Goal: Task Accomplishment & Management: Manage account settings

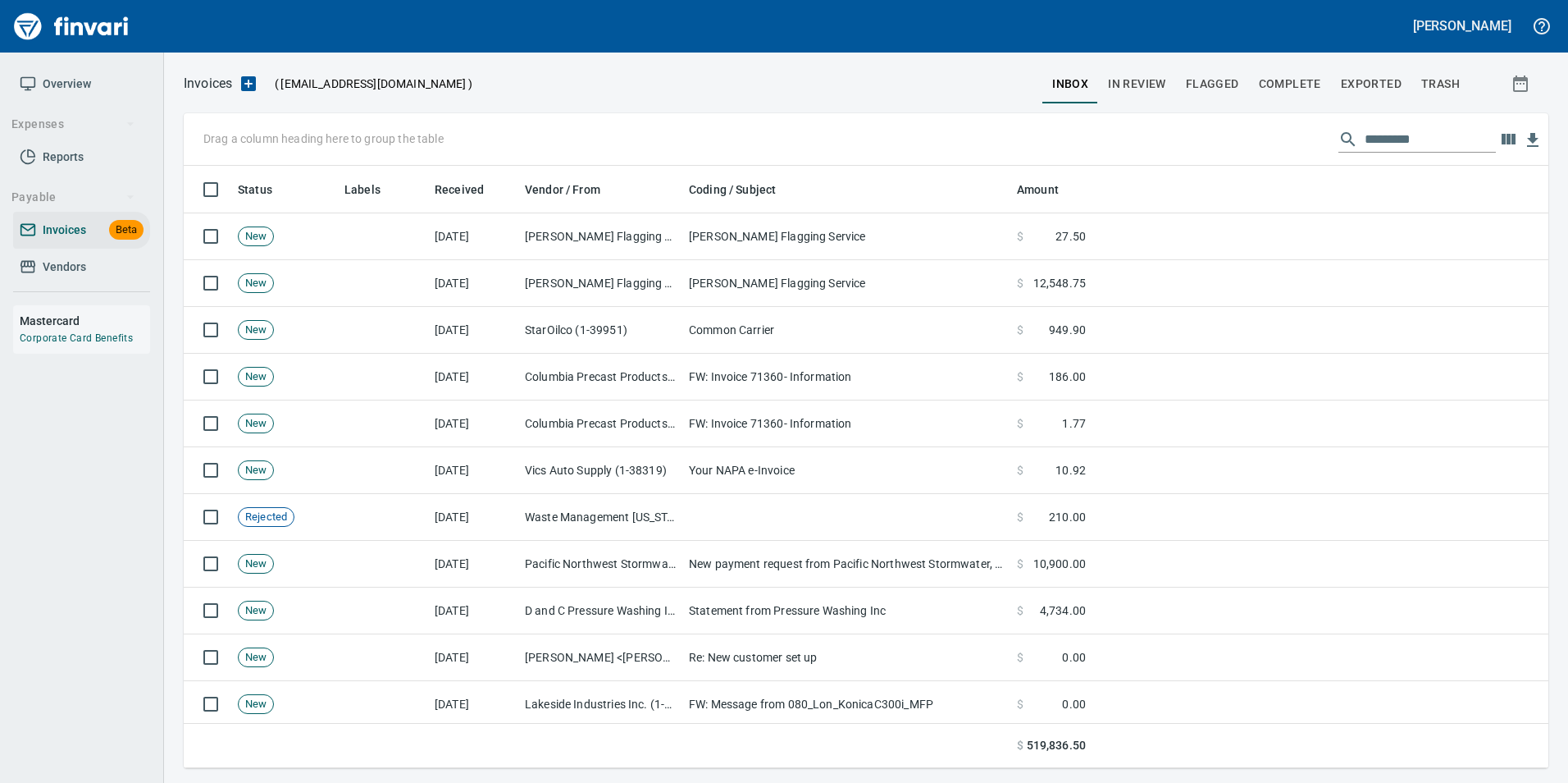
scroll to position [590, 1340]
click at [1154, 60] on div "Invoices ( [EMAIL_ADDRESS][DOMAIN_NAME] ) inbox In Review Flagged Complete Expo…" at bounding box center [866, 417] width 1404 height 730
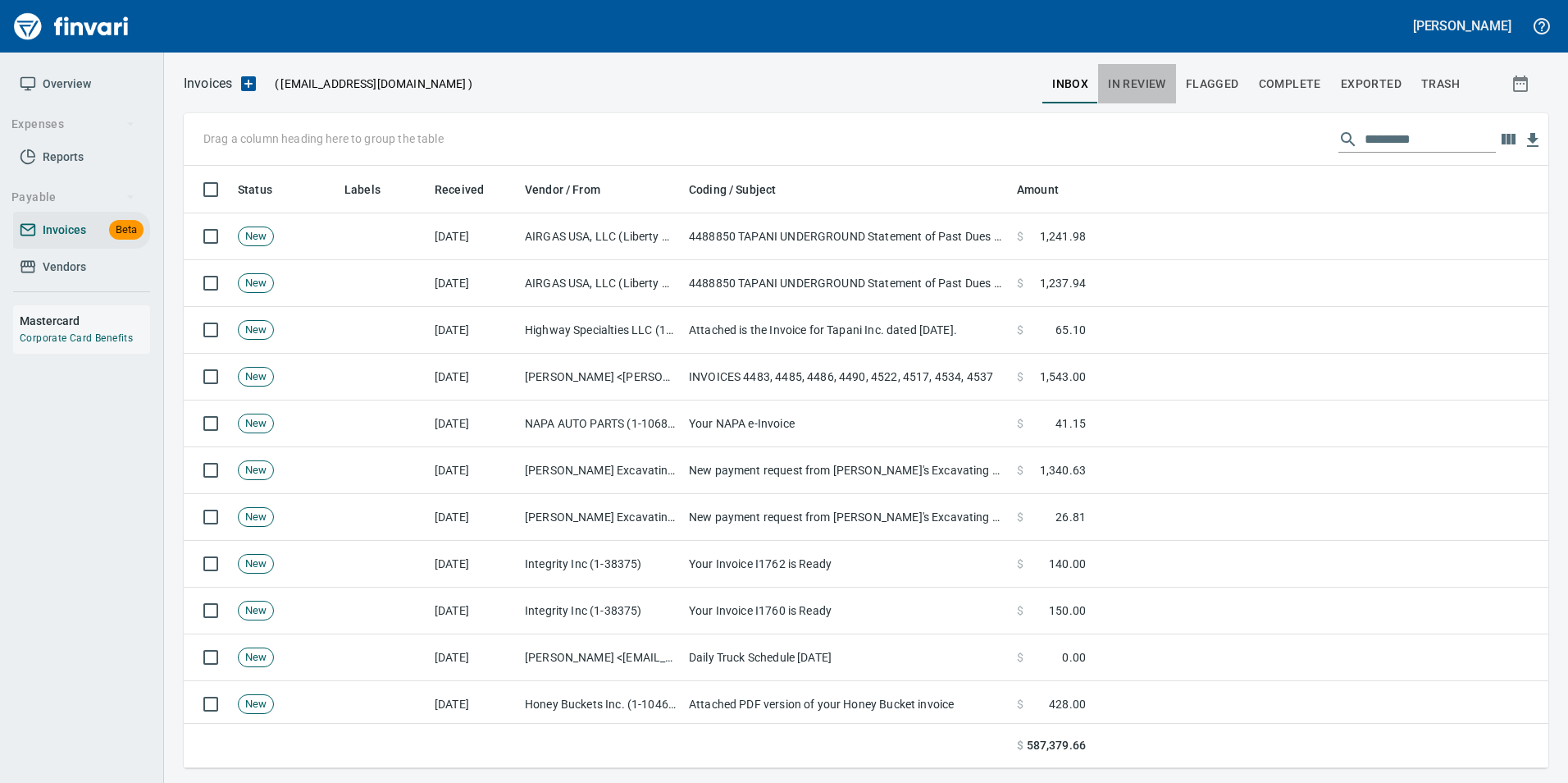
click at [1154, 71] on button "In Review" at bounding box center [1137, 84] width 78 height 40
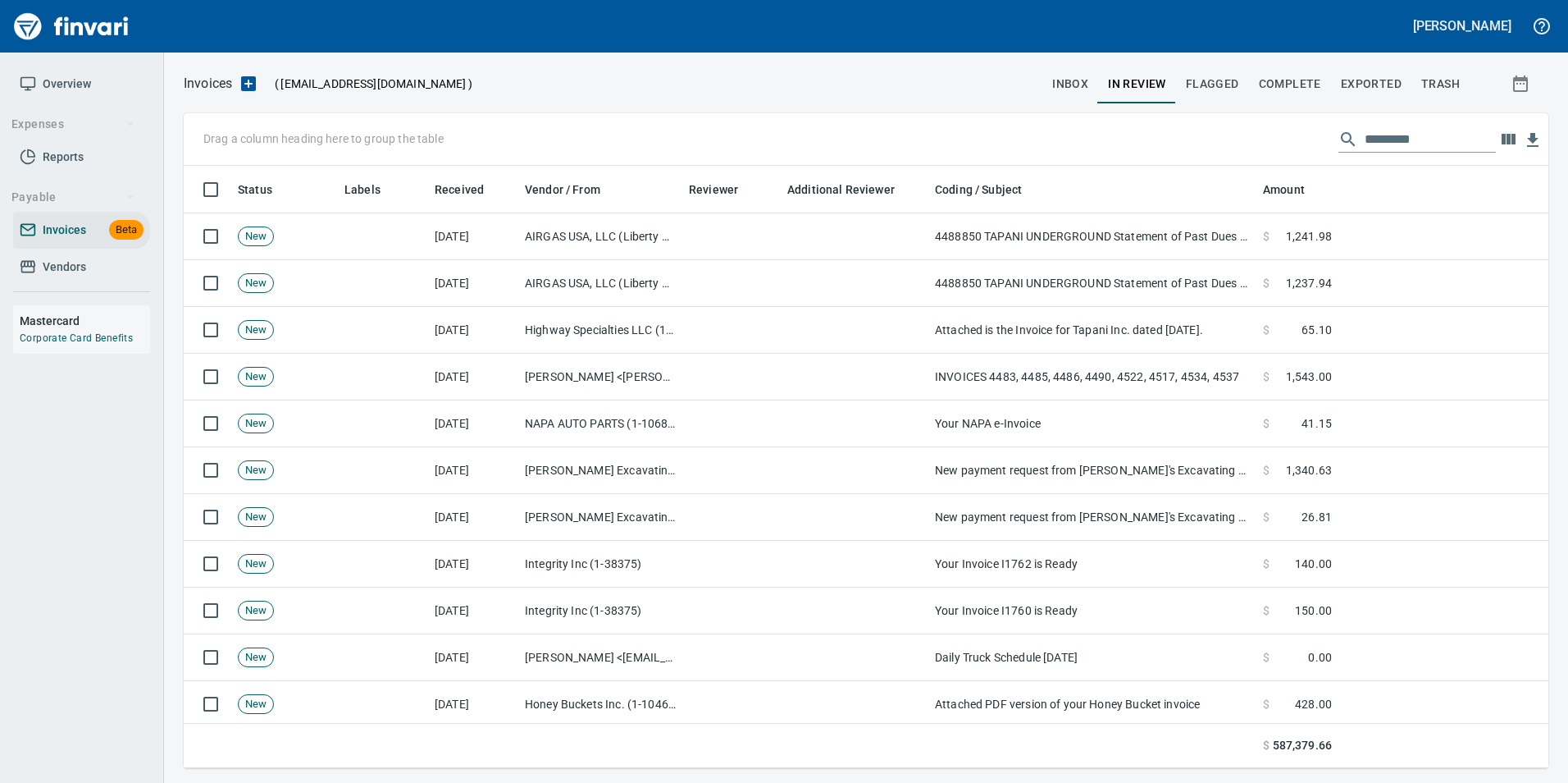
scroll to position [590, 1340]
click at [1450, 148] on input "text" at bounding box center [1430, 139] width 132 height 26
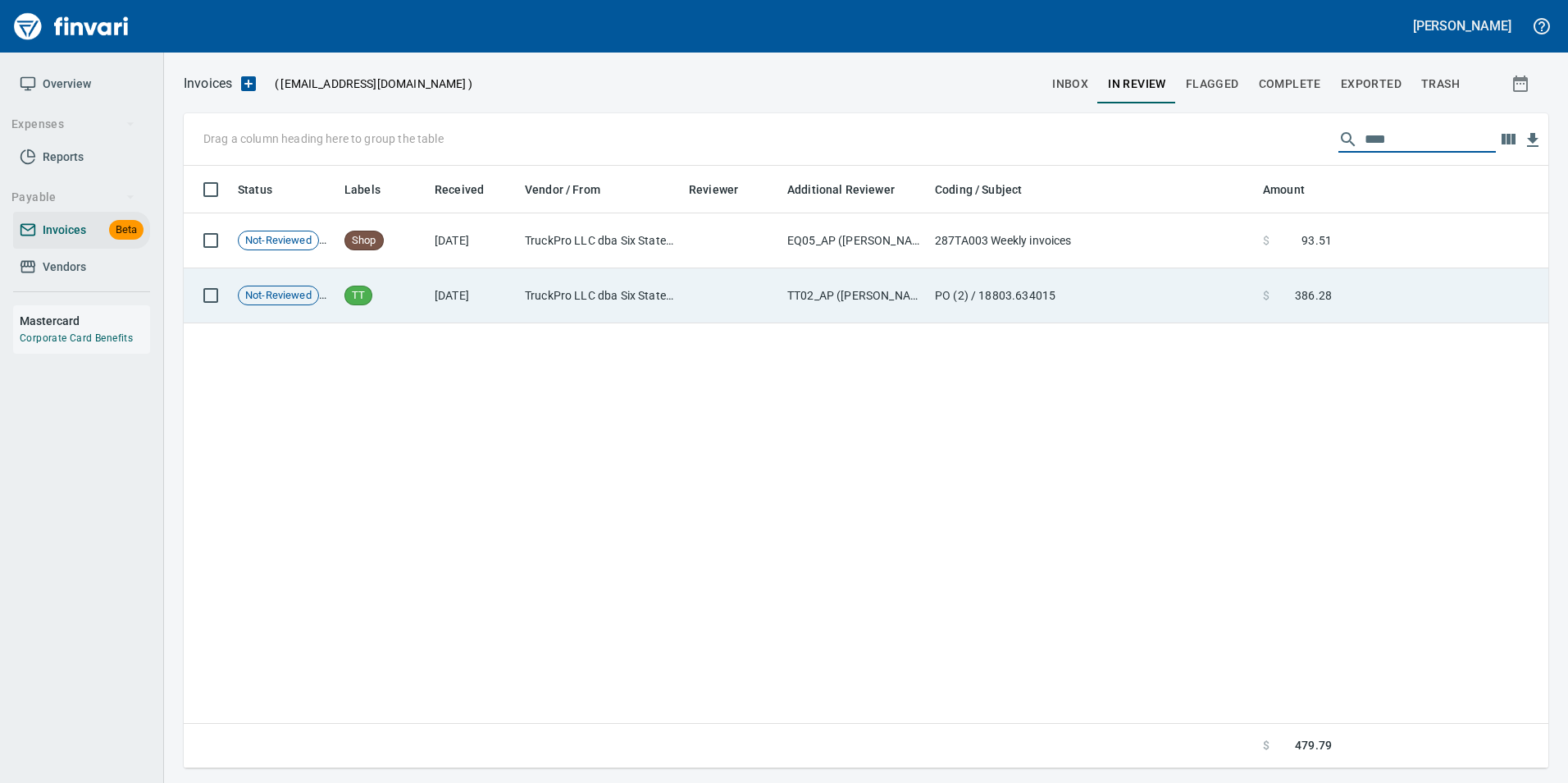
click at [1301, 302] on span "386.28" at bounding box center [1313, 295] width 37 height 16
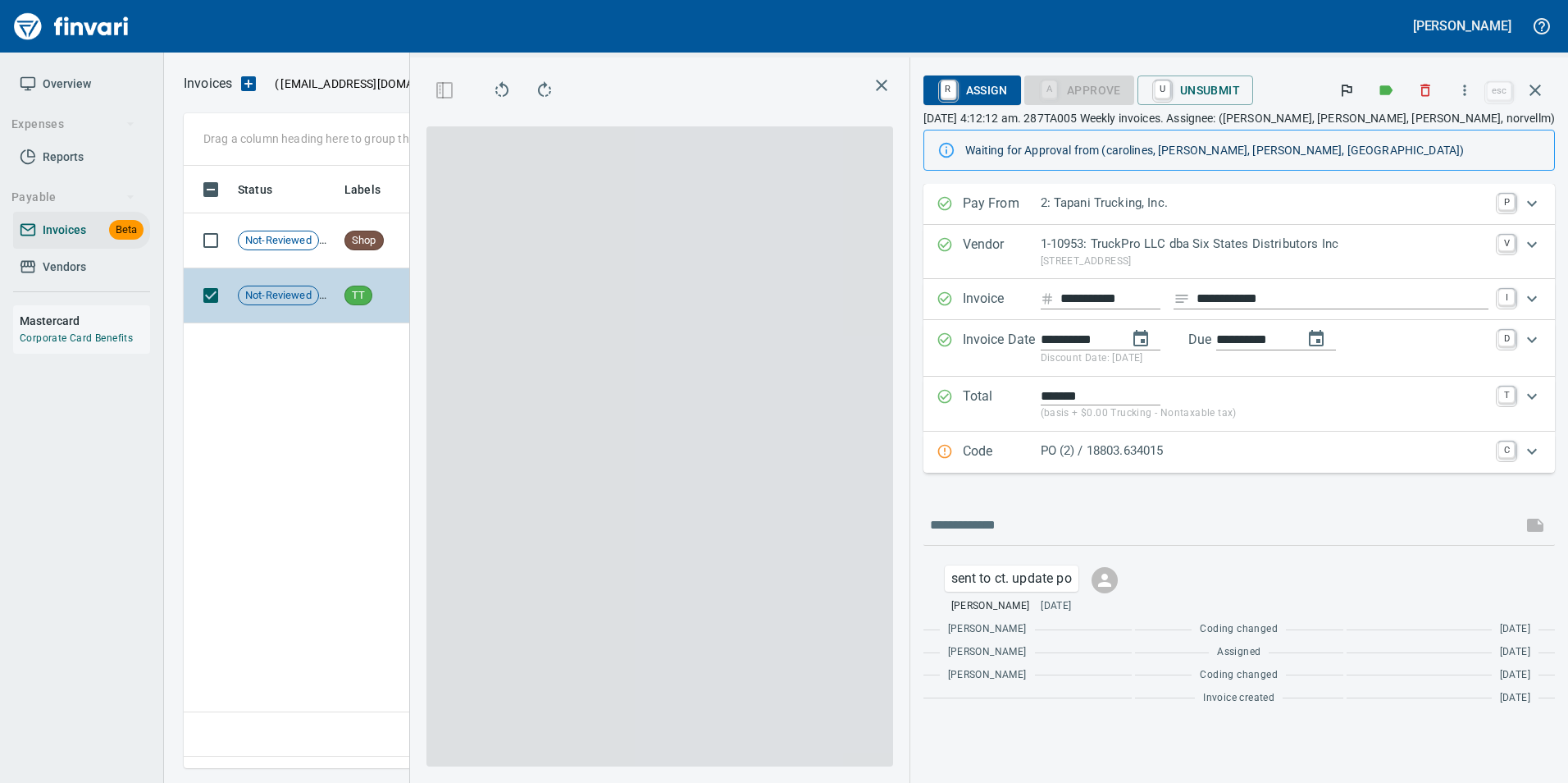
scroll to position [577, 942]
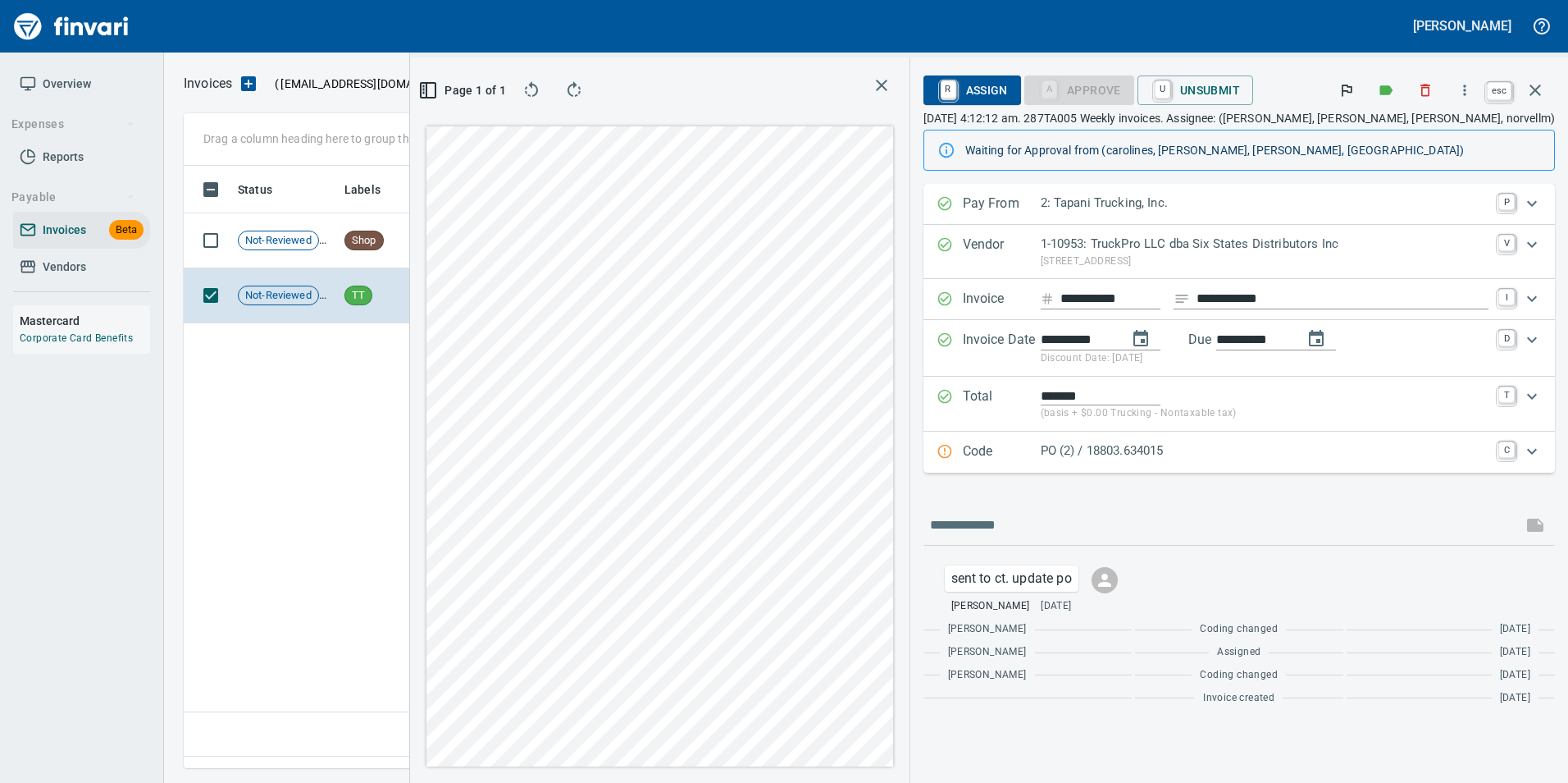
drag, startPoint x: 1543, startPoint y: 88, endPoint x: 1474, endPoint y: 129, distance: 80.3
click at [1543, 88] on icon "button" at bounding box center [1536, 90] width 20 height 20
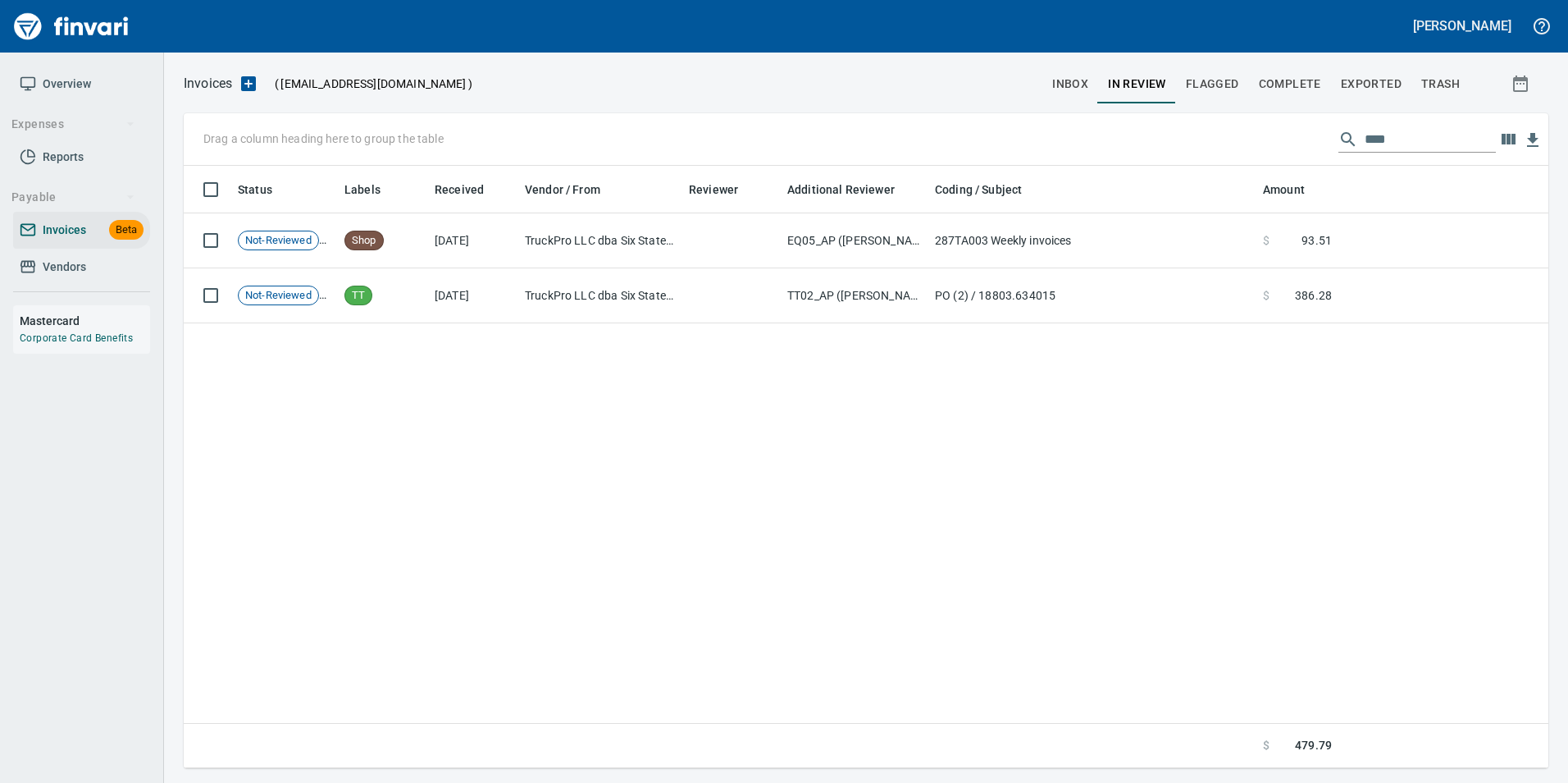
scroll to position [2, 2]
click at [1444, 146] on input "****" at bounding box center [1430, 139] width 132 height 26
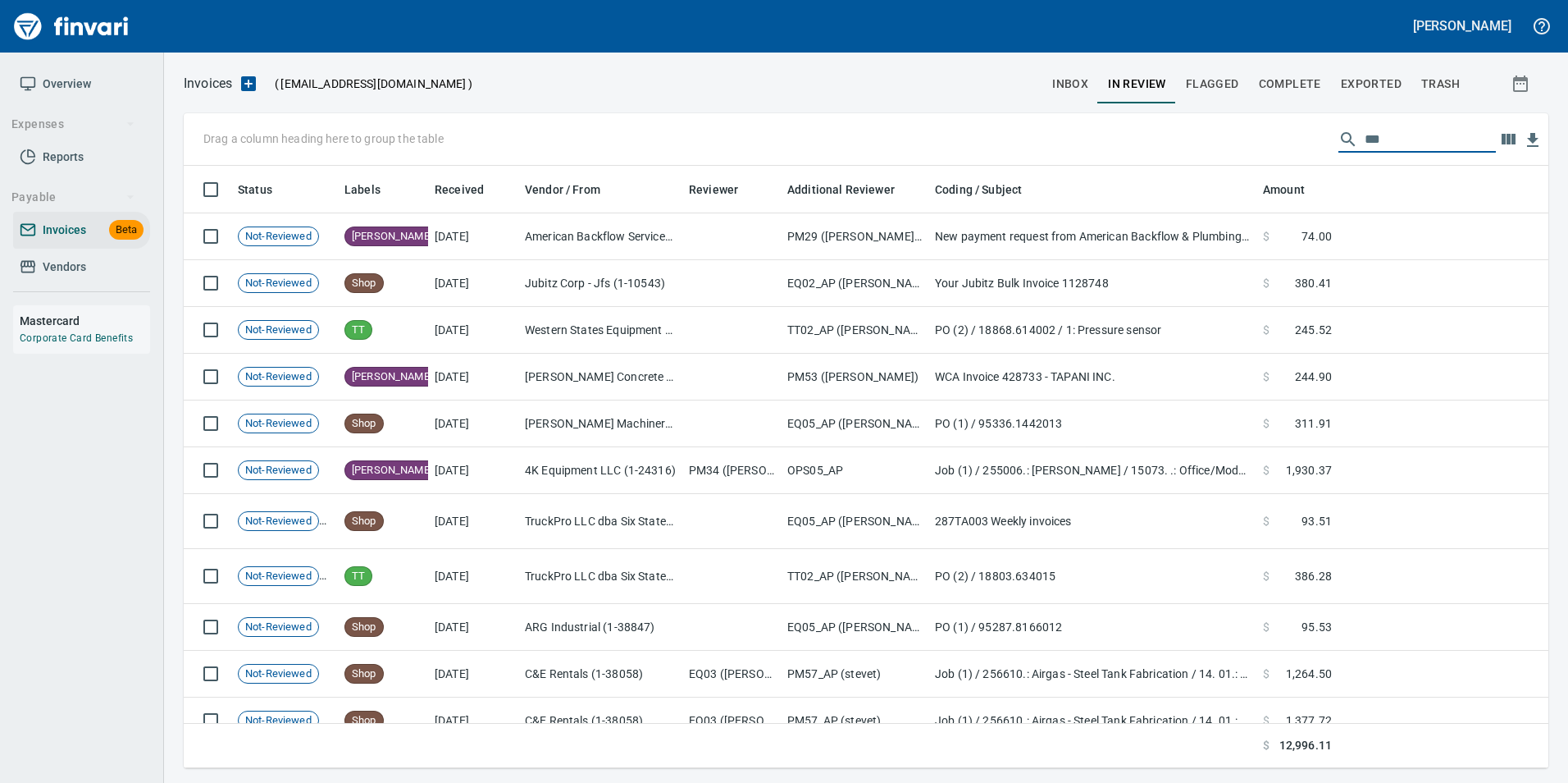
scroll to position [590, 1340]
type input "*"
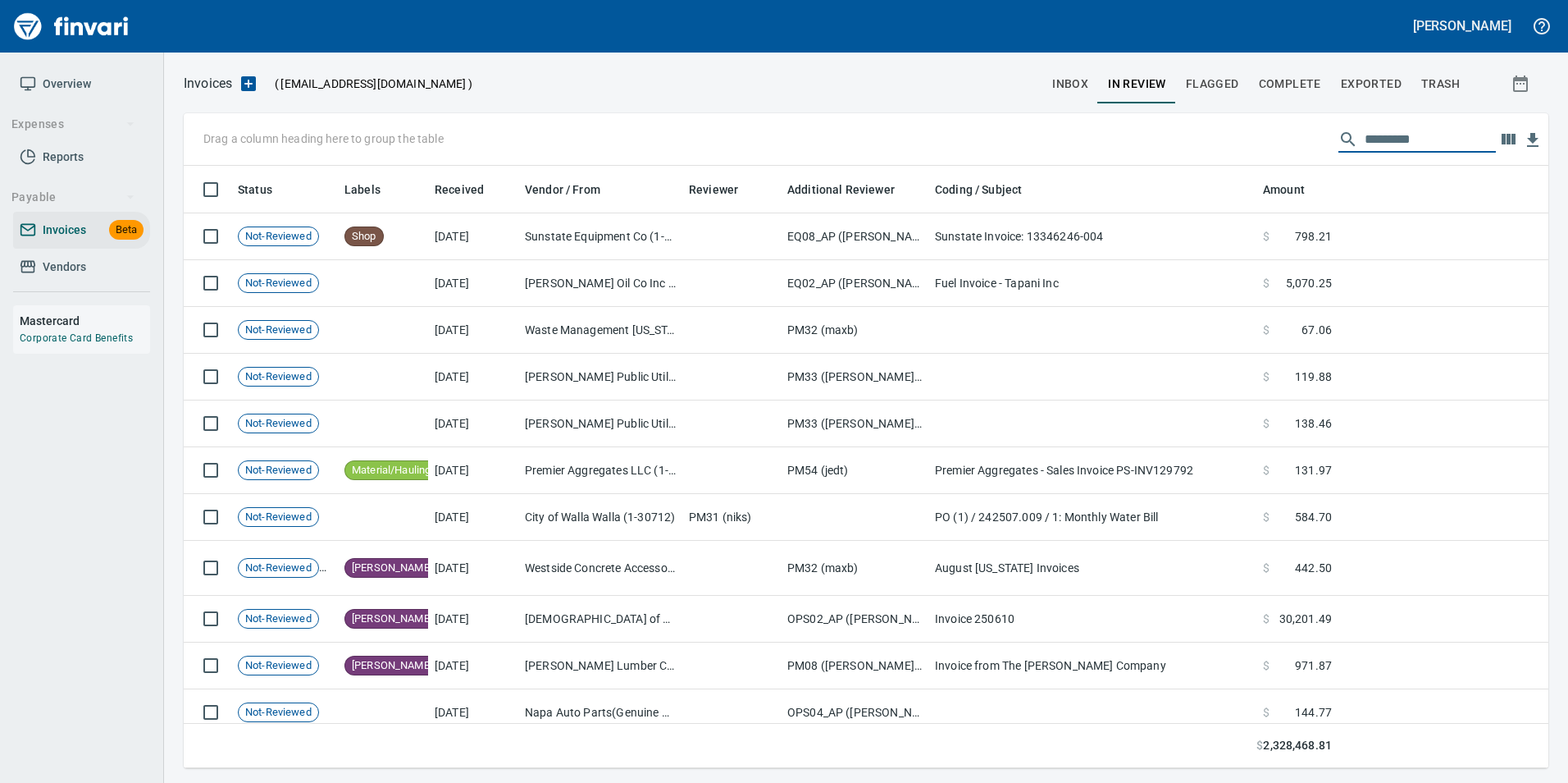
click at [1082, 78] on span "inbox" at bounding box center [1070, 84] width 36 height 21
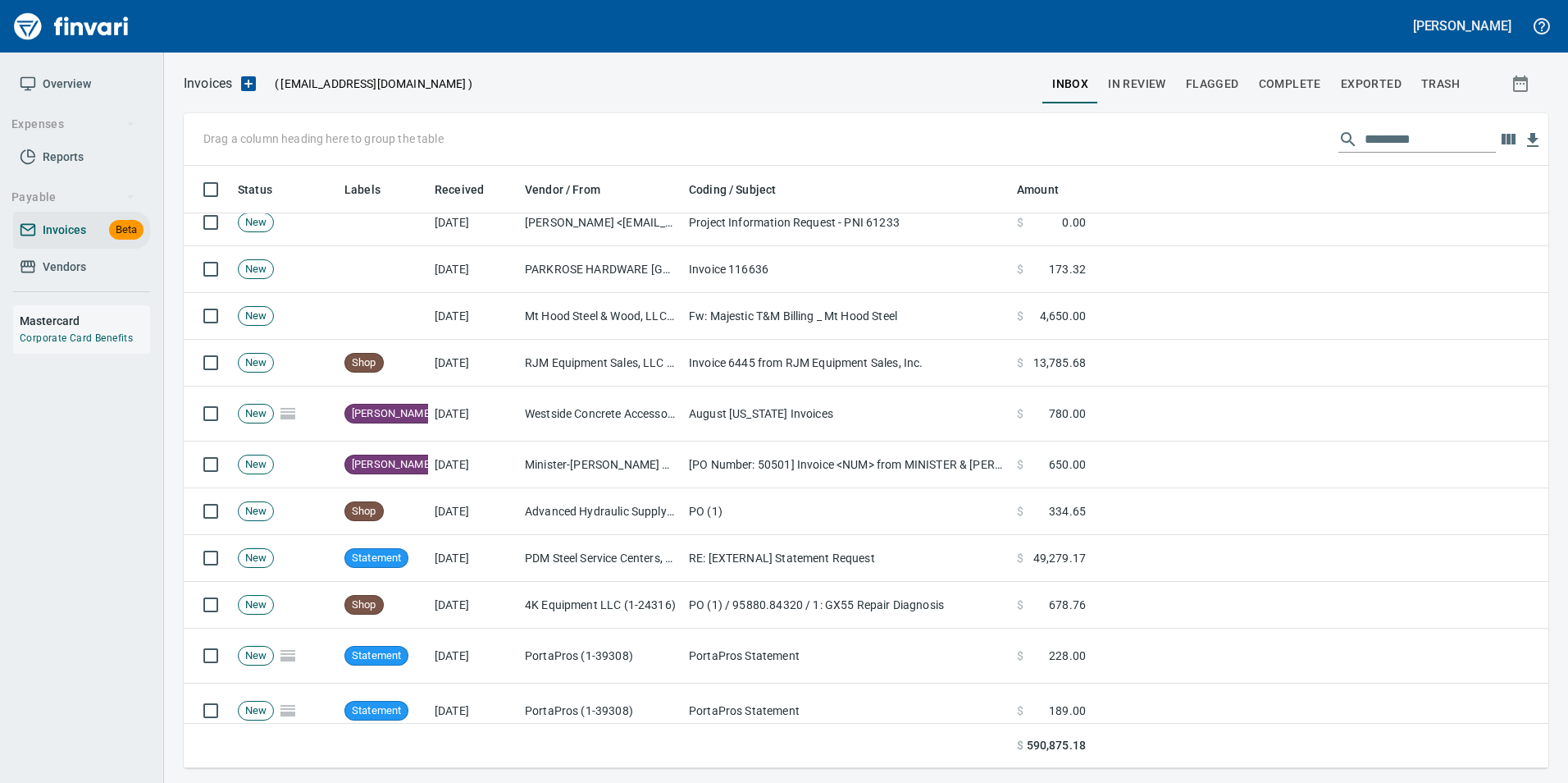
scroll to position [2133, 0]
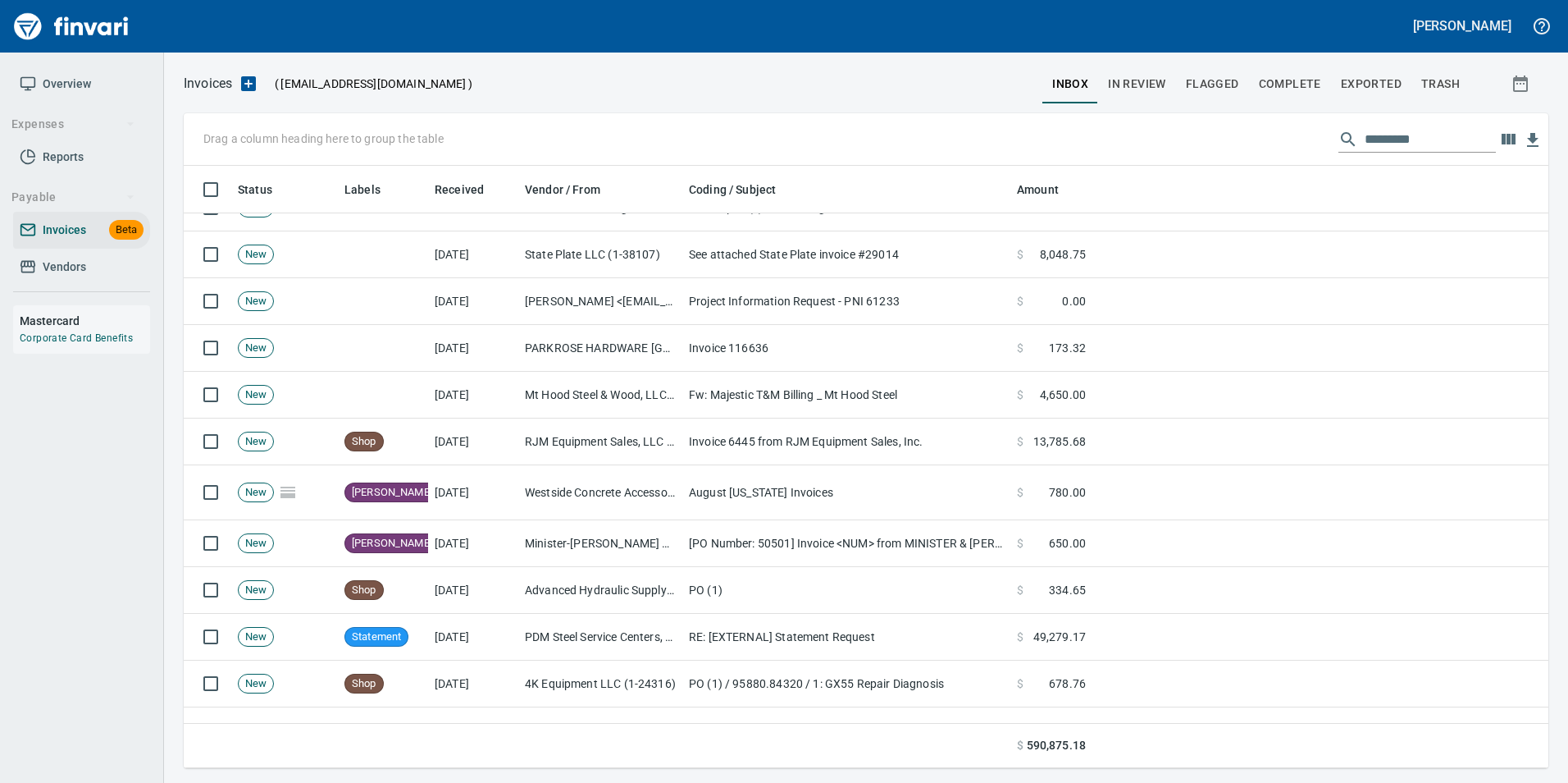
click at [720, 390] on td "Fw: Majestic T&M Billing _ Mt Hood Steel" at bounding box center [847, 395] width 328 height 47
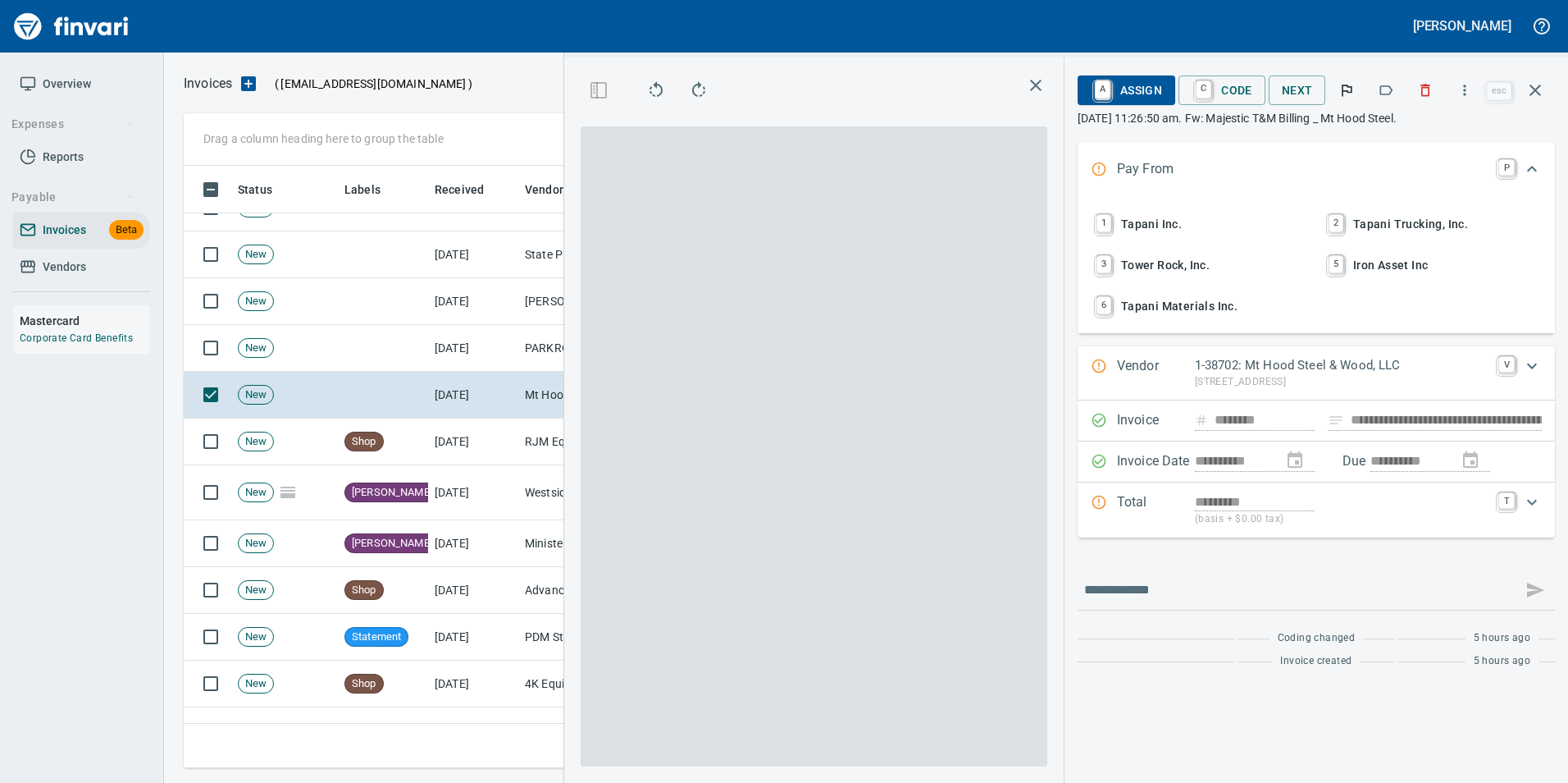
scroll to position [590, 930]
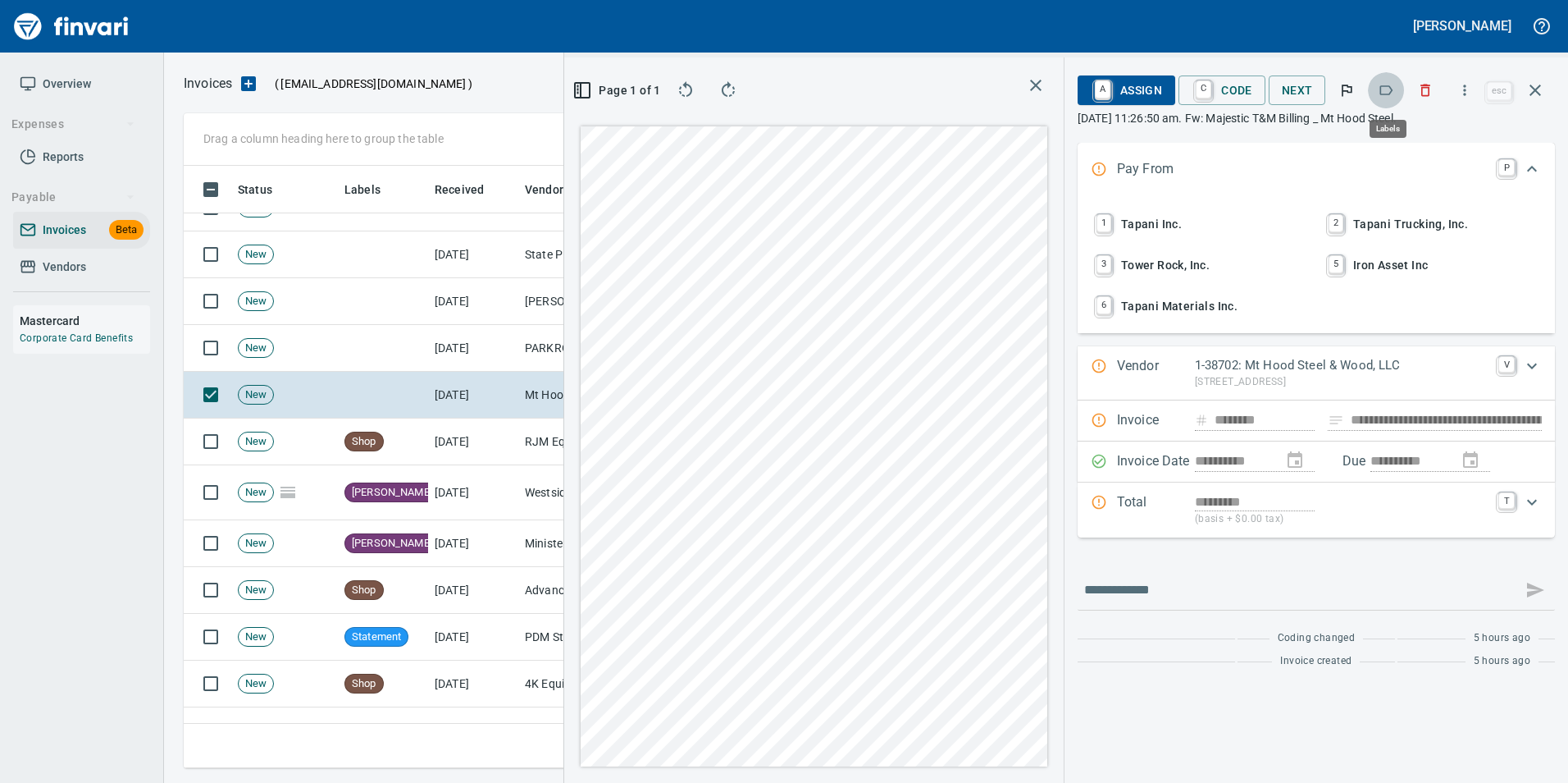
click at [1390, 87] on icon "button" at bounding box center [1386, 90] width 16 height 16
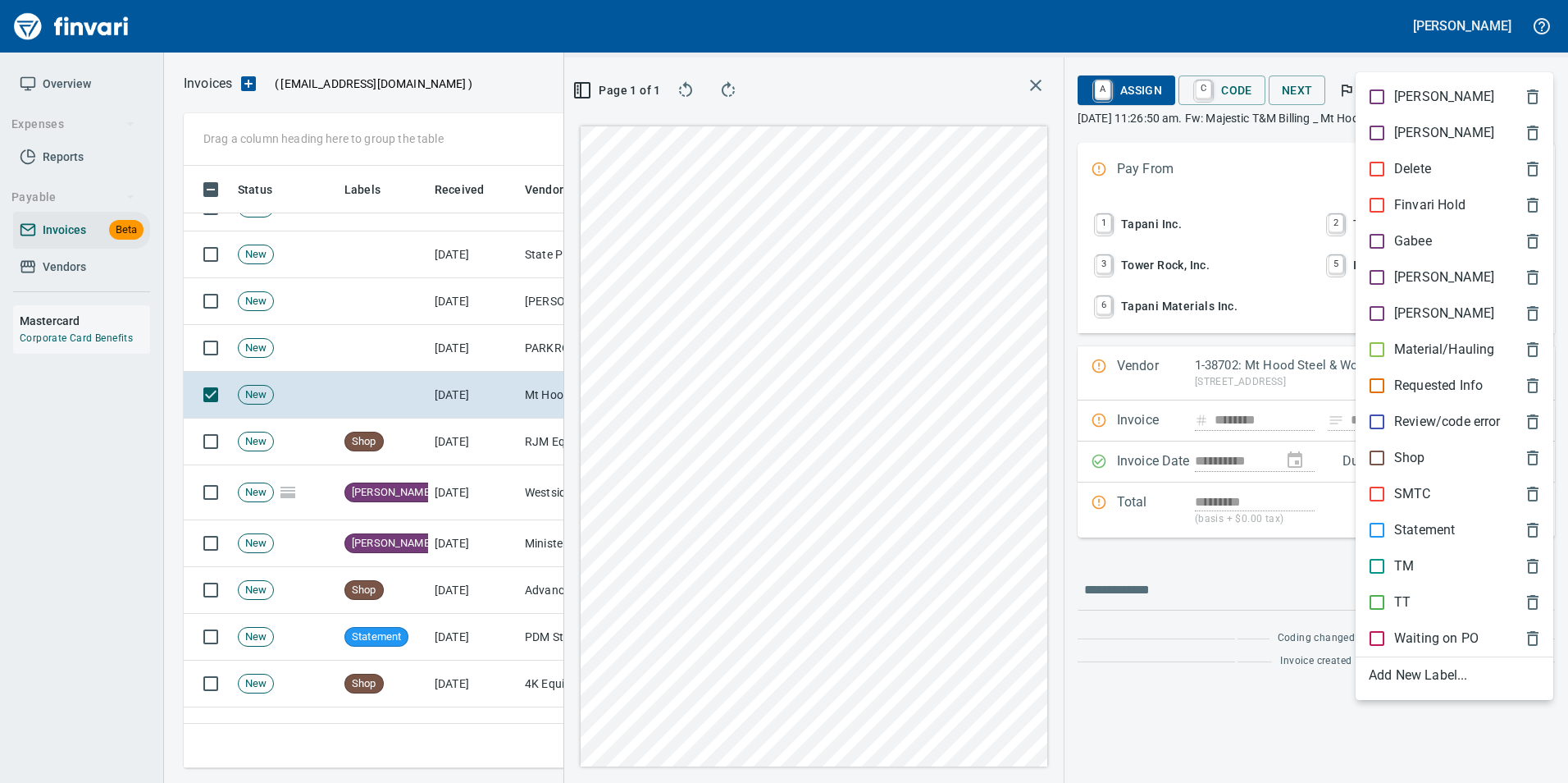
click at [1541, 55] on div at bounding box center [784, 392] width 1568 height 783
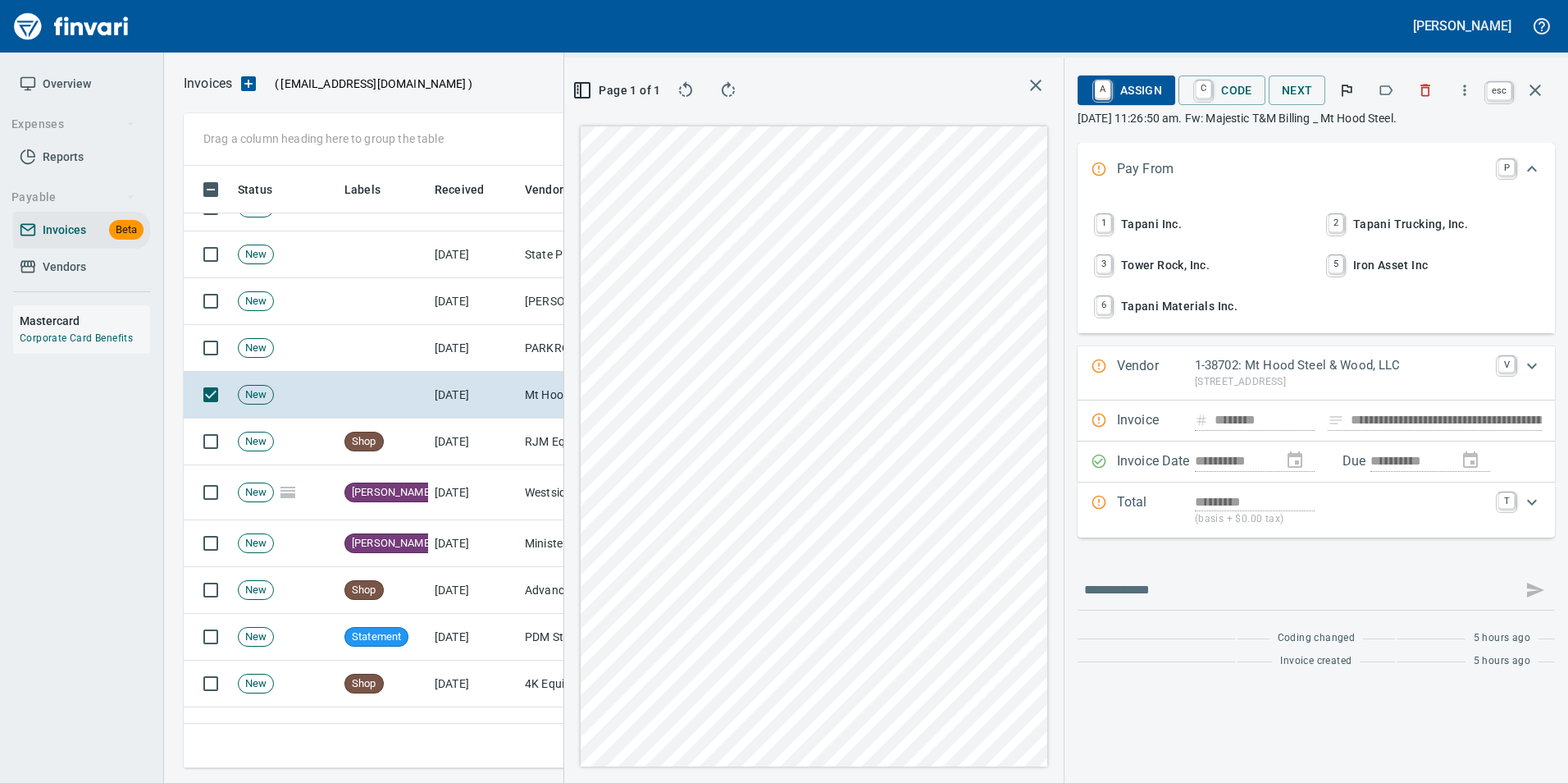
click at [1543, 75] on button "button" at bounding box center [1536, 90] width 40 height 40
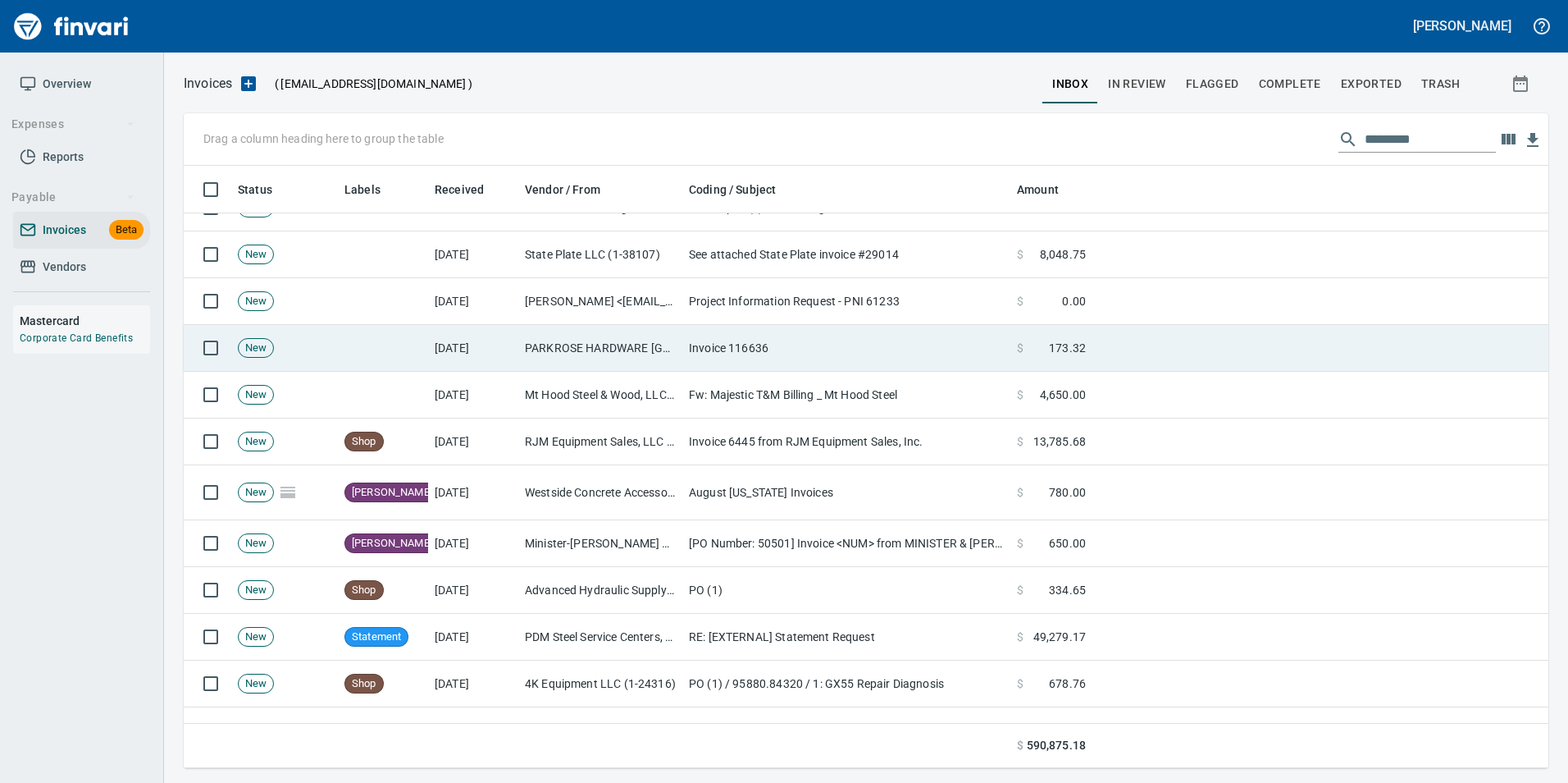
scroll to position [590, 1336]
click at [606, 345] on td "PARKROSE HARDWARE VANCOUVER <kaylene.simon@parkrosehardware.com>" at bounding box center [601, 348] width 164 height 47
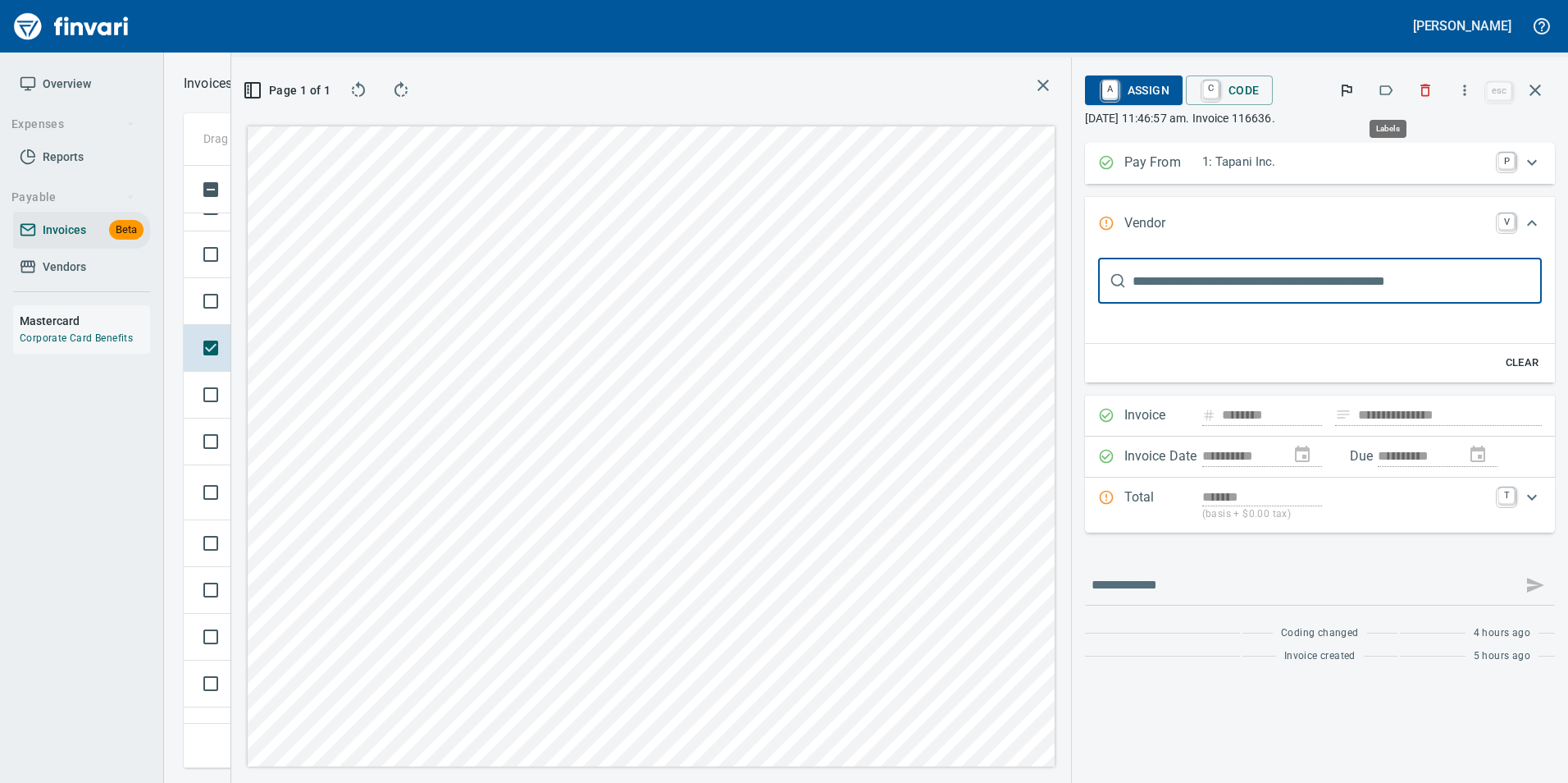
click at [1393, 88] on icon "button" at bounding box center [1387, 90] width 14 height 10
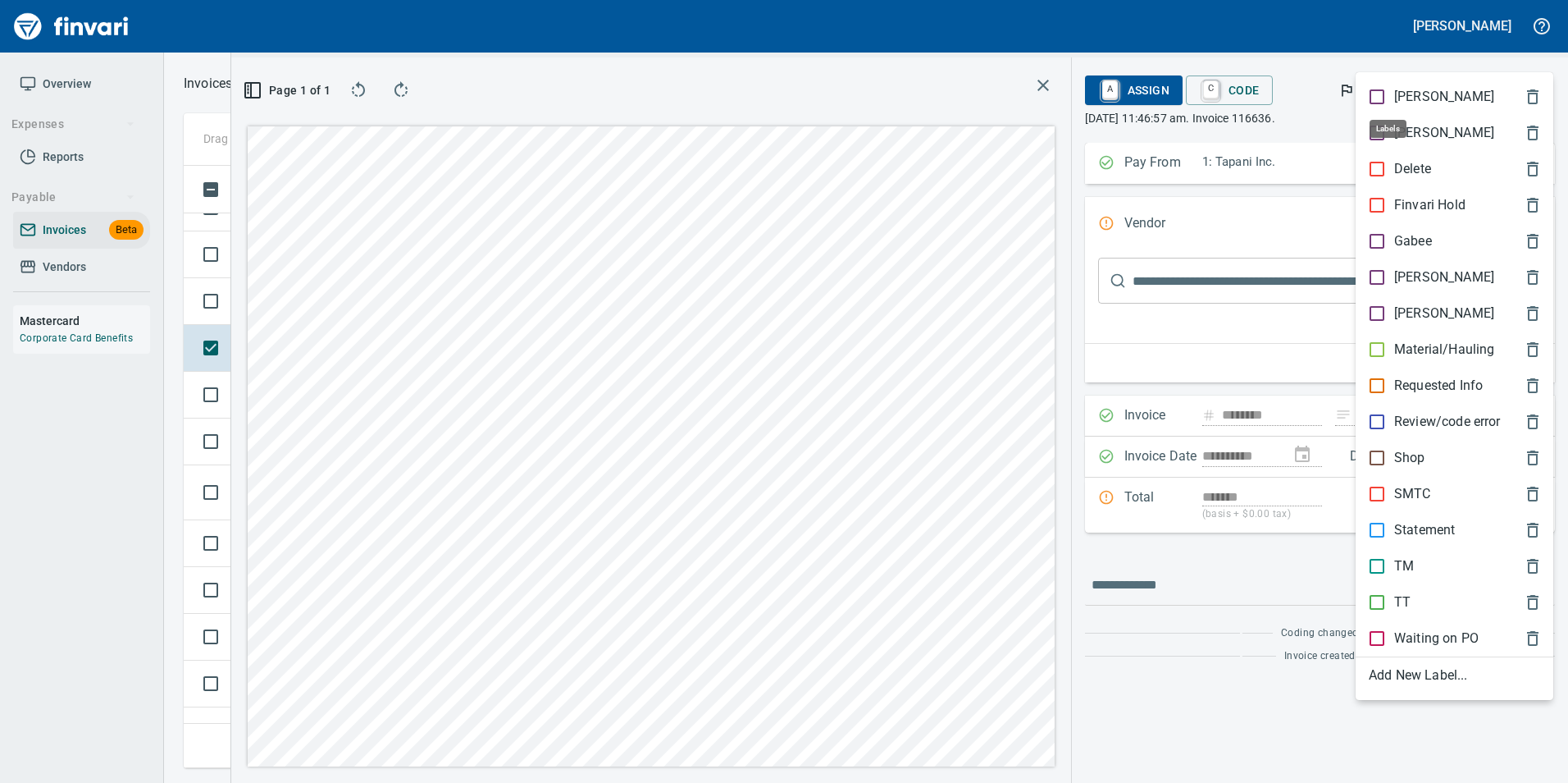
scroll to position [590, 930]
click at [1416, 276] on p "[PERSON_NAME]" at bounding box center [1444, 277] width 100 height 20
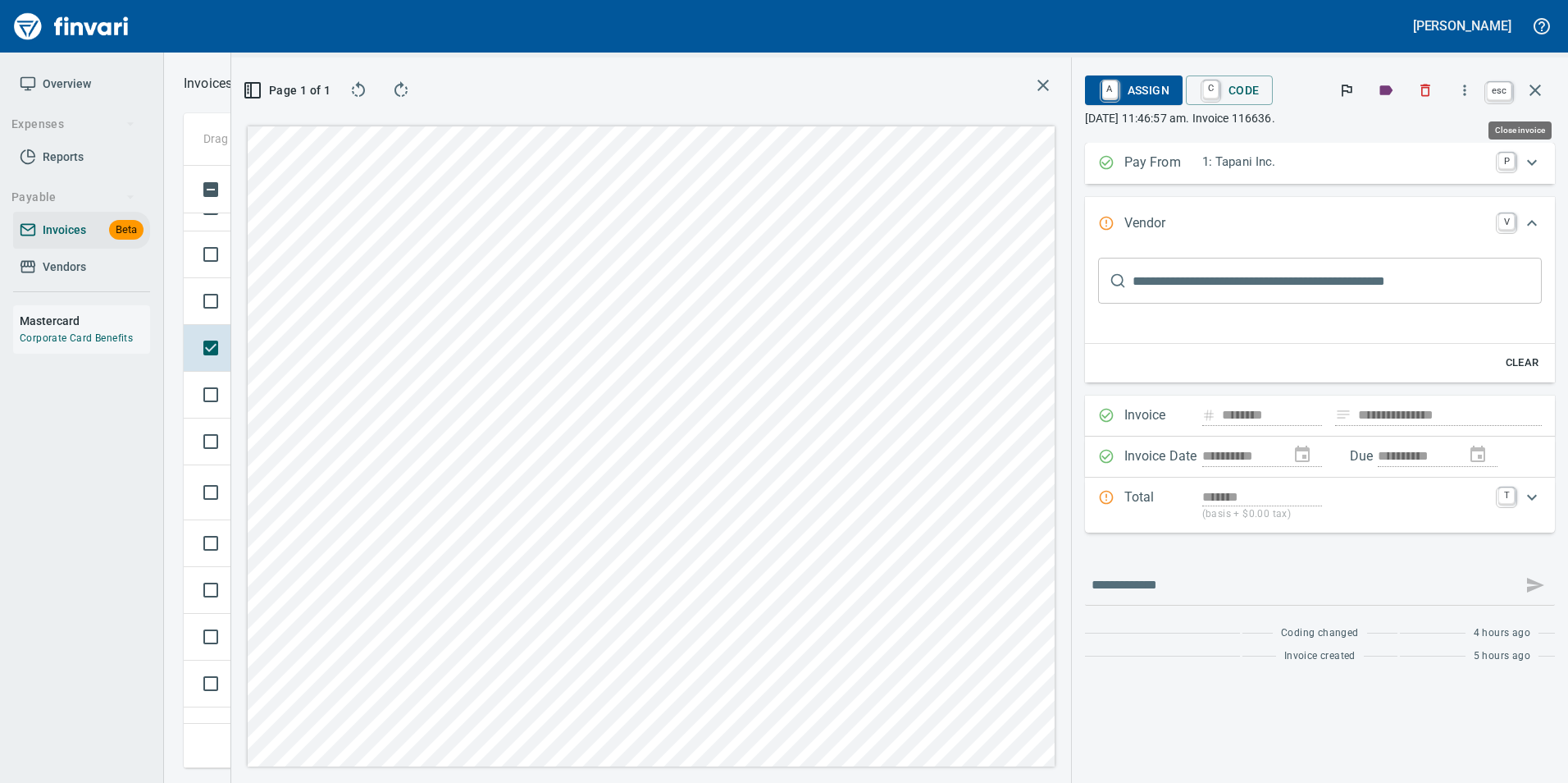
click at [1535, 93] on icon "button" at bounding box center [1536, 90] width 20 height 20
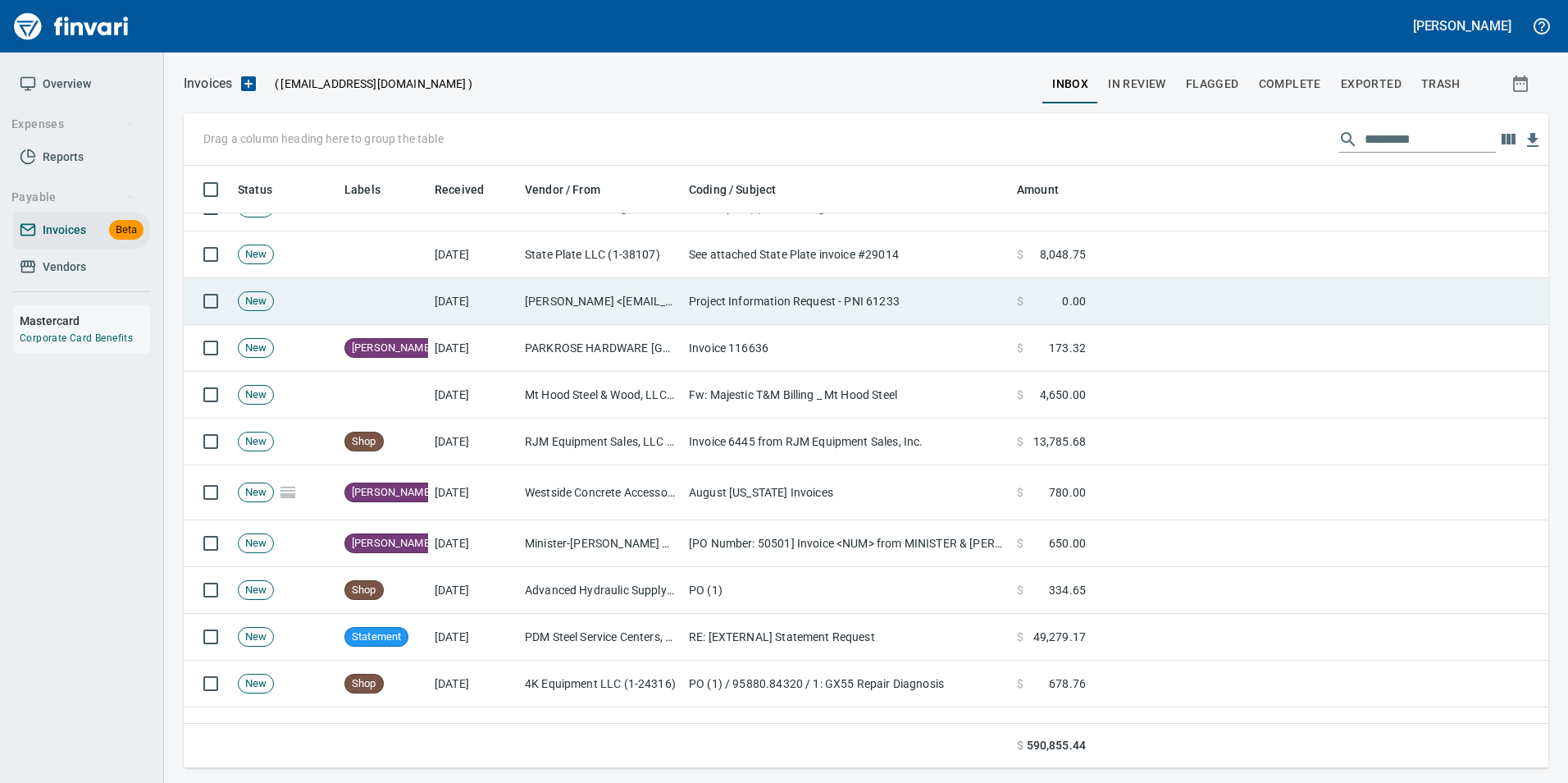
scroll to position [590, 1337]
click at [773, 304] on td "Project Information Request - PNI 61233" at bounding box center [847, 301] width 328 height 47
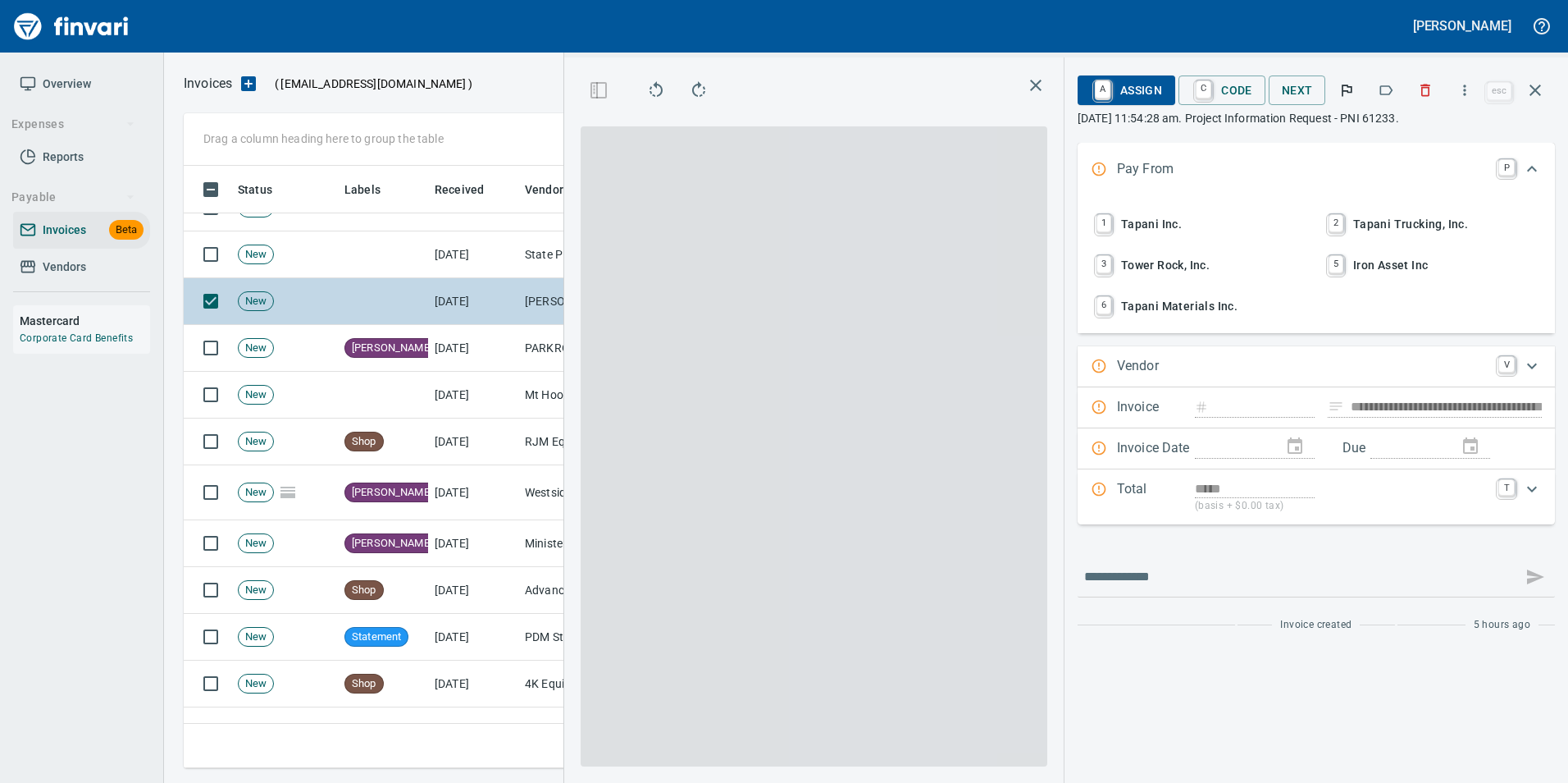
scroll to position [590, 930]
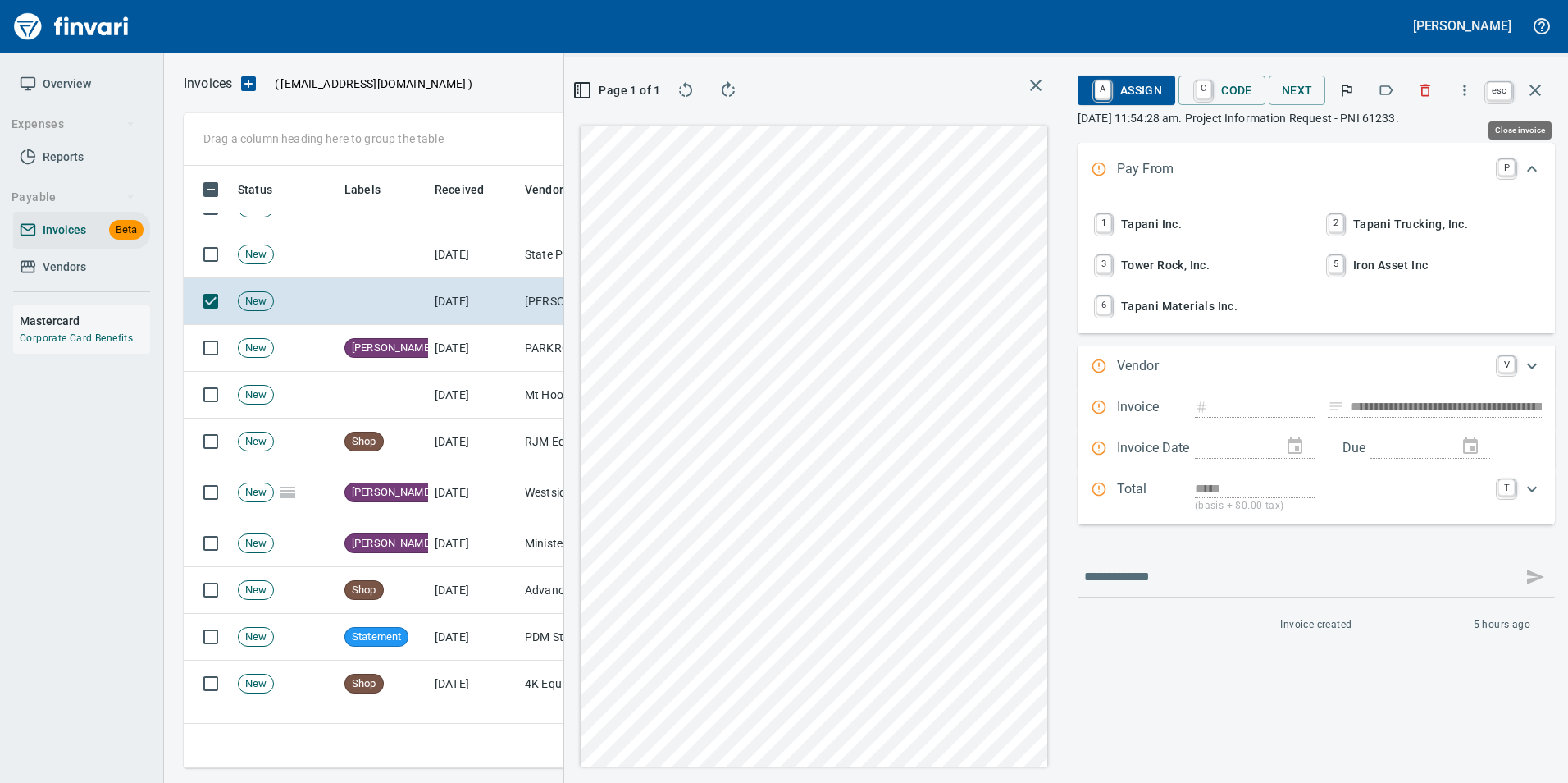
click at [1531, 94] on icon "button" at bounding box center [1535, 90] width 12 height 12
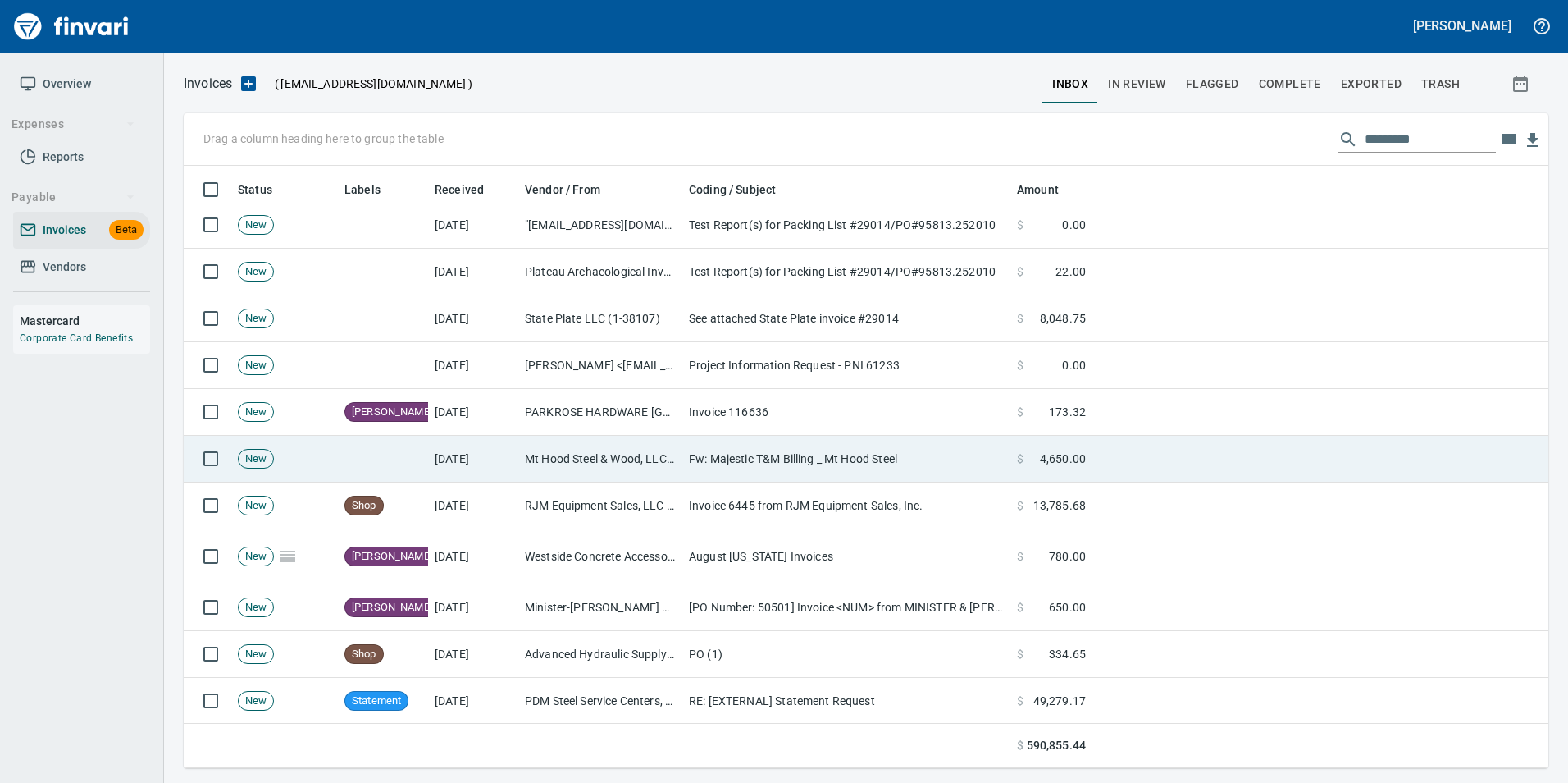
scroll to position [2051, 0]
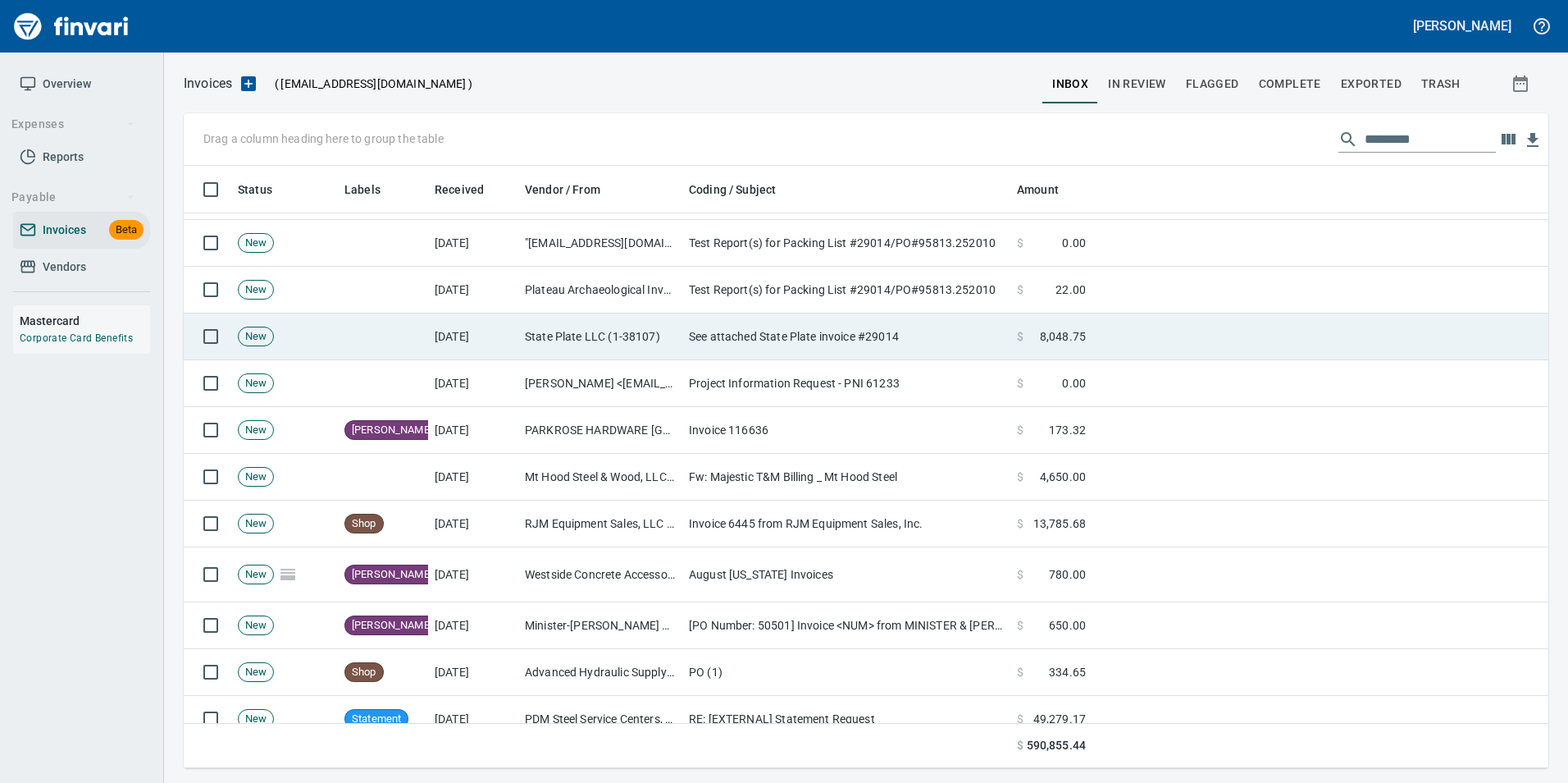
click at [862, 336] on td "See attached State Plate invoice #29014" at bounding box center [847, 336] width 328 height 47
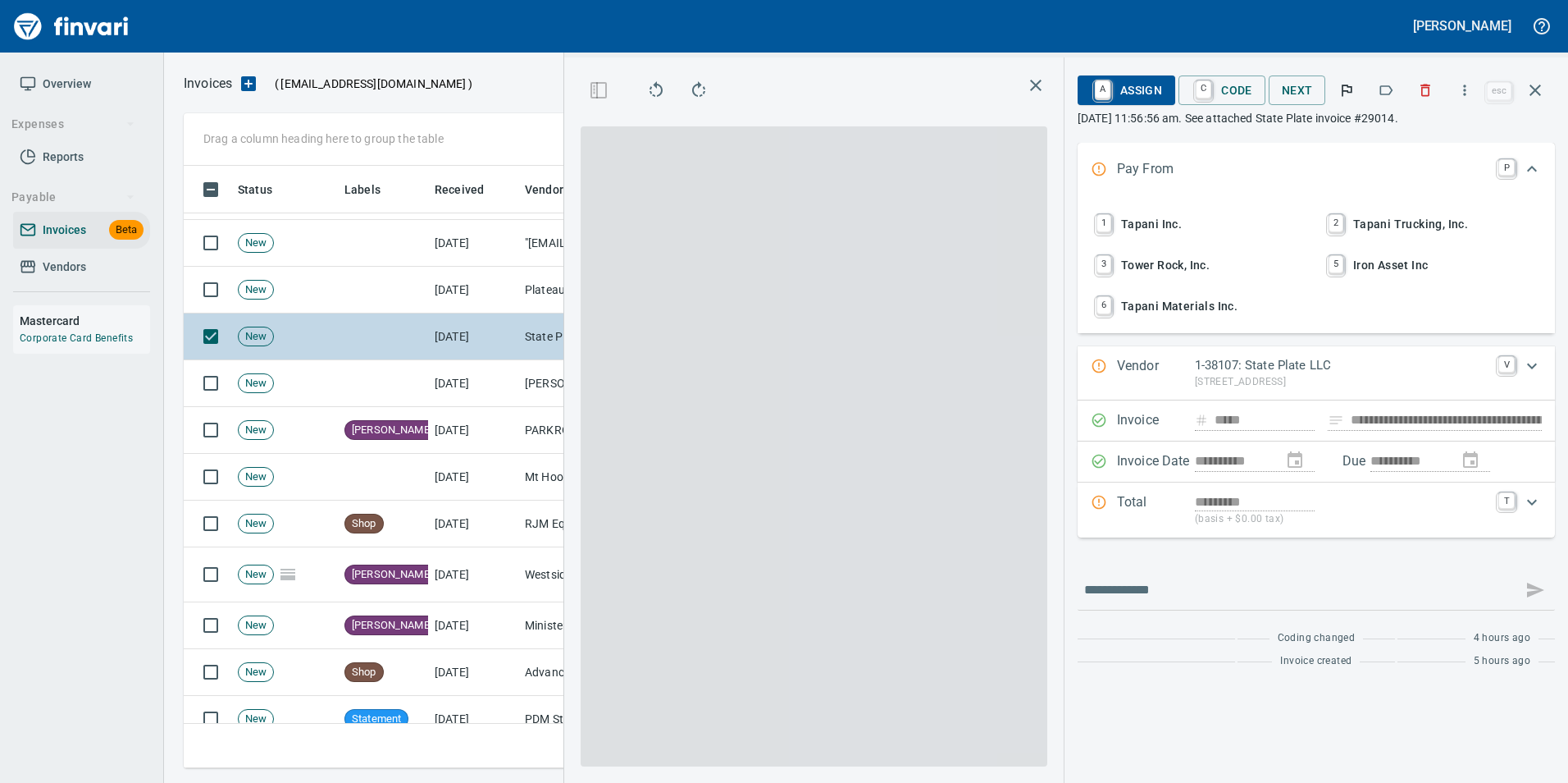
scroll to position [590, 930]
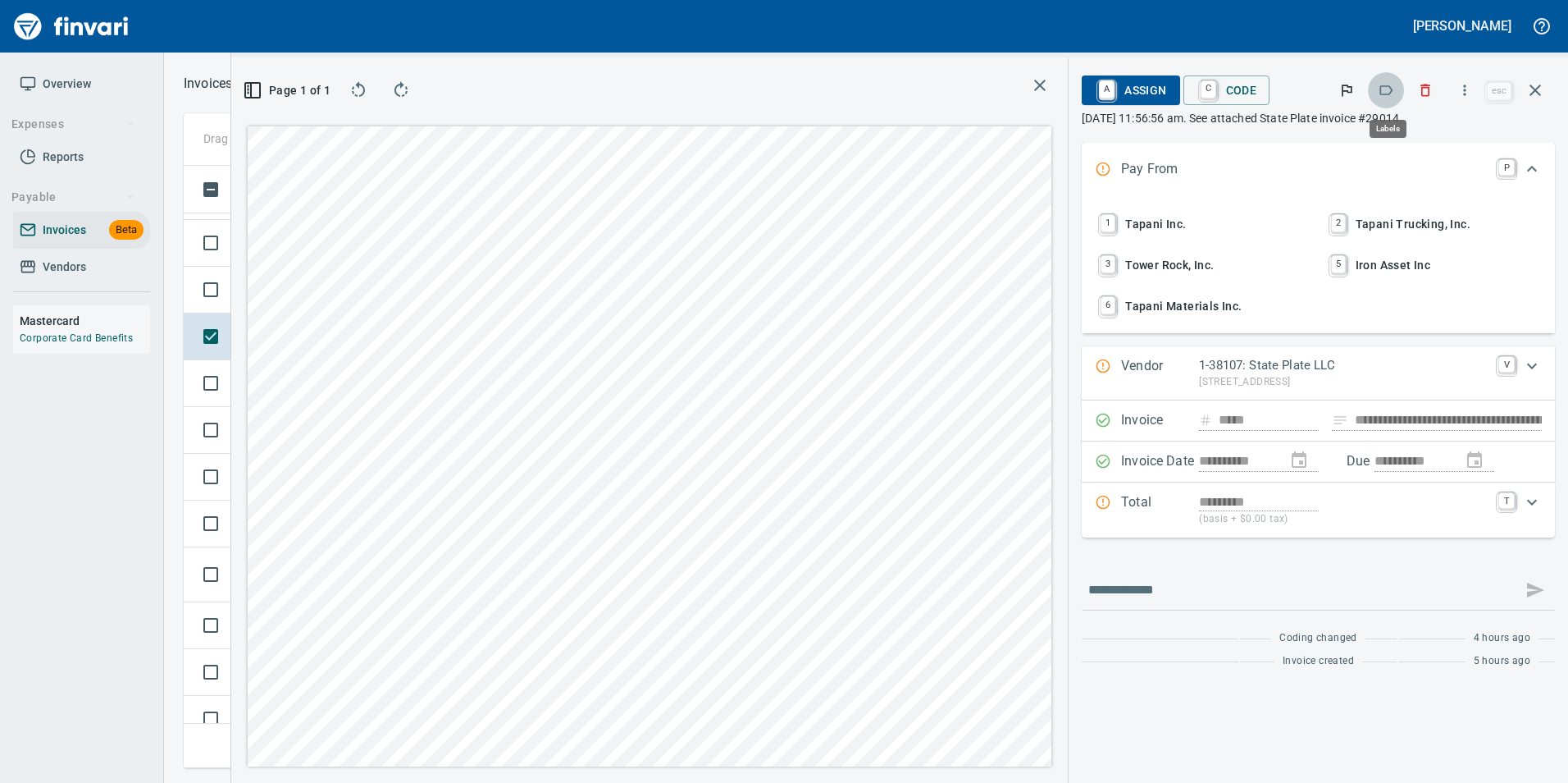
click at [1393, 79] on button "button" at bounding box center [1386, 90] width 36 height 36
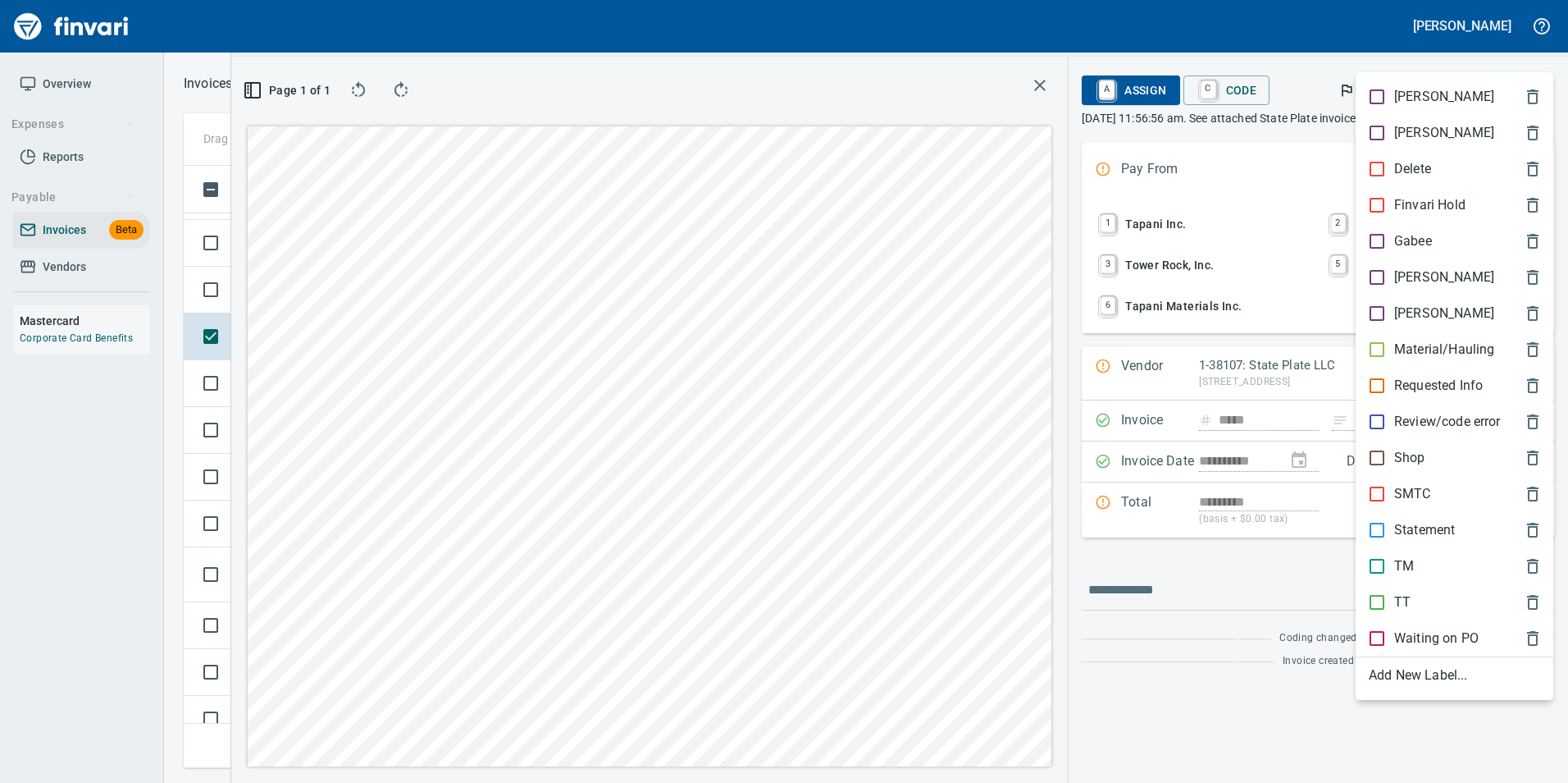
click at [1414, 448] on p "Shop" at bounding box center [1409, 458] width 32 height 20
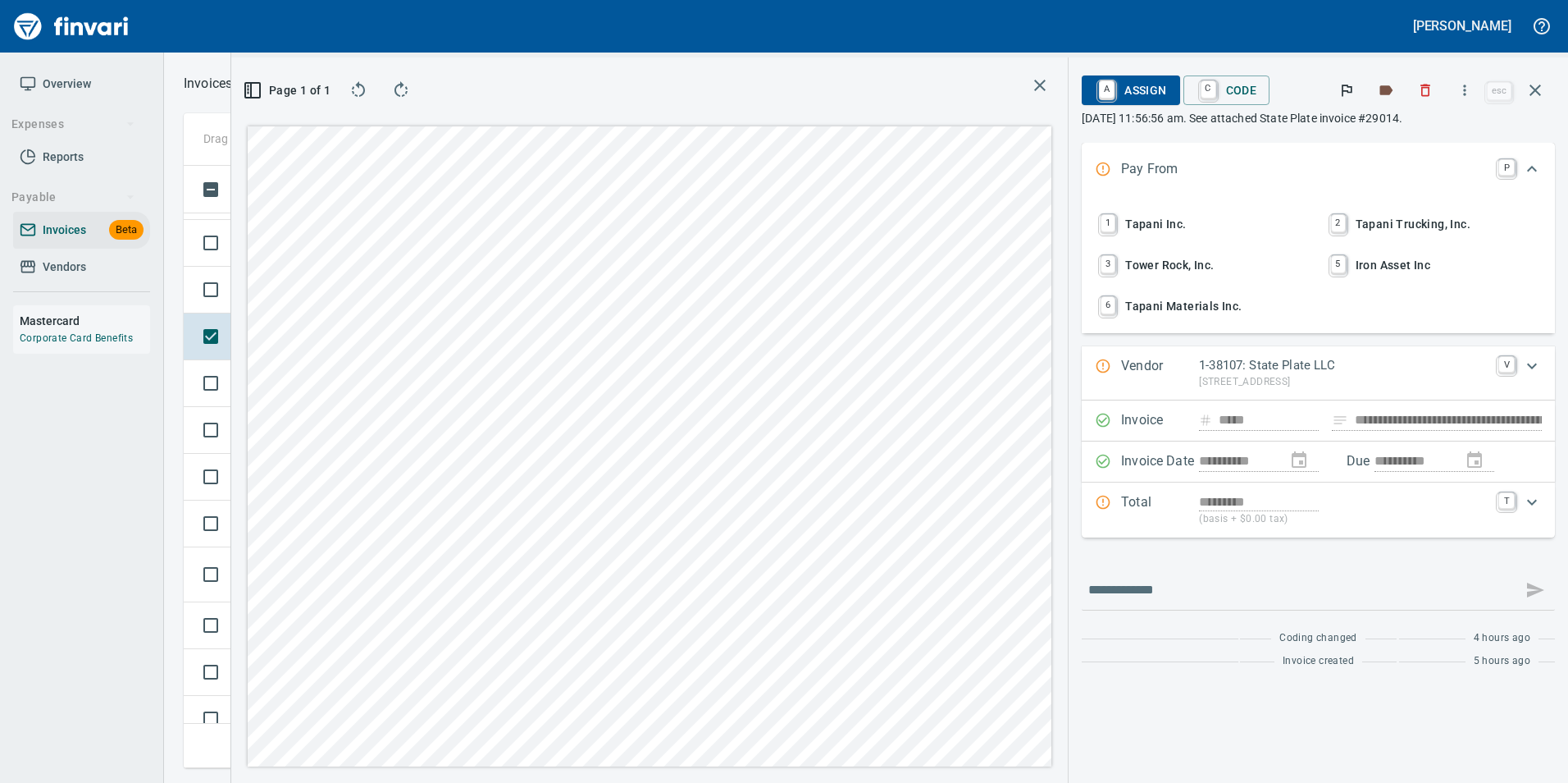
click at [1533, 80] on icon "button" at bounding box center [1536, 90] width 20 height 20
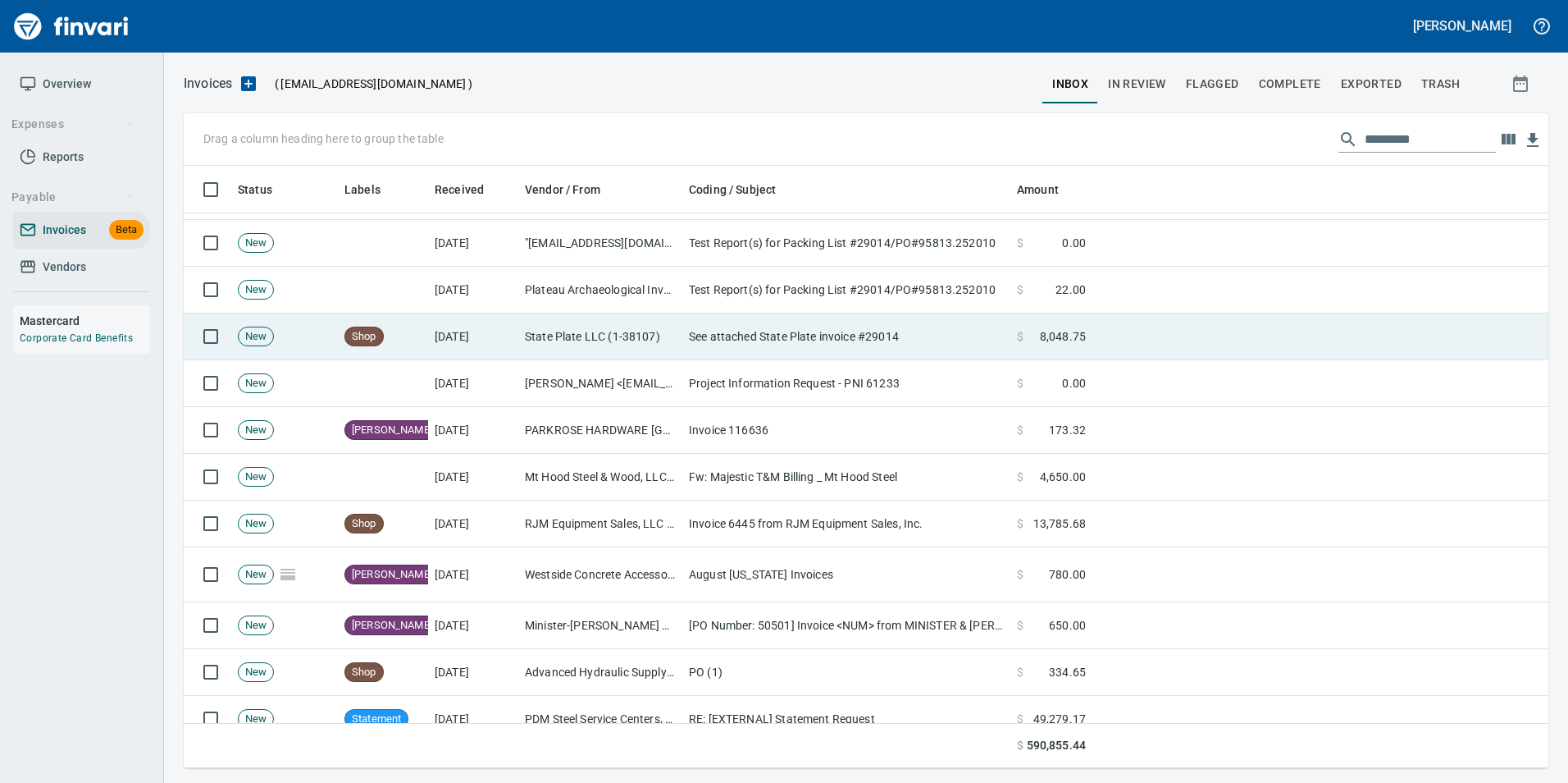
scroll to position [590, 1340]
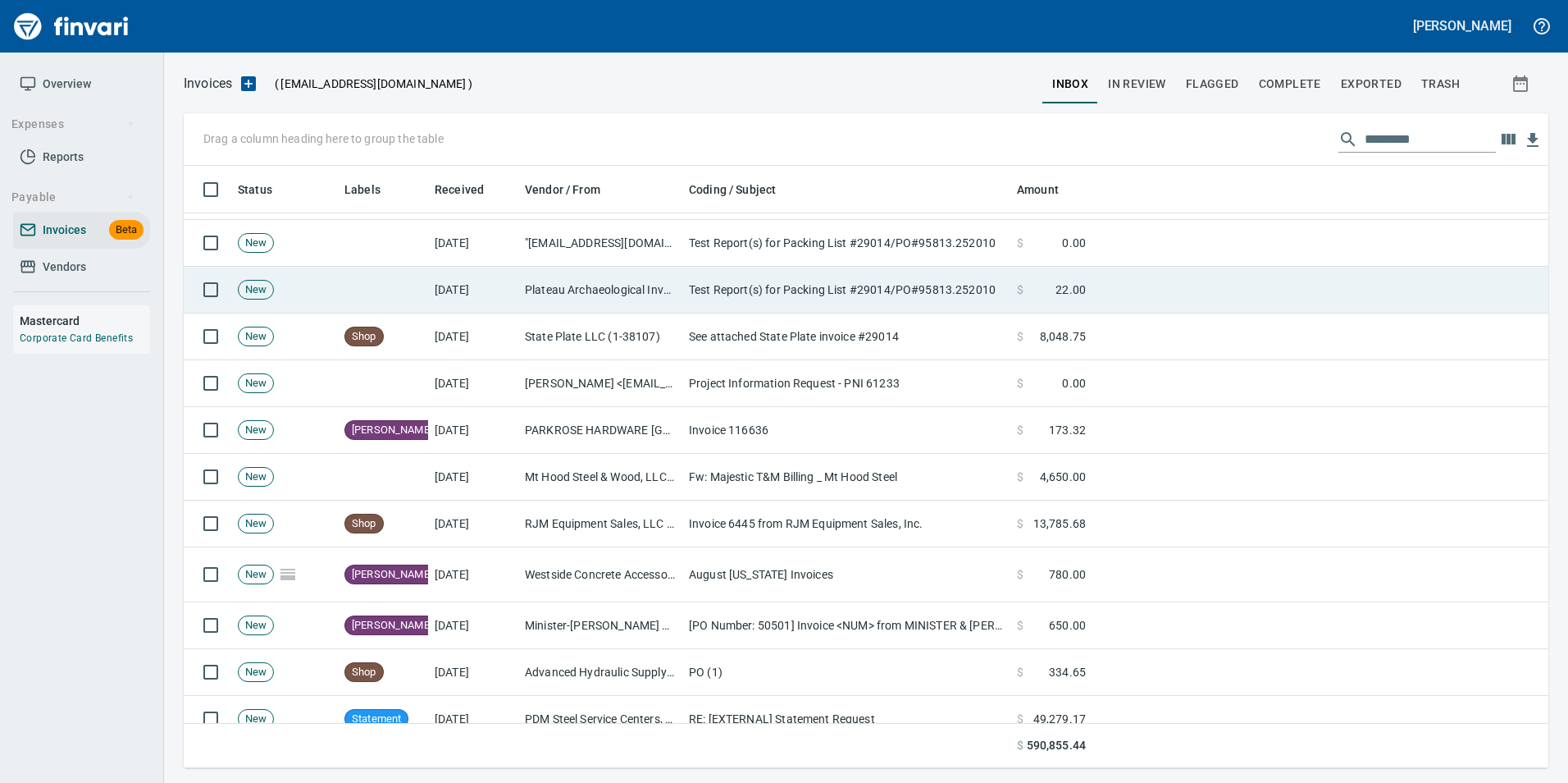
click at [756, 291] on td "Test Report(s) for Packing List #29014/PO#95813.252010" at bounding box center [847, 290] width 328 height 47
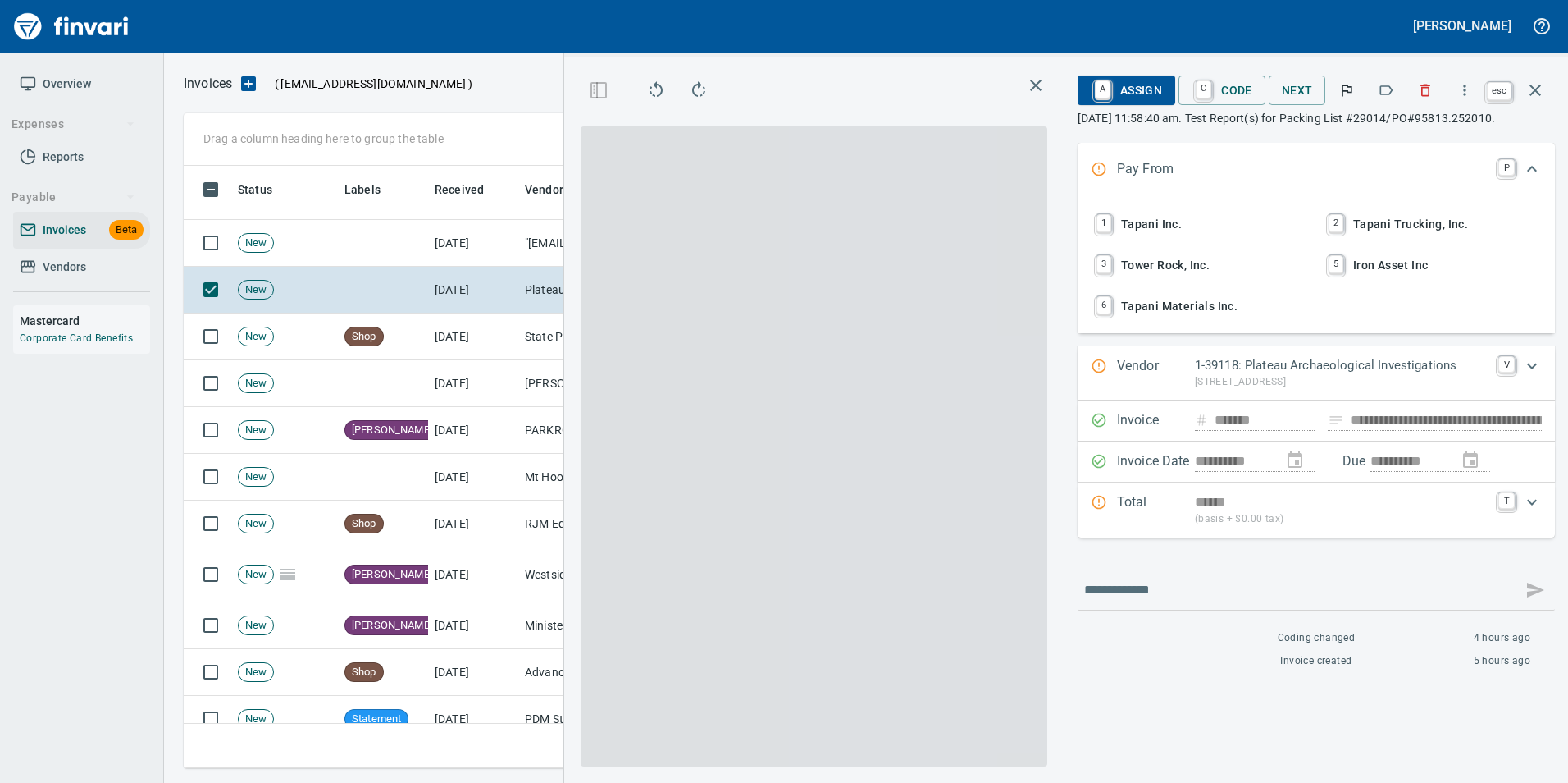
scroll to position [590, 930]
click at [1534, 95] on icon "button" at bounding box center [1536, 90] width 20 height 20
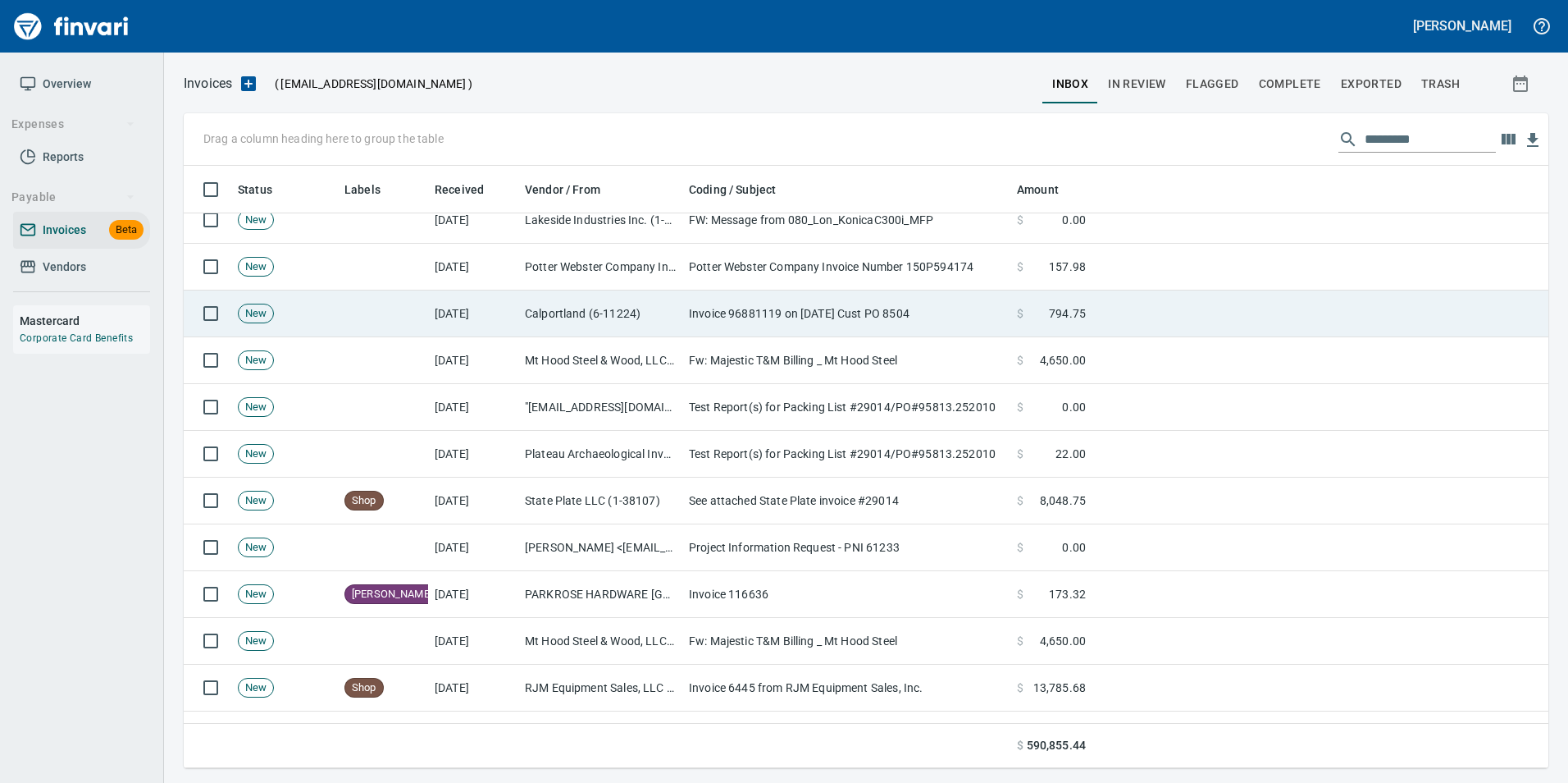
click at [733, 306] on td "Invoice 96881119 on [DATE] Cust PO 8504" at bounding box center [847, 314] width 328 height 47
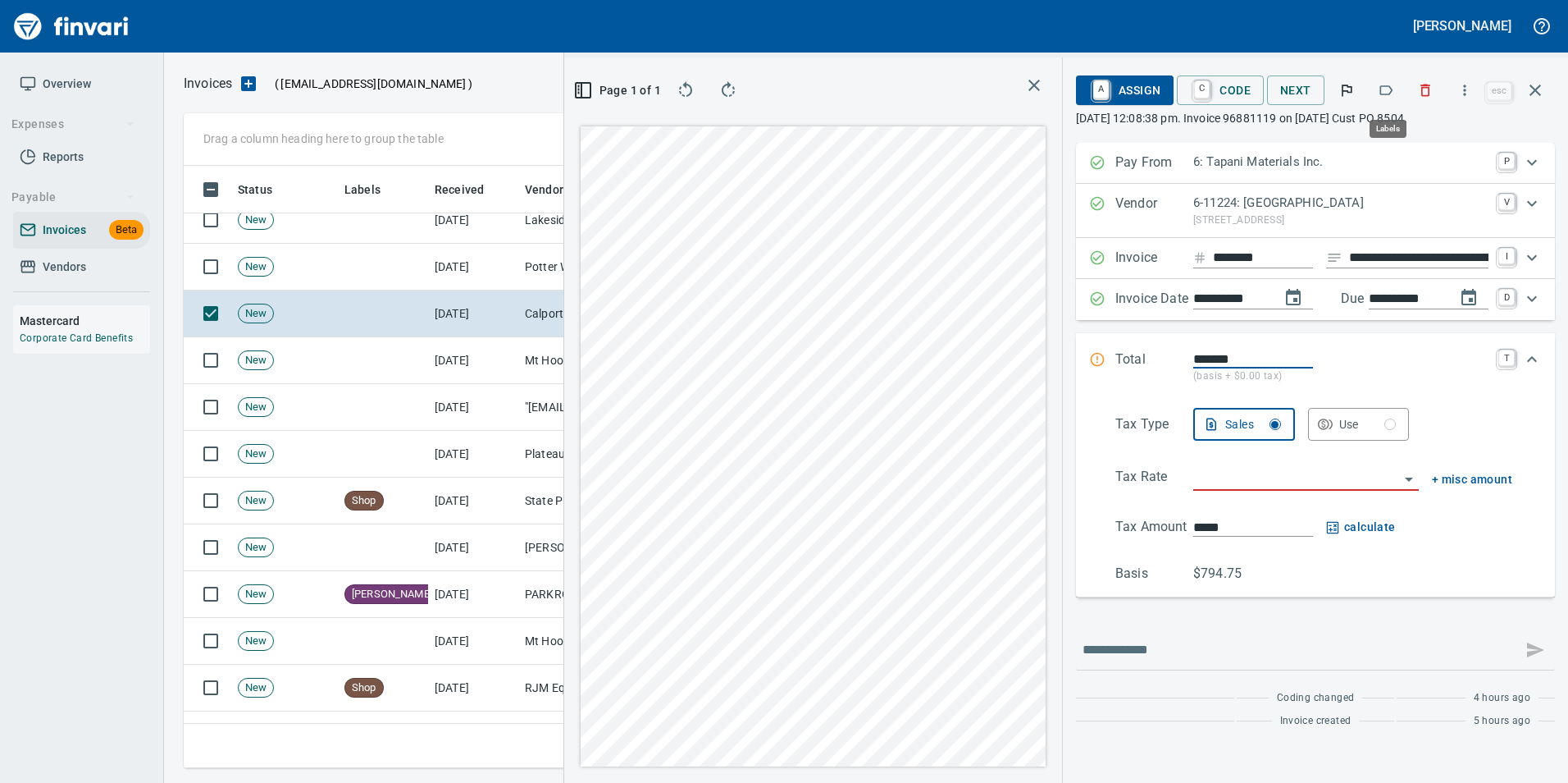
click at [1388, 85] on icon "button" at bounding box center [1386, 90] width 16 height 16
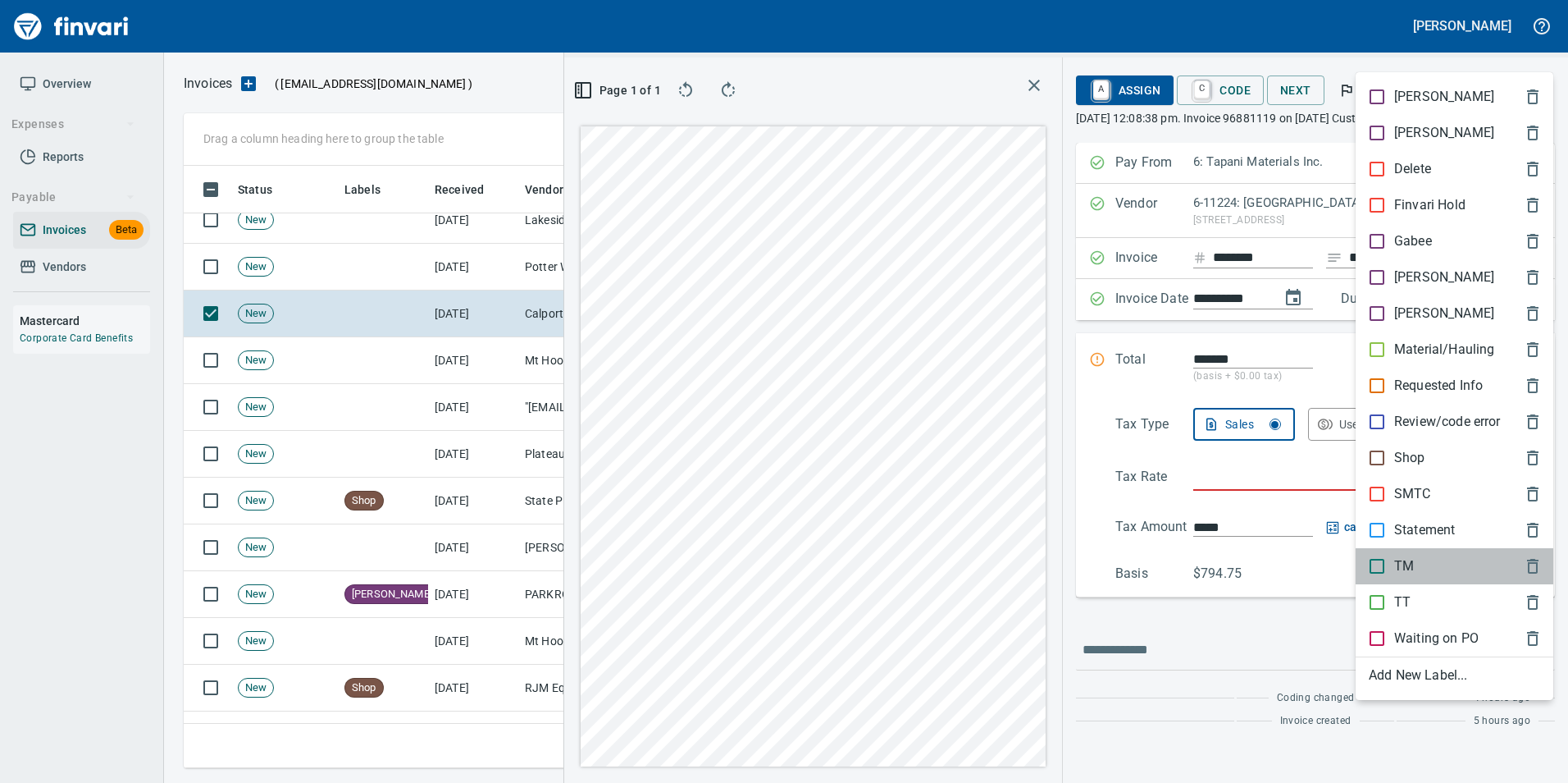
click at [1408, 554] on div "TM" at bounding box center [1453, 567] width 197 height 36
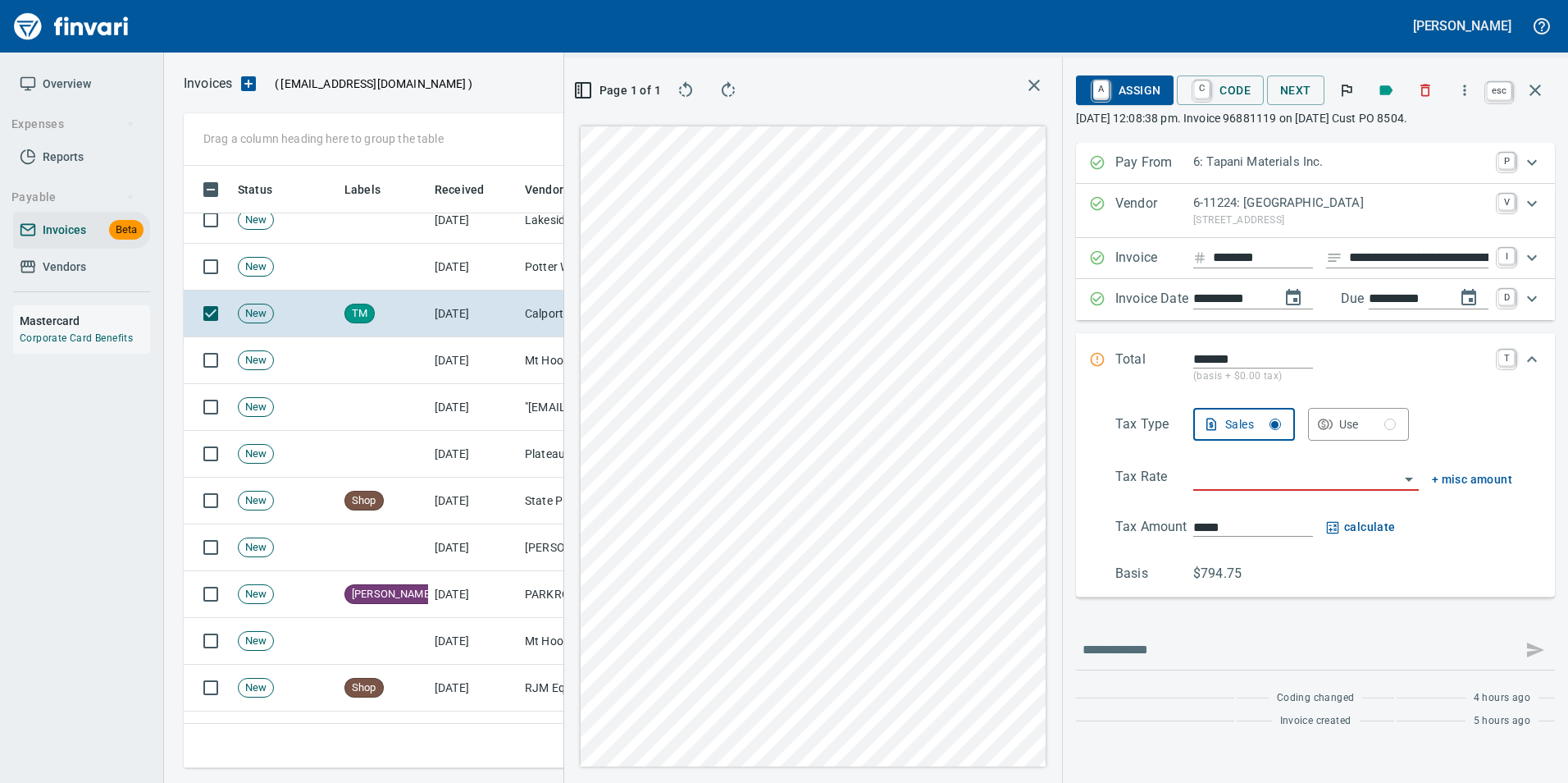
click at [1533, 86] on icon "button" at bounding box center [1536, 90] width 20 height 20
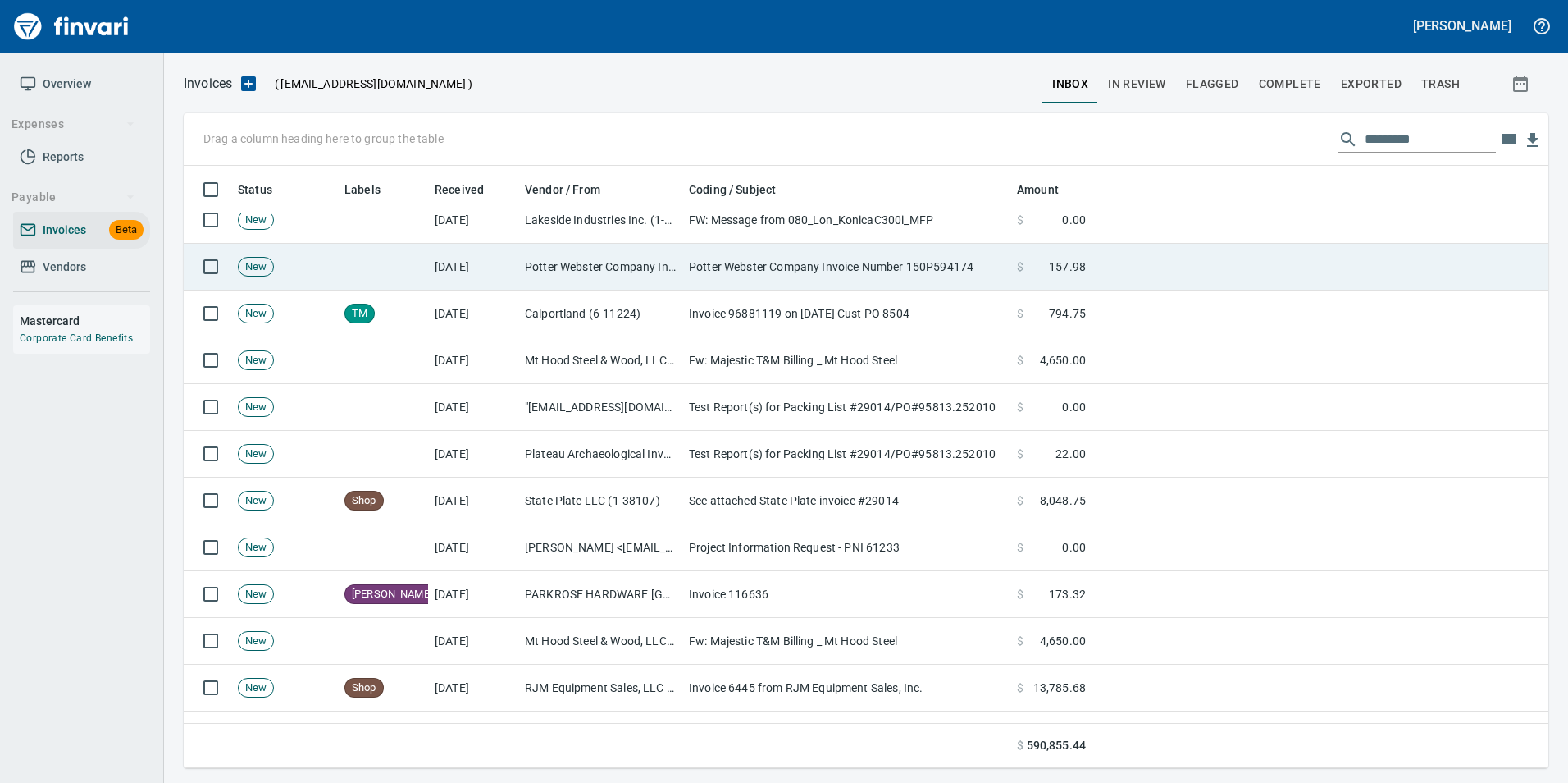
click at [855, 267] on td "Potter Webster Company Invoice Number 150P594174" at bounding box center [847, 267] width 328 height 47
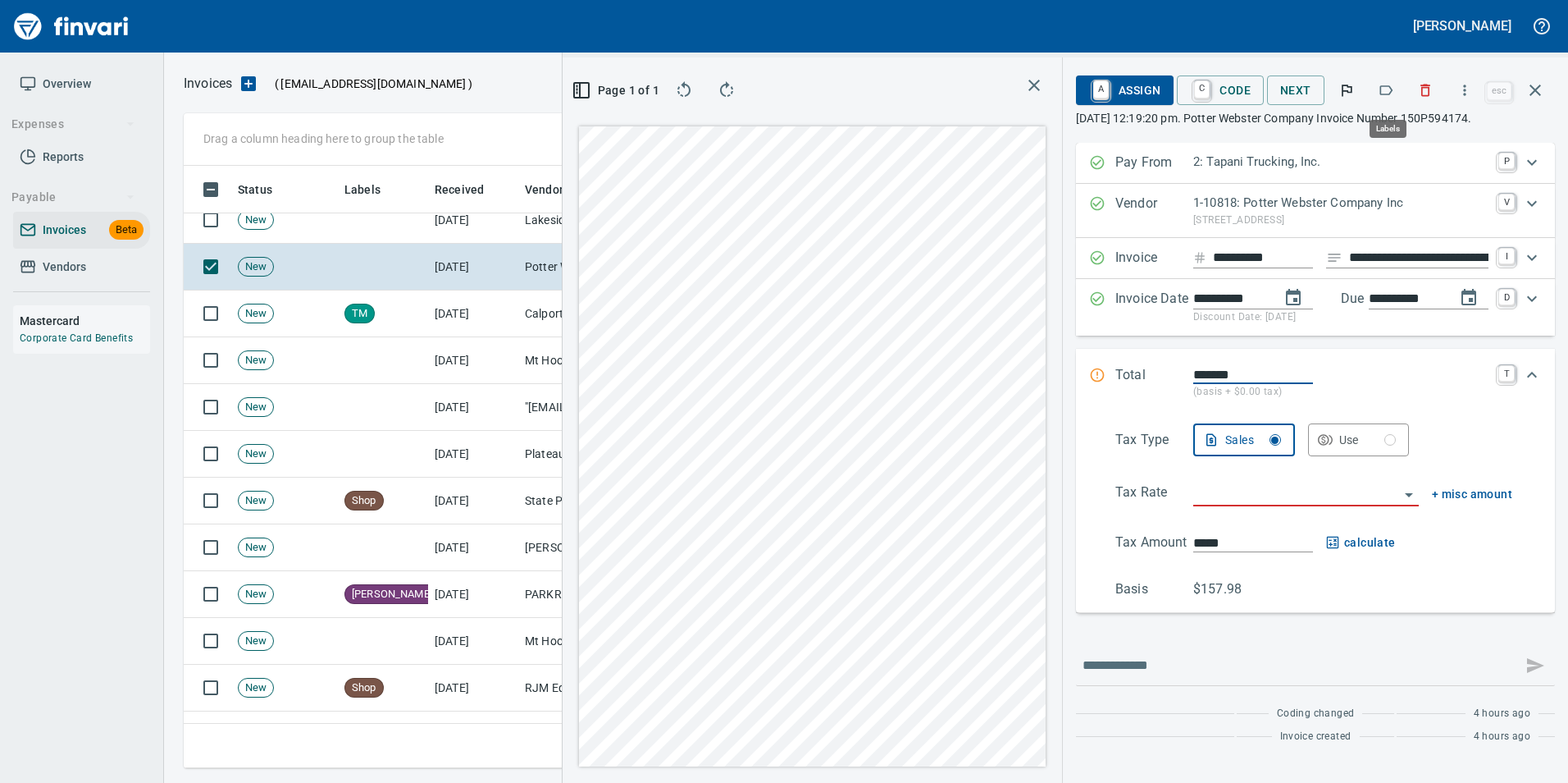
click at [1383, 92] on icon "button" at bounding box center [1386, 90] width 16 height 16
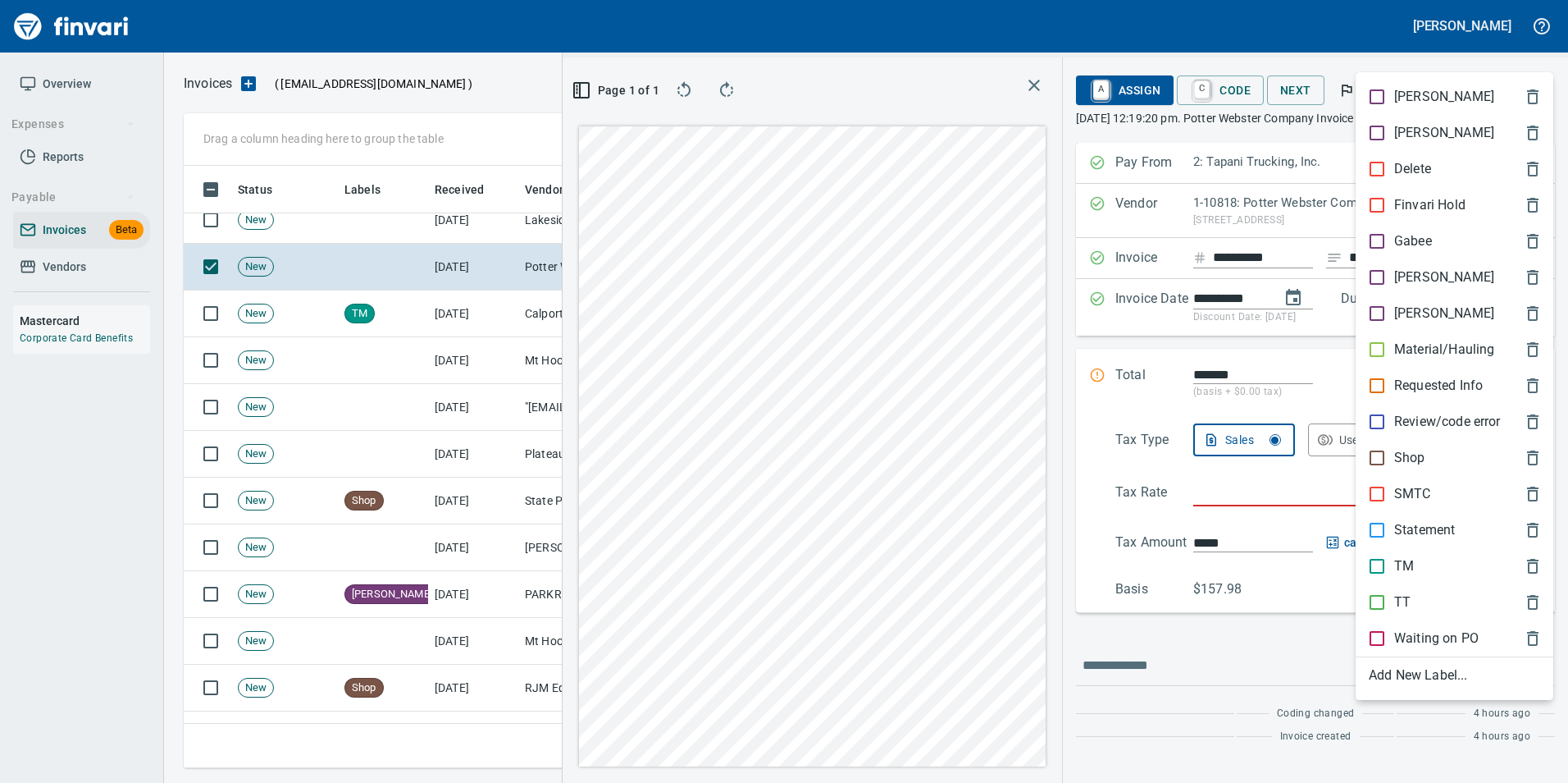
click at [1398, 596] on p "TT" at bounding box center [1402, 603] width 16 height 20
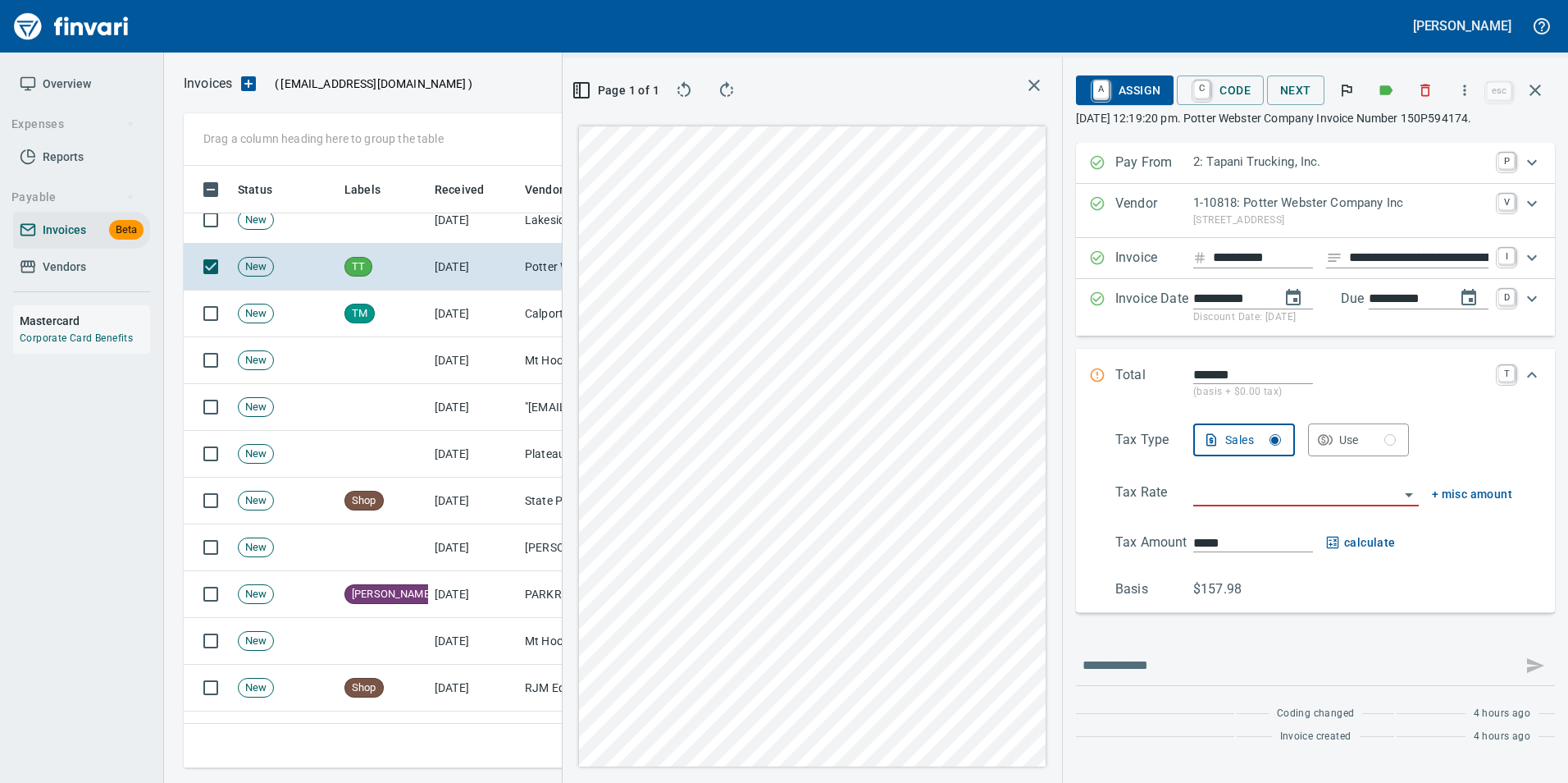
click at [1530, 84] on icon "button" at bounding box center [1536, 90] width 20 height 20
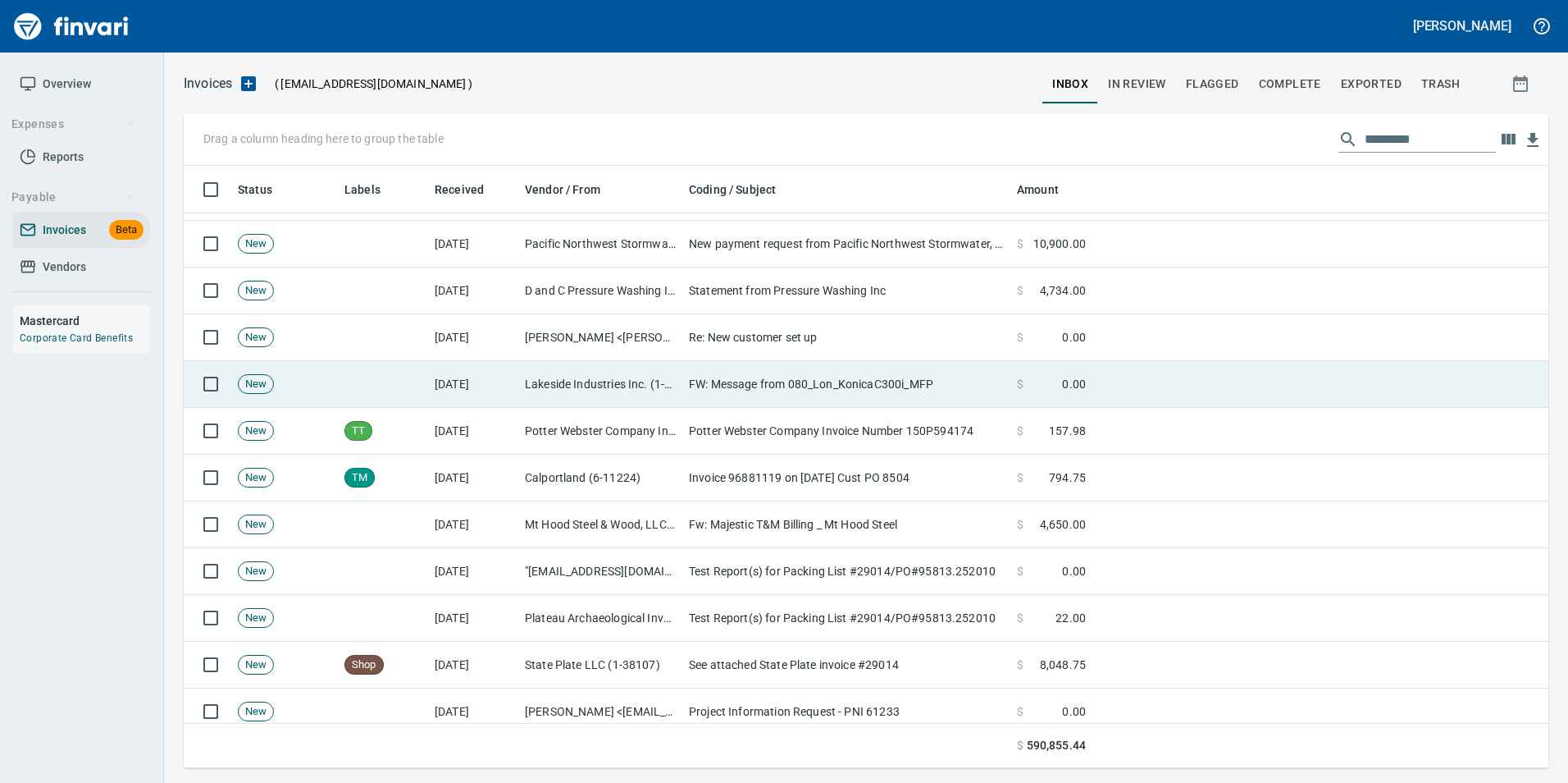
click at [692, 392] on td "FW: Message from 080_Lon_KonicaC300i_MFP" at bounding box center [847, 384] width 328 height 47
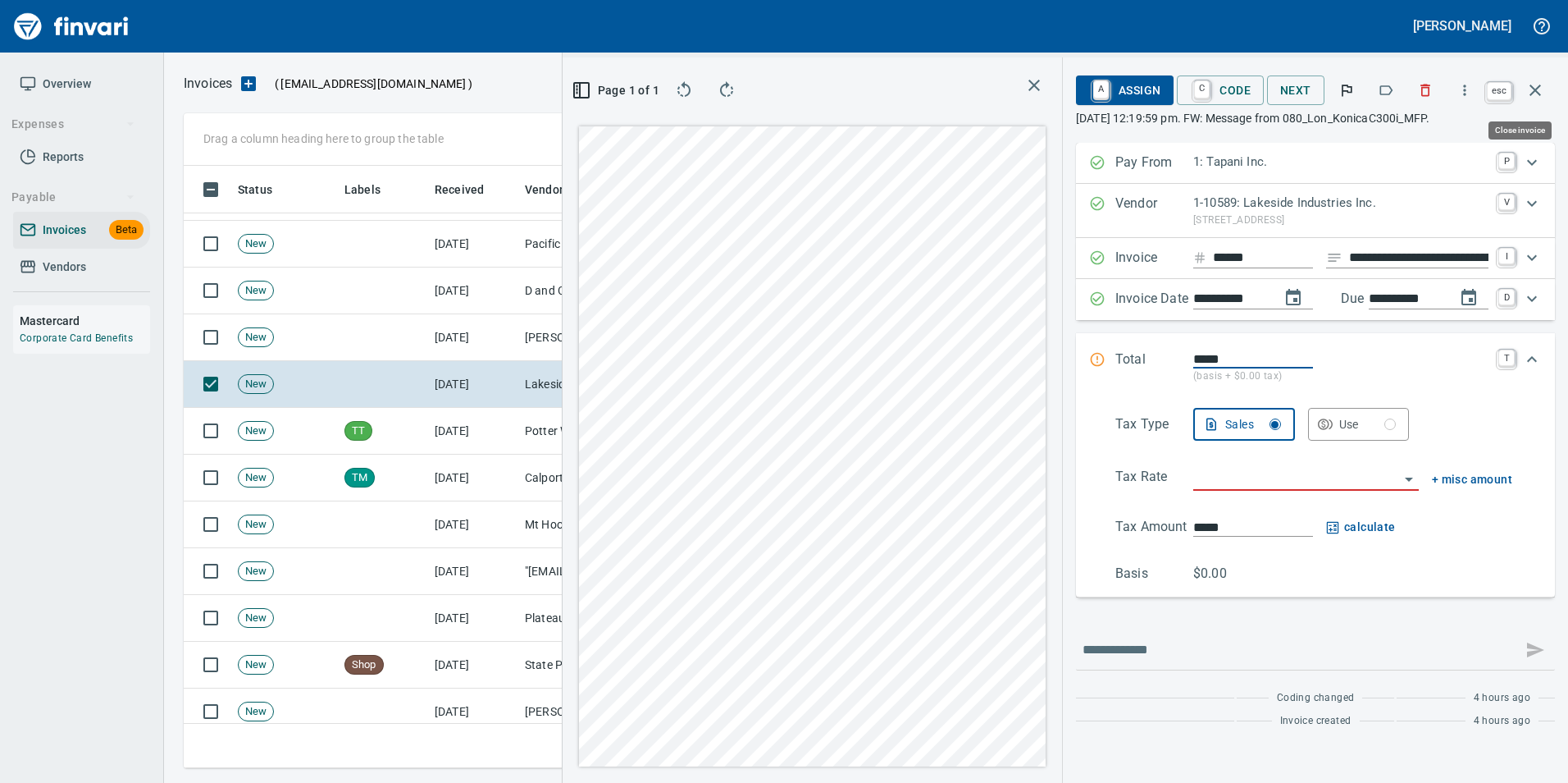
click at [1543, 90] on icon "button" at bounding box center [1536, 90] width 20 height 20
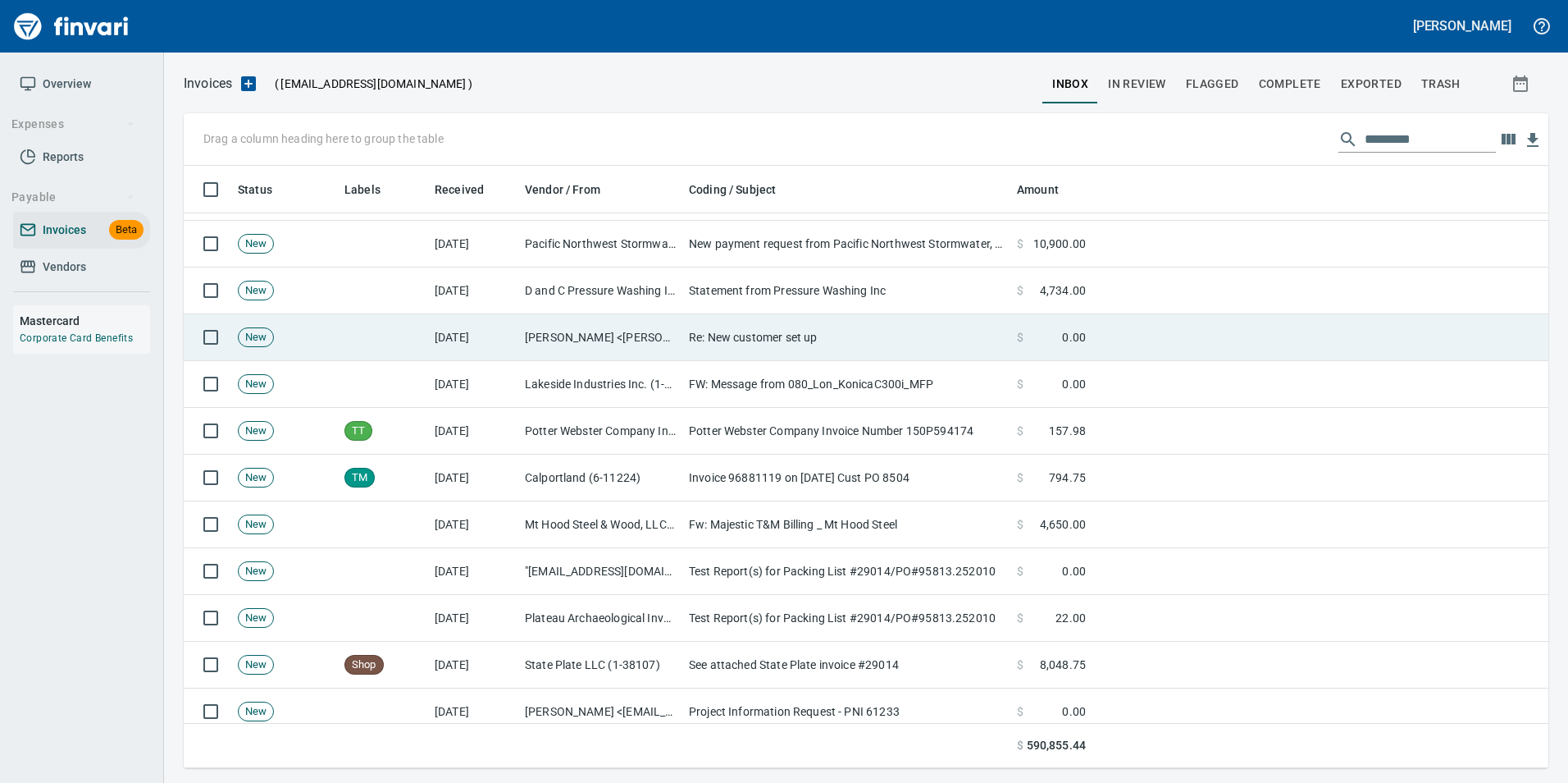
click at [699, 341] on td "Re: New customer set up" at bounding box center [847, 337] width 328 height 47
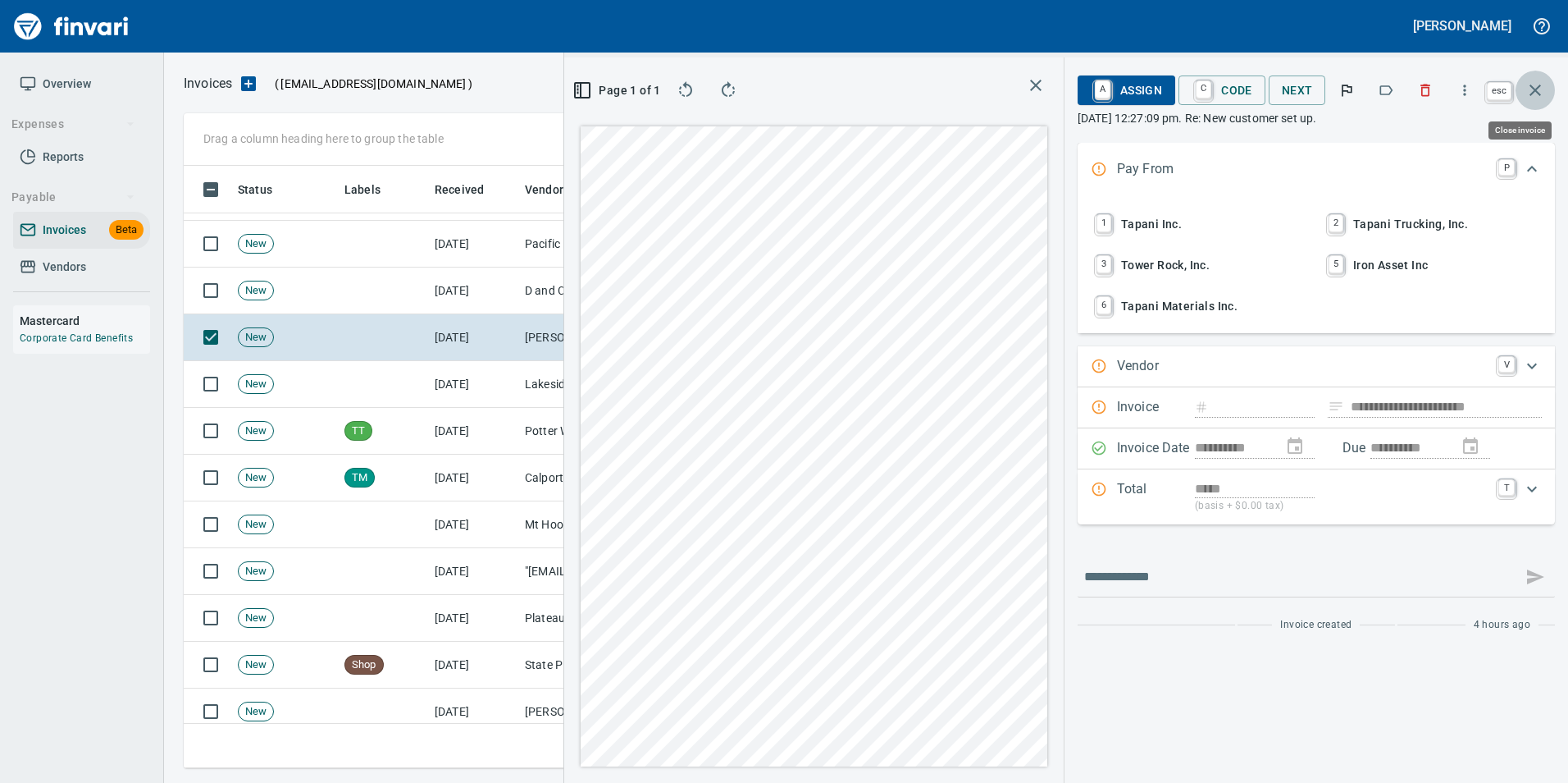
click at [1534, 88] on icon "button" at bounding box center [1535, 90] width 12 height 12
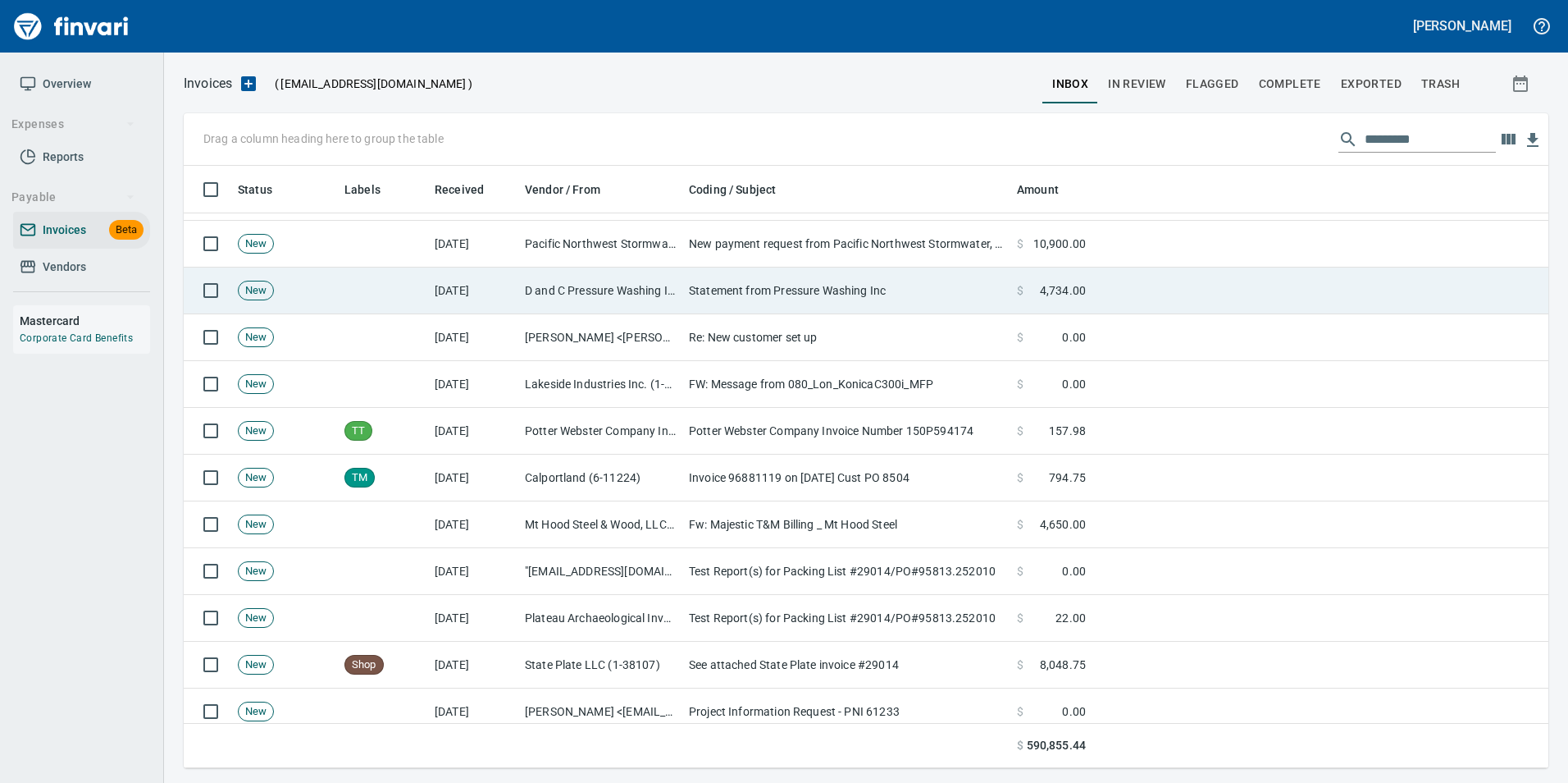
click at [852, 300] on td "Statement from Pressure Washing Inc" at bounding box center [847, 290] width 328 height 47
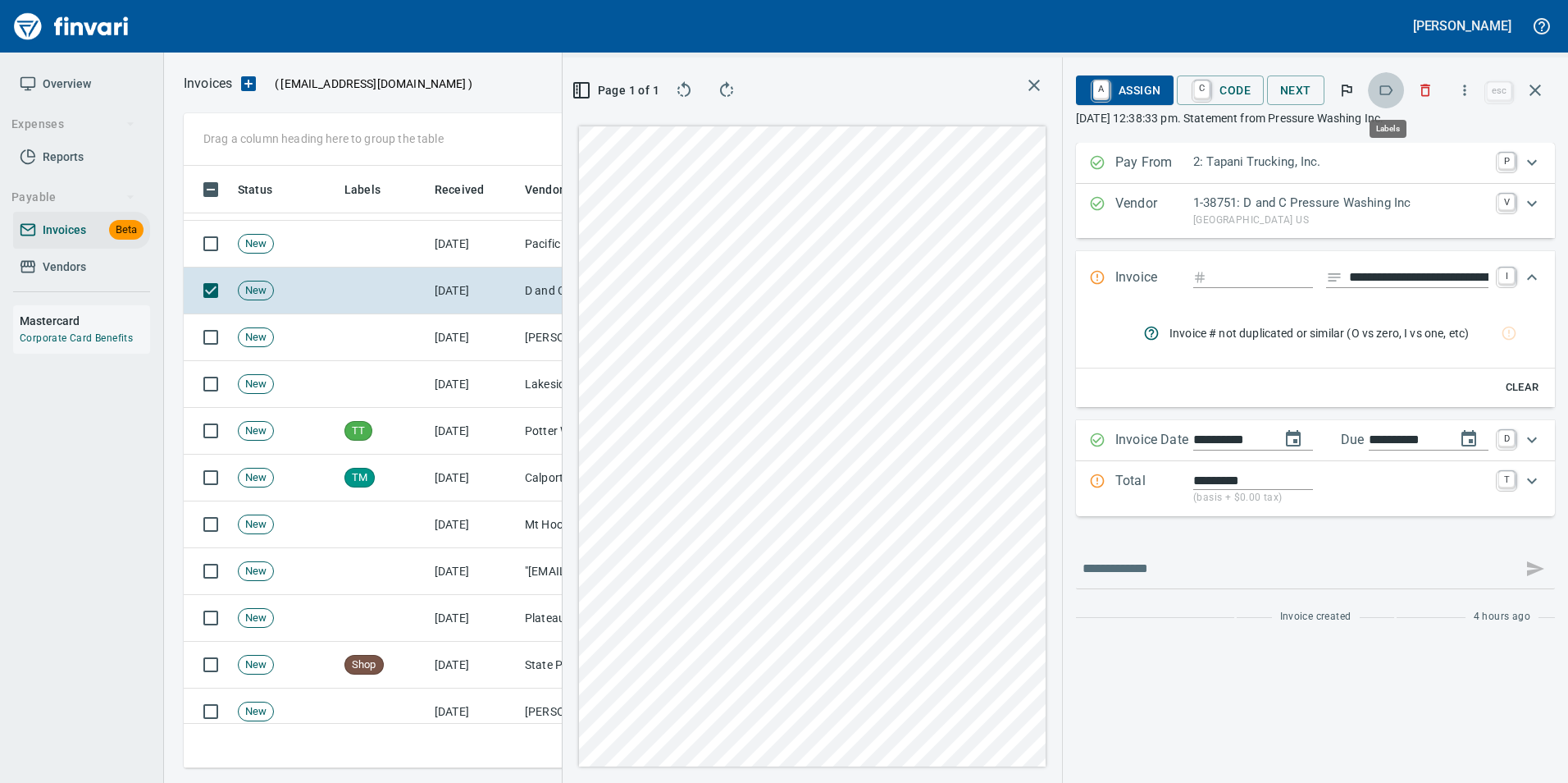
click at [1389, 96] on icon "button" at bounding box center [1386, 90] width 16 height 16
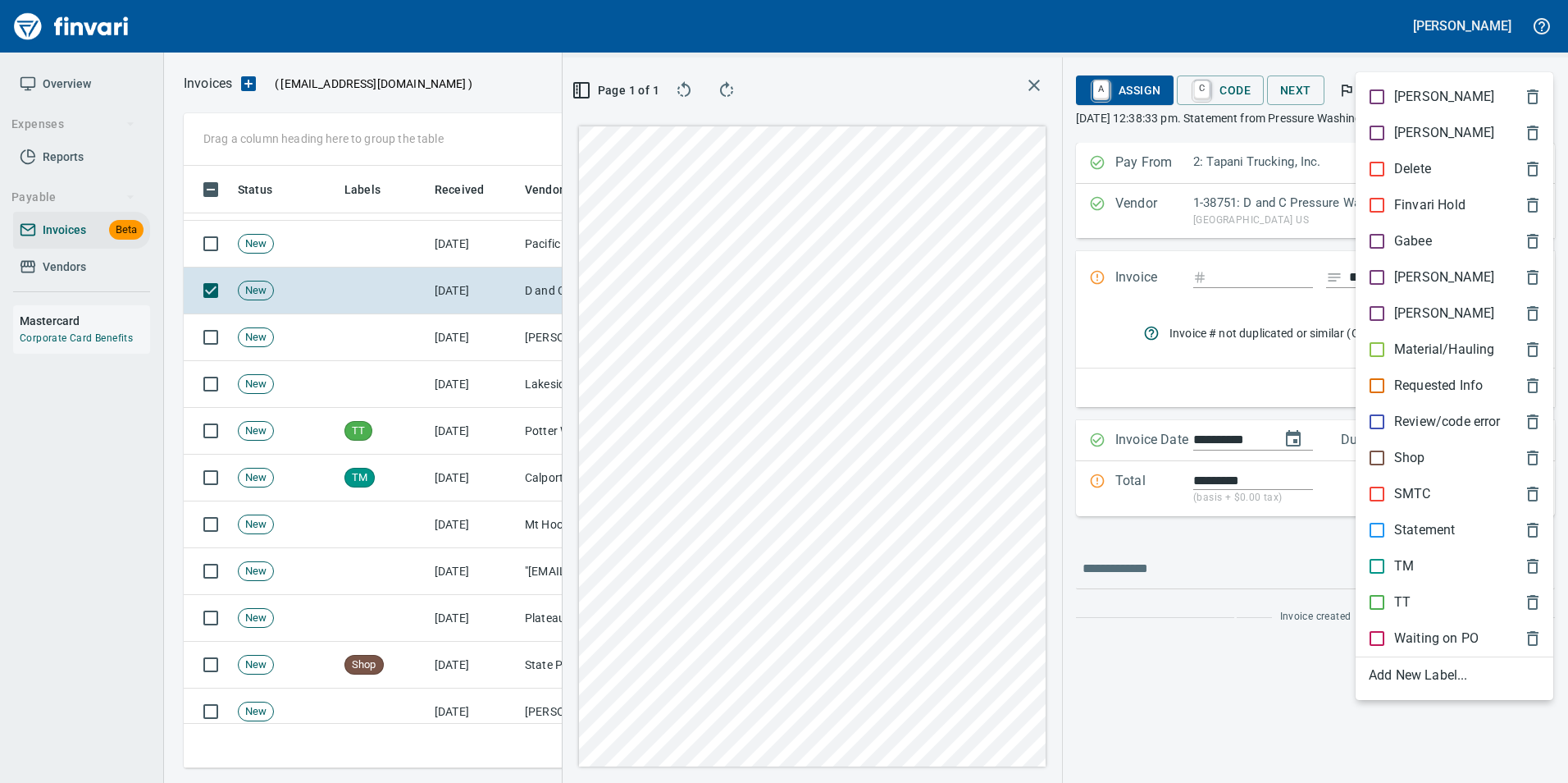
click at [1429, 526] on p "Statement" at bounding box center [1424, 530] width 60 height 20
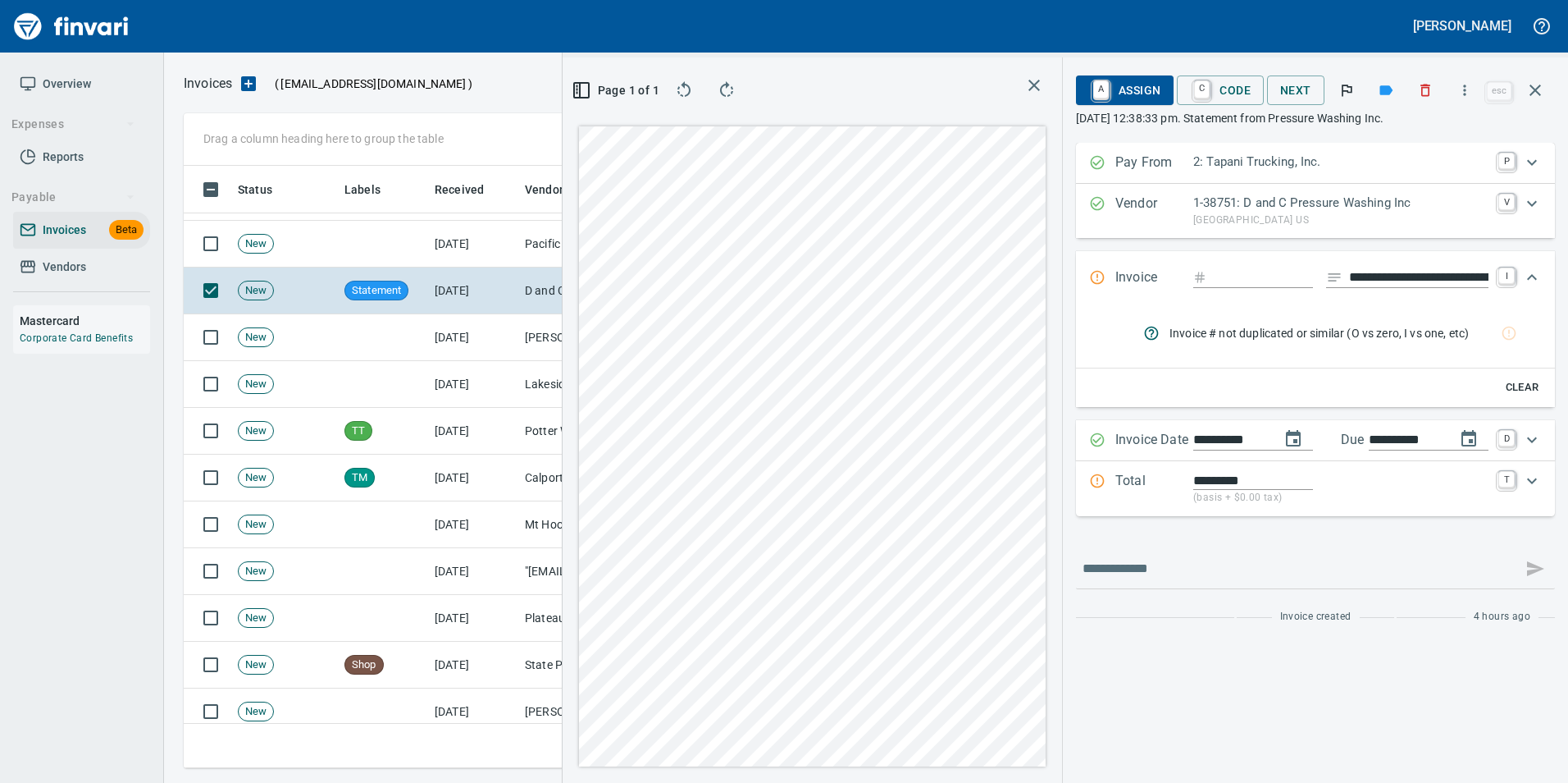
click at [1538, 92] on icon "button" at bounding box center [1536, 90] width 20 height 20
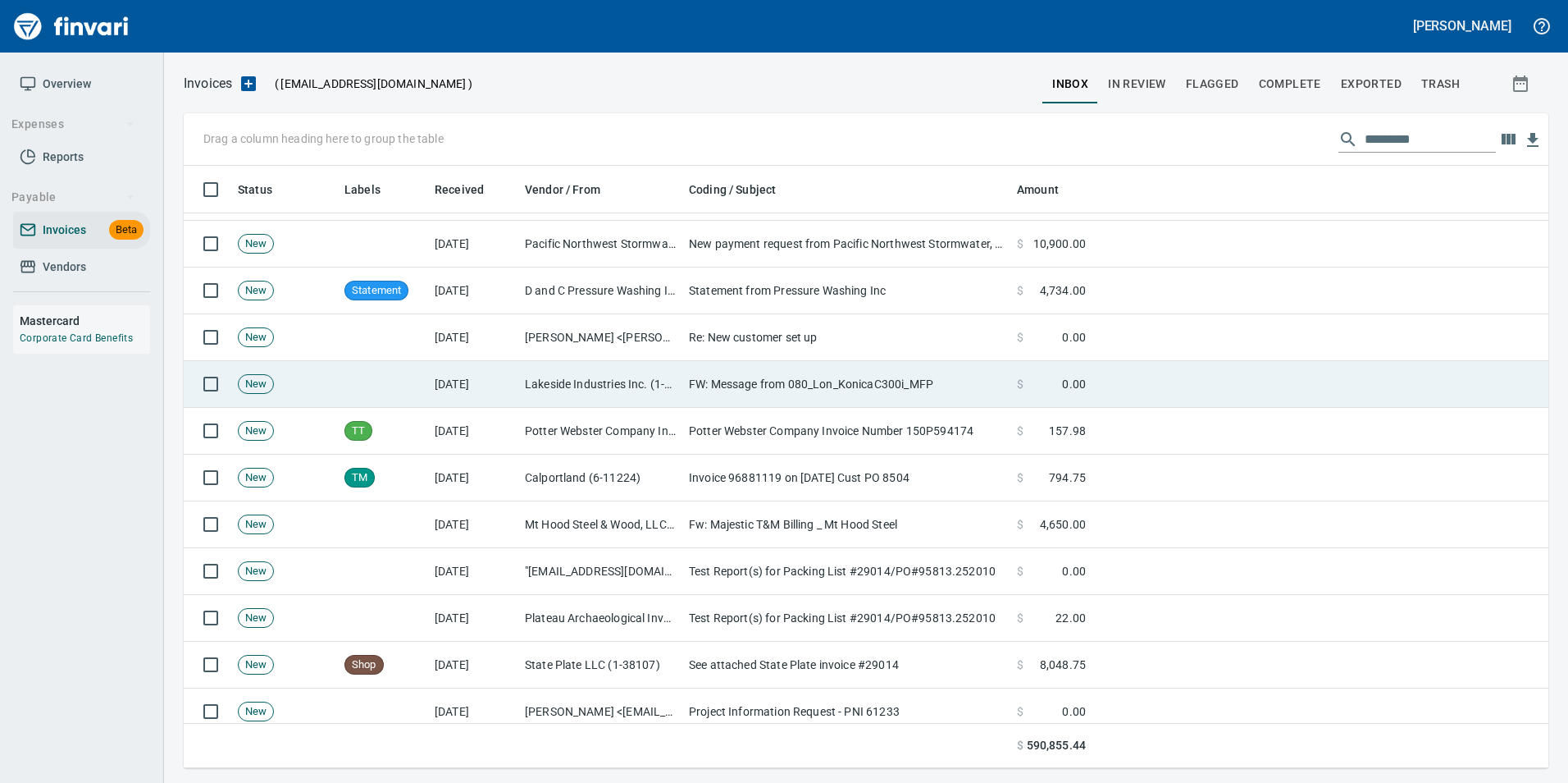
click at [827, 383] on td "FW: Message from 080_Lon_KonicaC300i_MFP" at bounding box center [847, 384] width 328 height 47
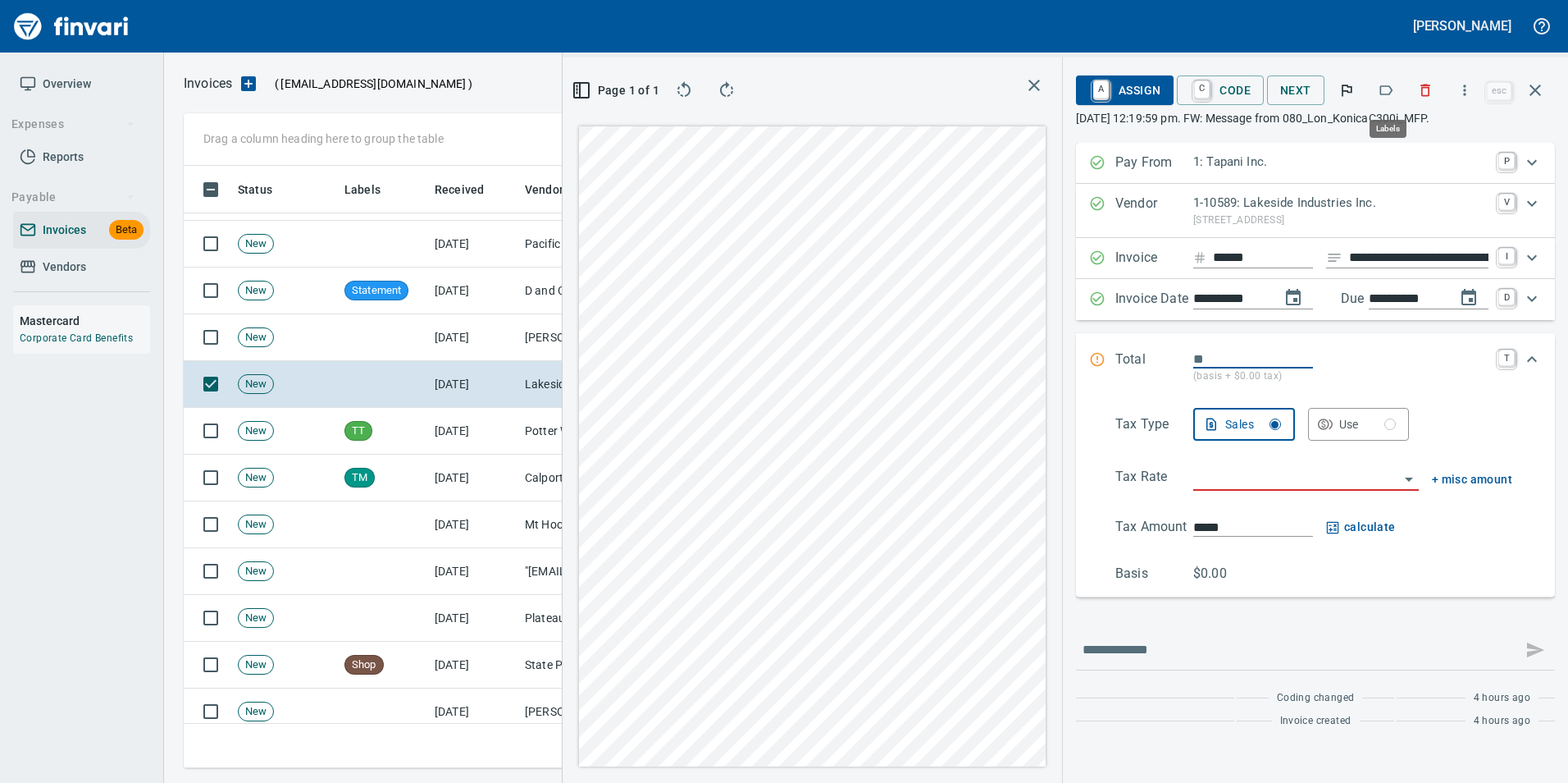
click at [1389, 87] on icon "button" at bounding box center [1386, 90] width 16 height 16
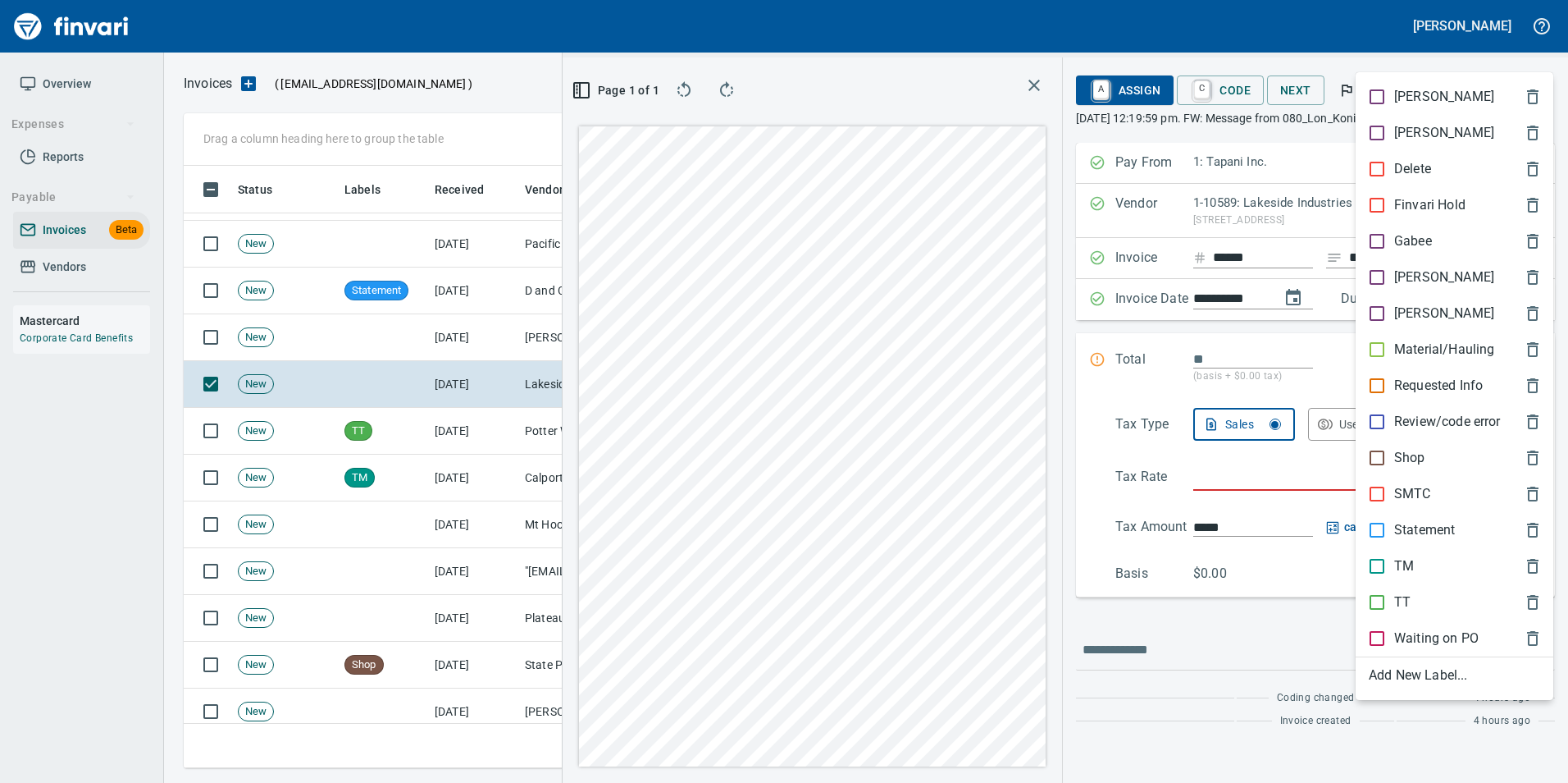
click at [1440, 355] on p "Material/Hauling" at bounding box center [1444, 350] width 100 height 20
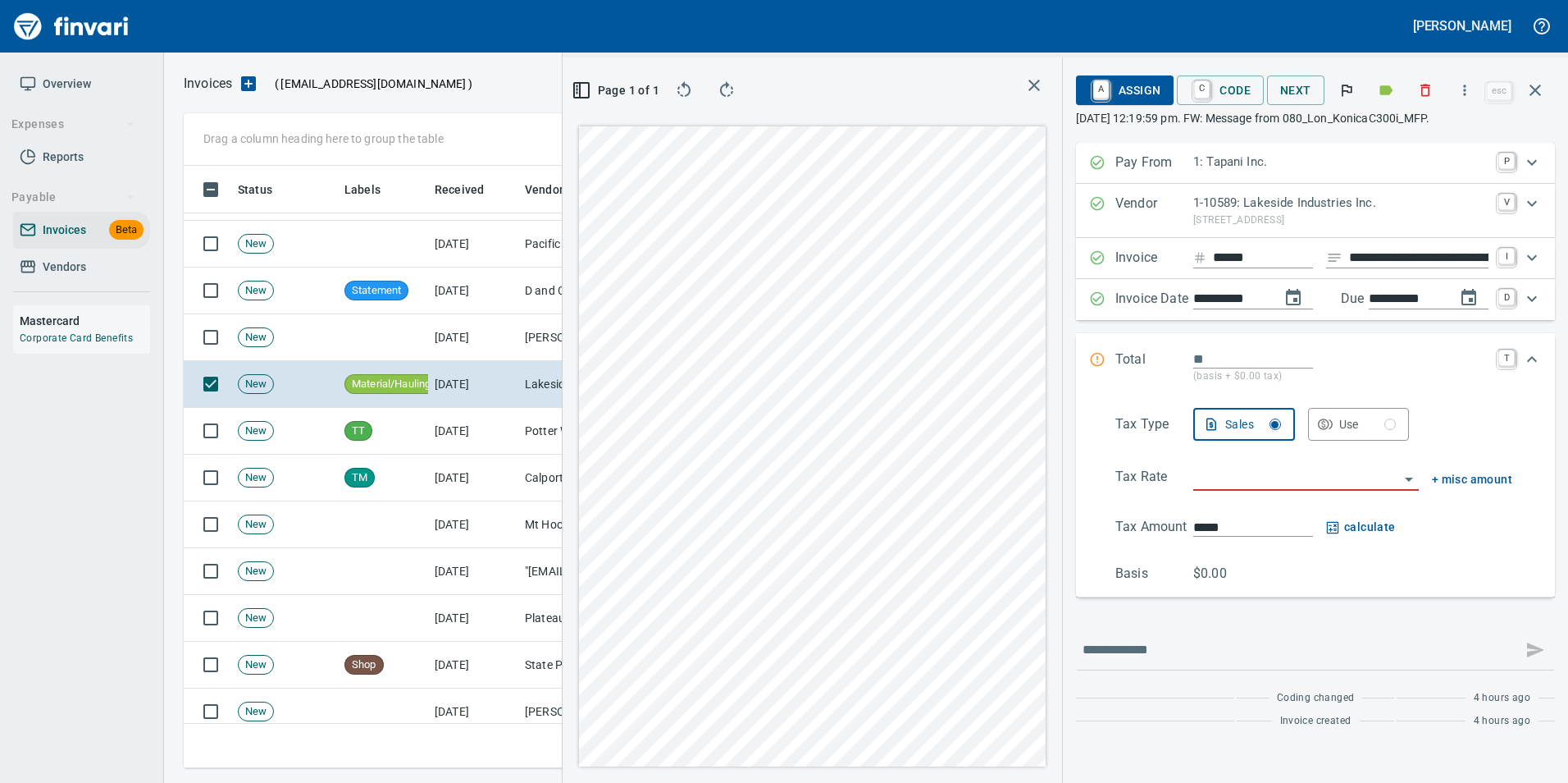
click at [1535, 91] on icon "button" at bounding box center [1535, 90] width 12 height 12
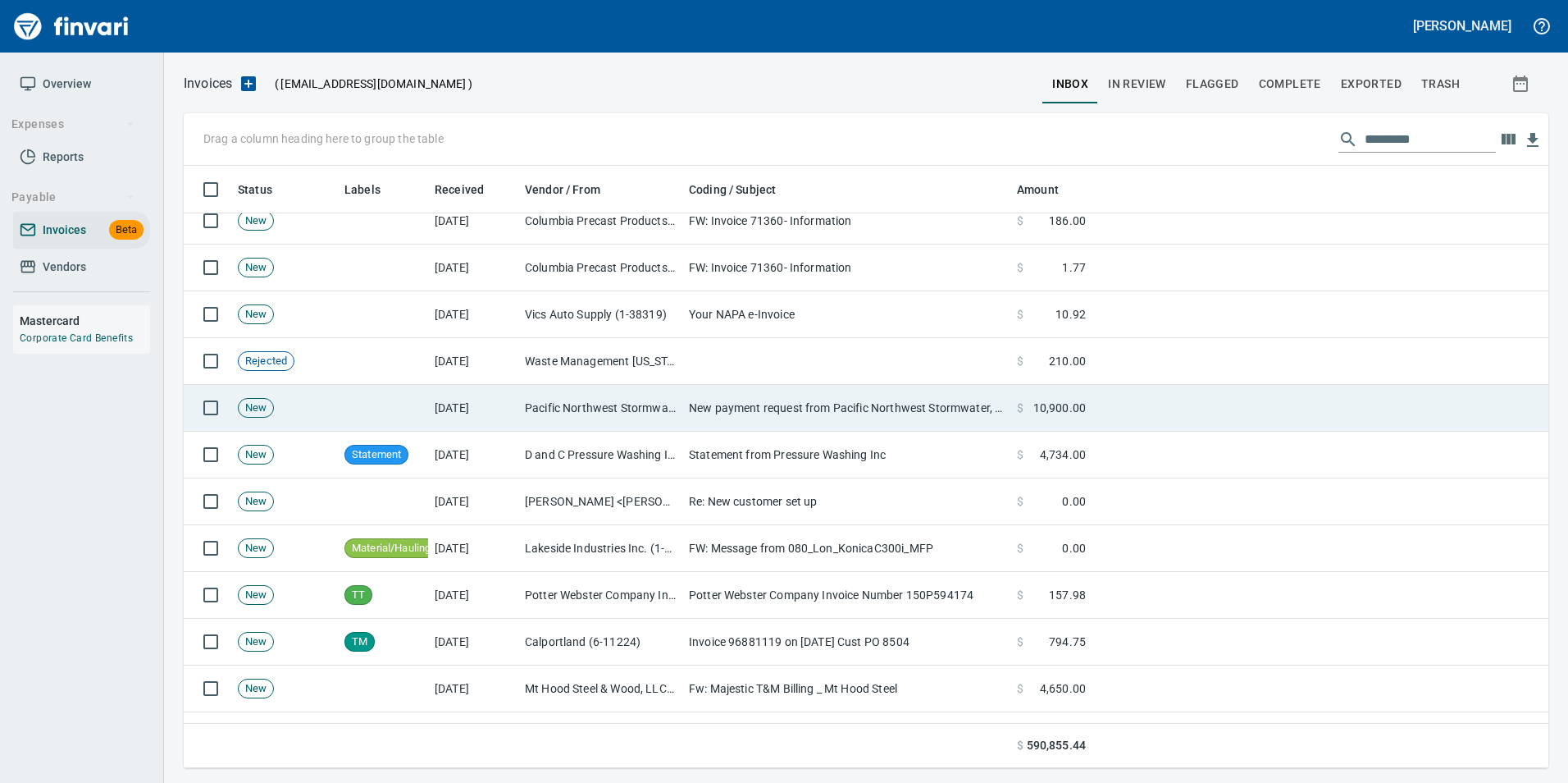
click at [699, 407] on td "New payment request from Pacific Northwest Stormwater, LLC - invoice 1043" at bounding box center [847, 409] width 328 height 47
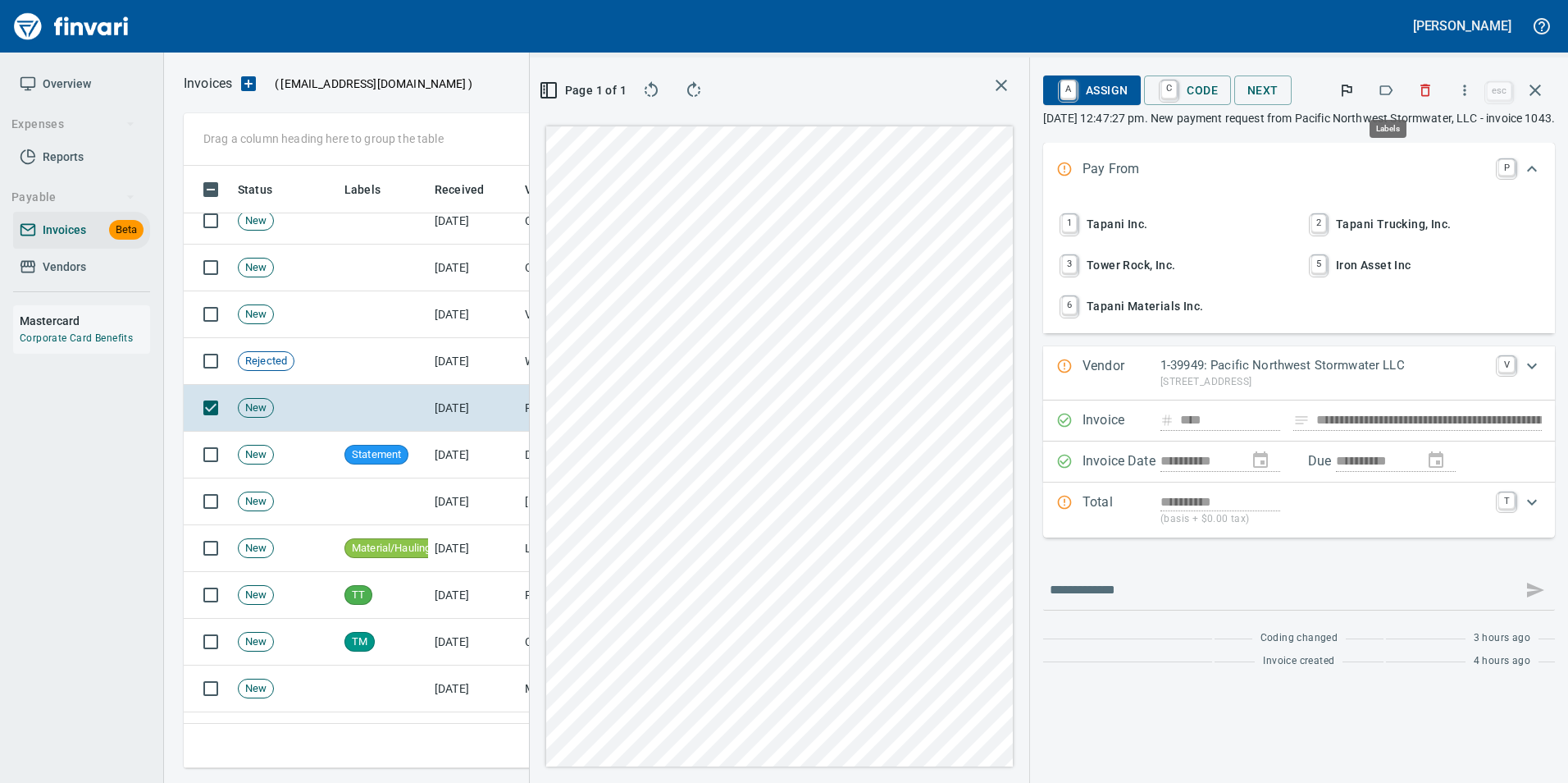
click at [1389, 88] on icon "button" at bounding box center [1386, 90] width 16 height 16
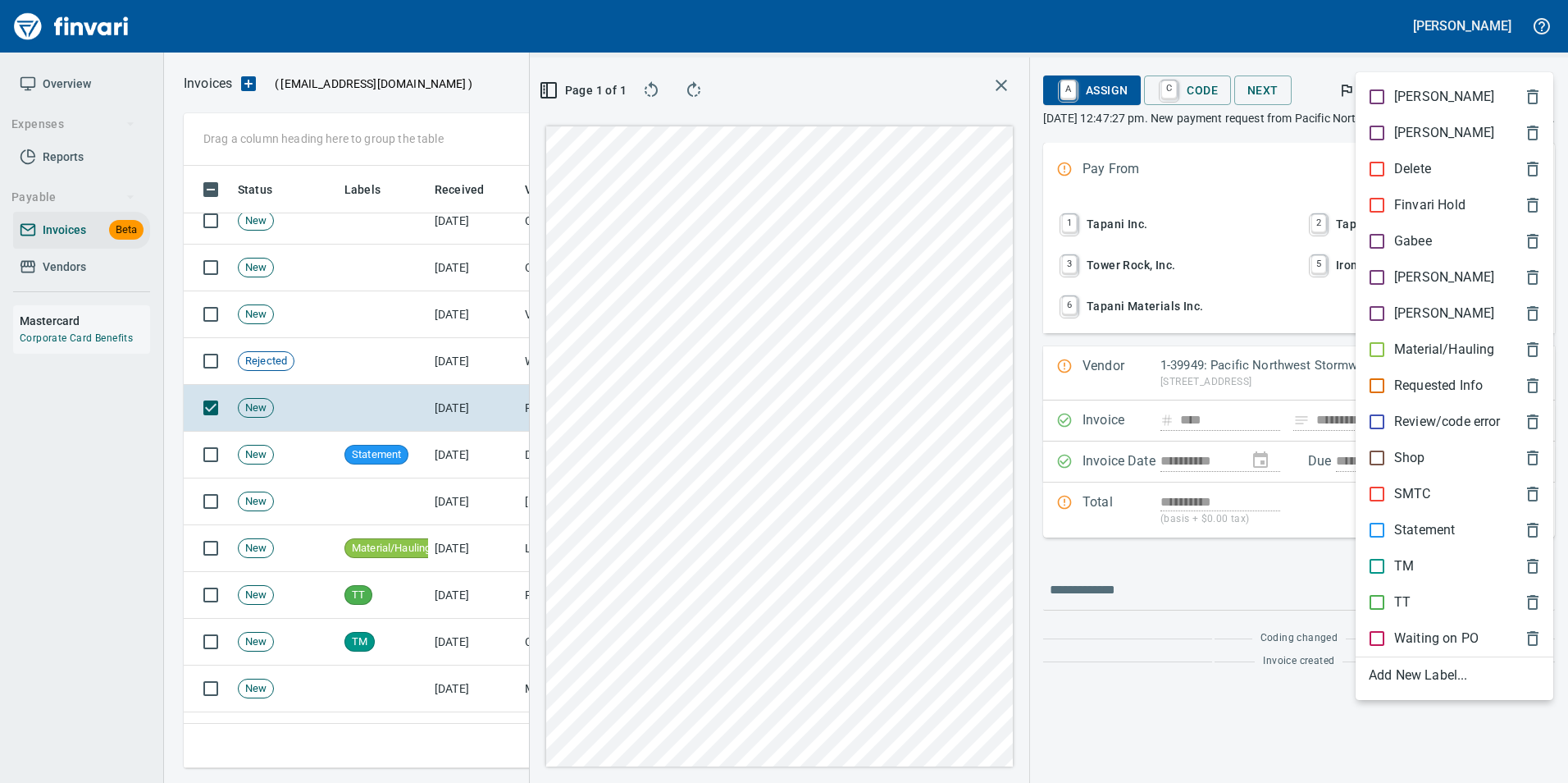
click at [1408, 274] on p "[PERSON_NAME]" at bounding box center [1444, 277] width 100 height 20
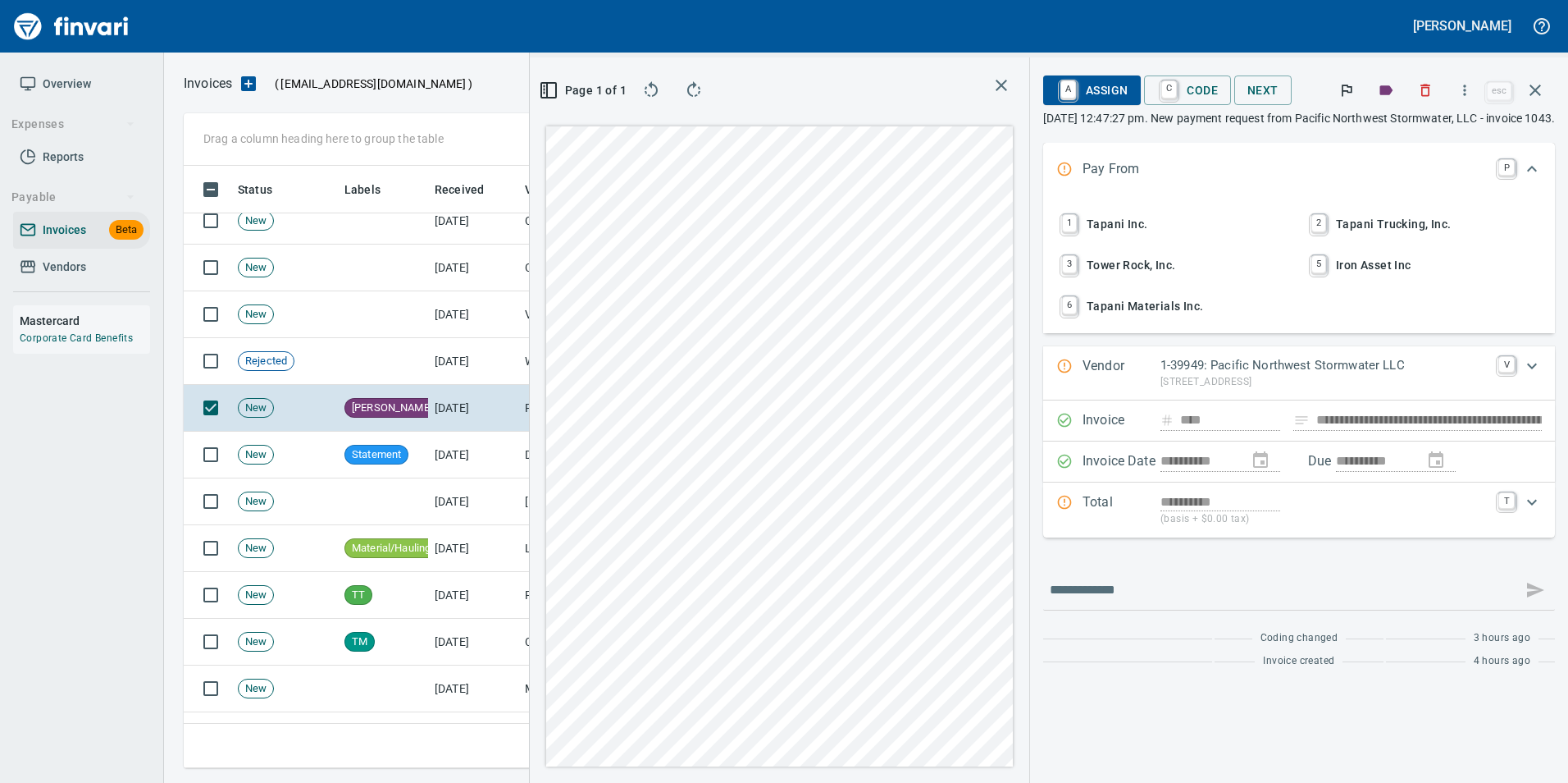
click at [1531, 86] on icon "button" at bounding box center [1535, 90] width 12 height 12
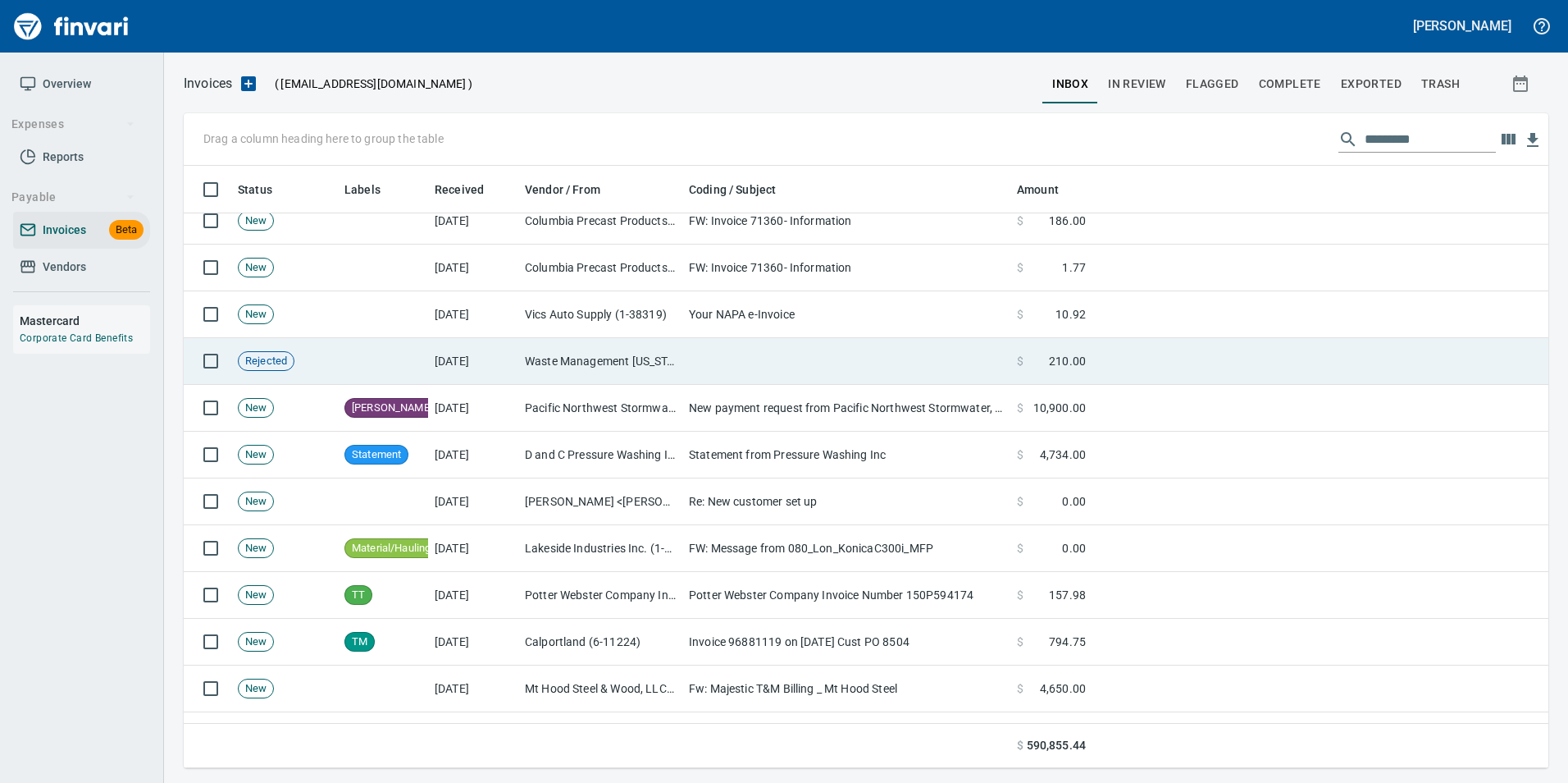
click at [572, 349] on td "Waste Management [US_STATE] (1-11097)" at bounding box center [601, 362] width 164 height 47
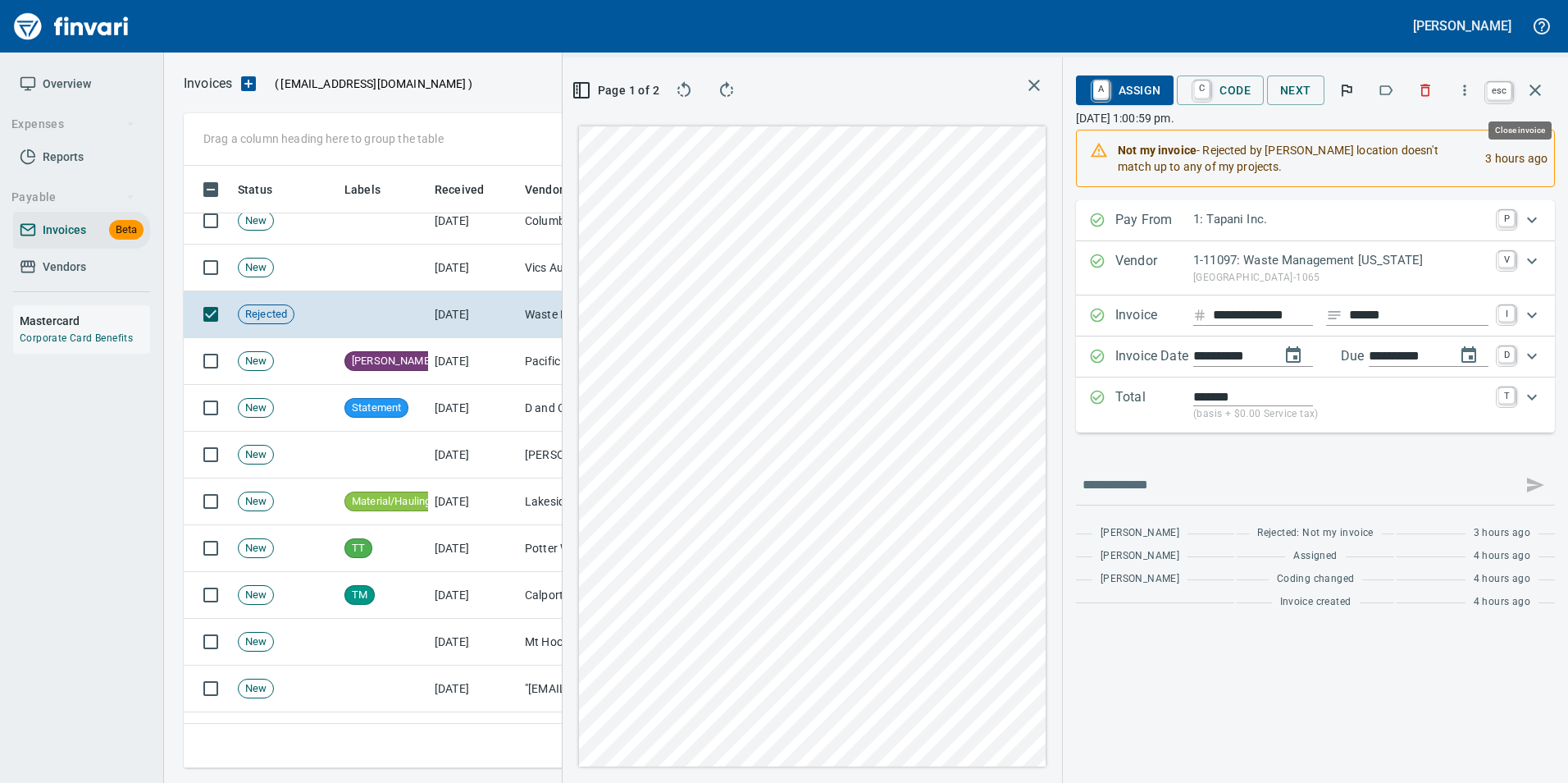
click at [1532, 91] on icon "button" at bounding box center [1536, 90] width 20 height 20
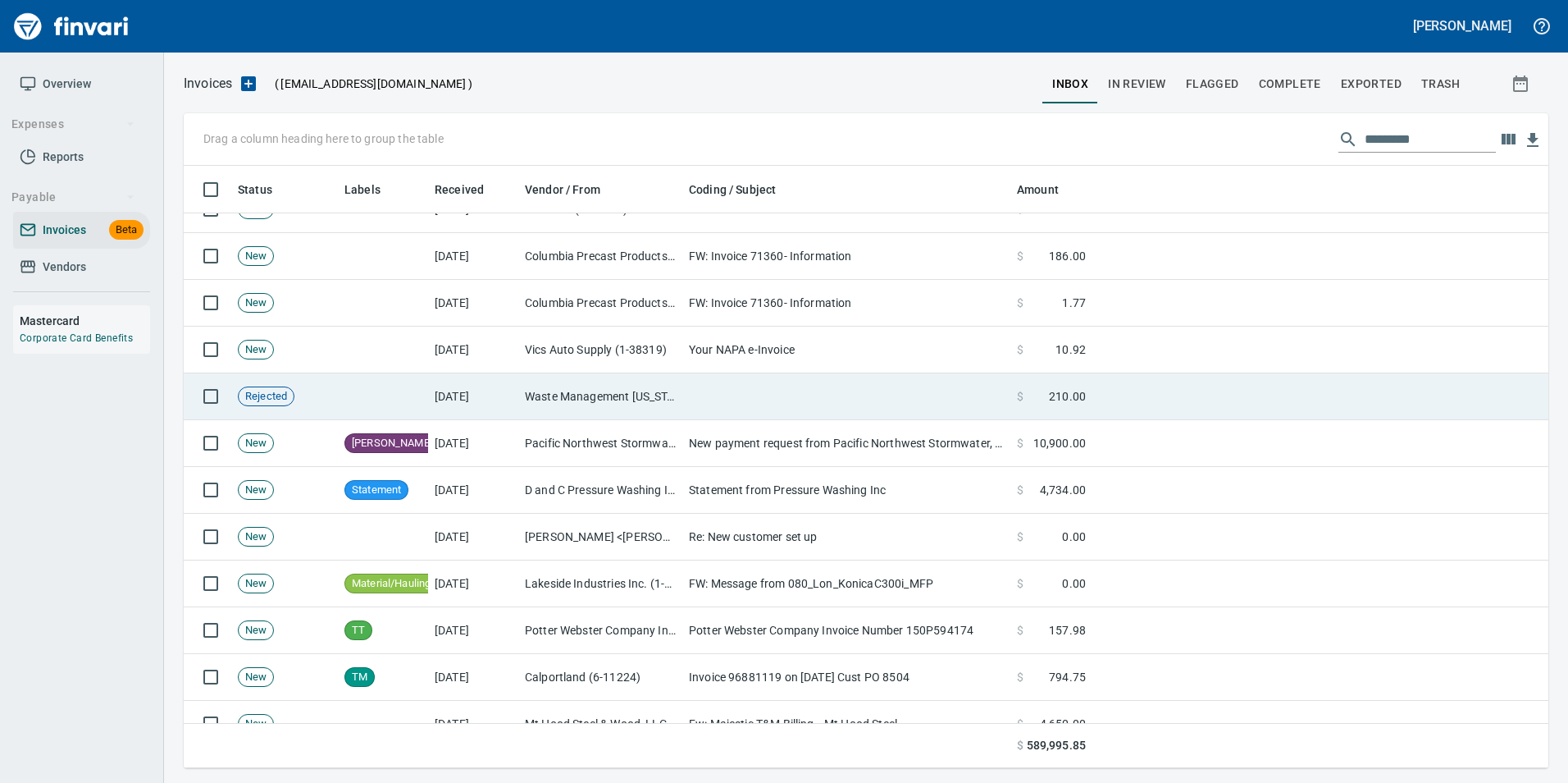
click at [639, 388] on td "Waste Management [US_STATE] (1-11097)" at bounding box center [601, 397] width 164 height 47
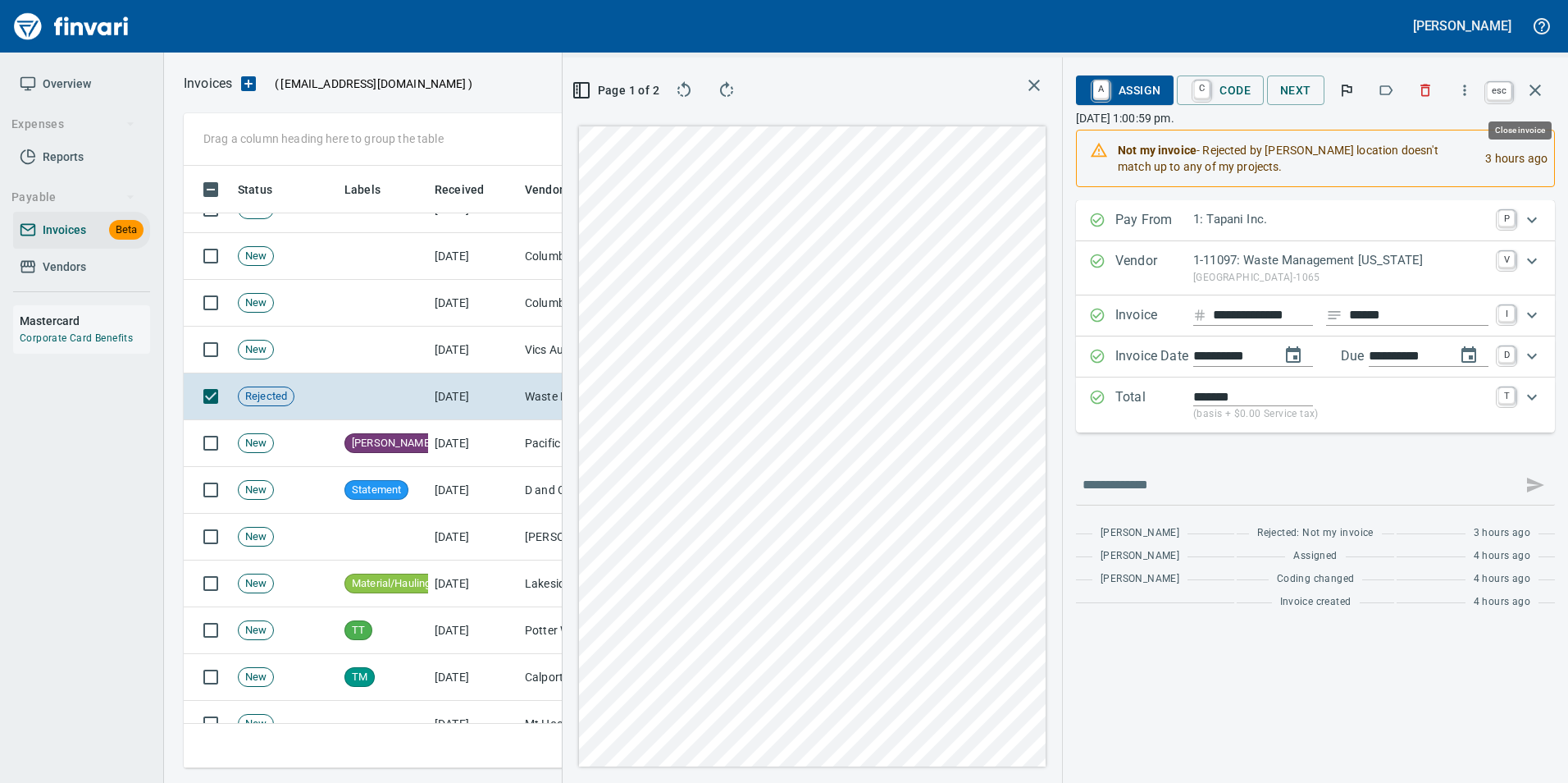
click at [1543, 86] on icon "button" at bounding box center [1536, 90] width 20 height 20
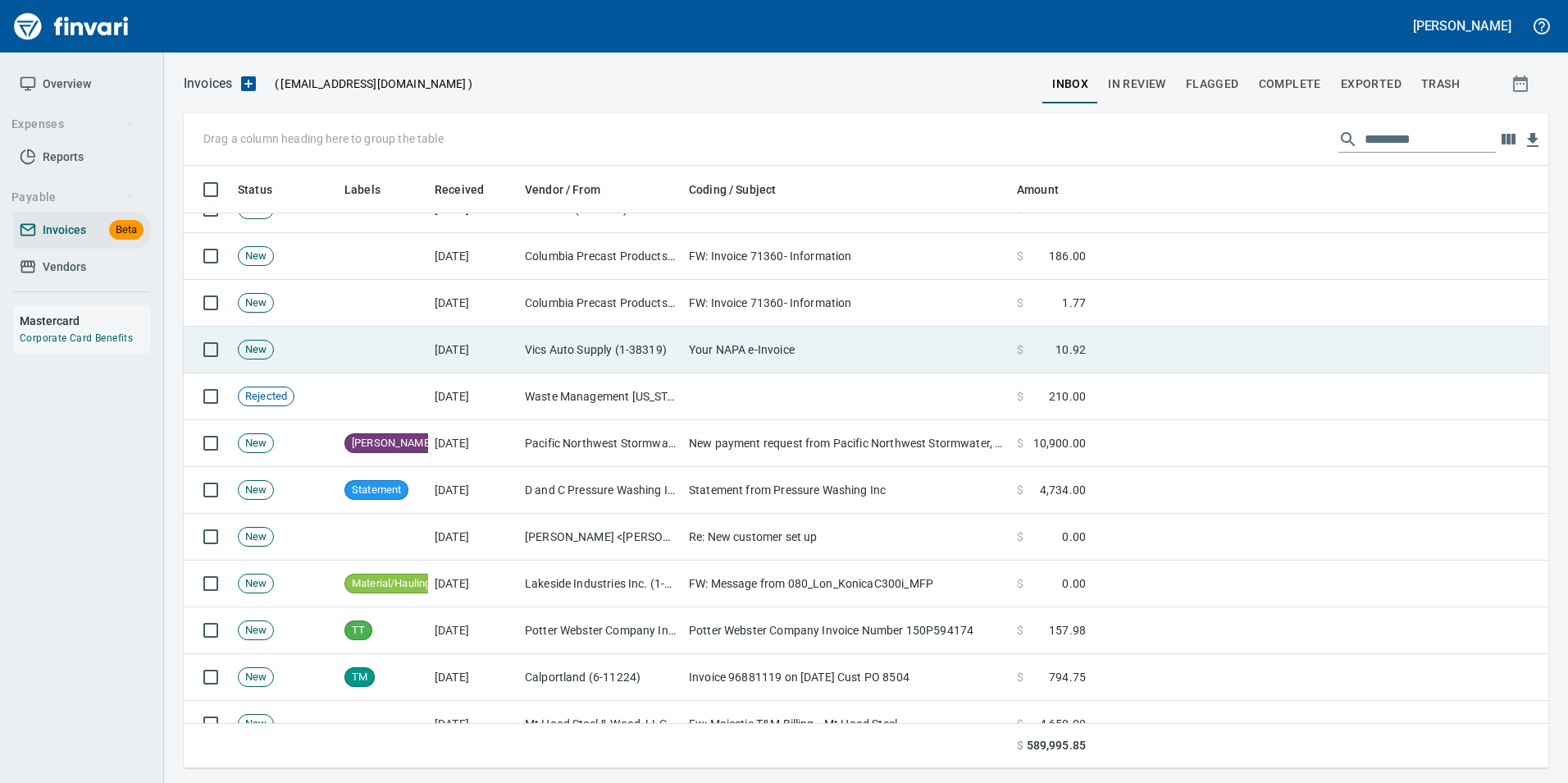
click at [812, 354] on td "Your NAPA e-Invoice" at bounding box center [847, 350] width 328 height 47
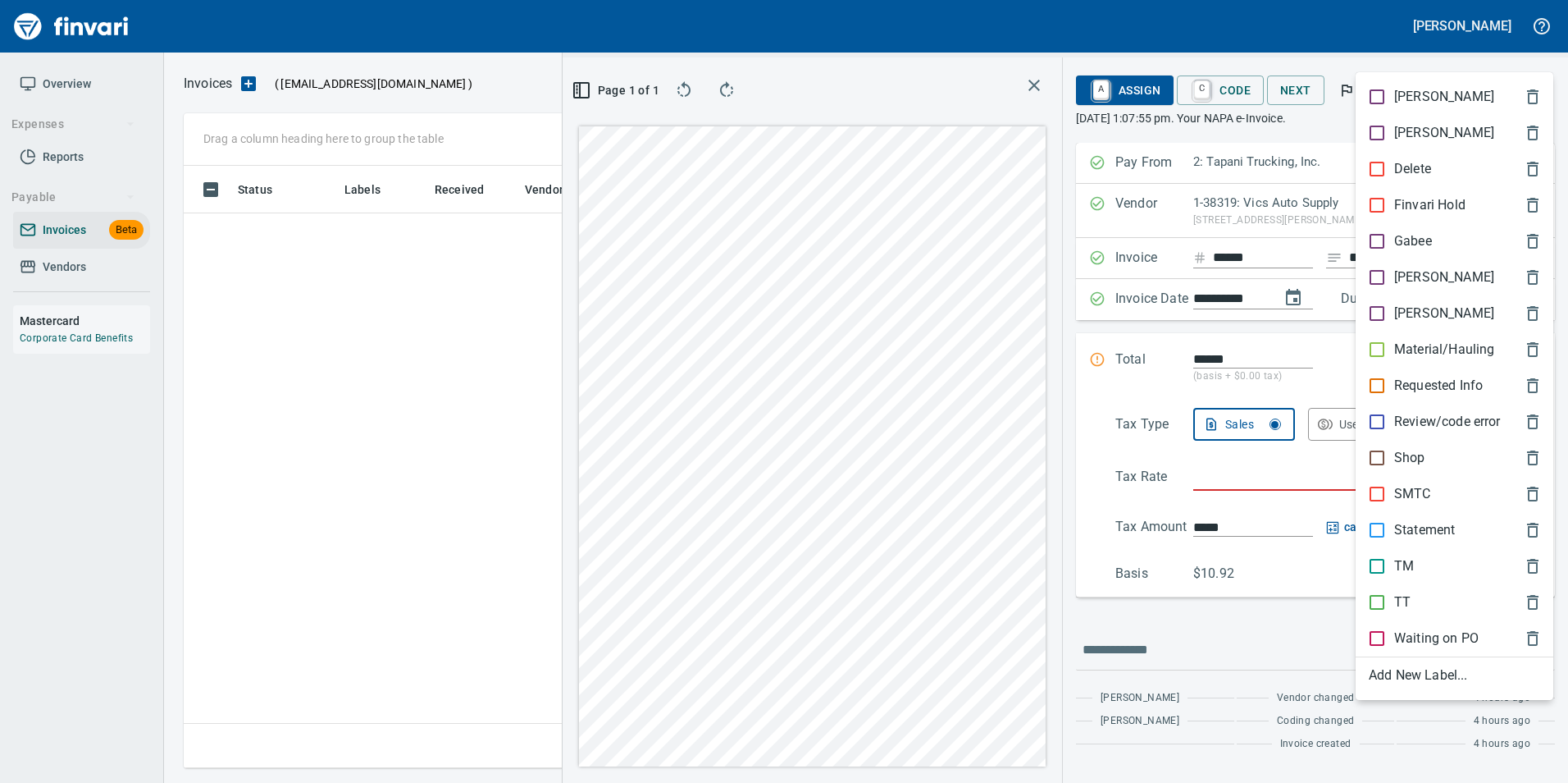
scroll to position [590, 930]
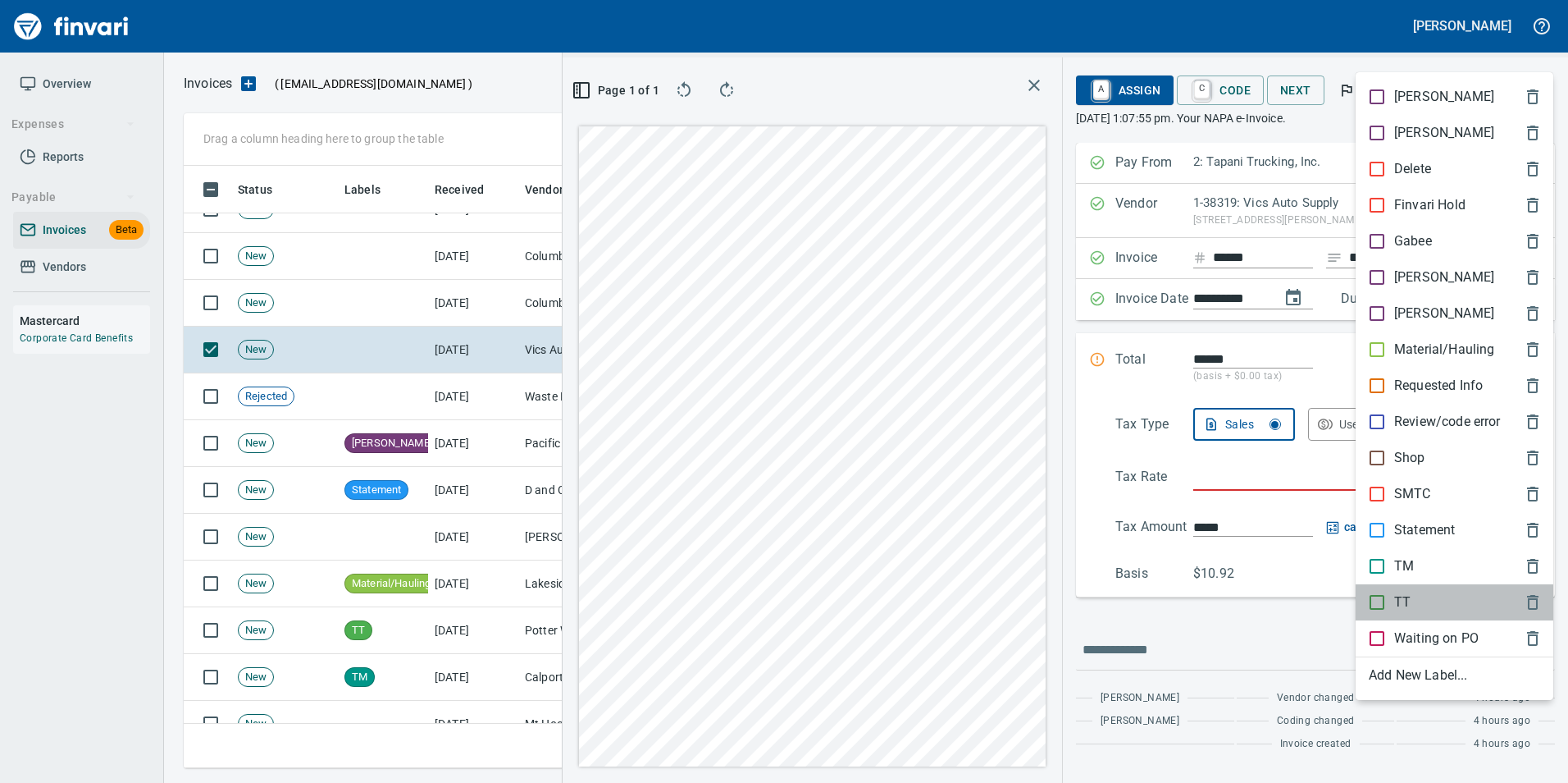
click at [1398, 592] on div "TT" at bounding box center [1453, 603] width 197 height 36
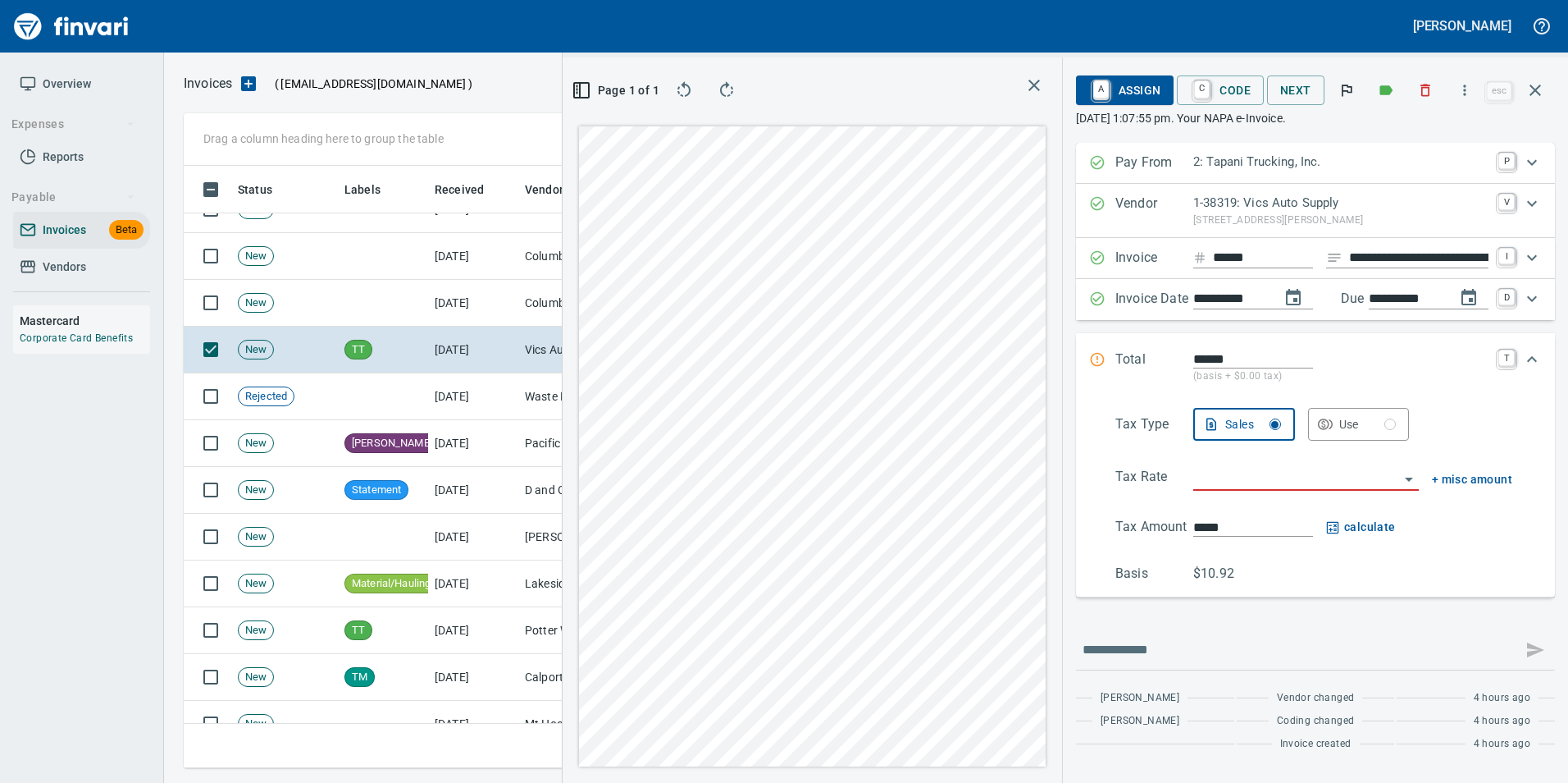
click at [1538, 88] on icon "button" at bounding box center [1536, 90] width 20 height 20
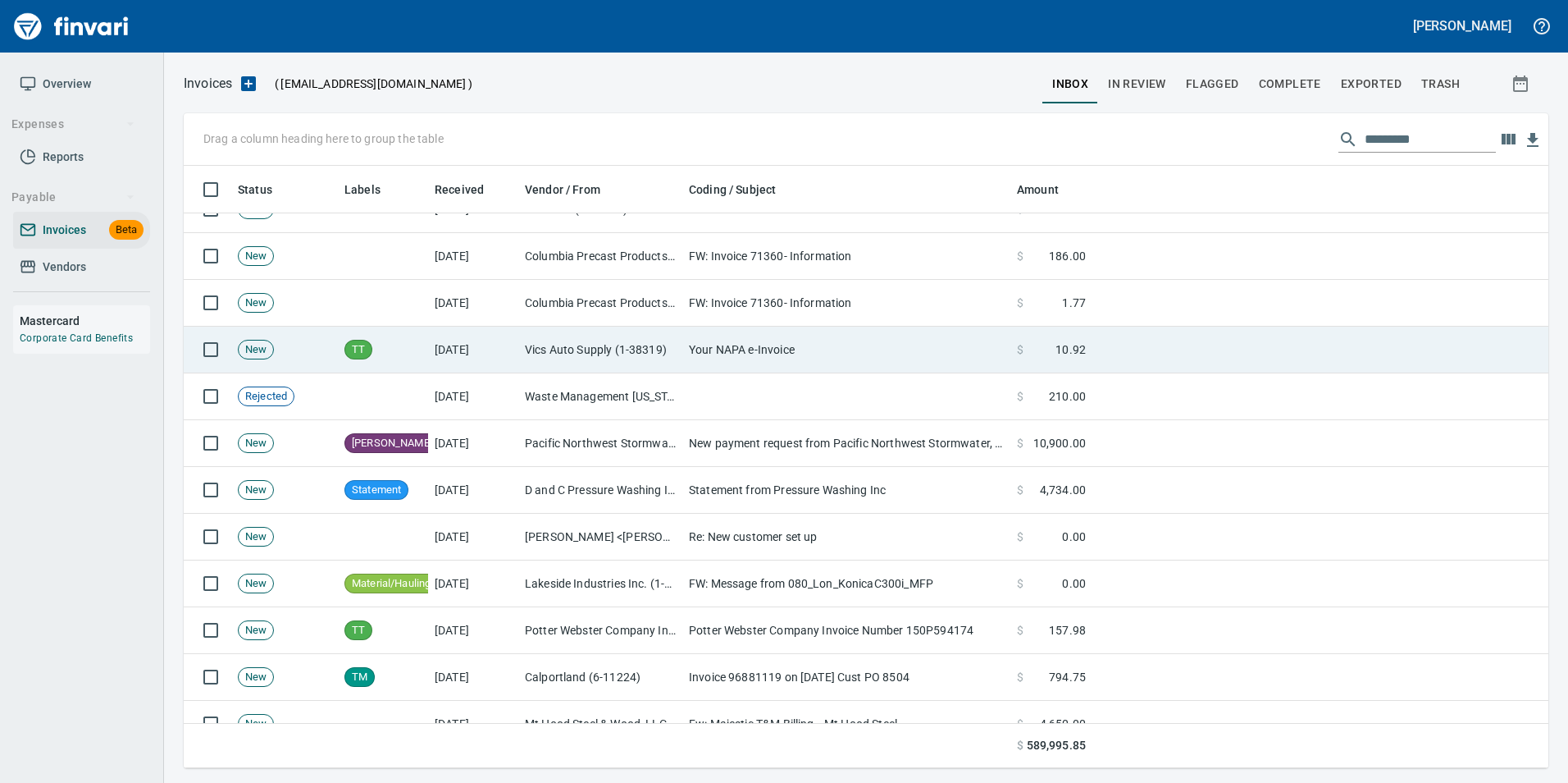
scroll to position [590, 1336]
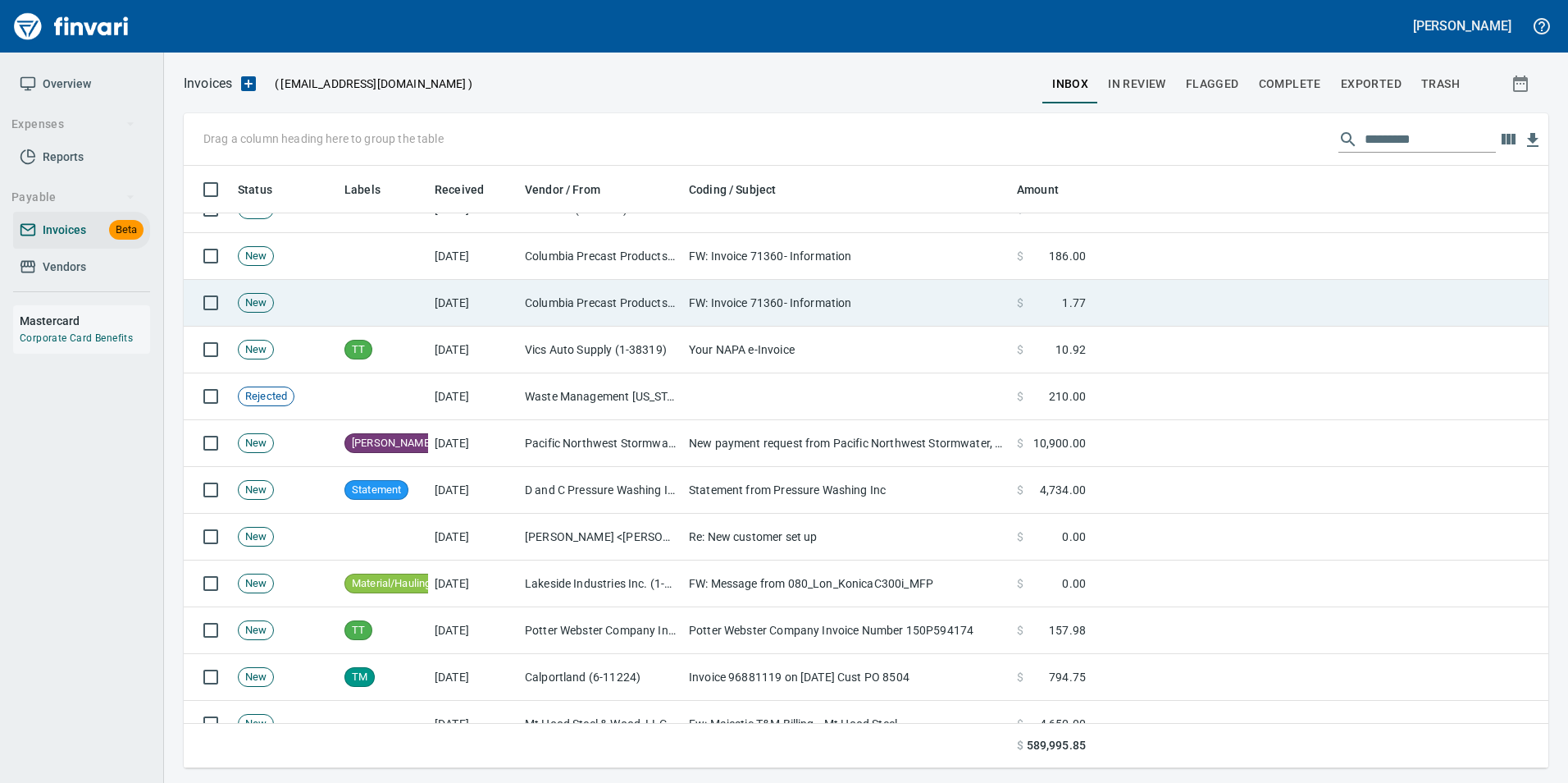
click at [919, 299] on td "FW: Invoice 71360- Information" at bounding box center [847, 303] width 328 height 47
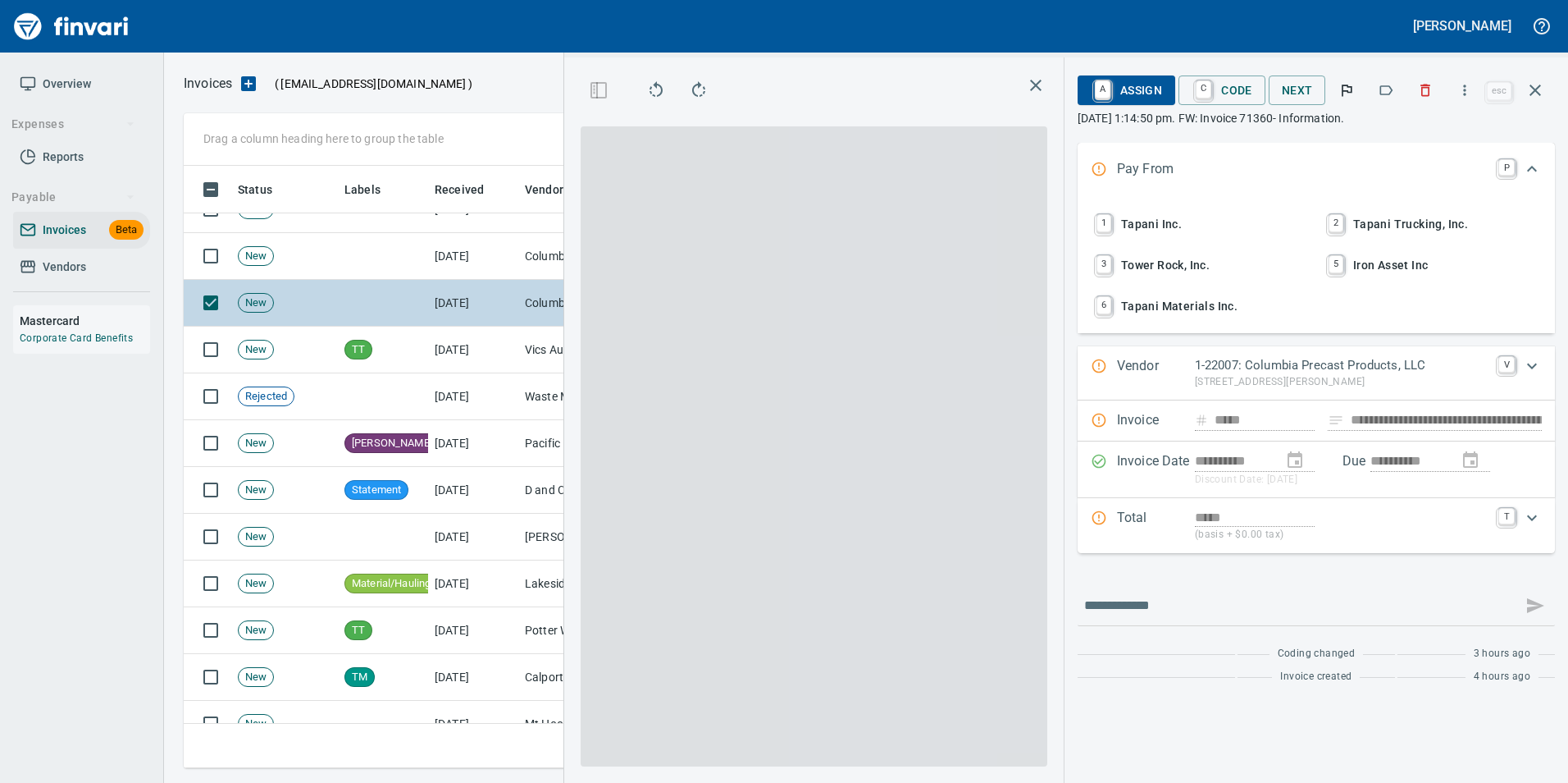
scroll to position [590, 930]
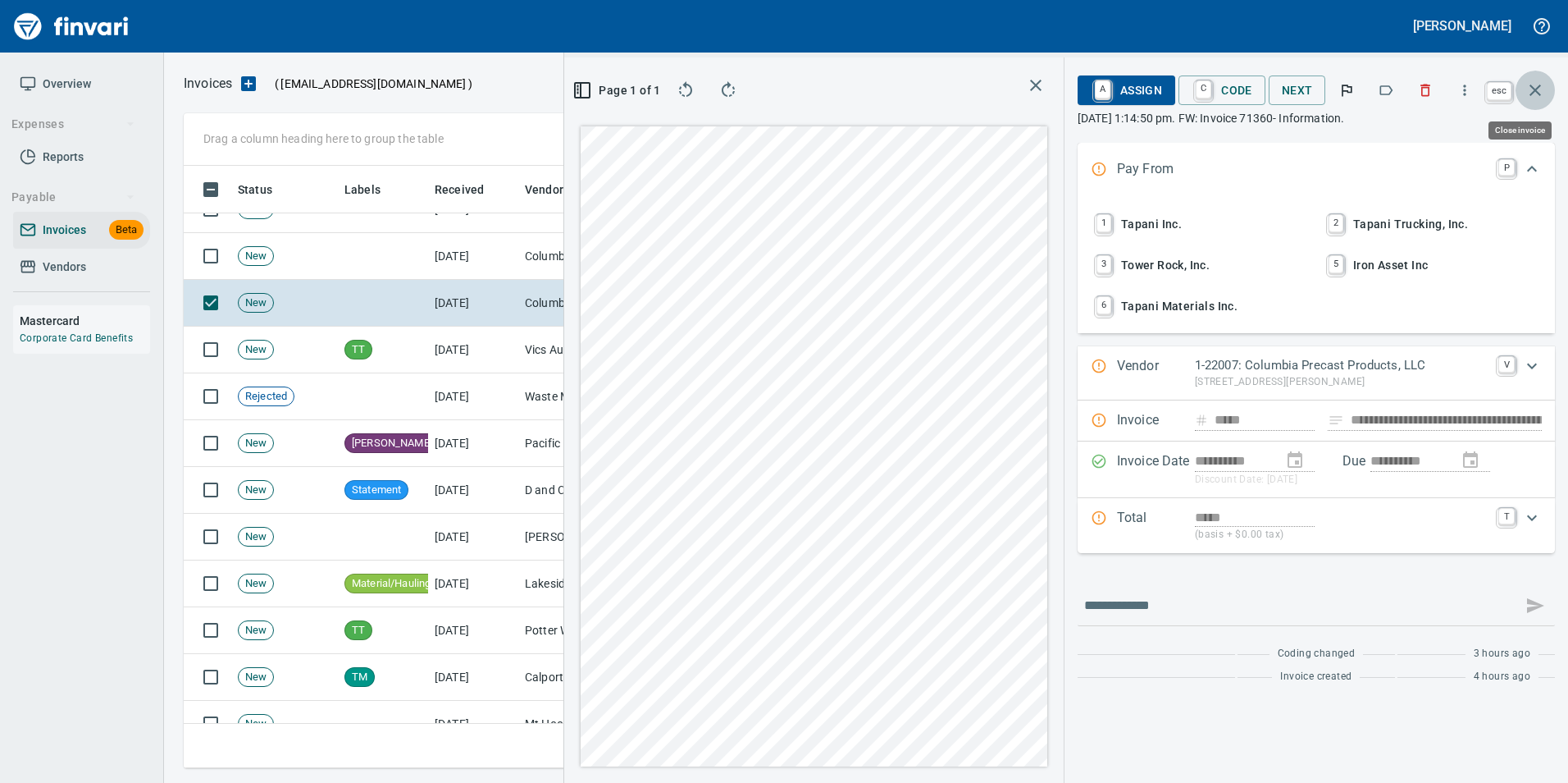
click at [1539, 83] on icon "button" at bounding box center [1536, 90] width 20 height 20
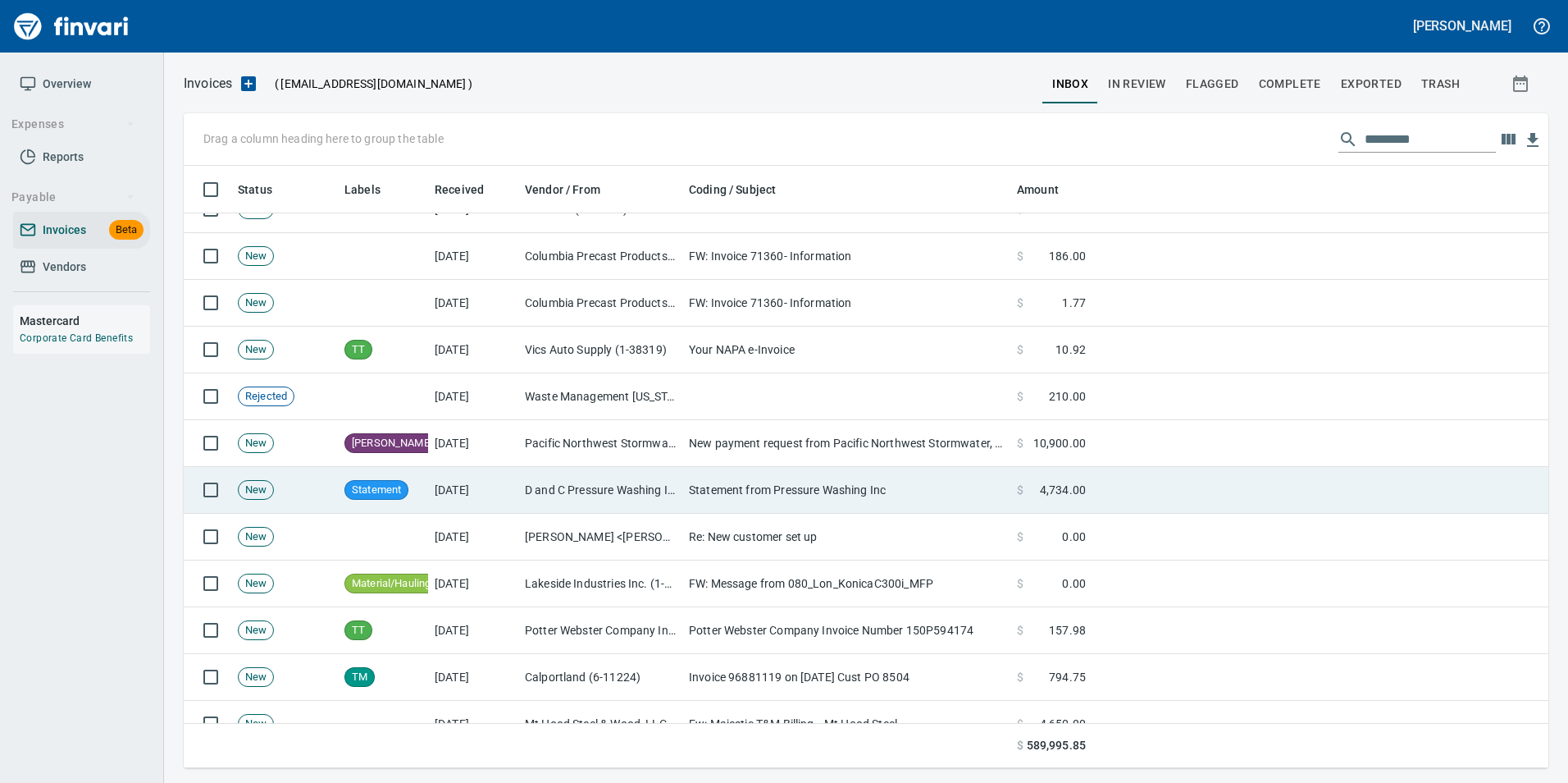
scroll to position [1395, 0]
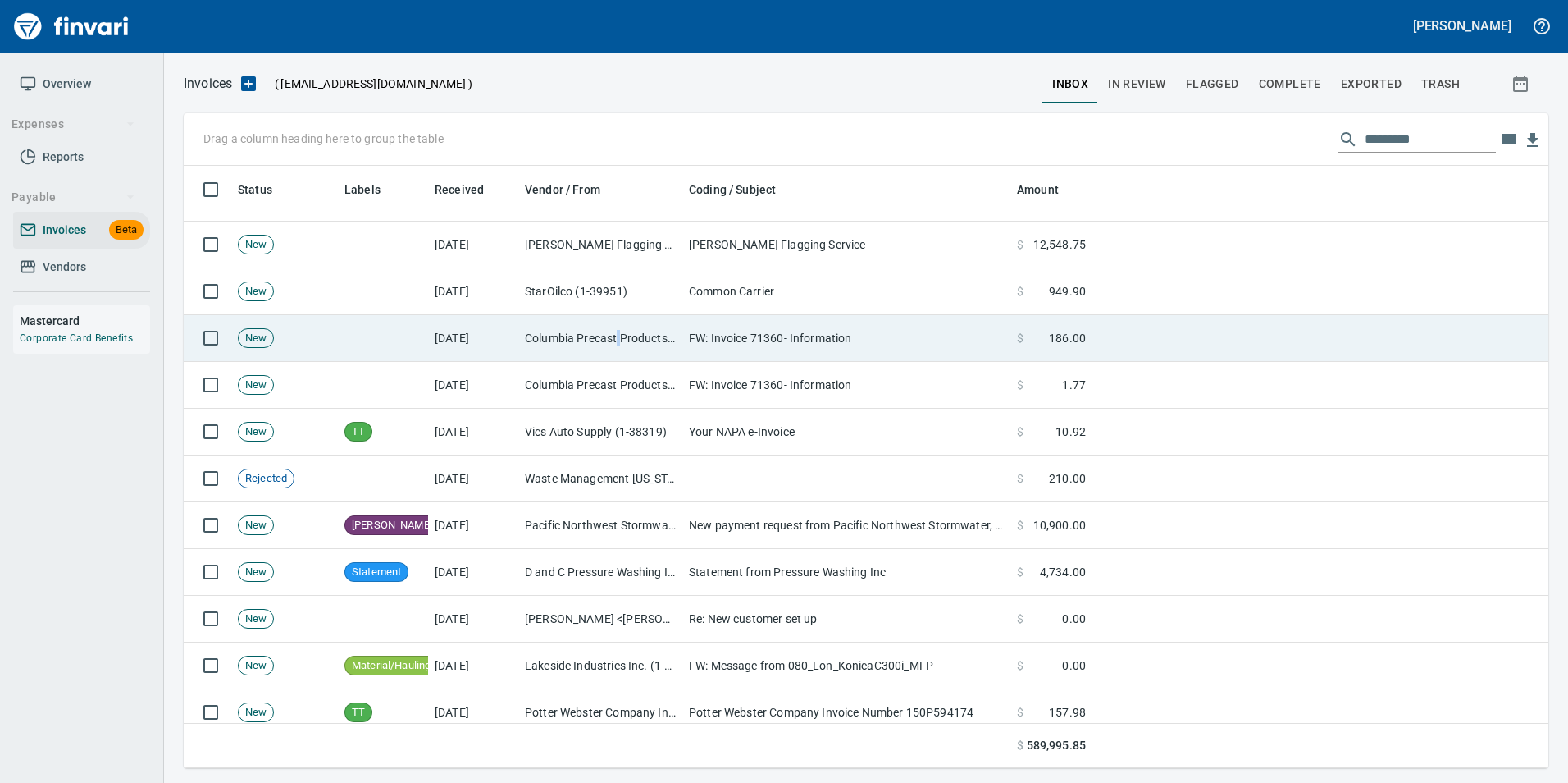
click at [616, 323] on td "Columbia Precast Products, LLC (1-22007)" at bounding box center [601, 338] width 164 height 47
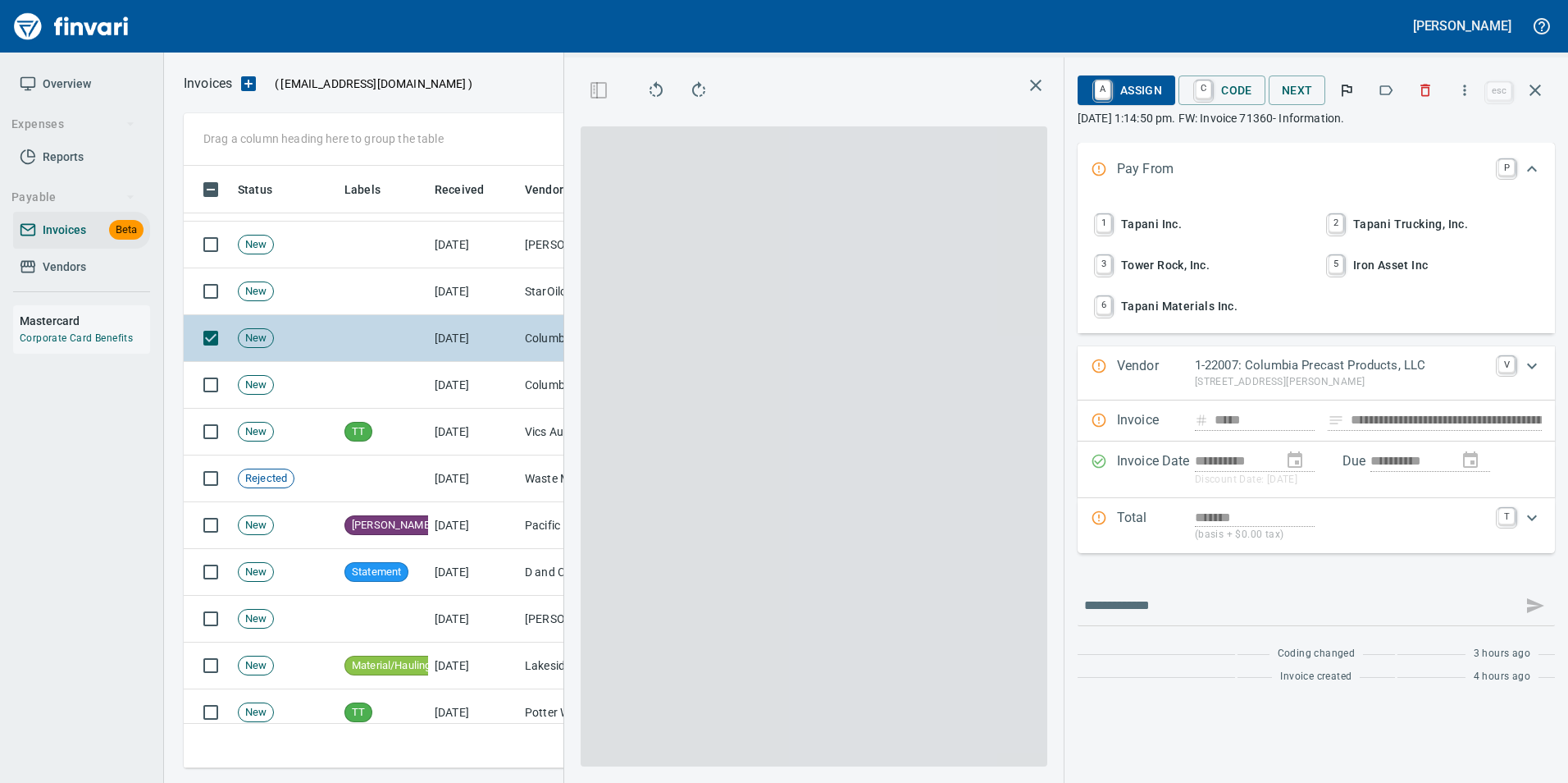
scroll to position [590, 930]
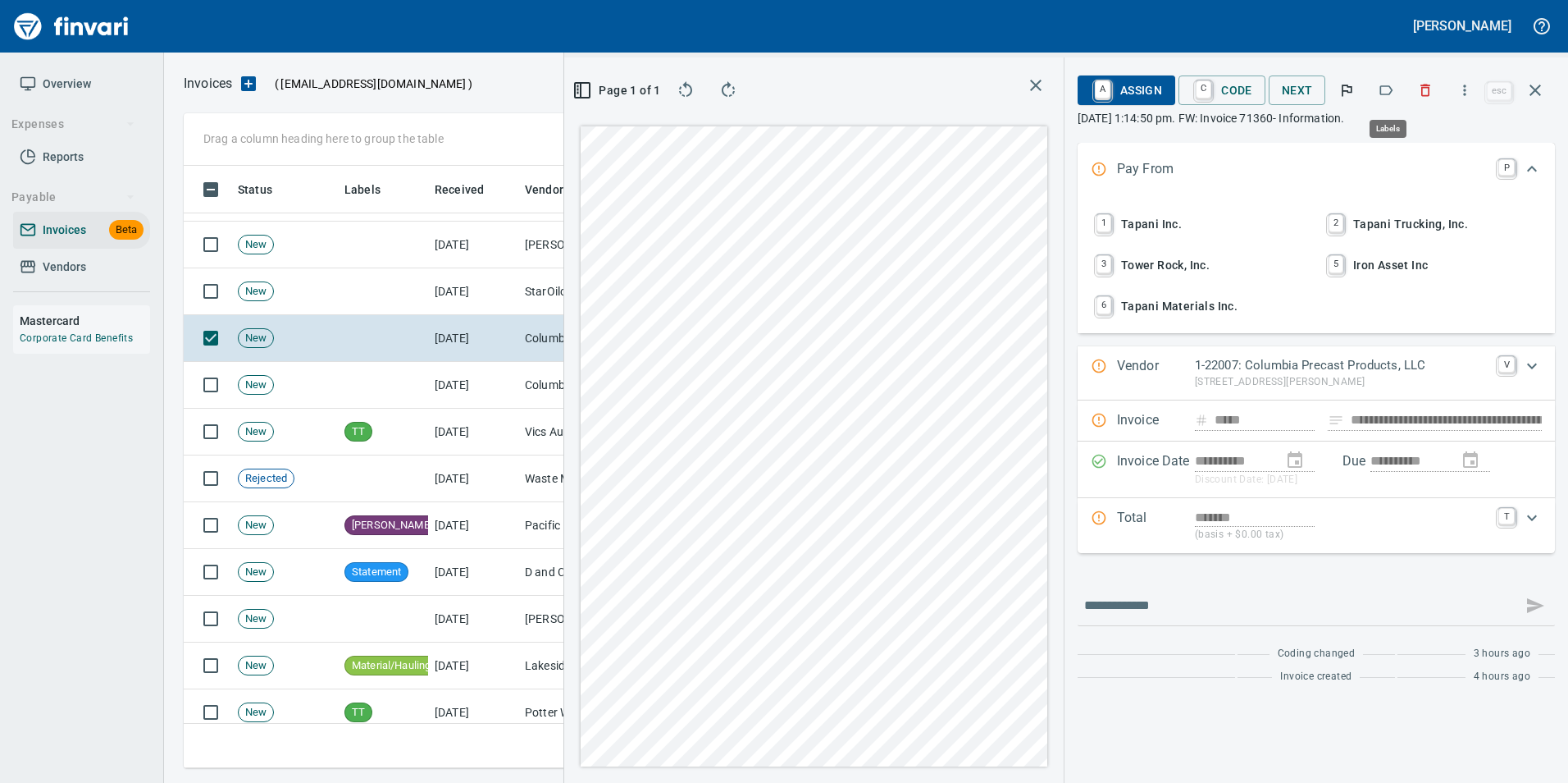
click at [1394, 87] on icon "button" at bounding box center [1386, 90] width 16 height 16
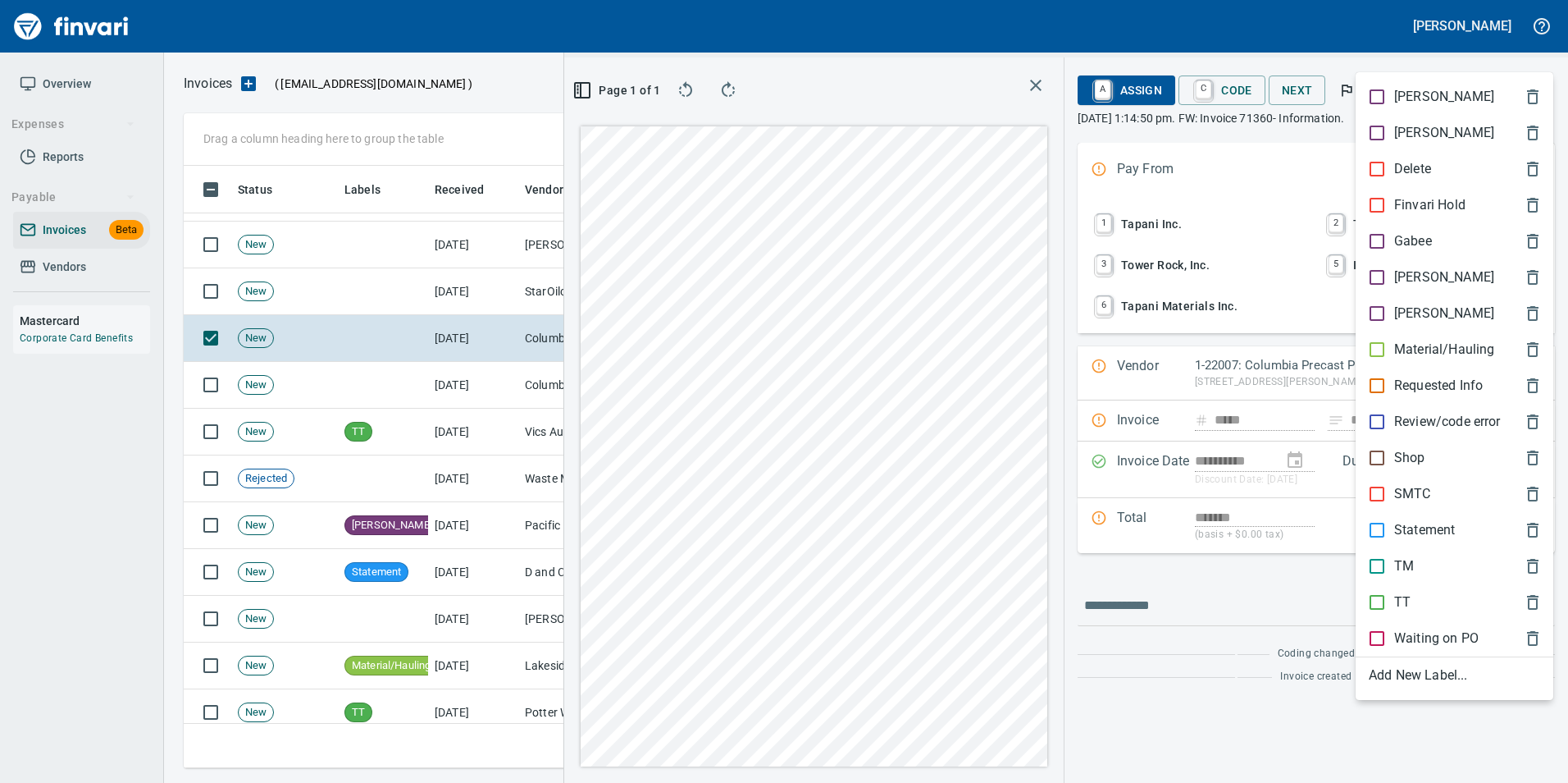
click at [1488, 69] on div at bounding box center [784, 392] width 1568 height 783
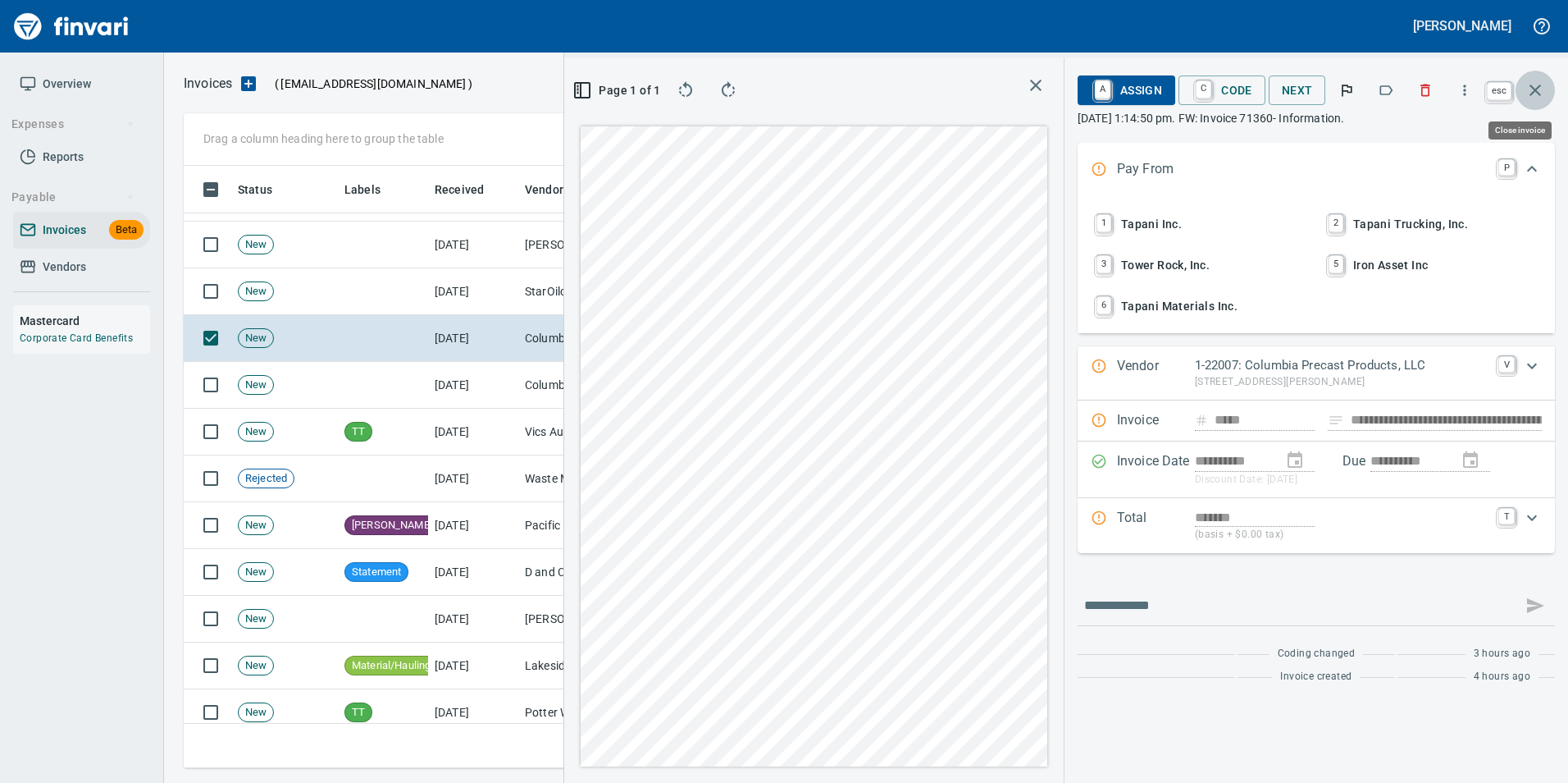
click at [1527, 88] on icon "button" at bounding box center [1536, 90] width 20 height 20
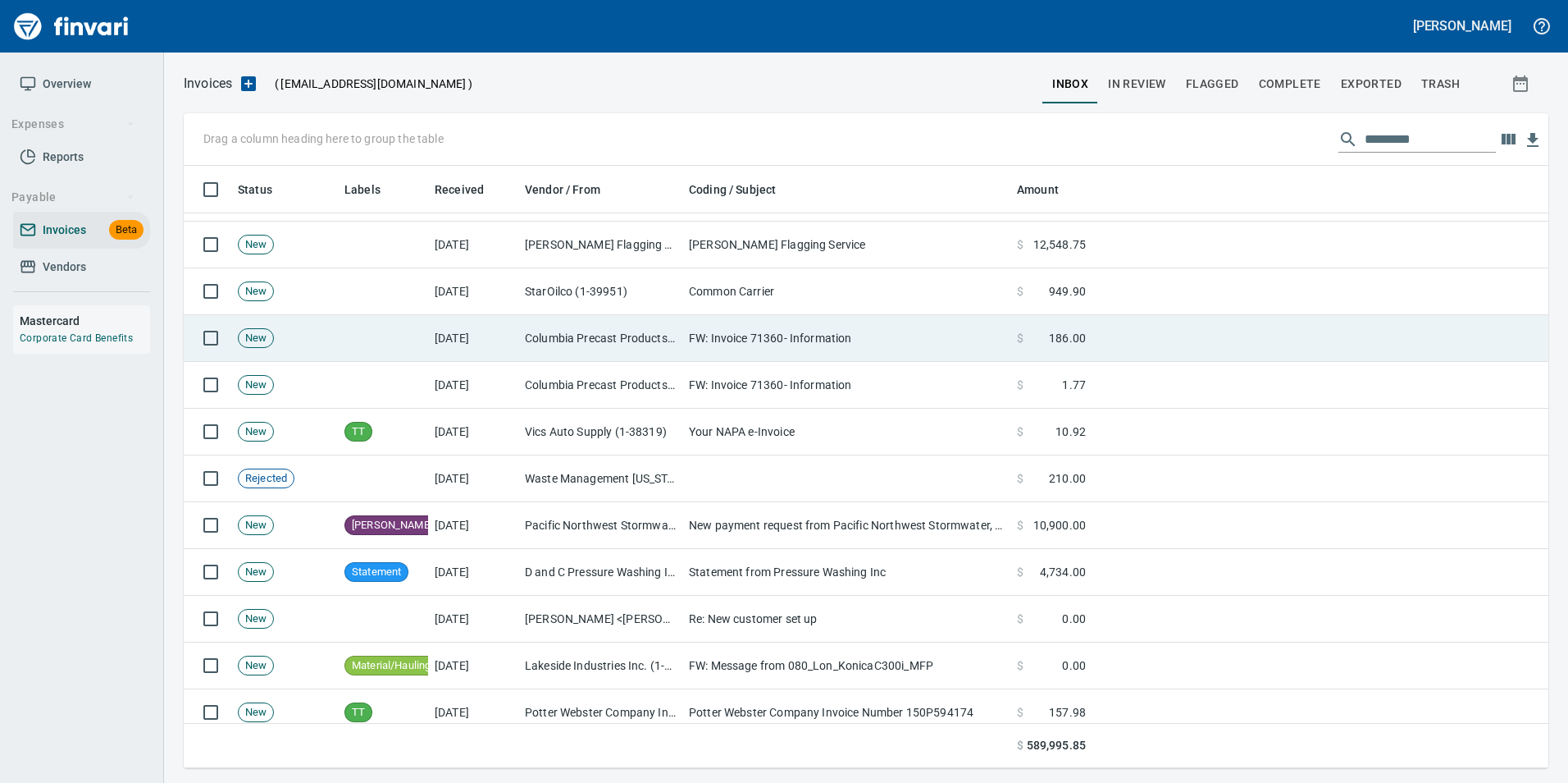
scroll to position [1313, 0]
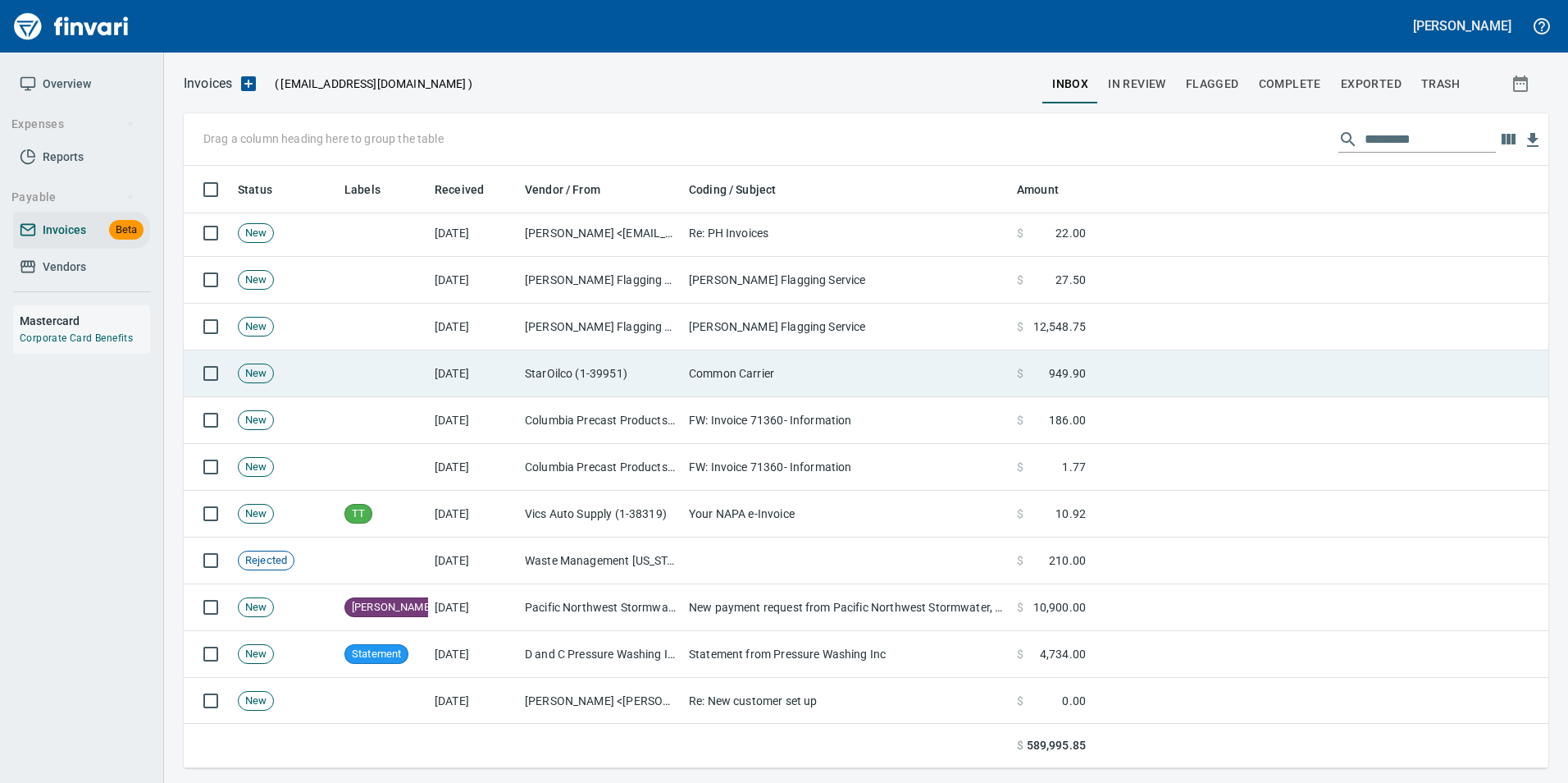
click at [851, 377] on td "Common Carrier" at bounding box center [847, 373] width 328 height 47
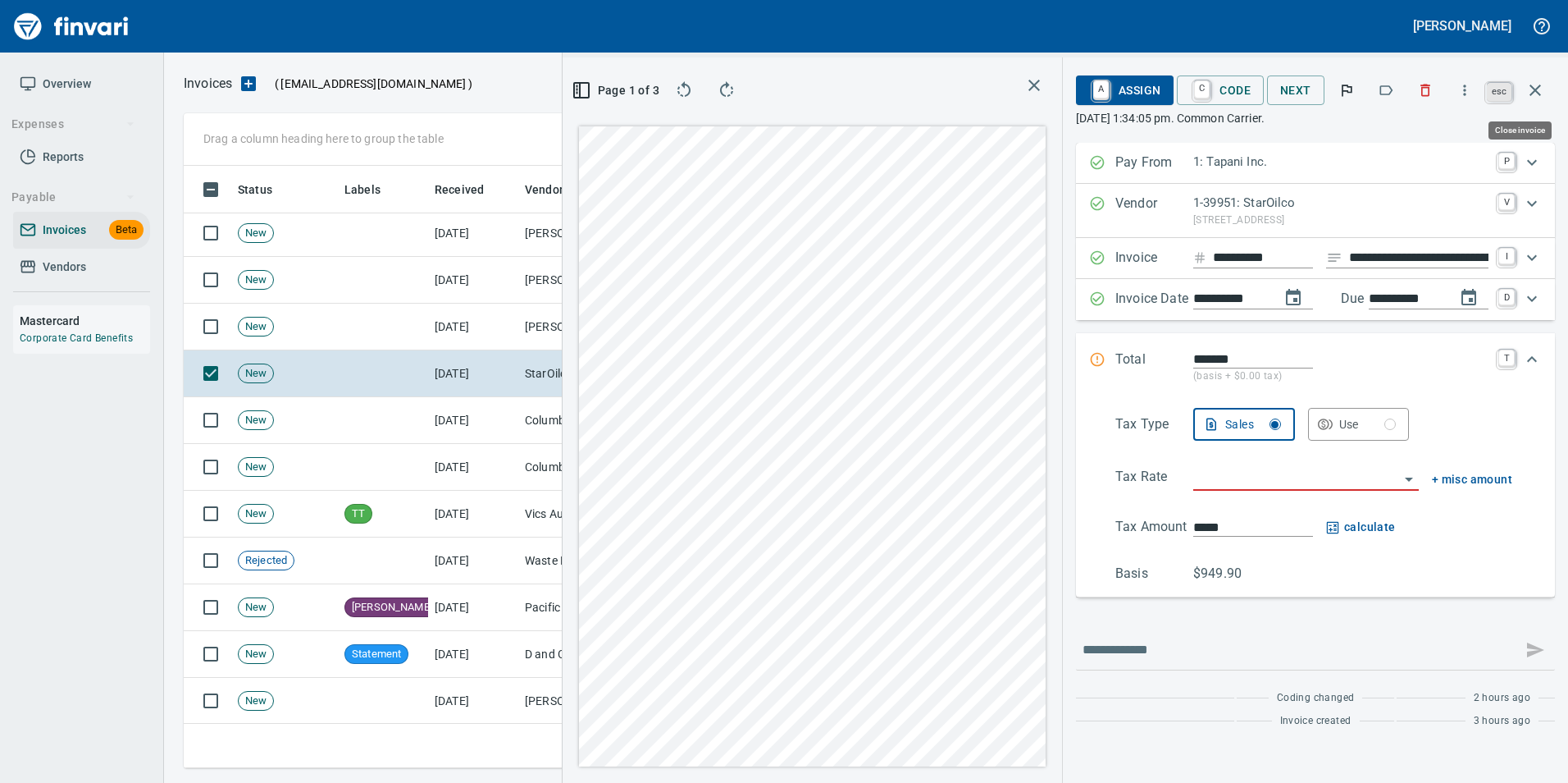
scroll to position [590, 930]
click at [1540, 94] on icon "button" at bounding box center [1536, 90] width 20 height 20
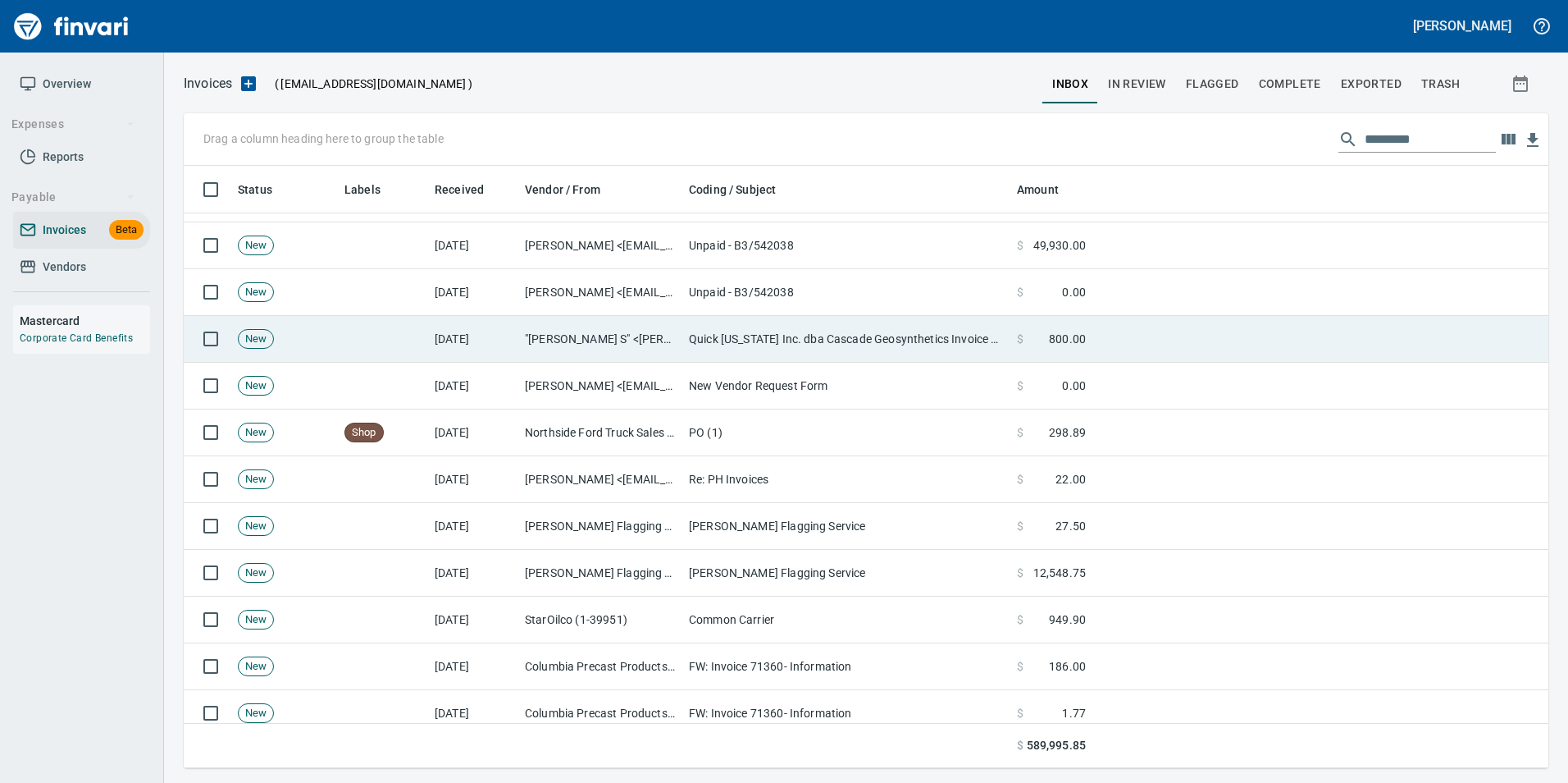
click at [779, 344] on td "Quick [US_STATE] Inc. dba Cascade Geosynthetics Invoice #CAS112562 available fo…" at bounding box center [847, 339] width 328 height 47
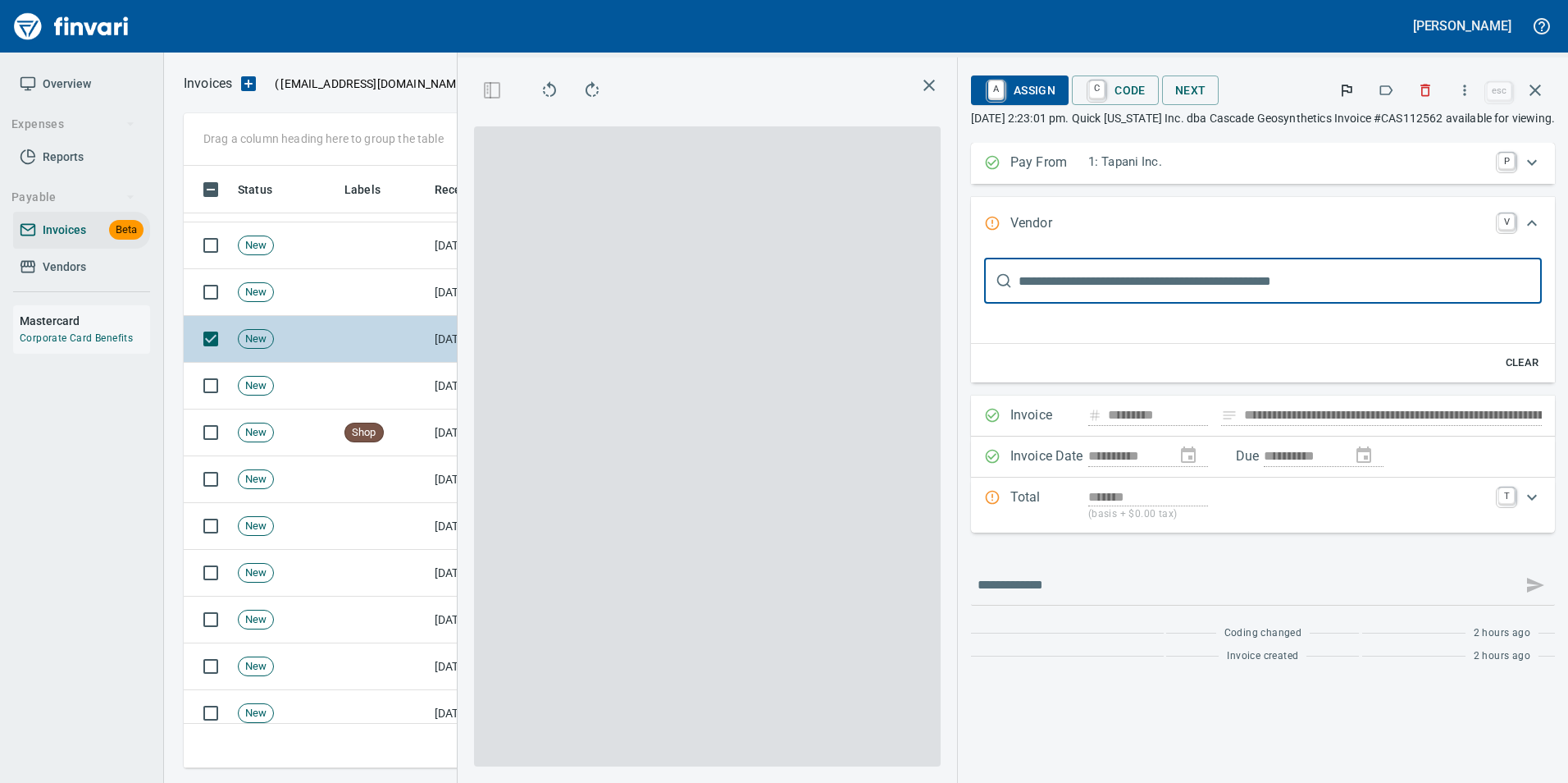
type input "**********"
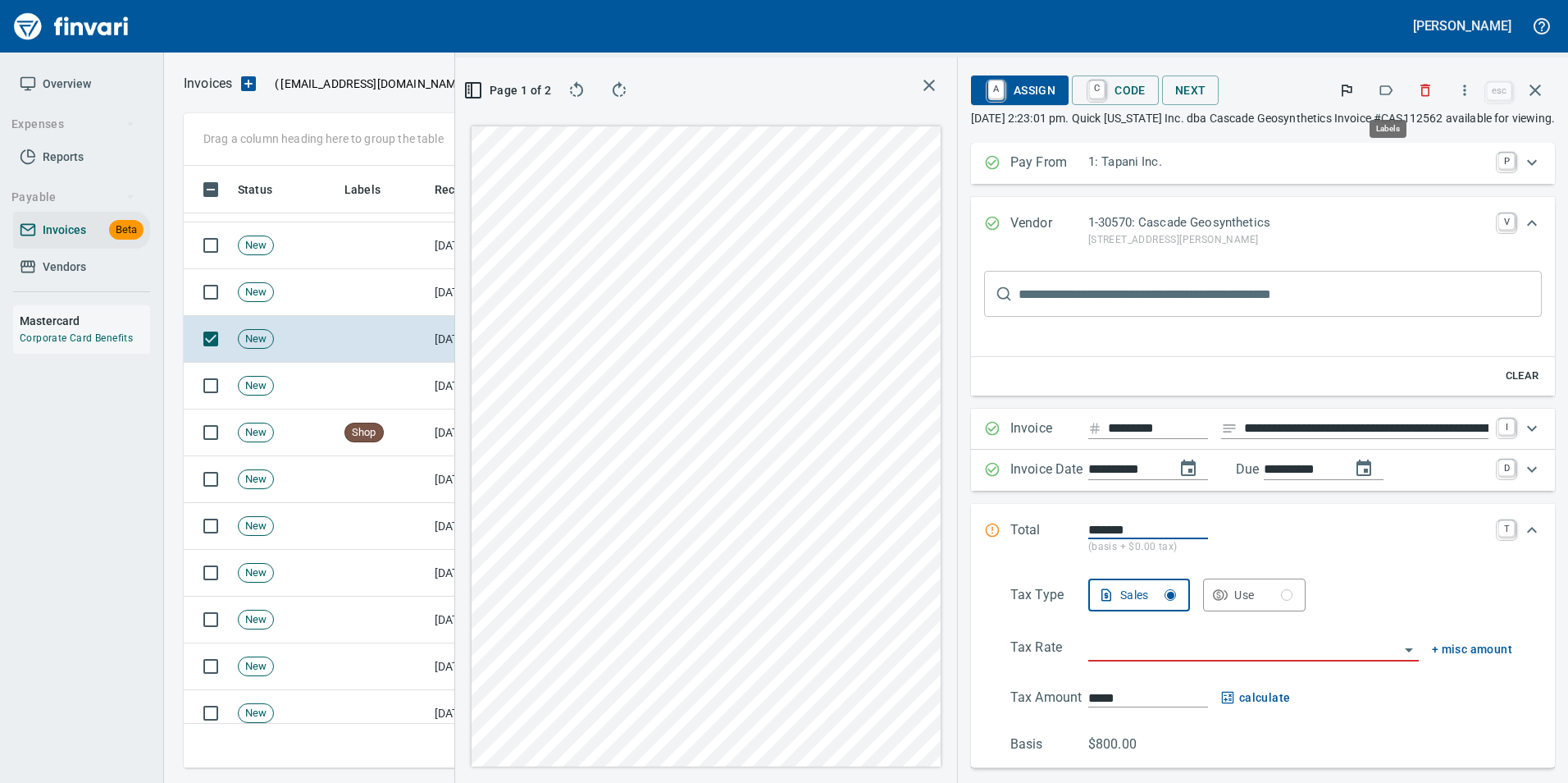
click at [1391, 88] on icon "button" at bounding box center [1386, 90] width 16 height 16
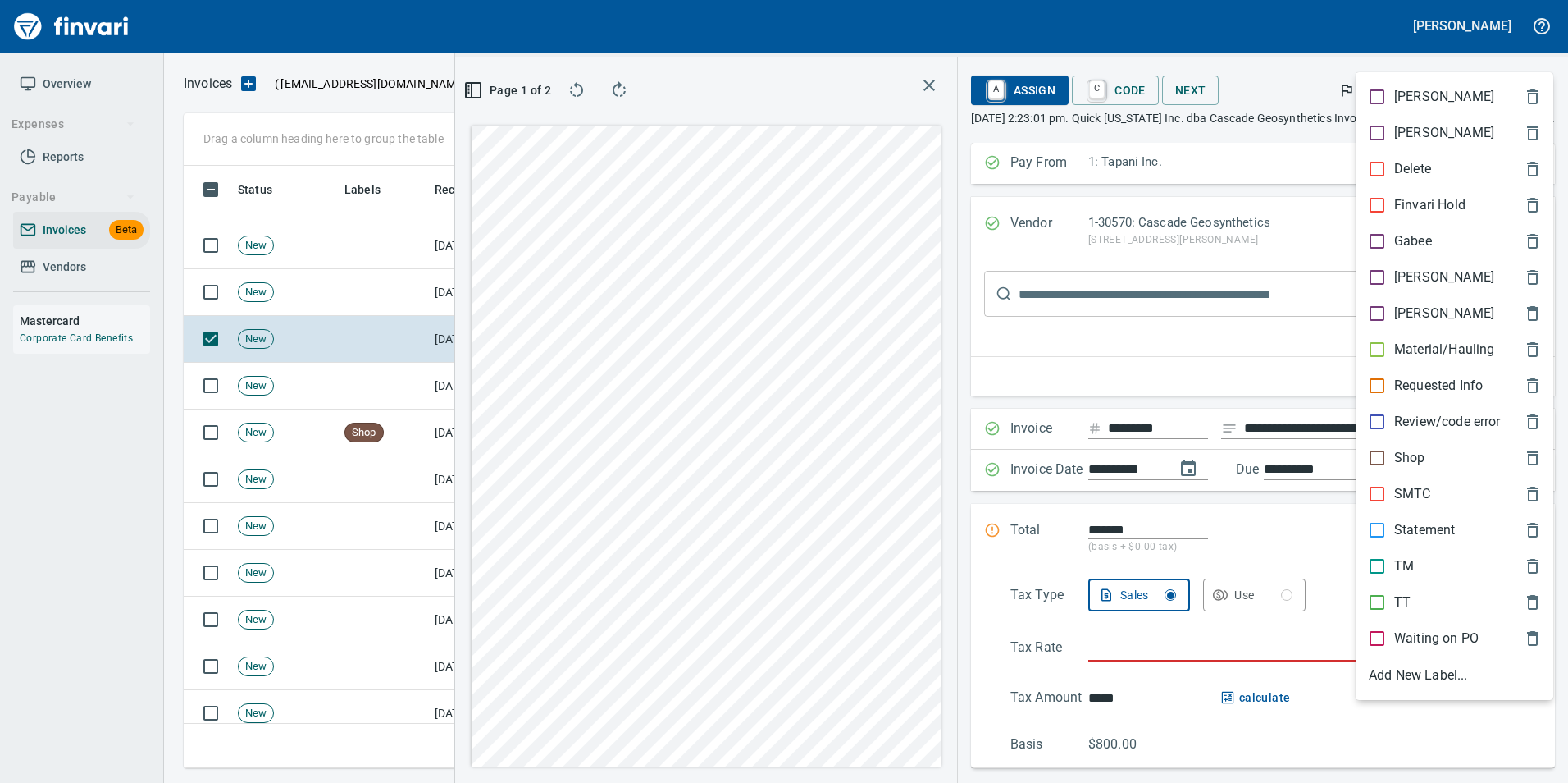
click at [1416, 270] on p "[PERSON_NAME]" at bounding box center [1444, 277] width 100 height 20
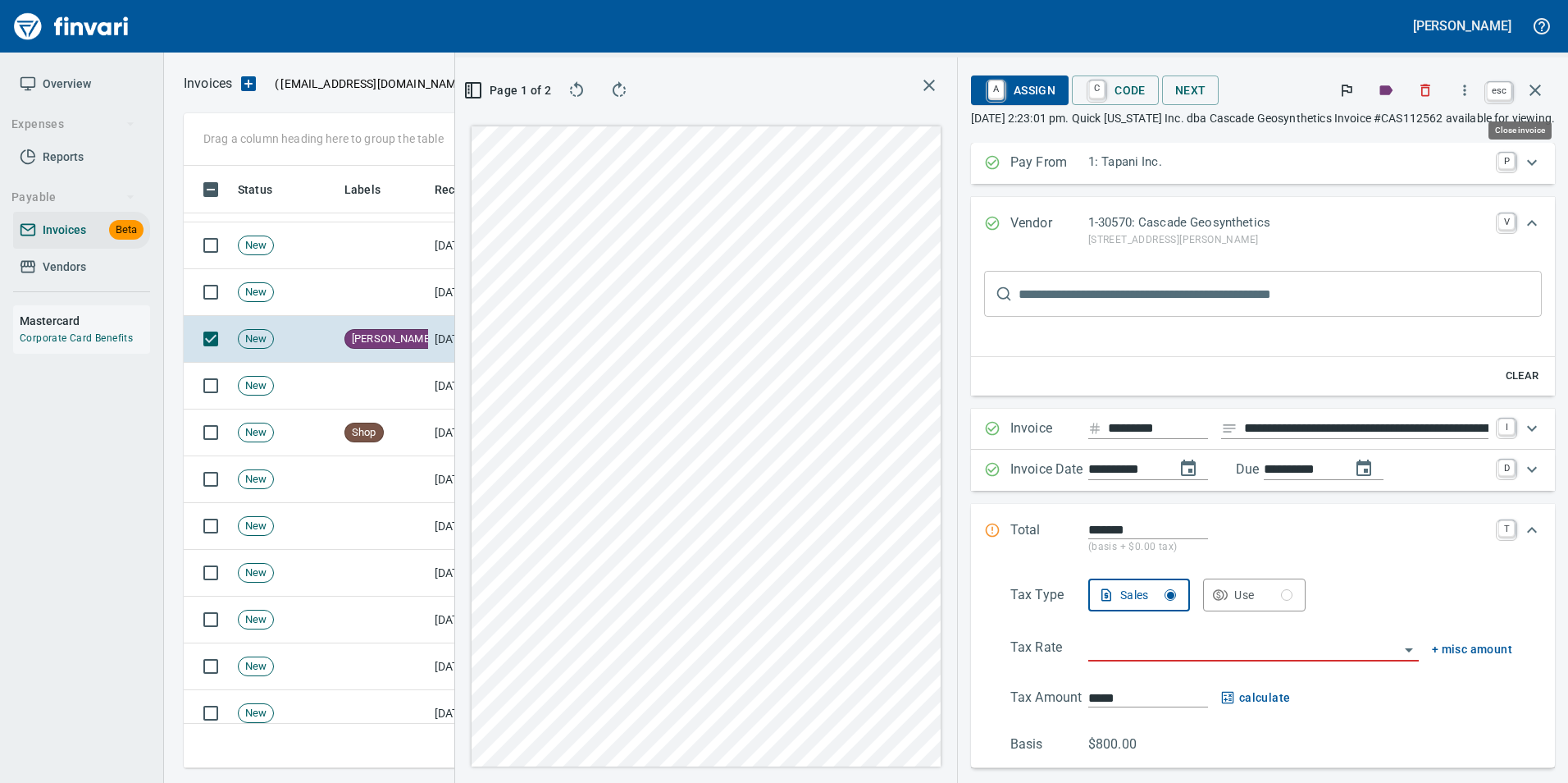
click at [1536, 93] on icon "button" at bounding box center [1536, 90] width 20 height 20
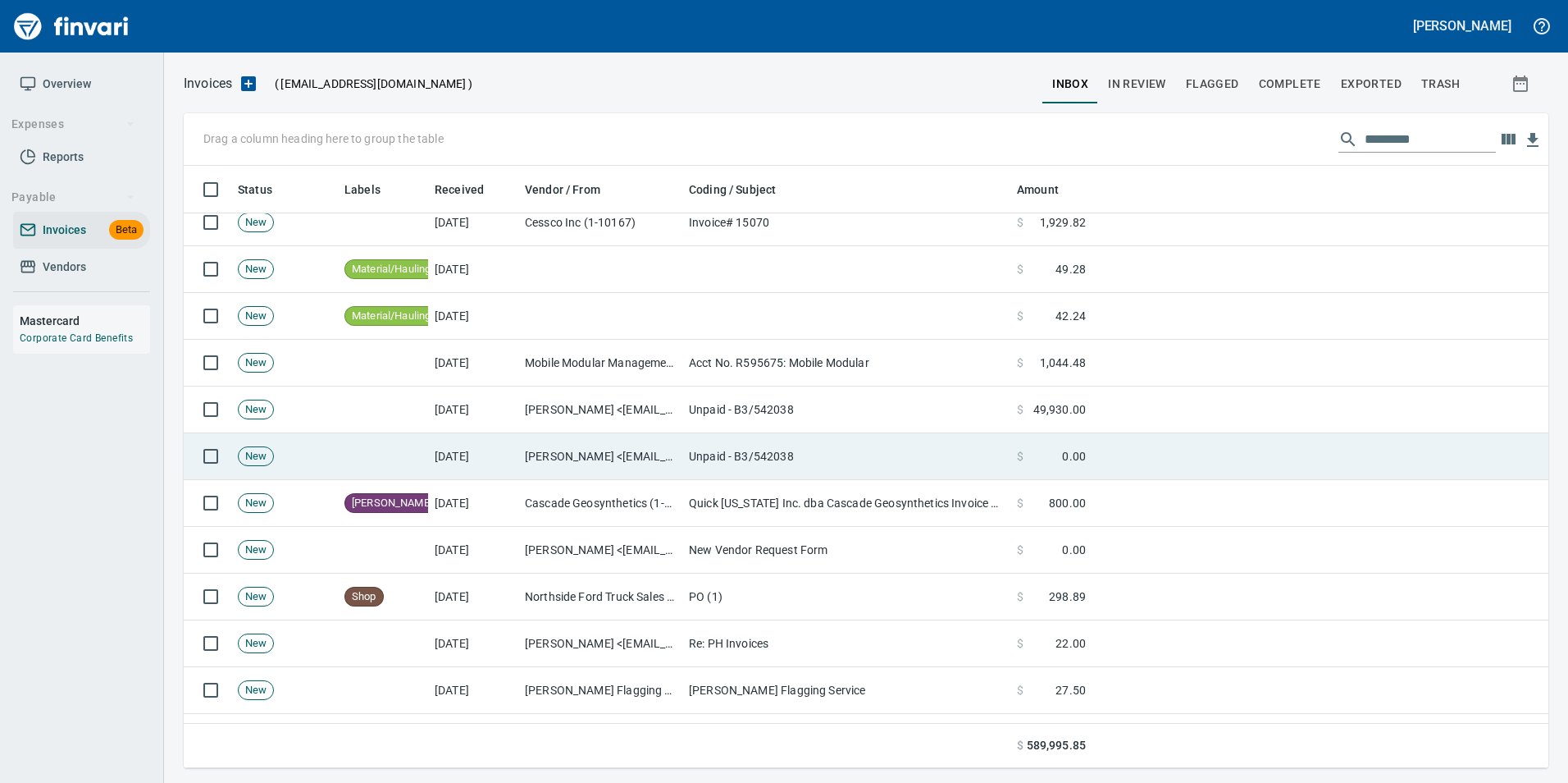
click at [646, 465] on td "[PERSON_NAME] <[EMAIL_ADDRESS][DOMAIN_NAME]>" at bounding box center [601, 456] width 164 height 47
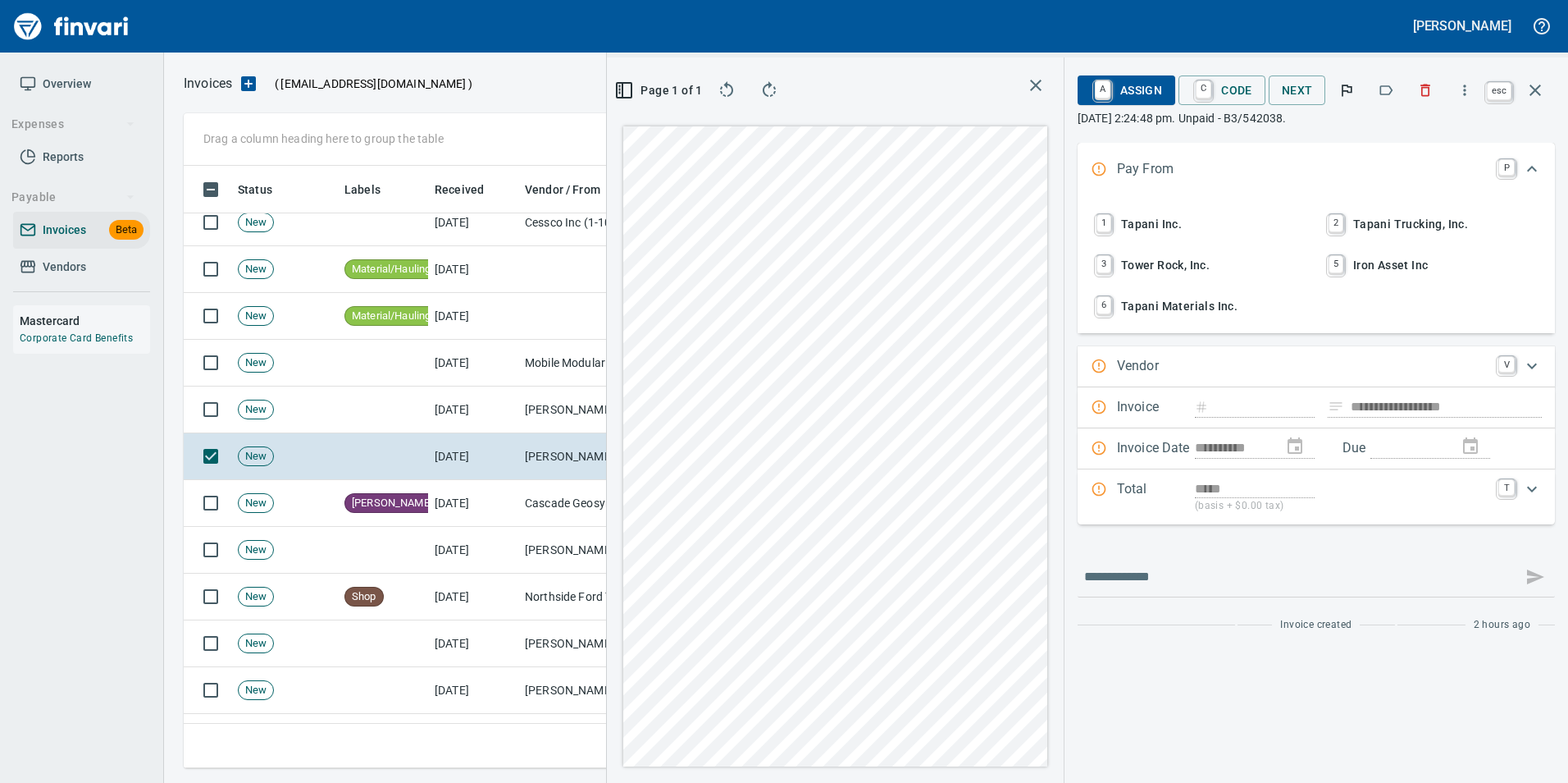
click at [1538, 85] on icon "button" at bounding box center [1536, 90] width 20 height 20
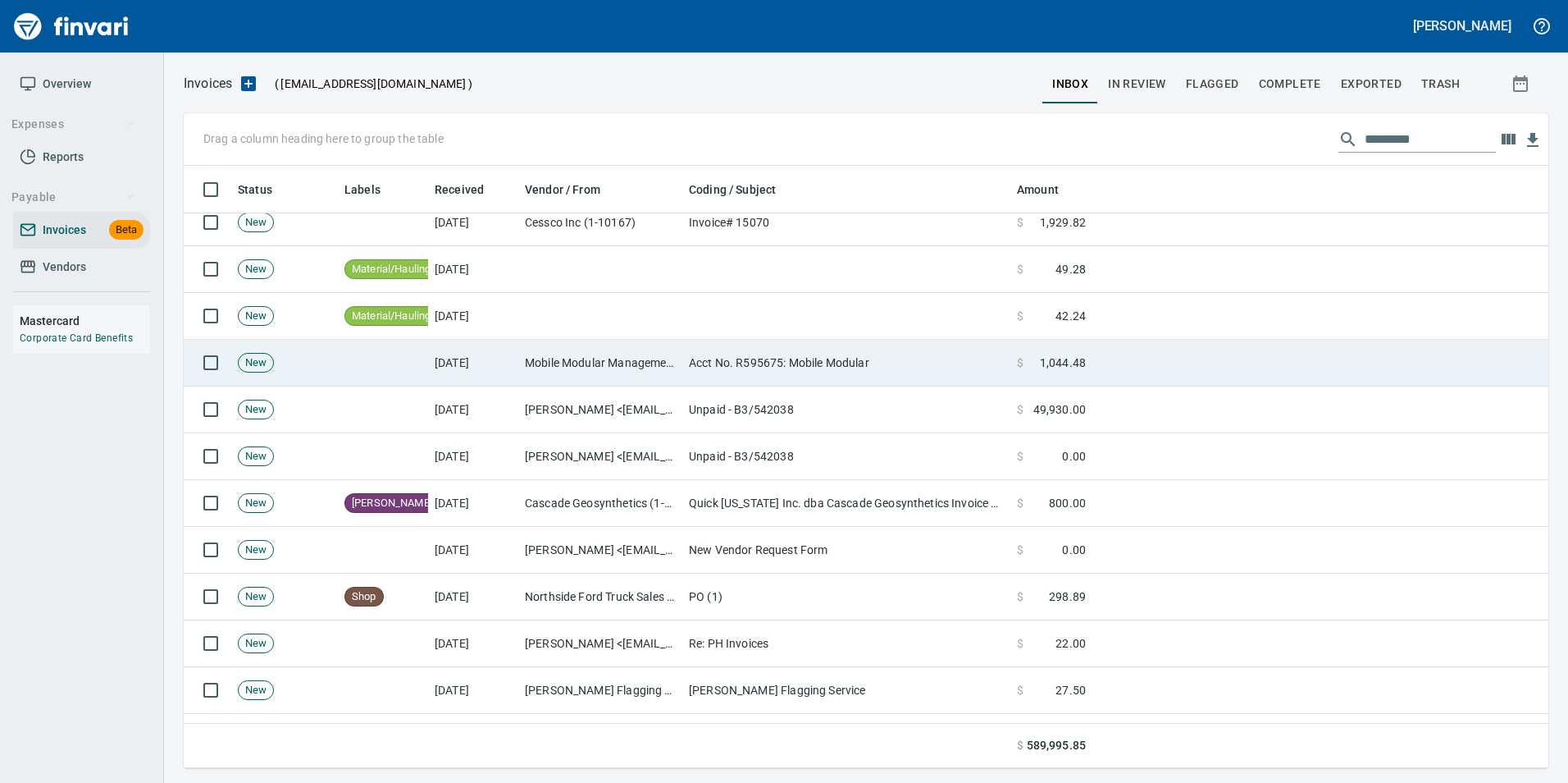
click at [867, 376] on td "Acct No. R595675: Mobile Modular" at bounding box center [847, 364] width 328 height 47
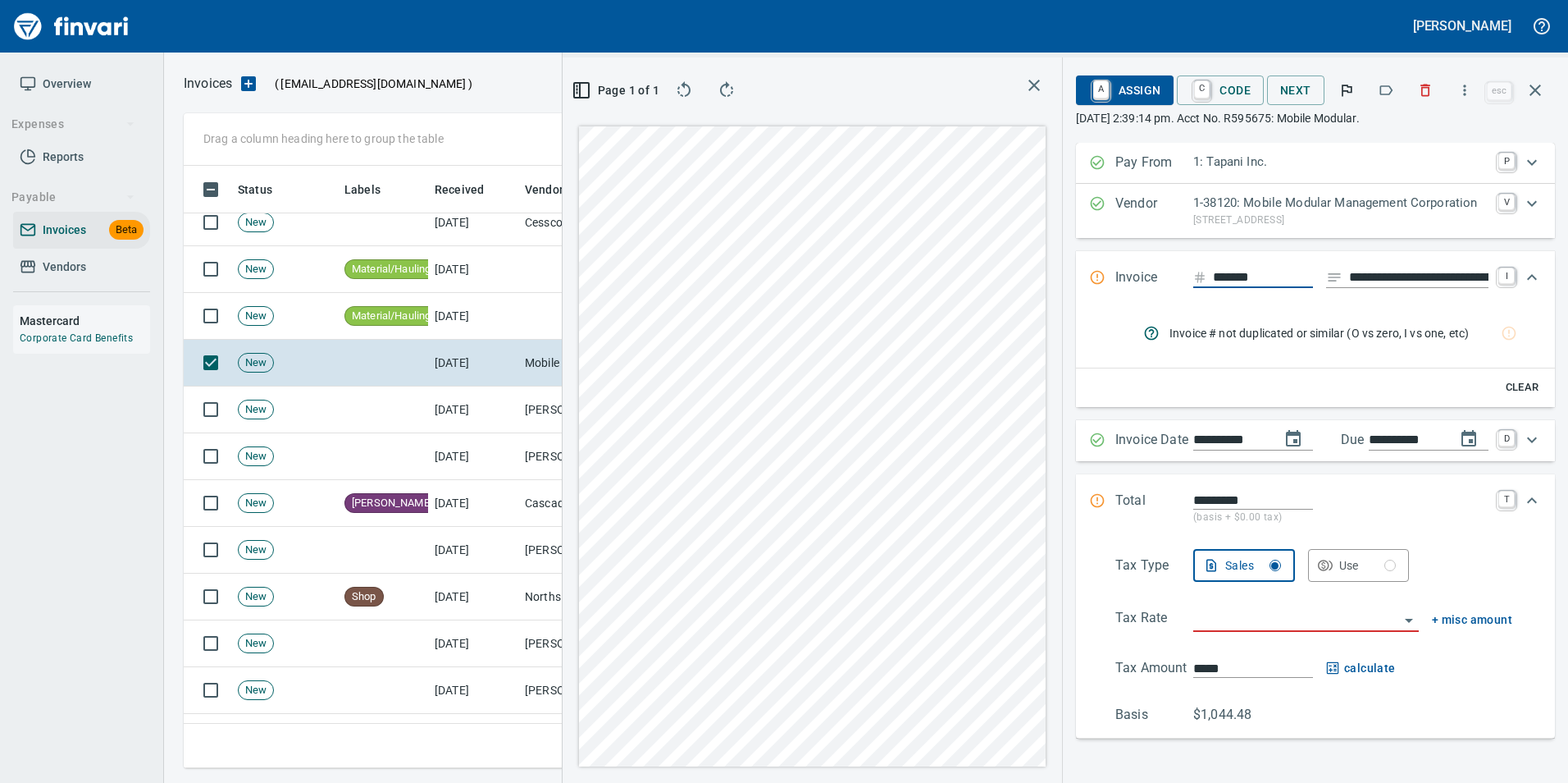
click at [1397, 88] on button "button" at bounding box center [1386, 90] width 36 height 36
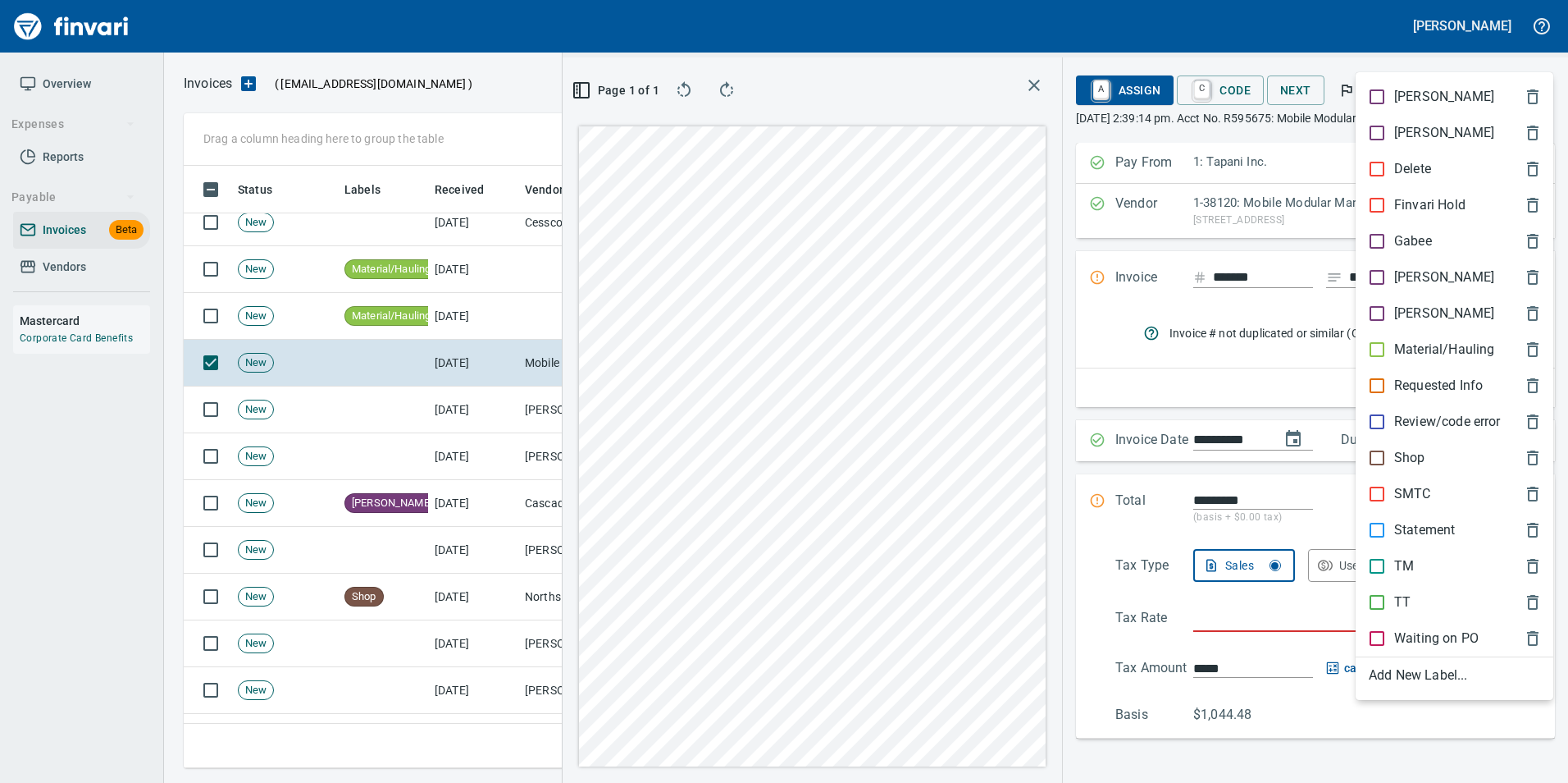
click at [1416, 273] on p "[PERSON_NAME]" at bounding box center [1444, 277] width 100 height 20
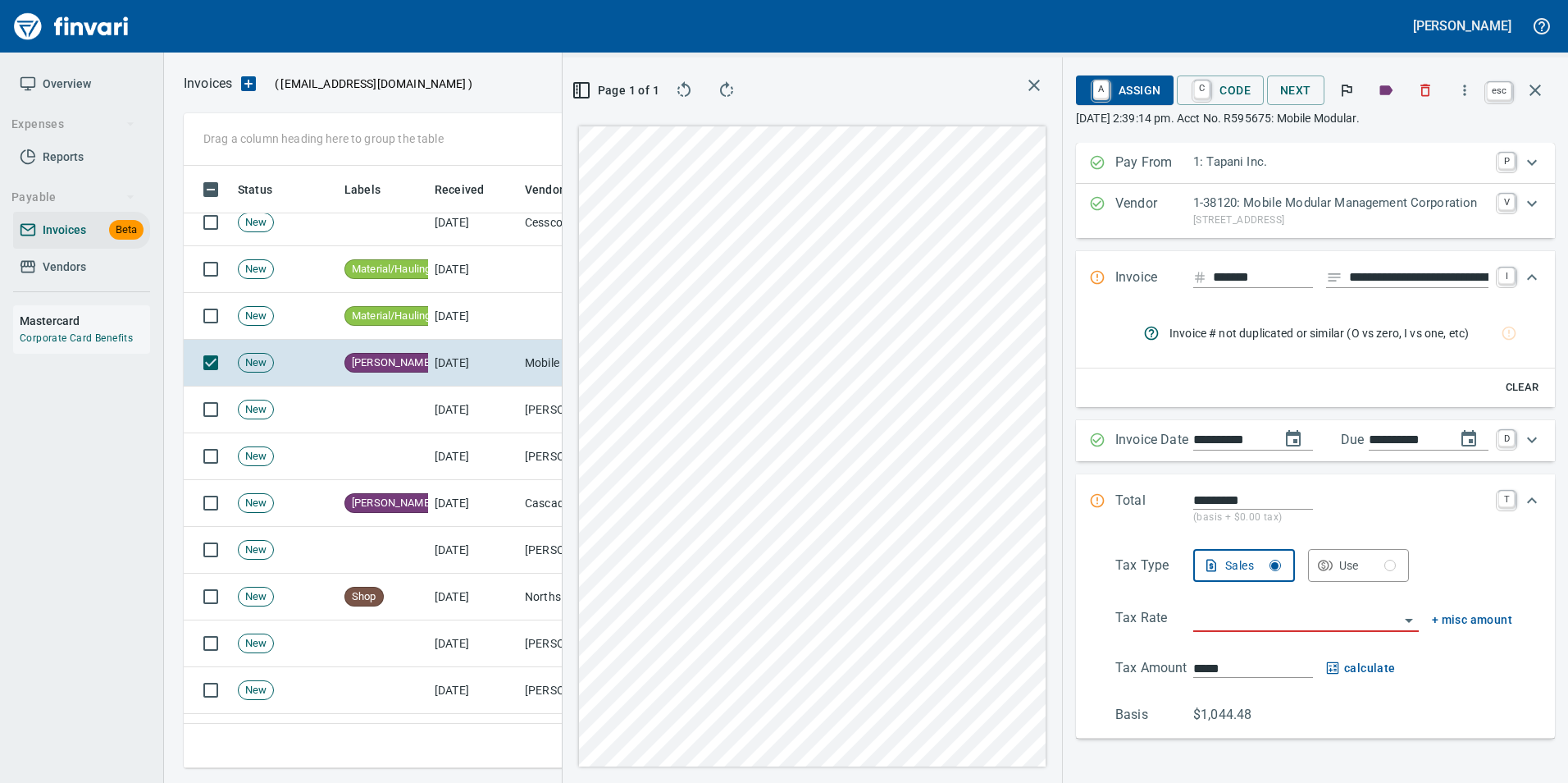
click at [1534, 88] on icon "button" at bounding box center [1535, 90] width 12 height 12
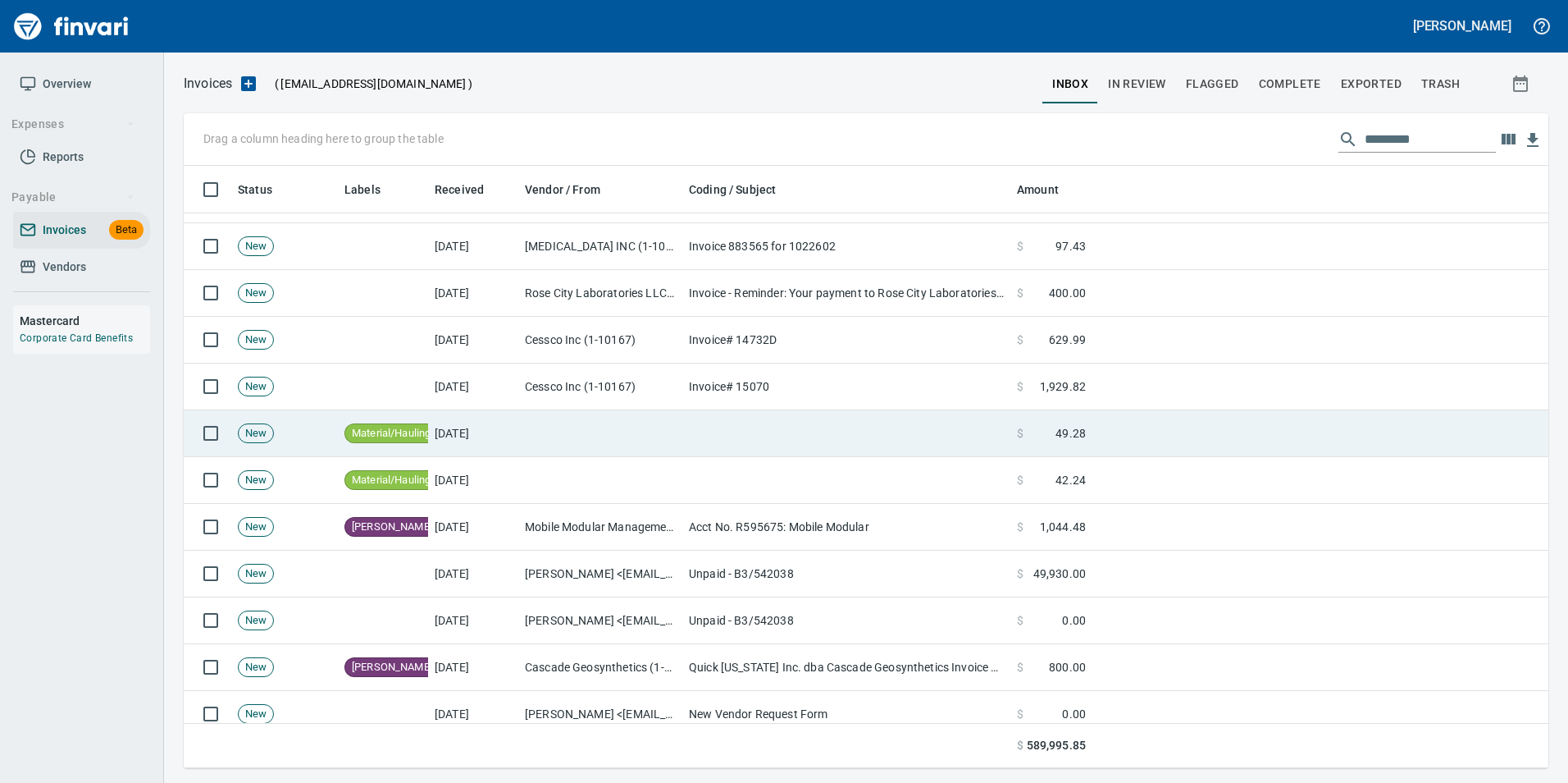
click at [770, 437] on td at bounding box center [847, 434] width 328 height 47
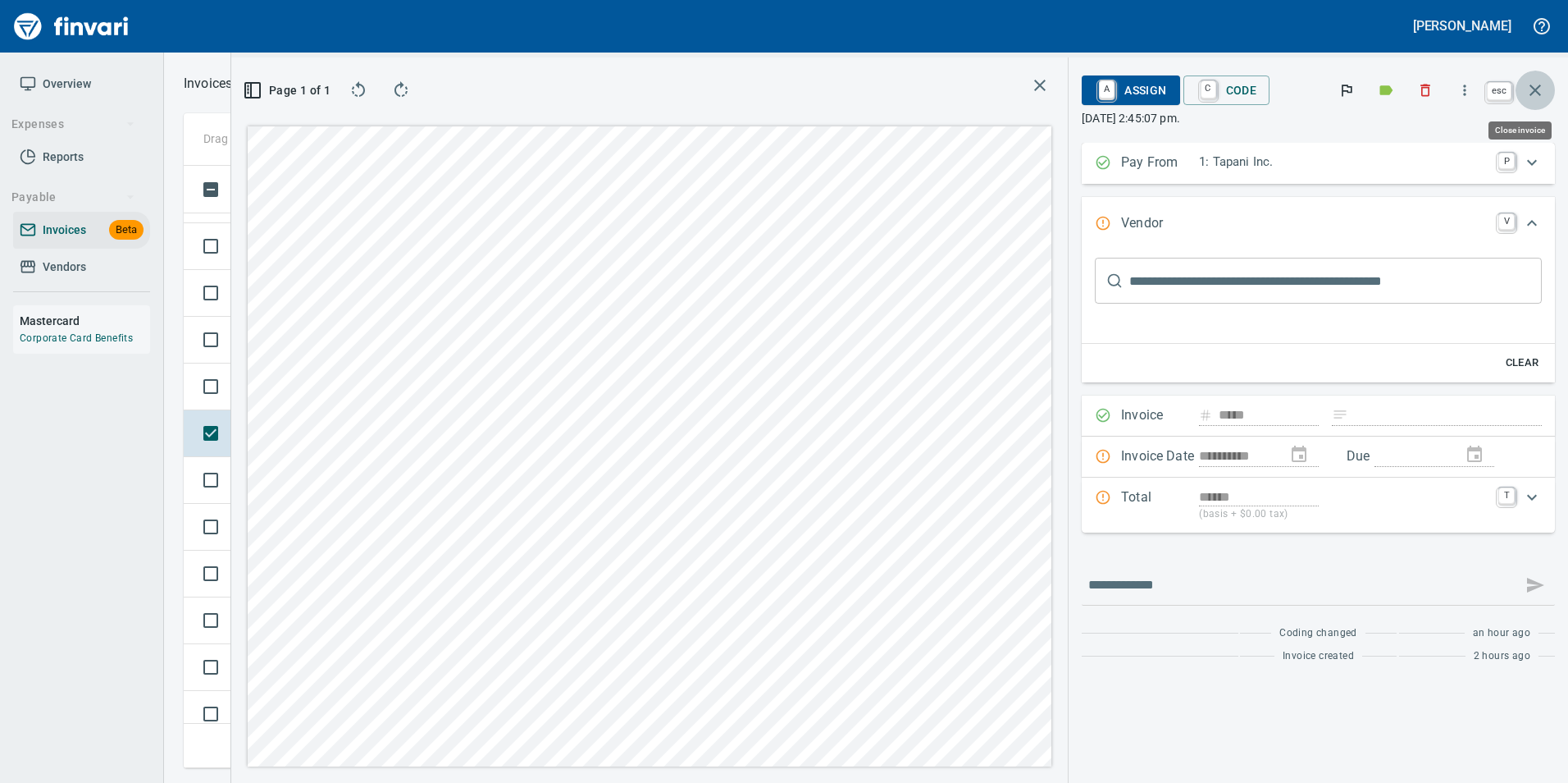
click at [1541, 93] on icon "button" at bounding box center [1536, 90] width 20 height 20
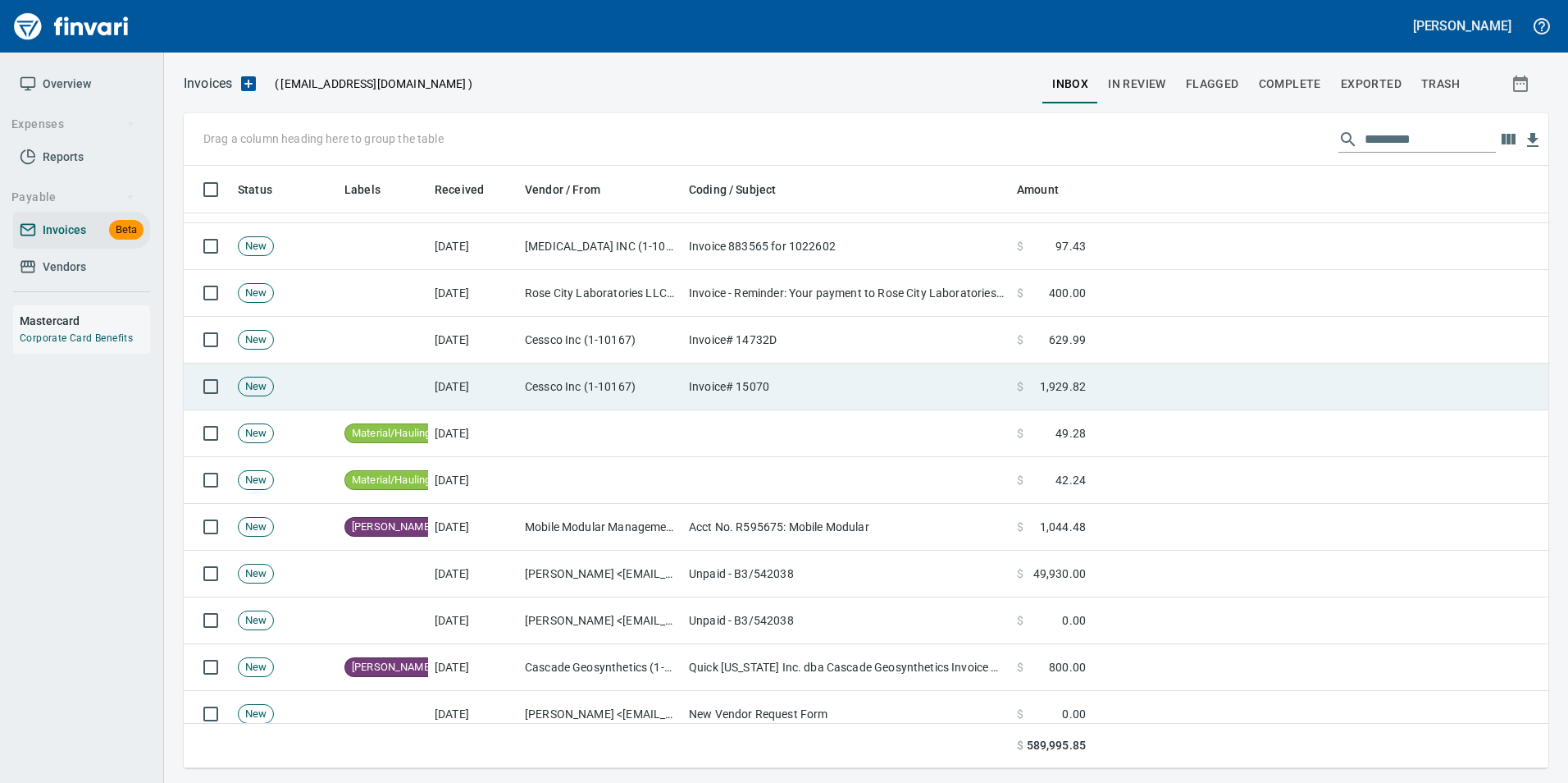
click at [916, 373] on td "Invoice# 15070" at bounding box center [847, 387] width 328 height 47
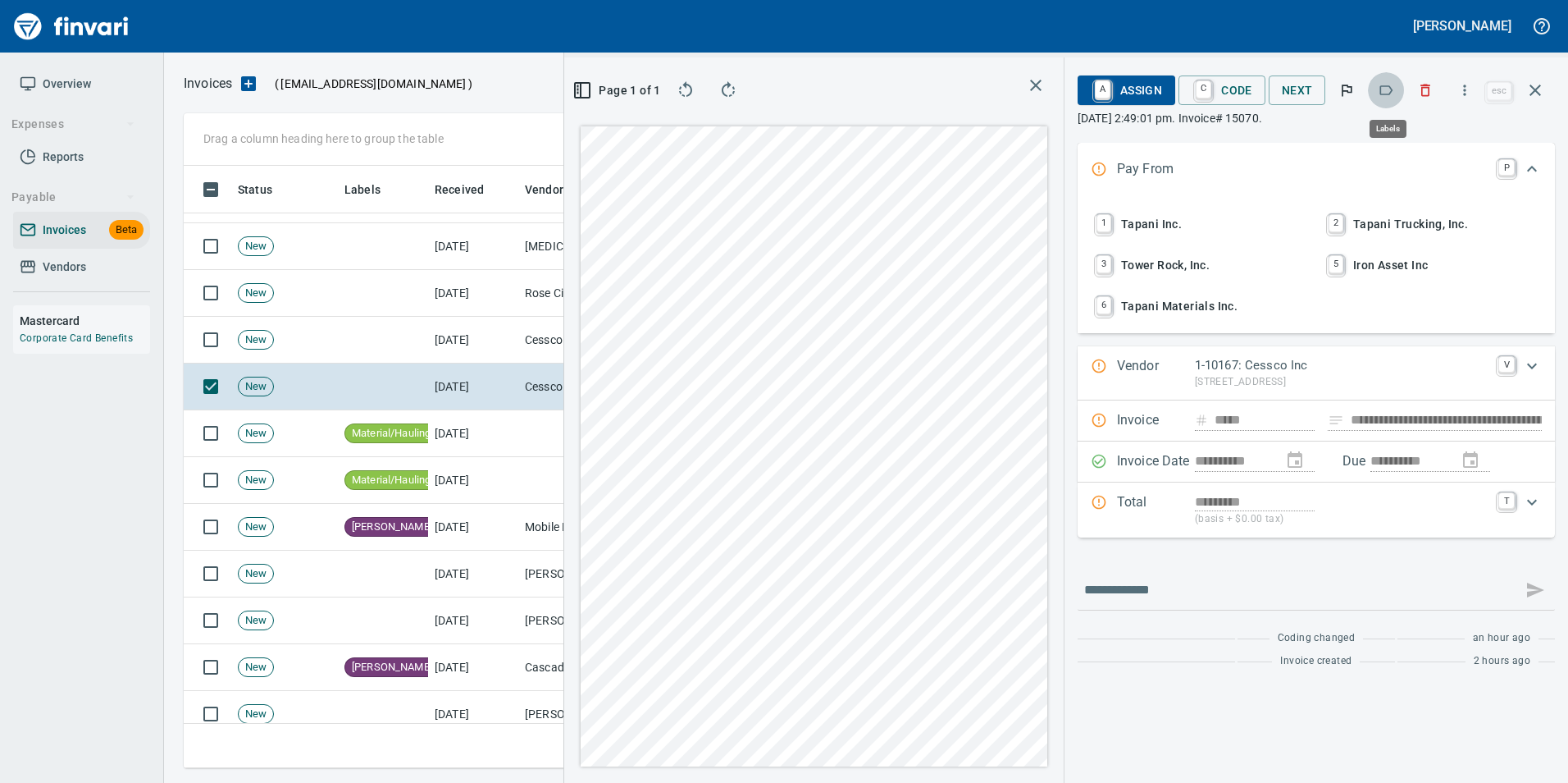
click at [1391, 85] on icon "button" at bounding box center [1386, 90] width 16 height 16
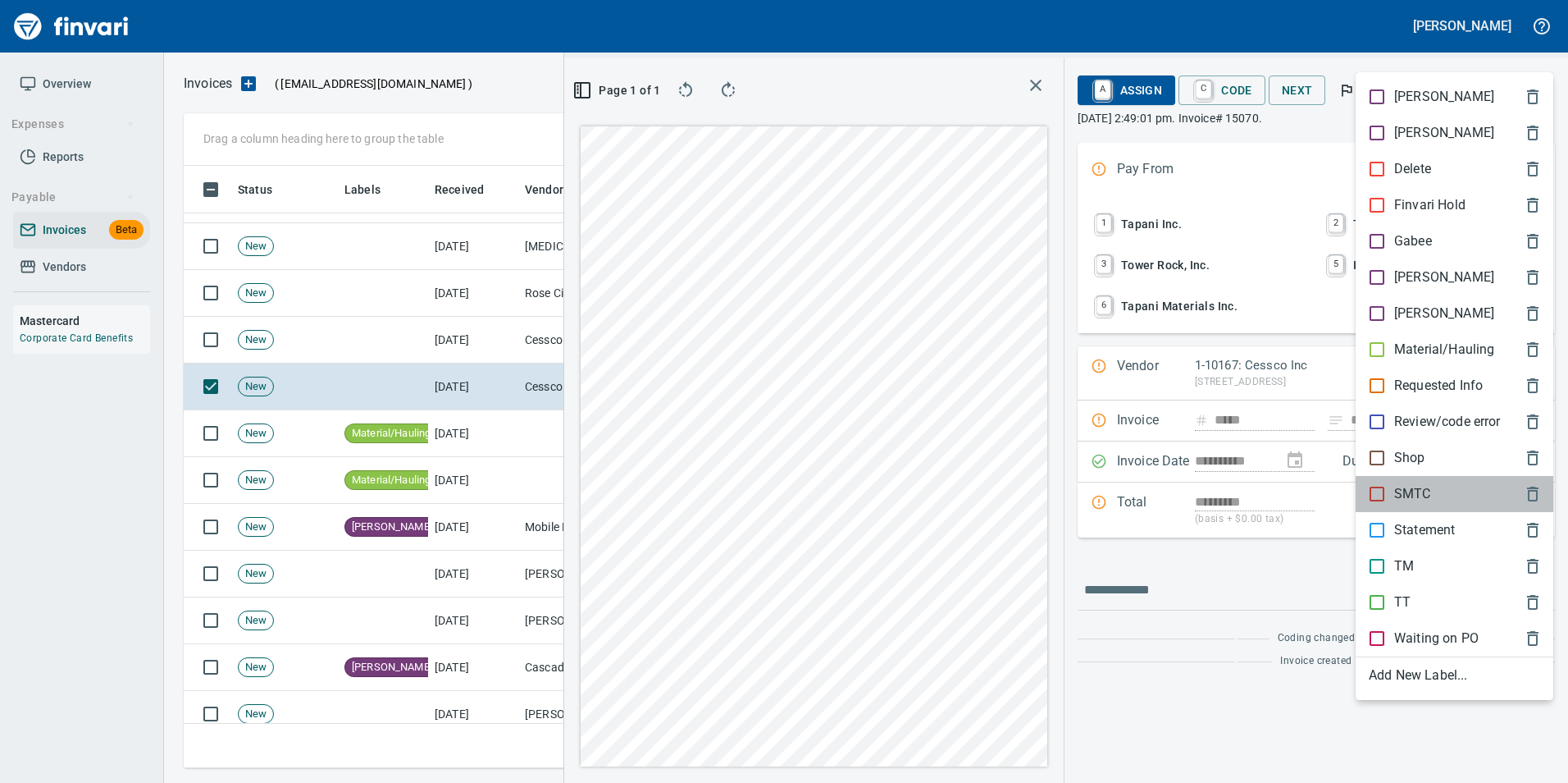
drag, startPoint x: 1417, startPoint y: 480, endPoint x: 1402, endPoint y: 423, distance: 58.9
click at [1416, 475] on div "SMTC" at bounding box center [1453, 493] width 197 height 36
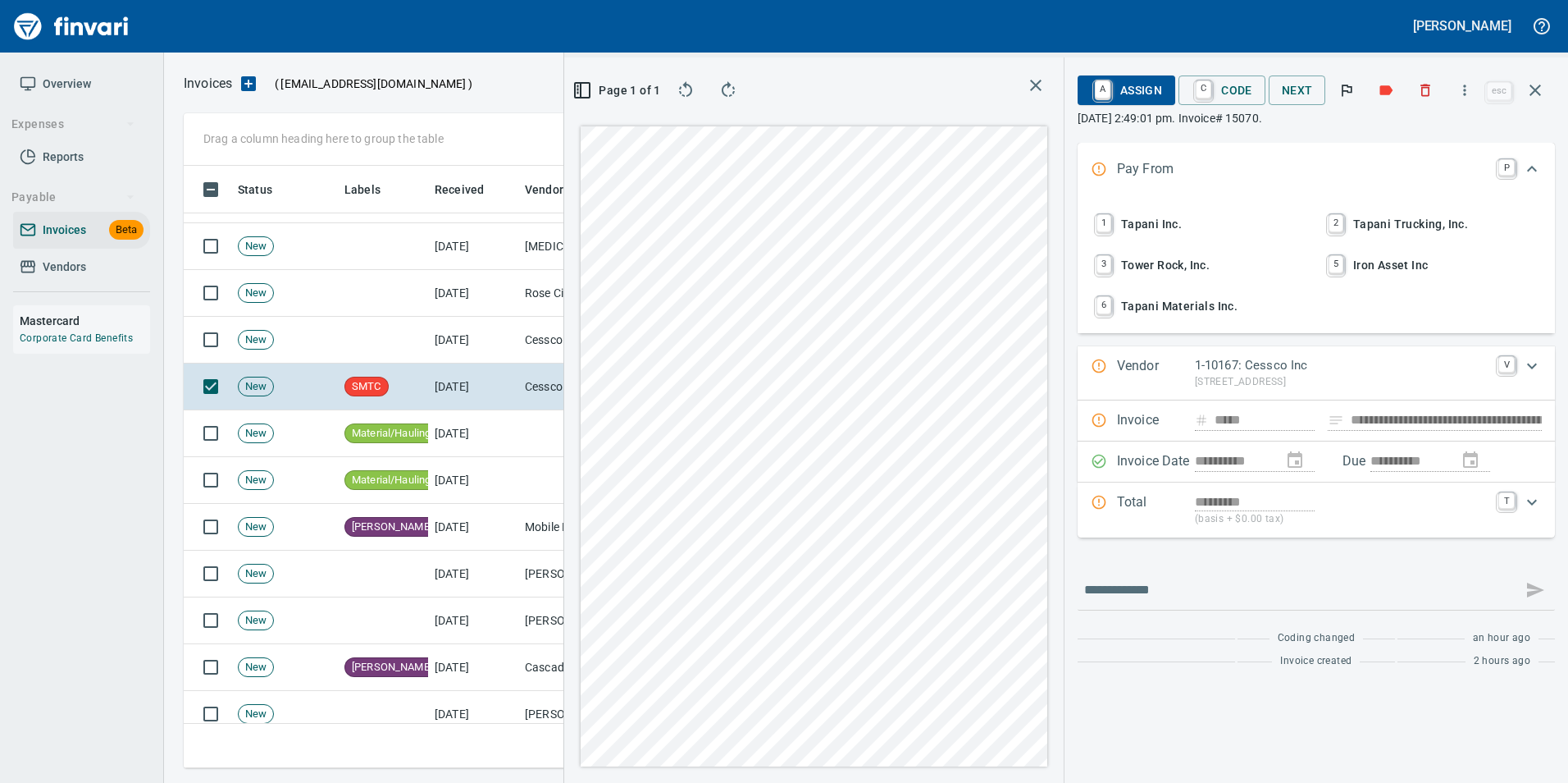
click at [1528, 86] on icon "button" at bounding box center [1536, 90] width 20 height 20
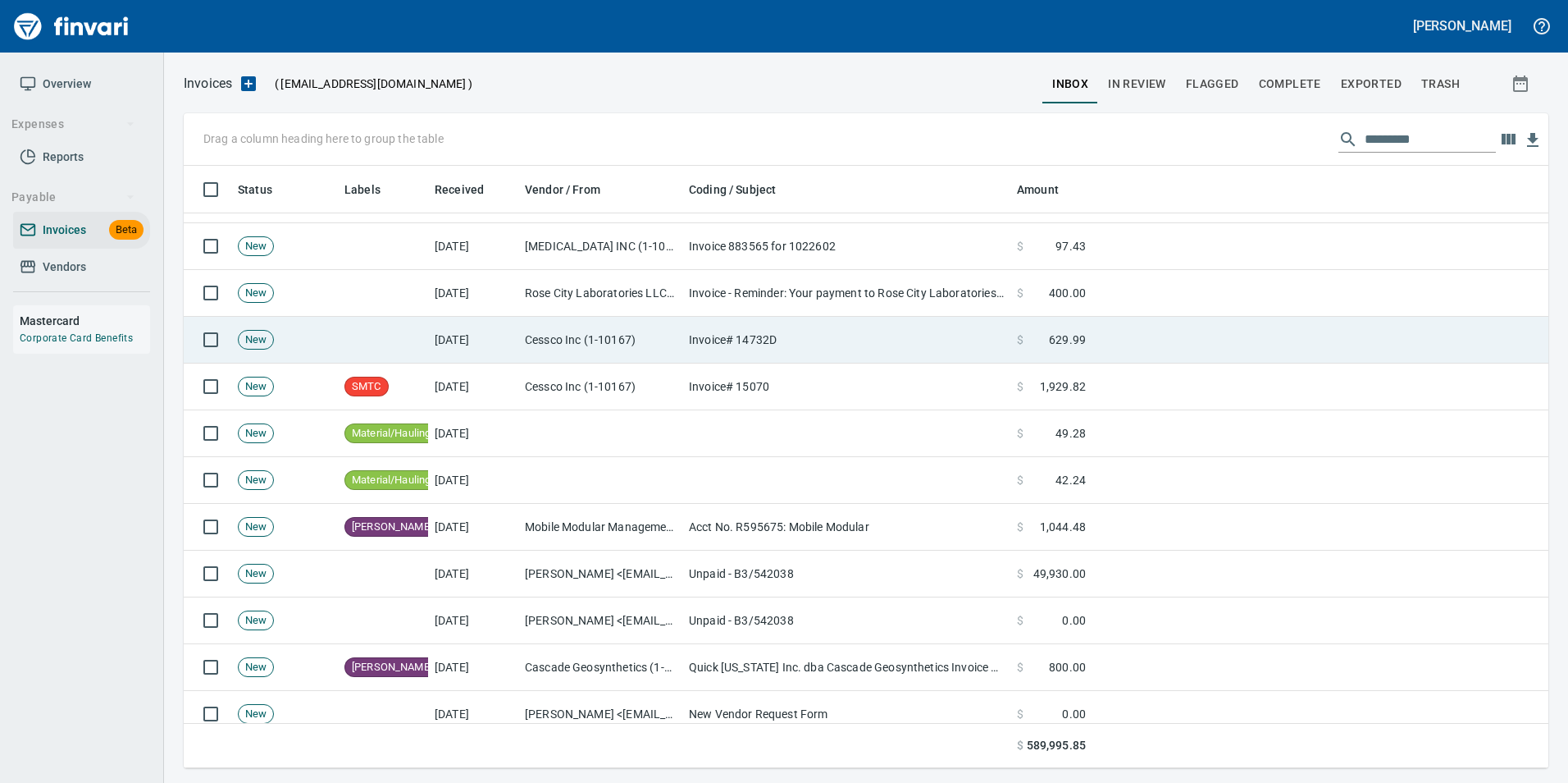
click at [1022, 334] on span "$" at bounding box center [1020, 339] width 6 height 16
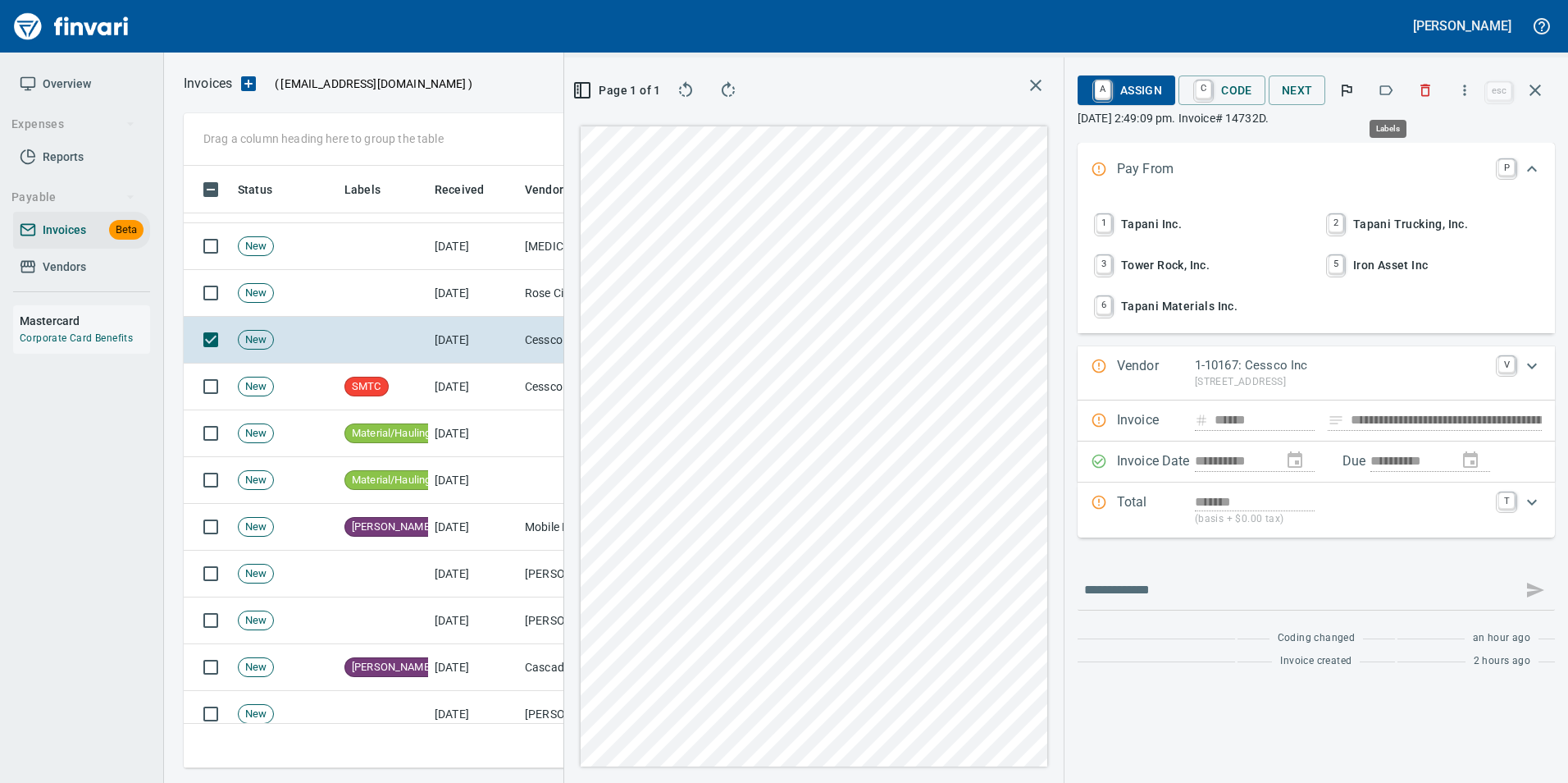
click at [1388, 94] on icon "button" at bounding box center [1386, 90] width 16 height 16
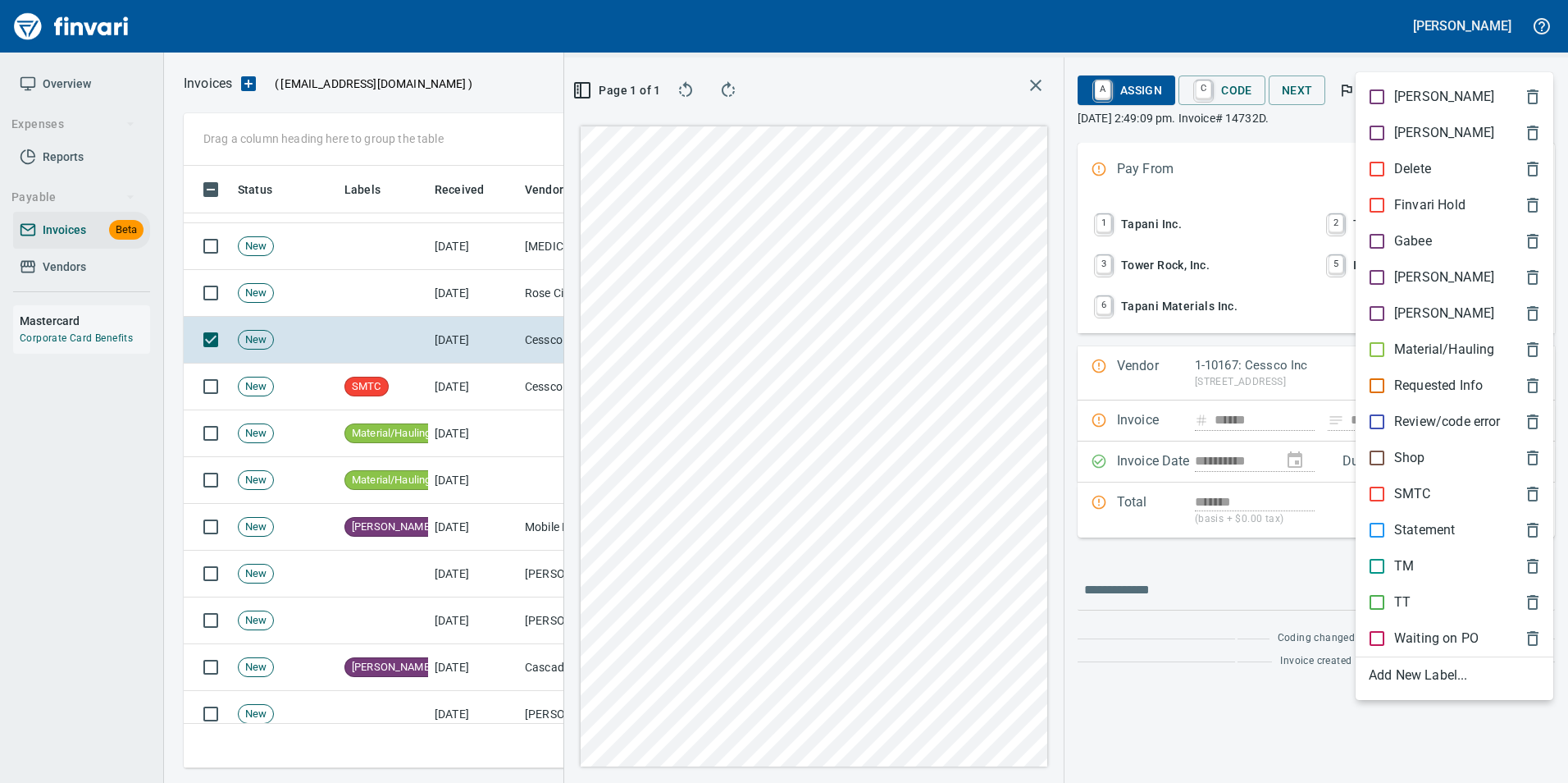
click at [1421, 496] on p "SMTC" at bounding box center [1412, 494] width 37 height 20
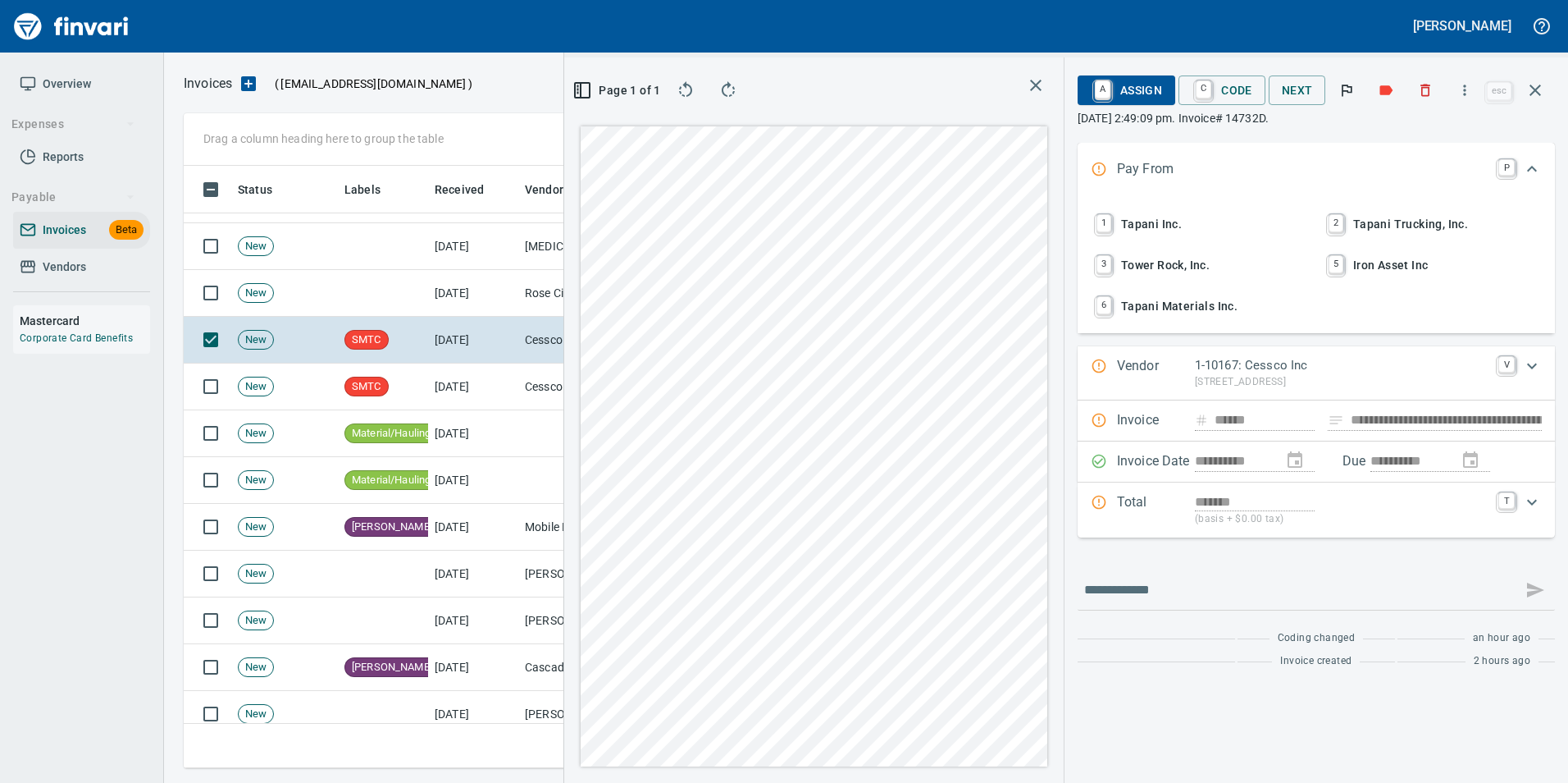
click at [1540, 88] on icon "button" at bounding box center [1536, 90] width 20 height 20
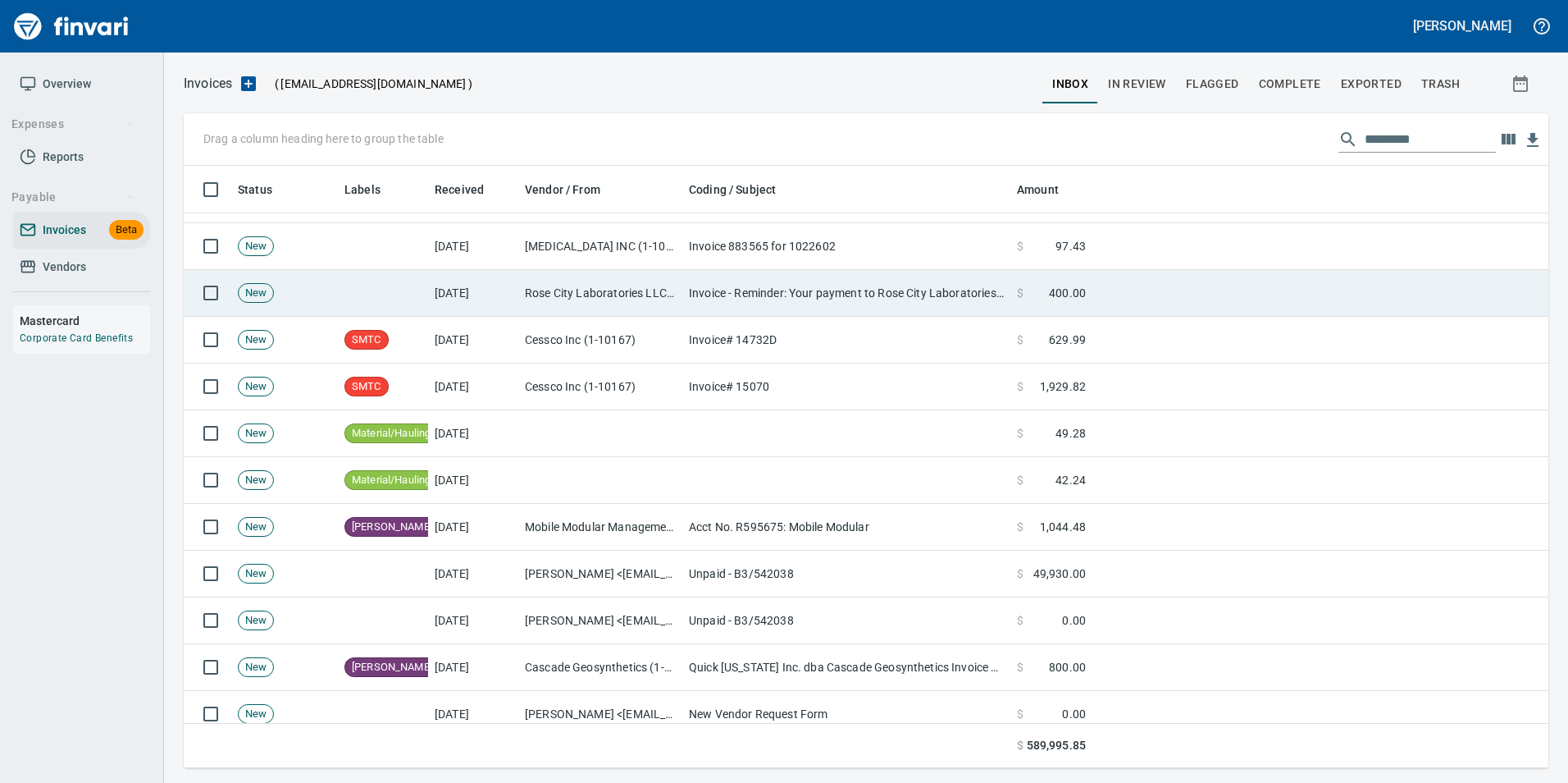
click at [879, 290] on td "Invoice - Reminder: Your payment to Rose City Laboratories LLC, is due" at bounding box center [847, 293] width 328 height 47
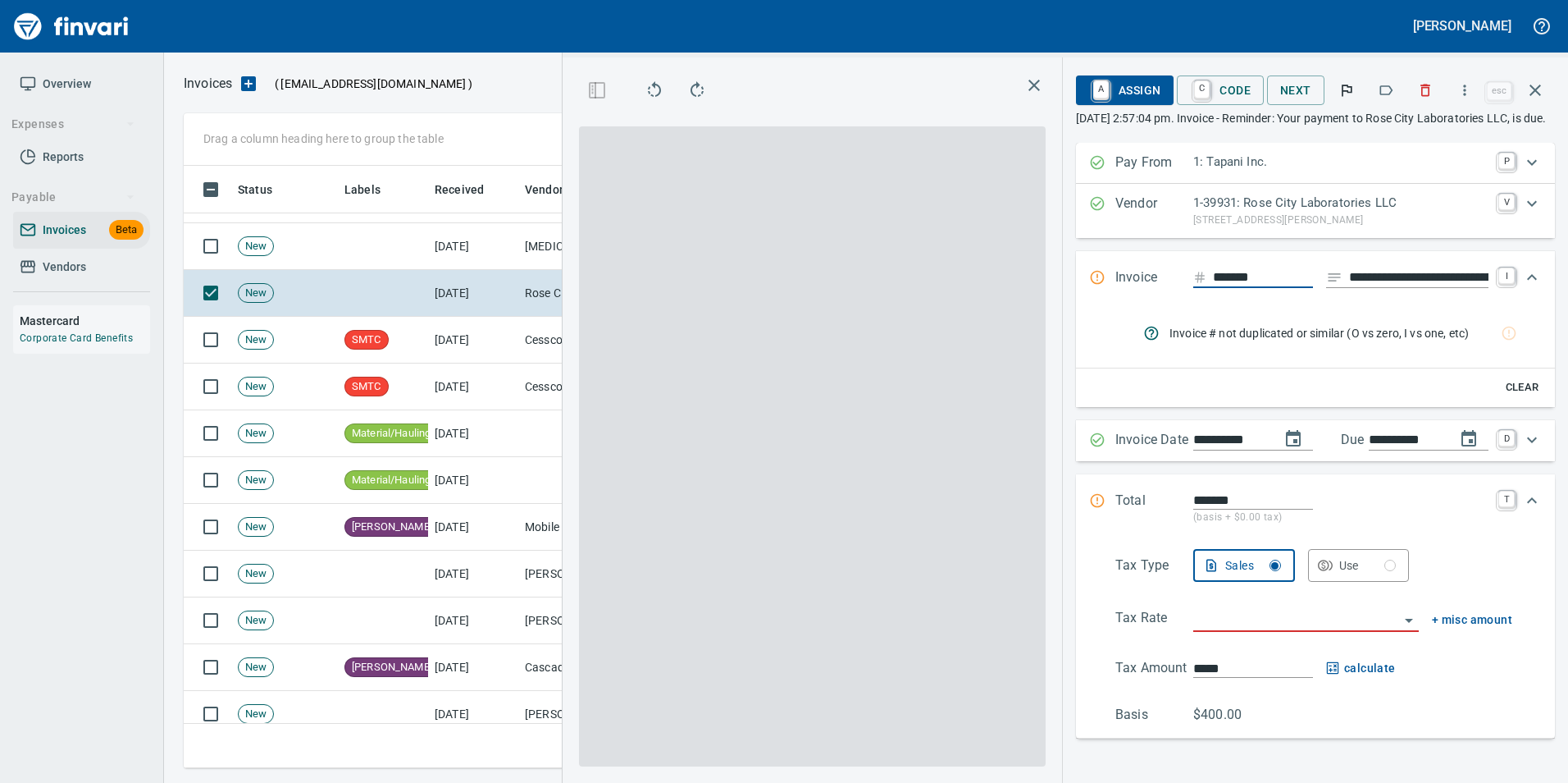
click at [1393, 90] on icon "button" at bounding box center [1387, 90] width 14 height 10
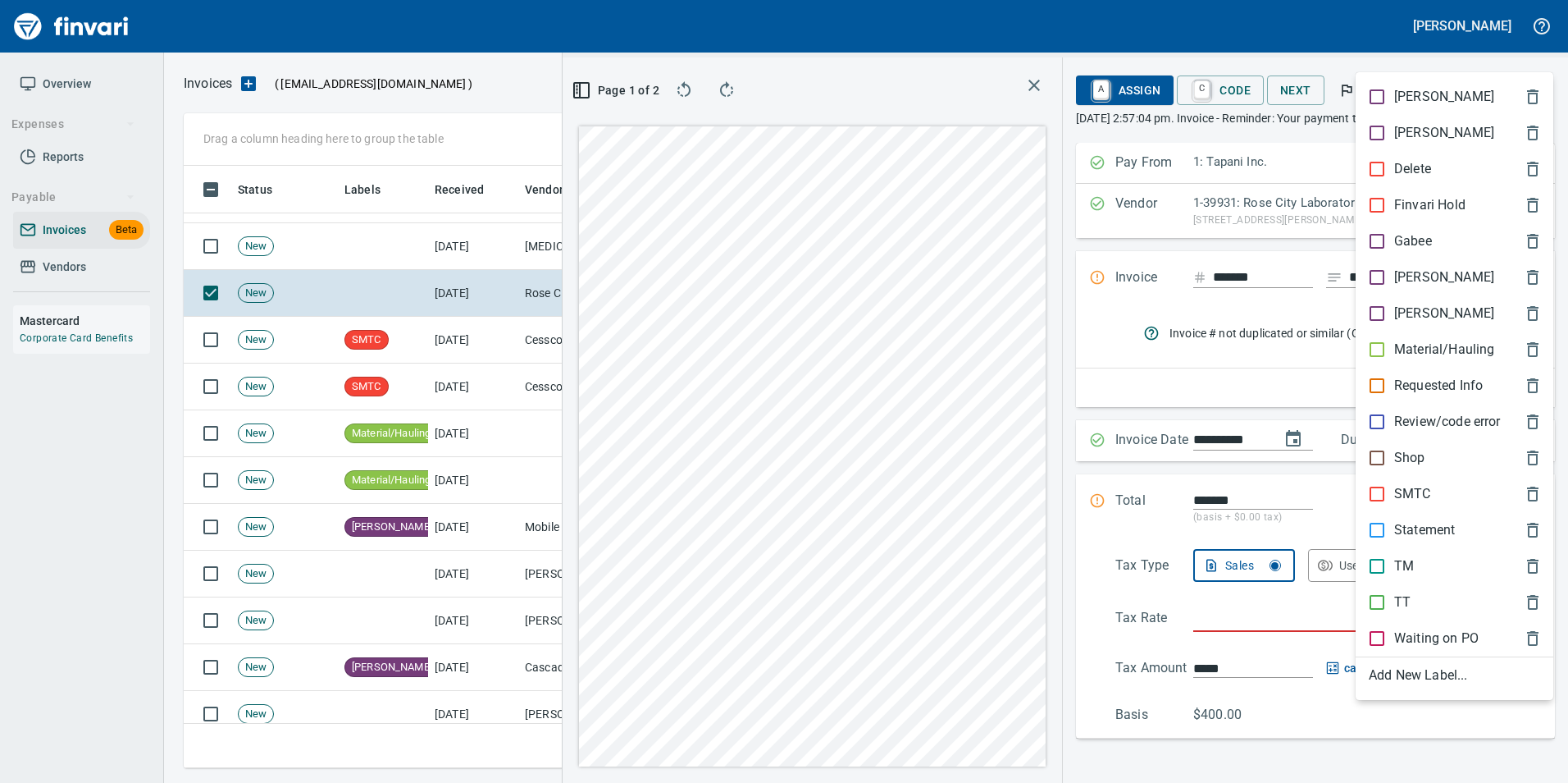
click at [1403, 275] on p "[PERSON_NAME]" at bounding box center [1444, 277] width 100 height 20
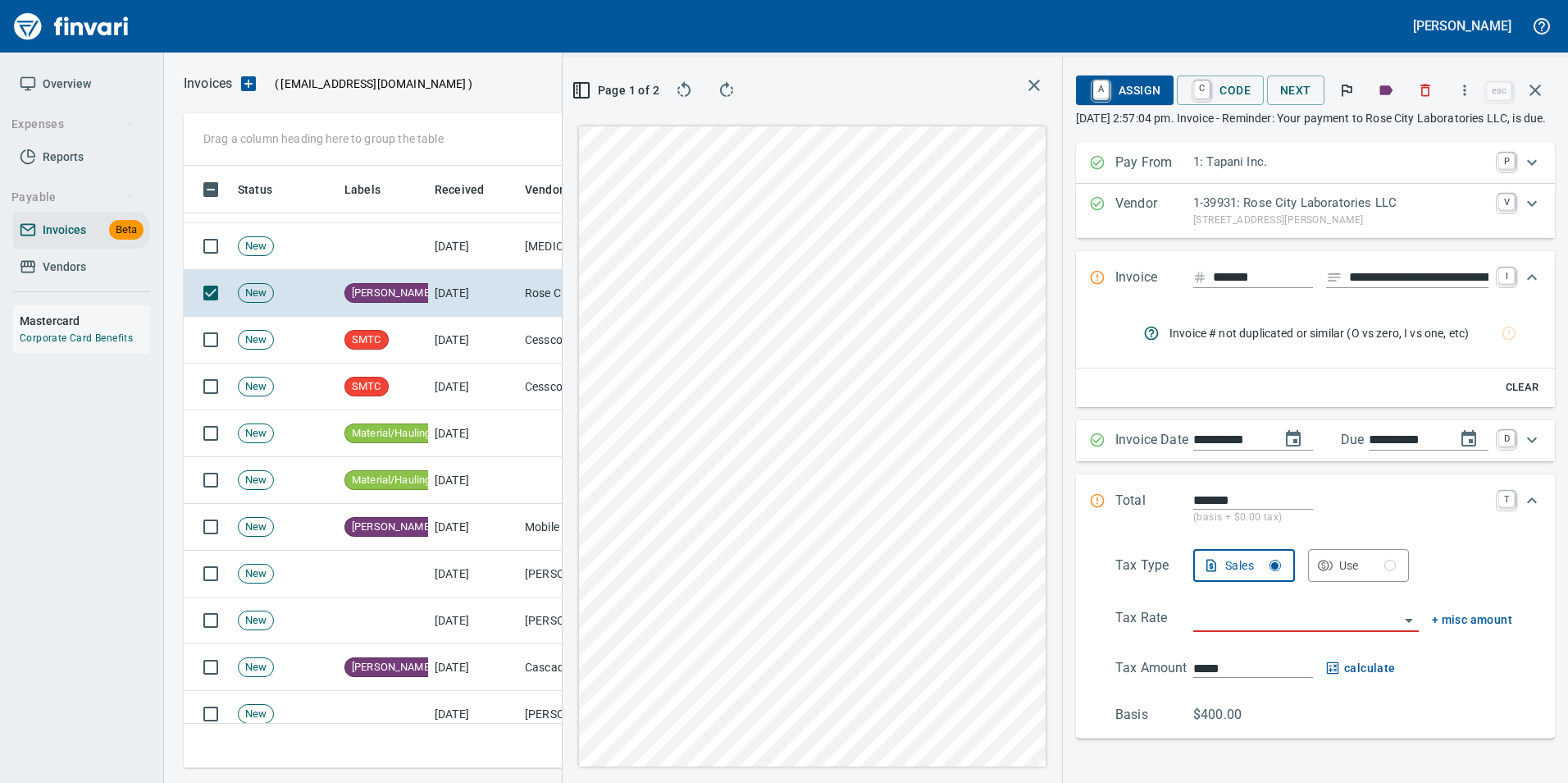
click at [1537, 97] on icon "button" at bounding box center [1536, 90] width 20 height 20
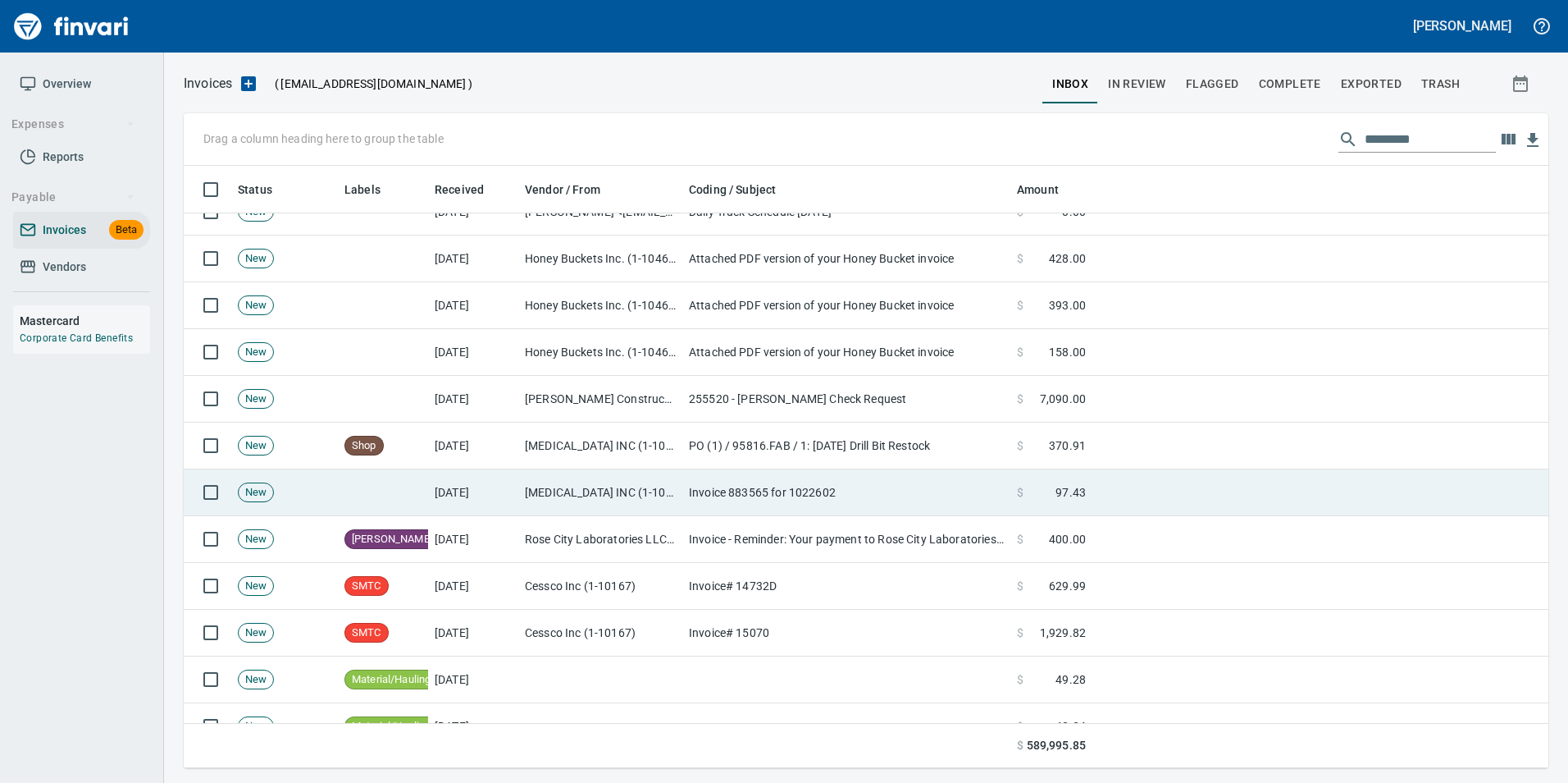
click at [896, 476] on td "Invoice 883565 for 1022602" at bounding box center [847, 493] width 328 height 47
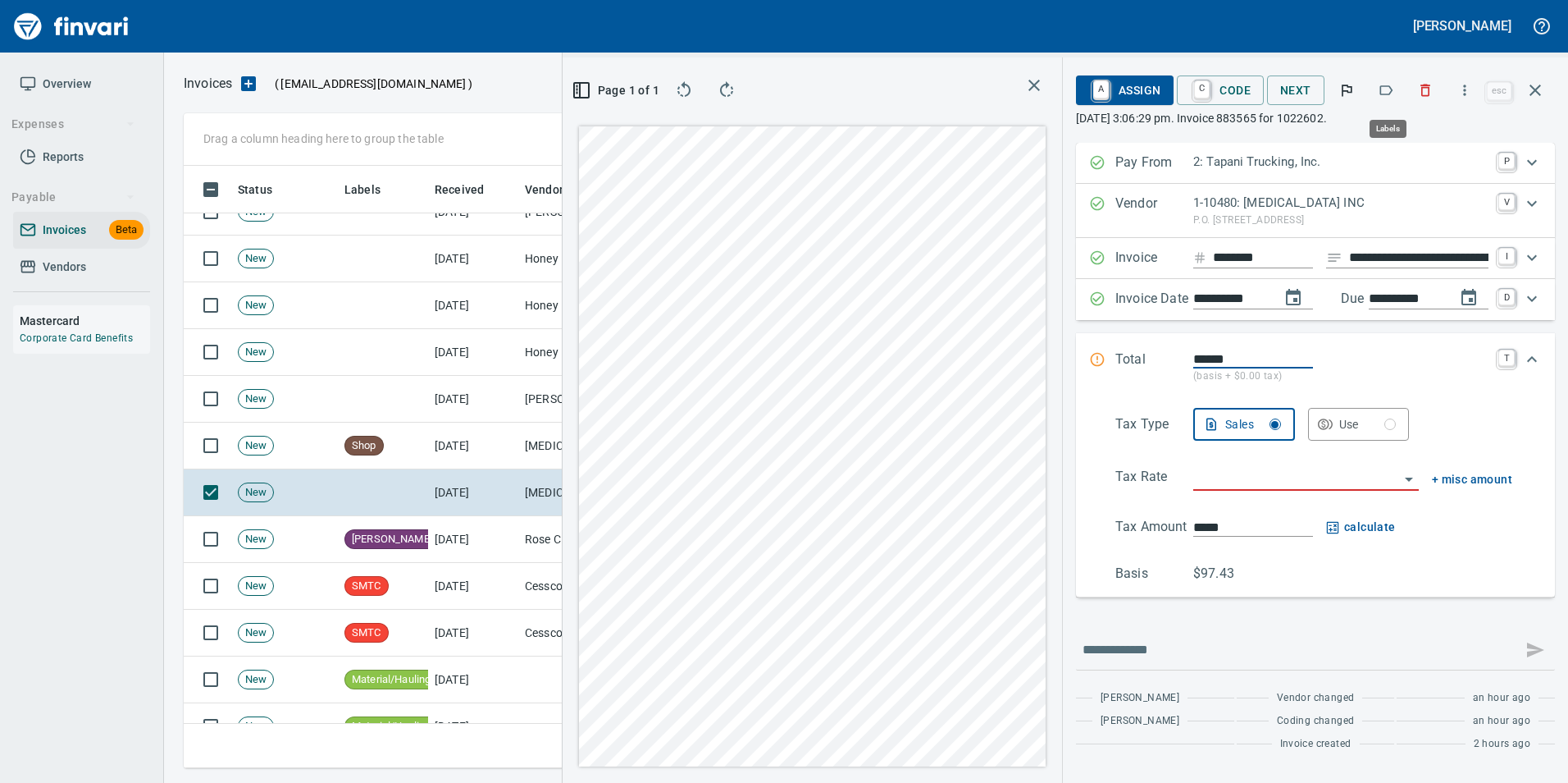
click at [1389, 86] on icon "button" at bounding box center [1387, 90] width 14 height 10
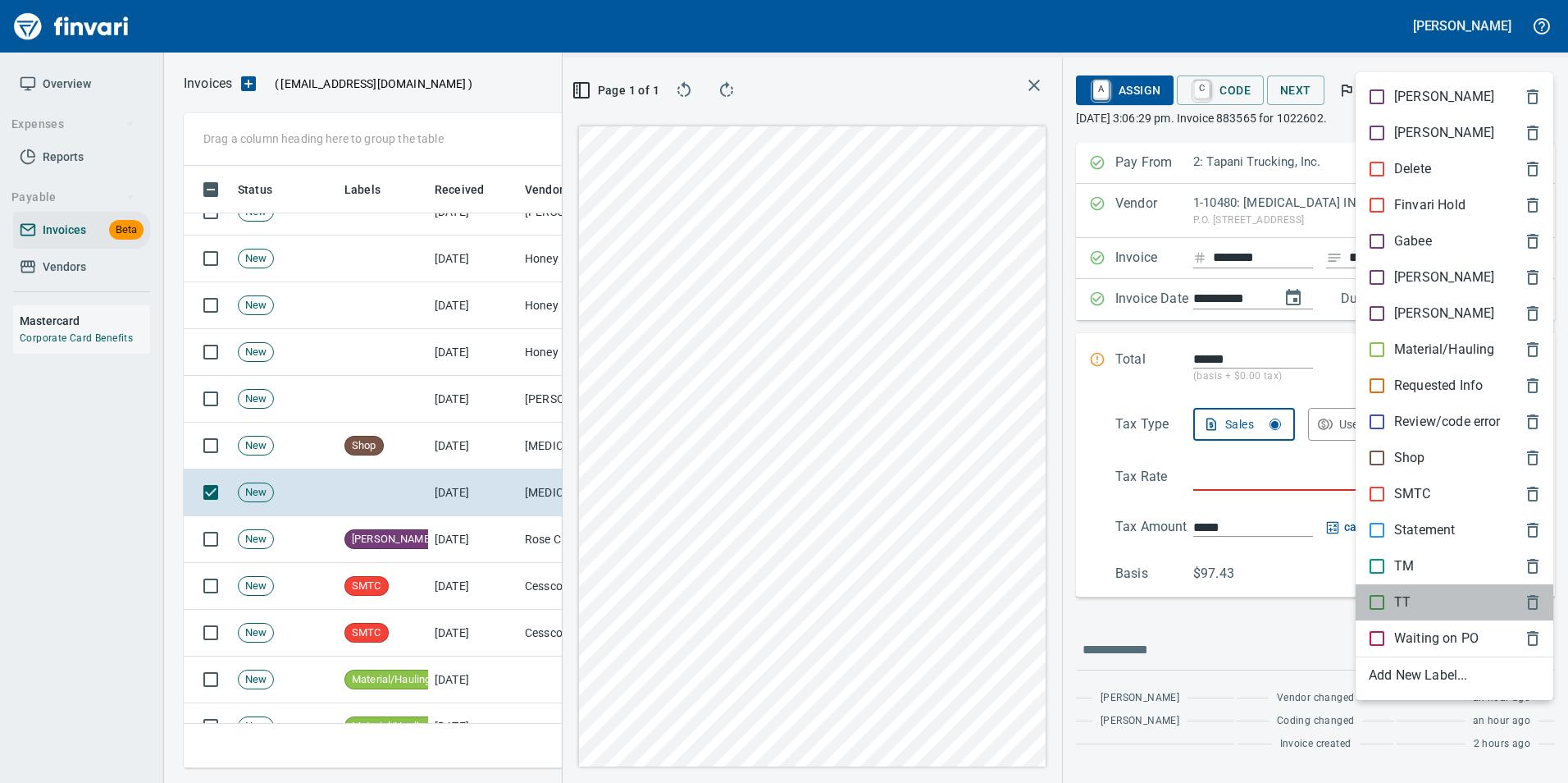
click at [1395, 602] on p "TT" at bounding box center [1402, 603] width 16 height 20
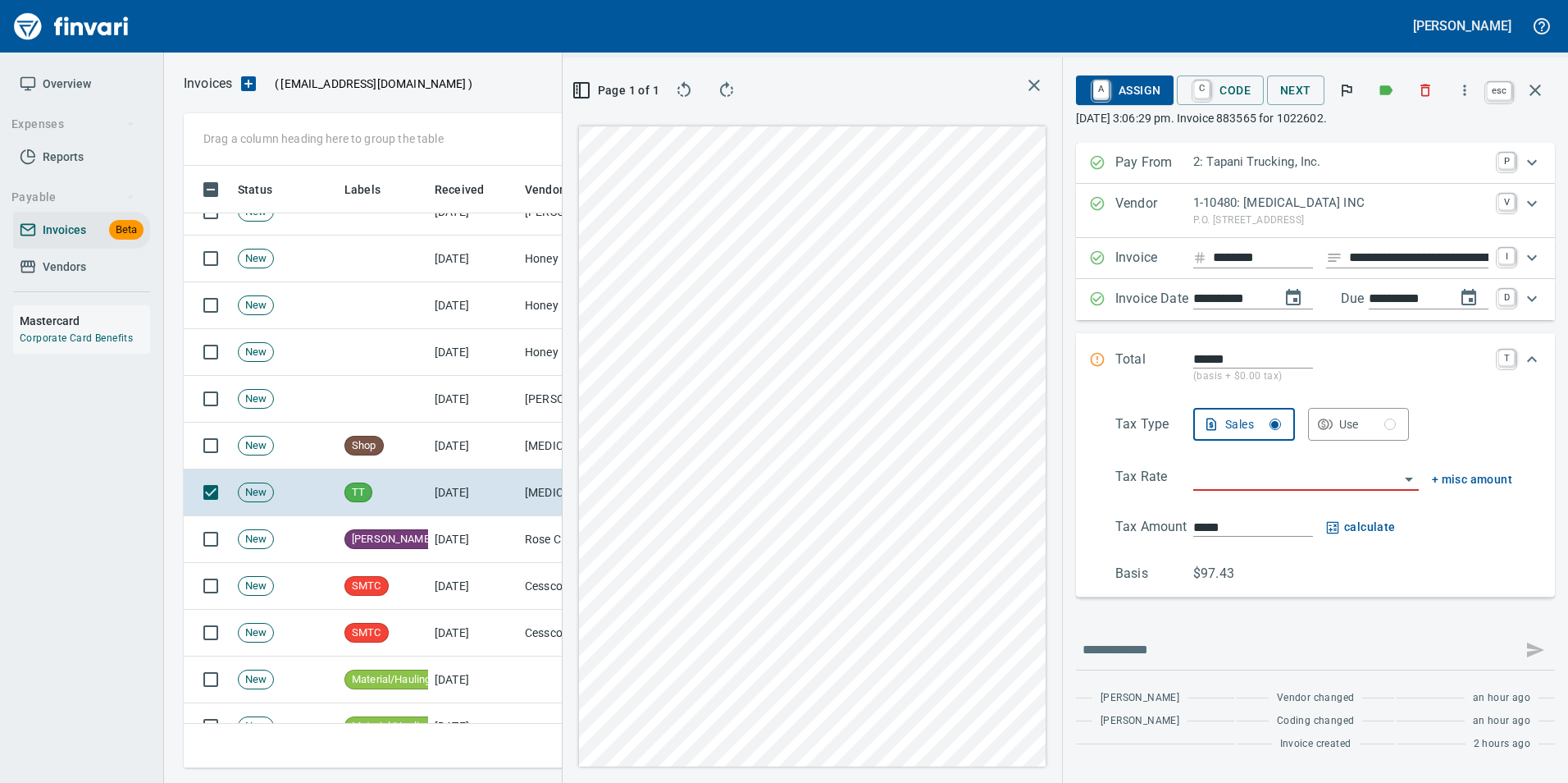
click at [1536, 81] on icon "button" at bounding box center [1536, 90] width 20 height 20
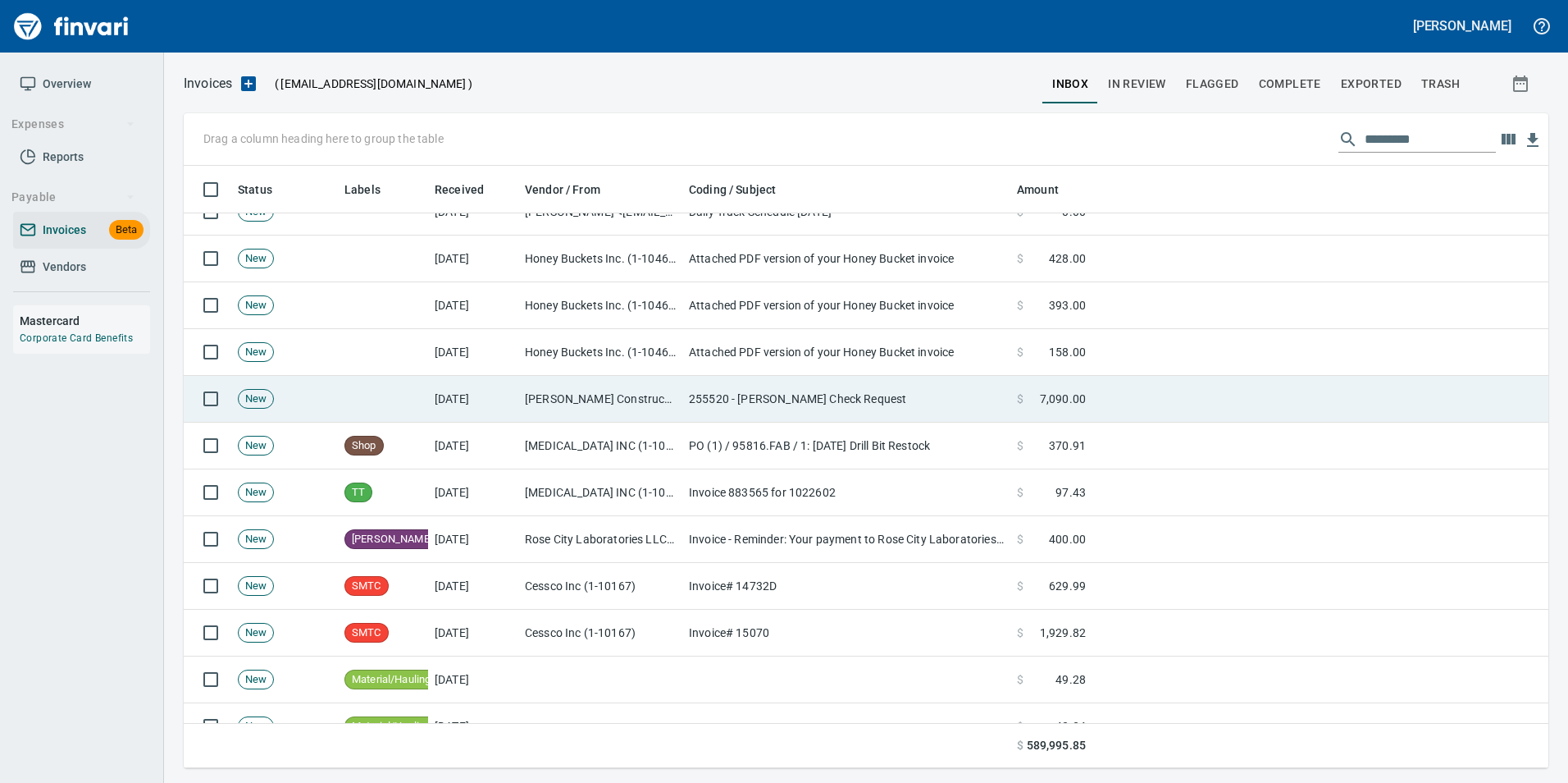
click at [811, 380] on td "255520 - [PERSON_NAME] Check Request" at bounding box center [847, 400] width 328 height 47
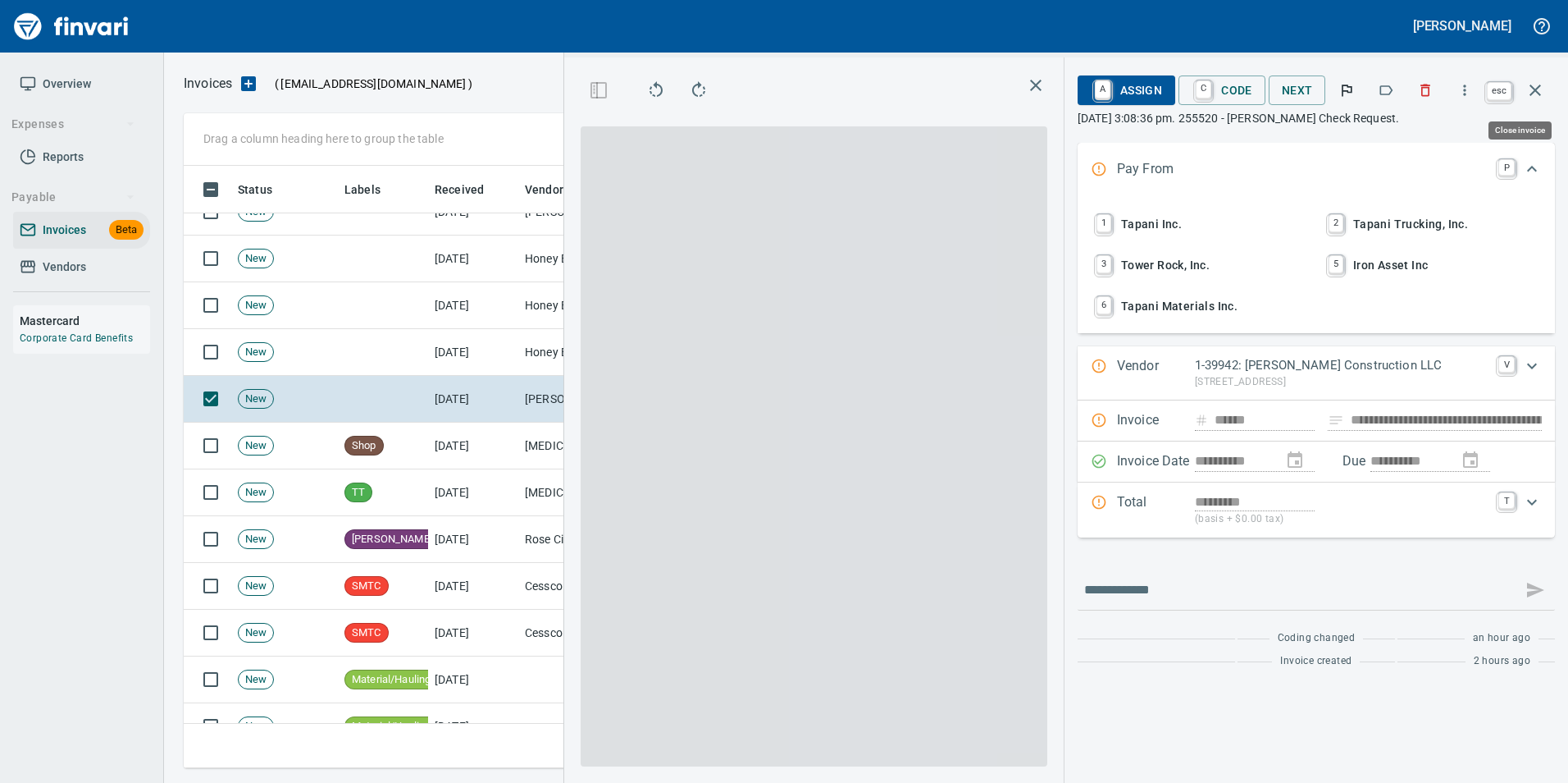
click at [1529, 89] on icon "button" at bounding box center [1536, 90] width 20 height 20
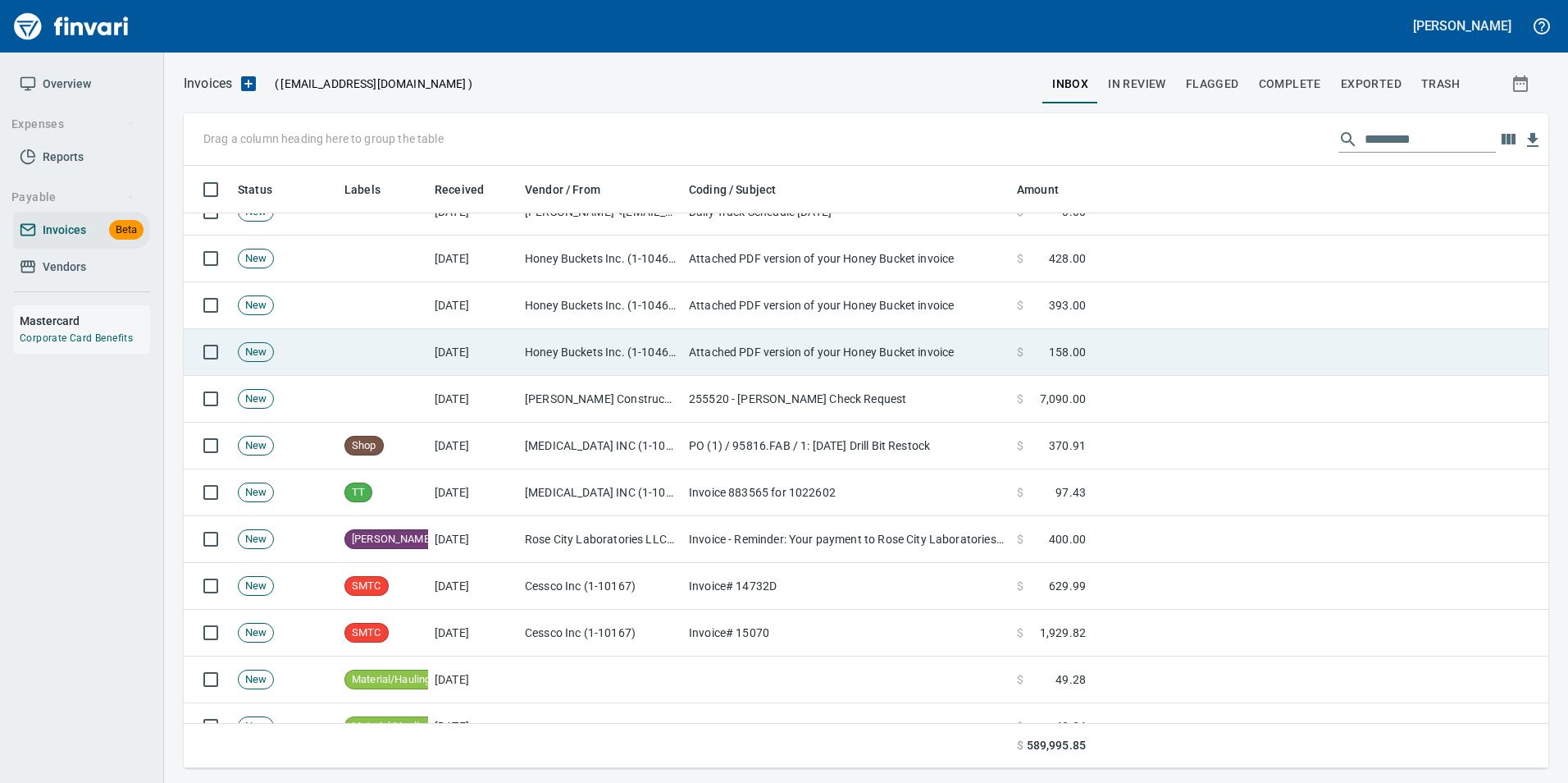
click at [937, 354] on td "Attached PDF version of your Honey Bucket invoice" at bounding box center [847, 353] width 328 height 47
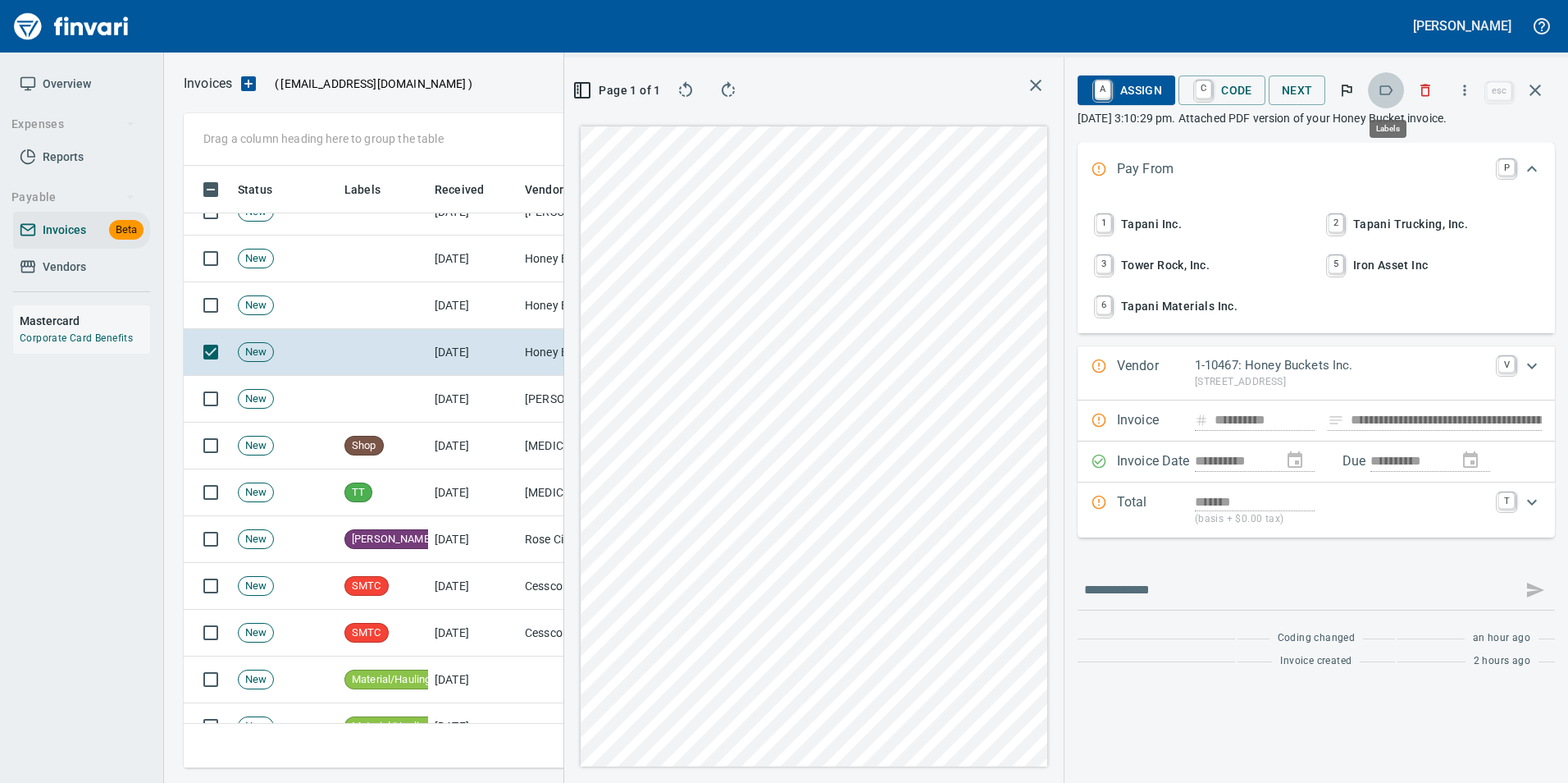
click at [1394, 93] on icon "button" at bounding box center [1386, 90] width 16 height 16
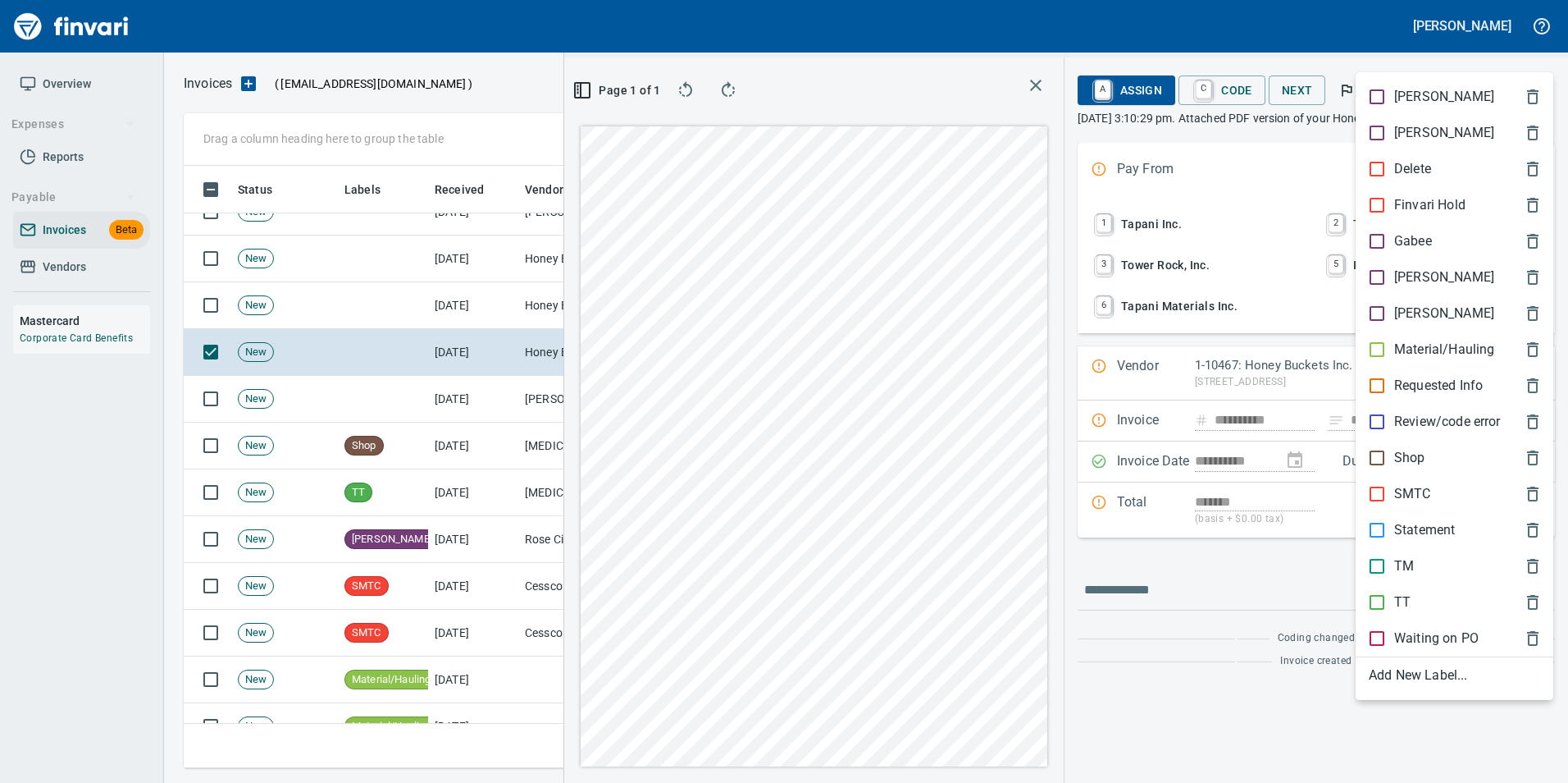
click at [1427, 279] on span "[PERSON_NAME]" at bounding box center [1441, 277] width 145 height 20
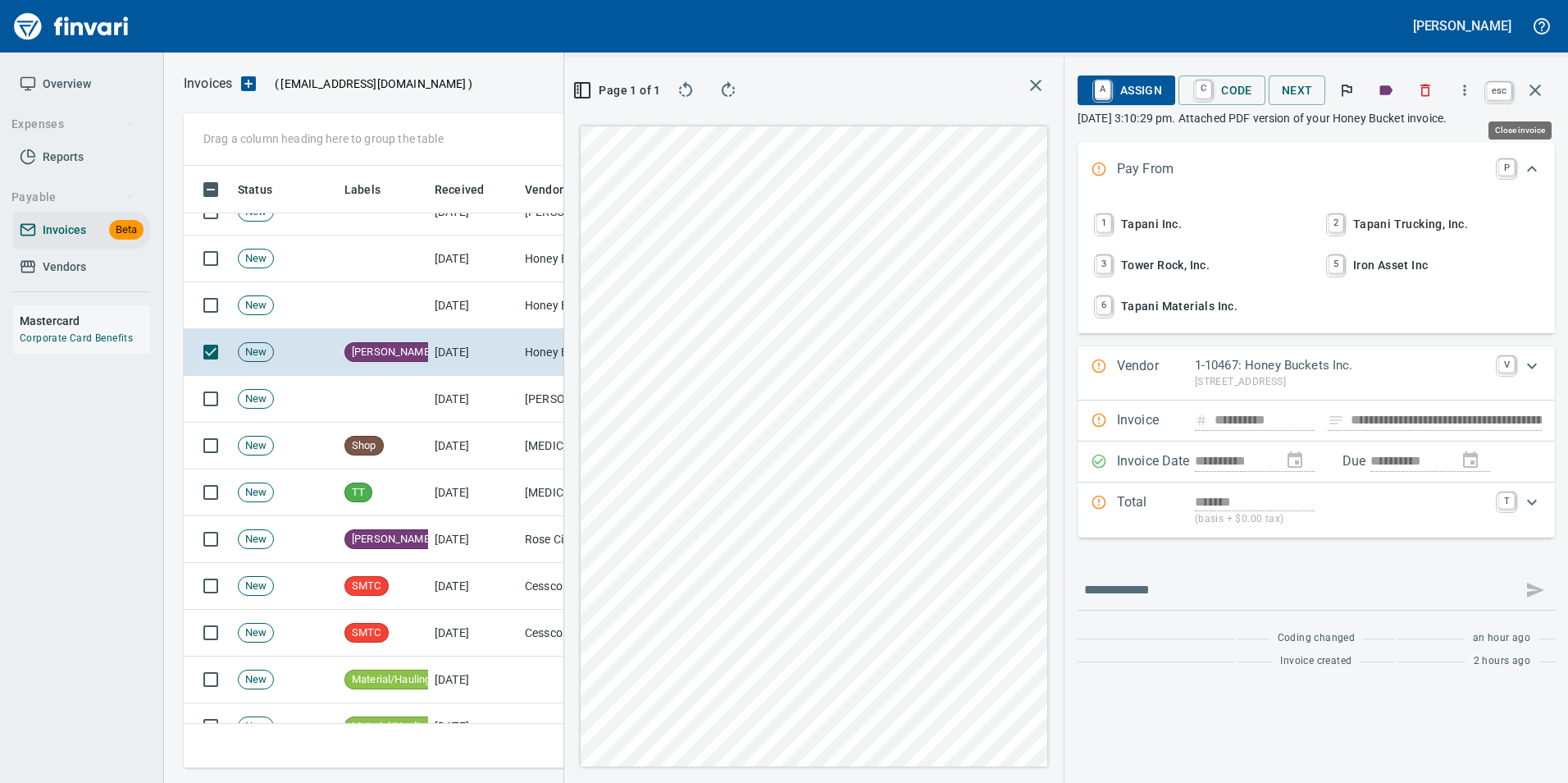
click at [1535, 80] on icon "button" at bounding box center [1536, 90] width 20 height 20
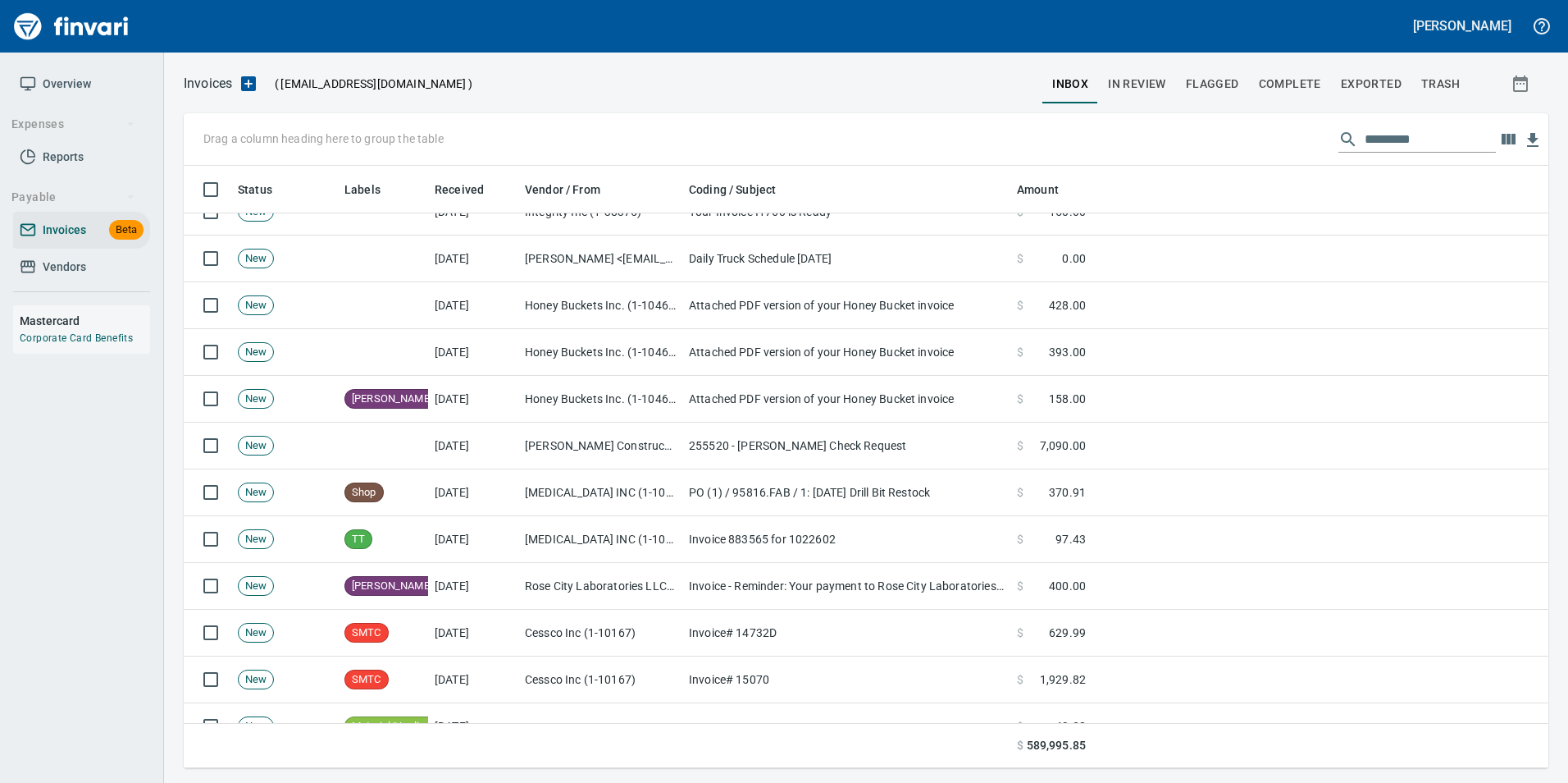
click at [901, 307] on td "Attached PDF version of your Honey Bucket invoice" at bounding box center [847, 306] width 328 height 47
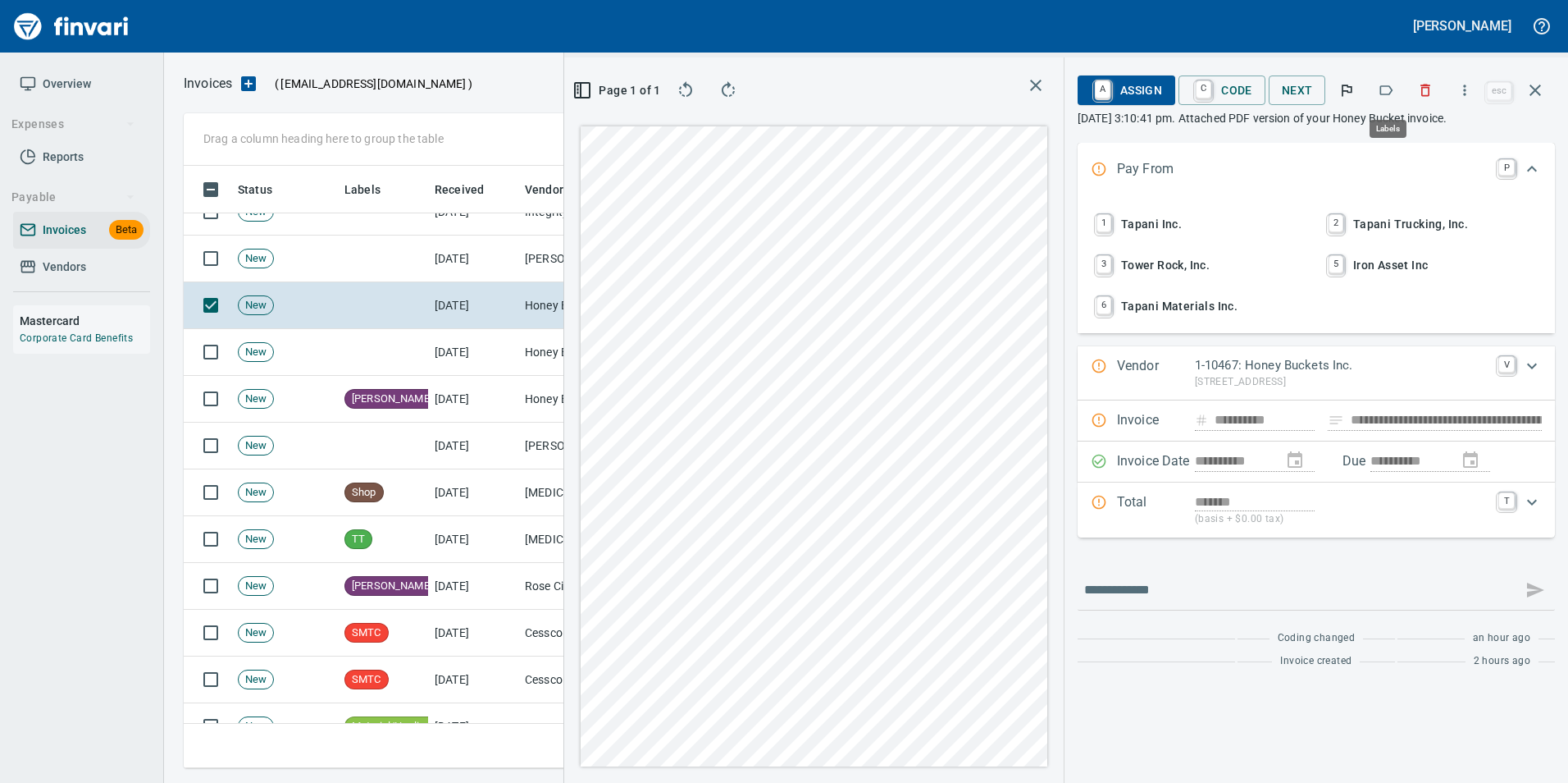
click at [1394, 83] on icon "button" at bounding box center [1386, 90] width 16 height 16
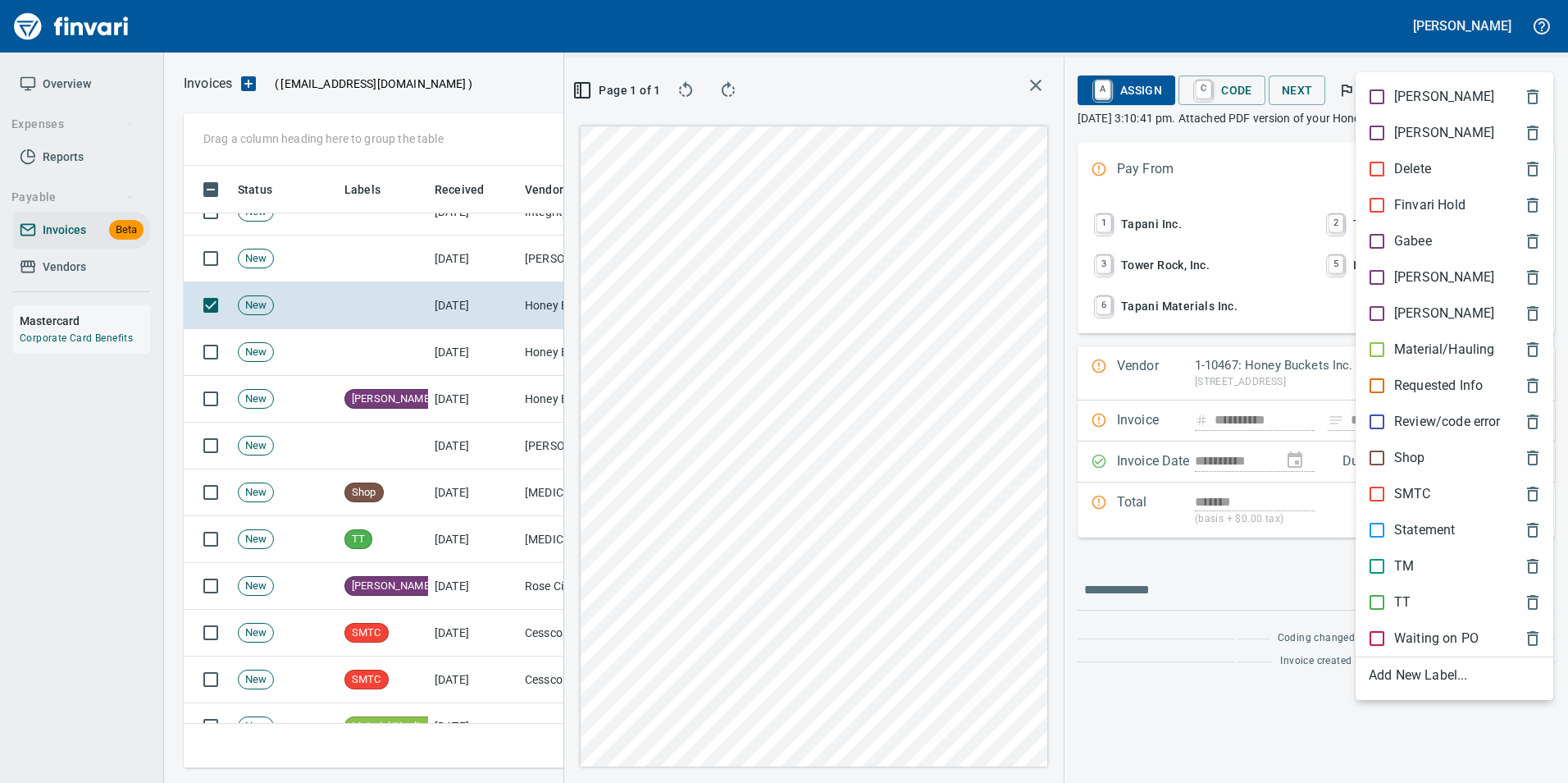
click at [1416, 269] on p "[PERSON_NAME]" at bounding box center [1444, 277] width 100 height 20
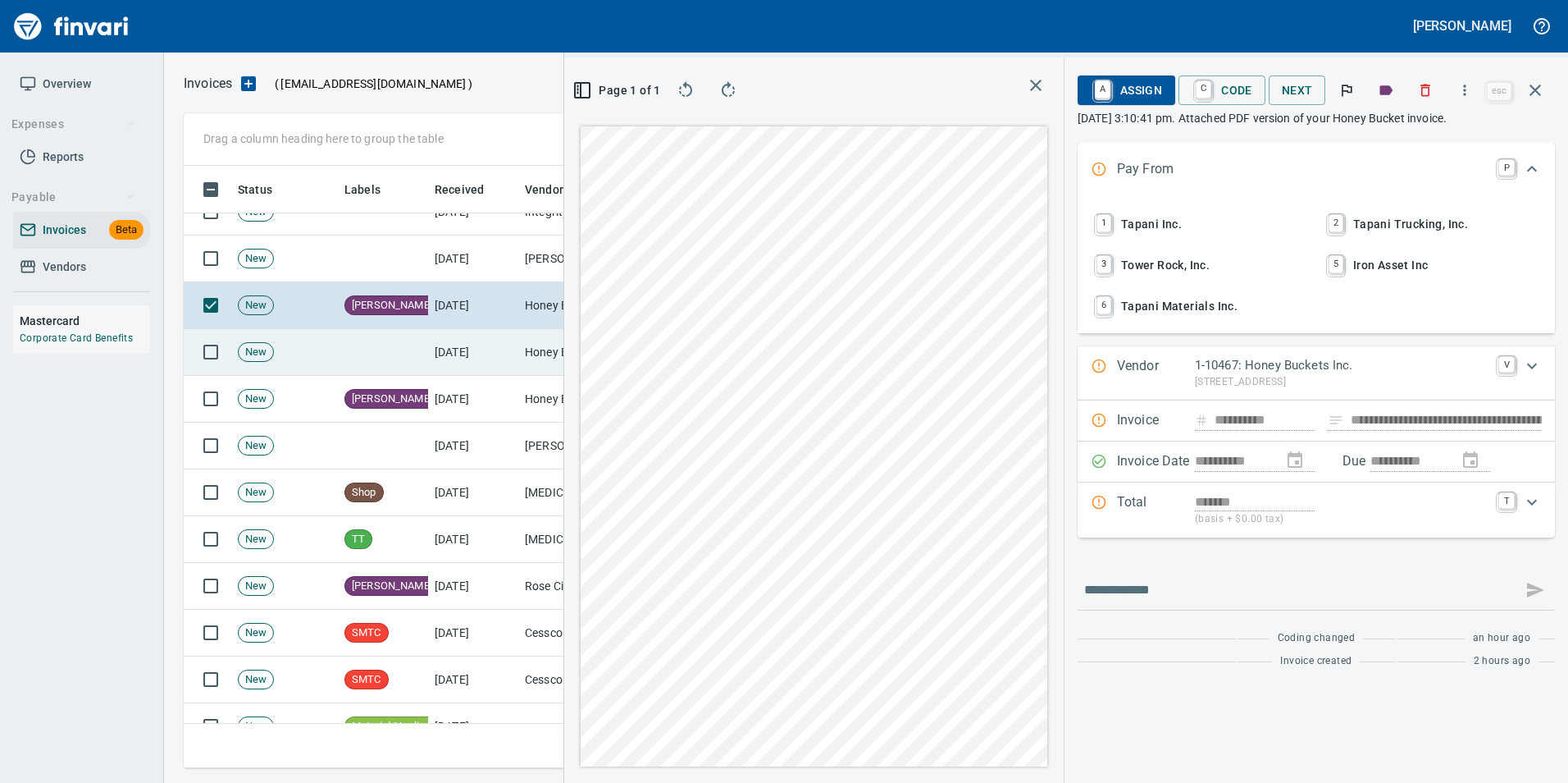
click at [1535, 95] on icon "button" at bounding box center [1536, 90] width 20 height 20
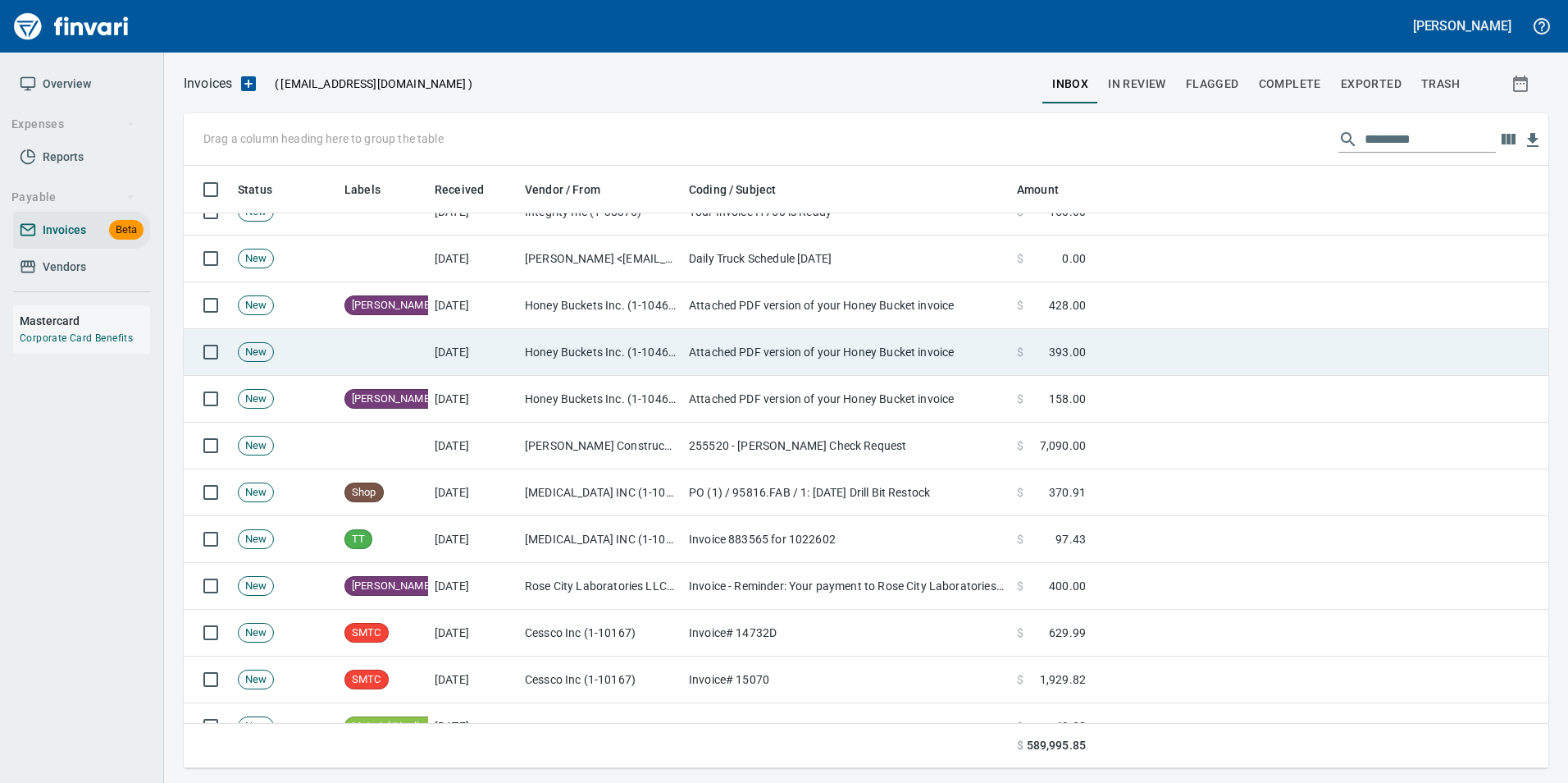
click at [606, 355] on td "Honey Buckets Inc. (1-10467)" at bounding box center [601, 353] width 164 height 47
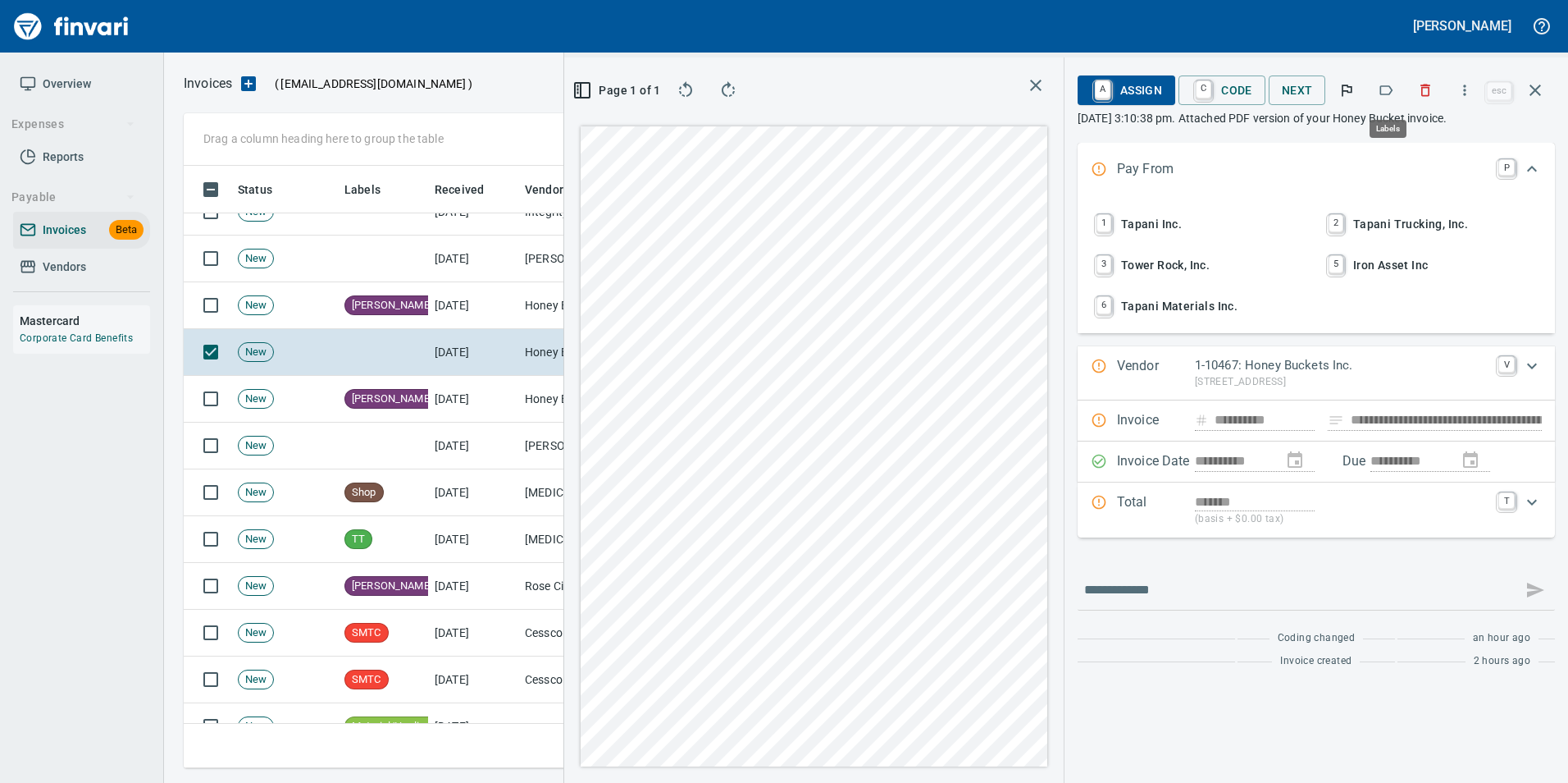
click at [1389, 94] on icon "button" at bounding box center [1386, 90] width 16 height 16
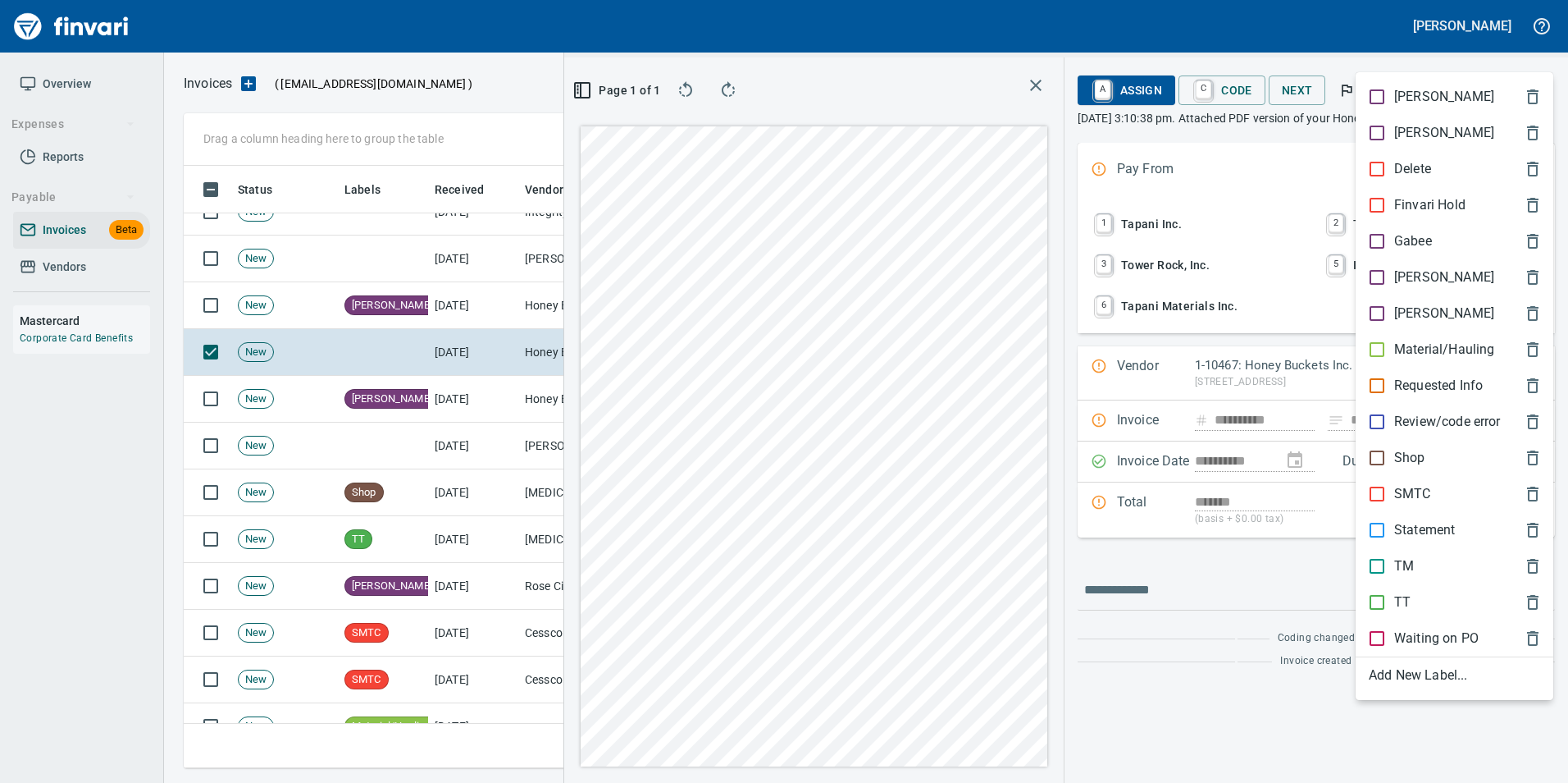
click at [1428, 278] on span "[PERSON_NAME]" at bounding box center [1441, 277] width 145 height 20
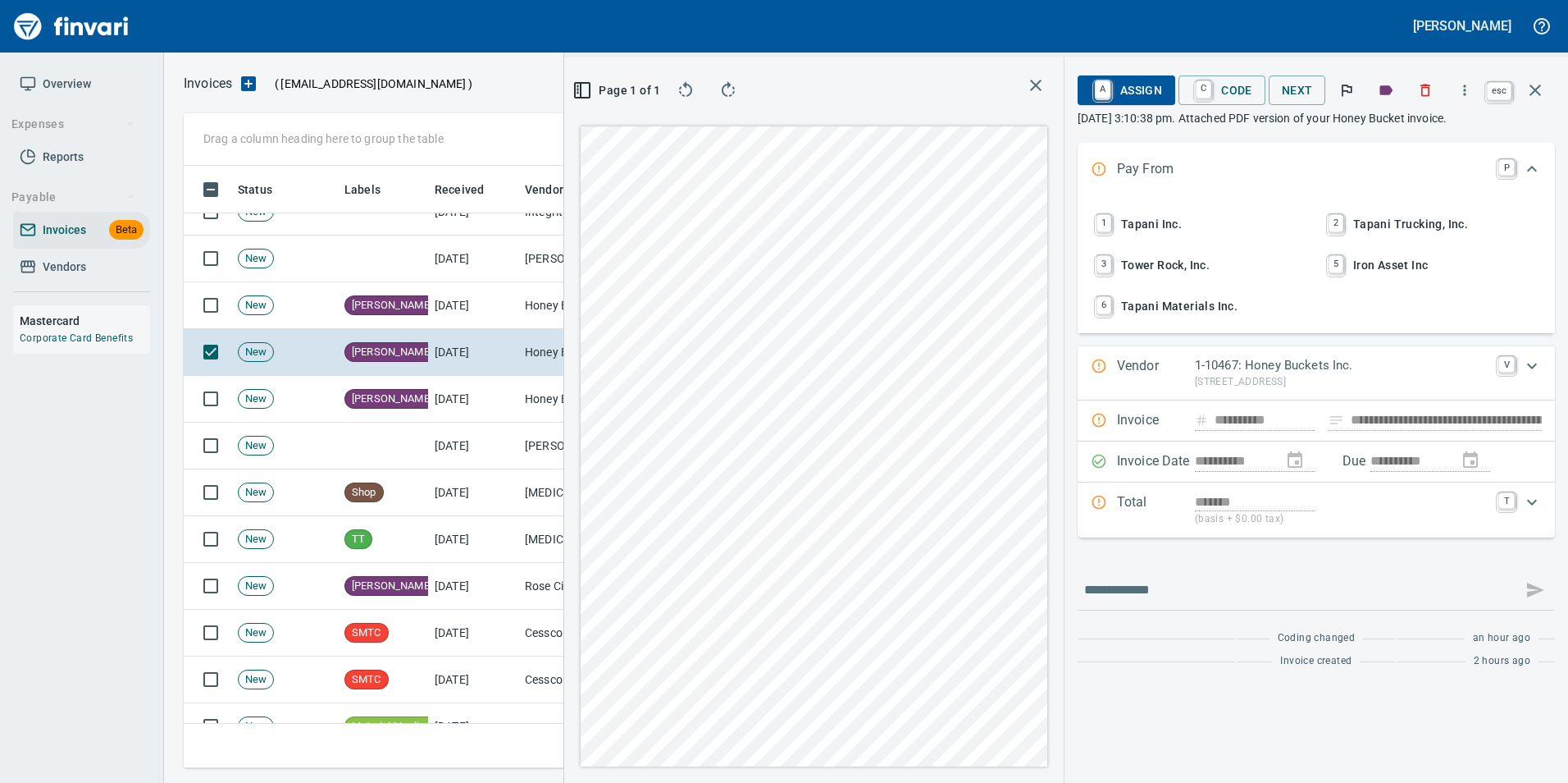
click at [1543, 93] on icon "button" at bounding box center [1536, 90] width 20 height 20
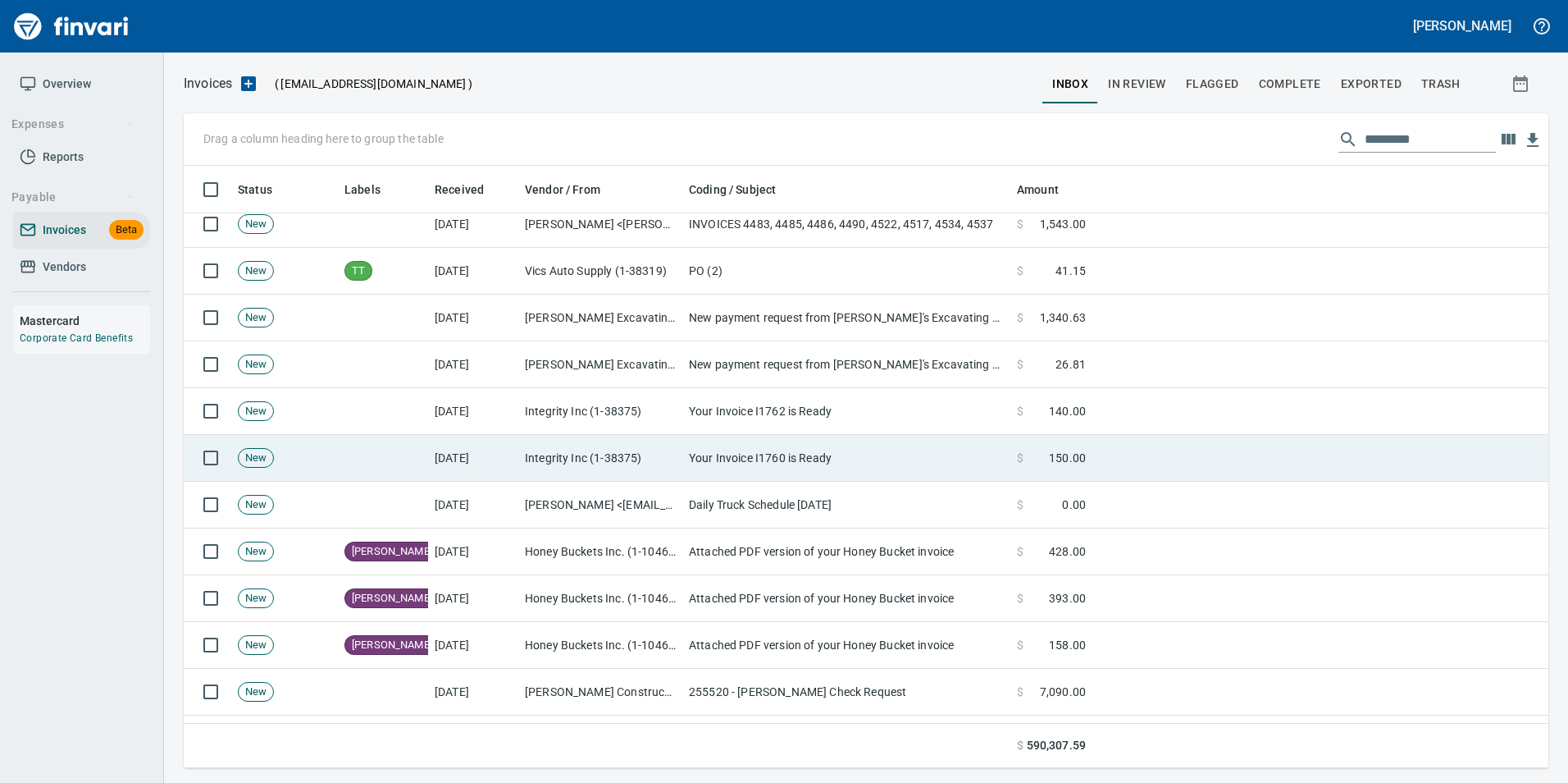
click at [802, 453] on td "Your Invoice I1760 is Ready" at bounding box center [847, 458] width 328 height 47
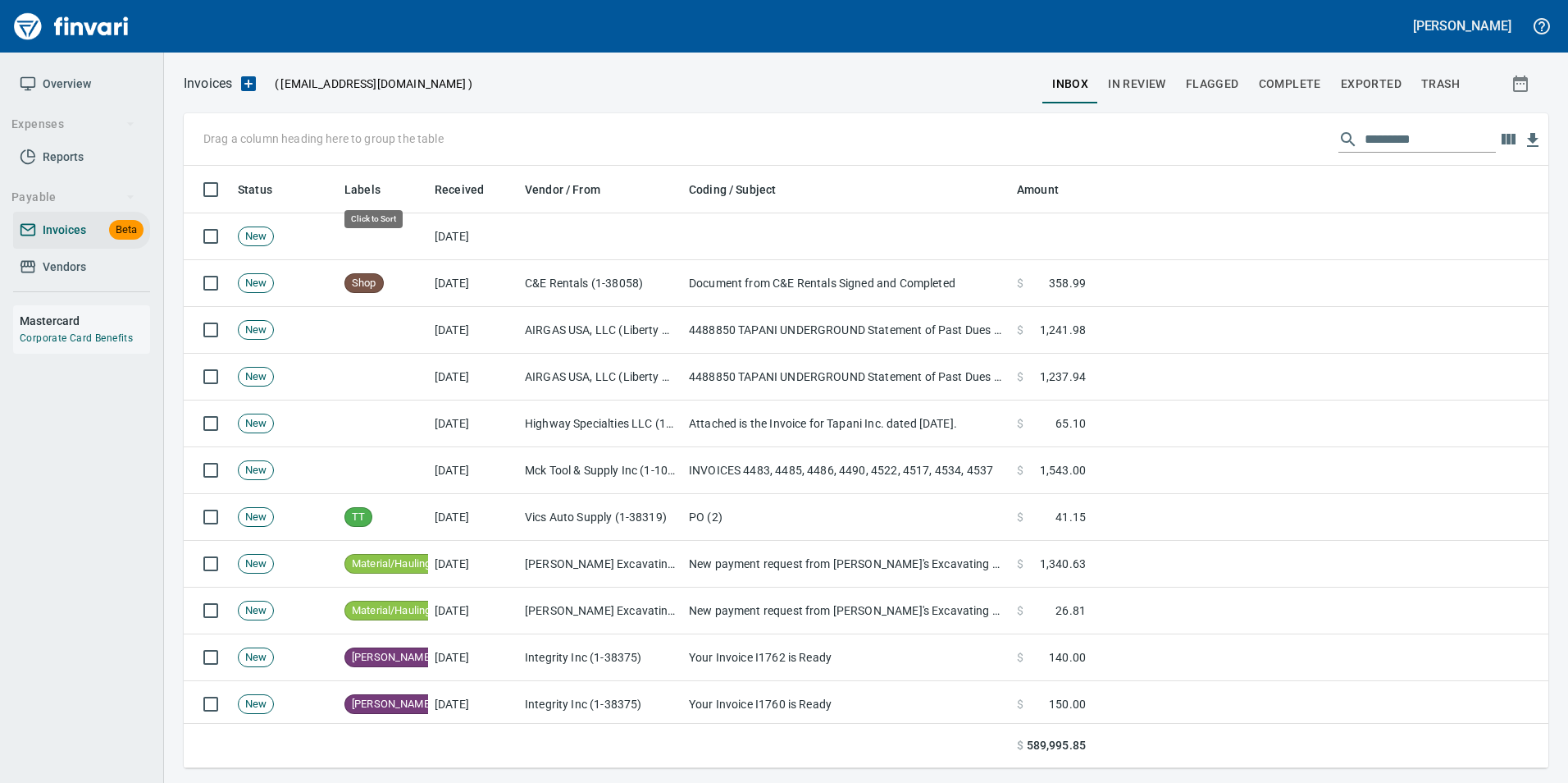
scroll to position [590, 1340]
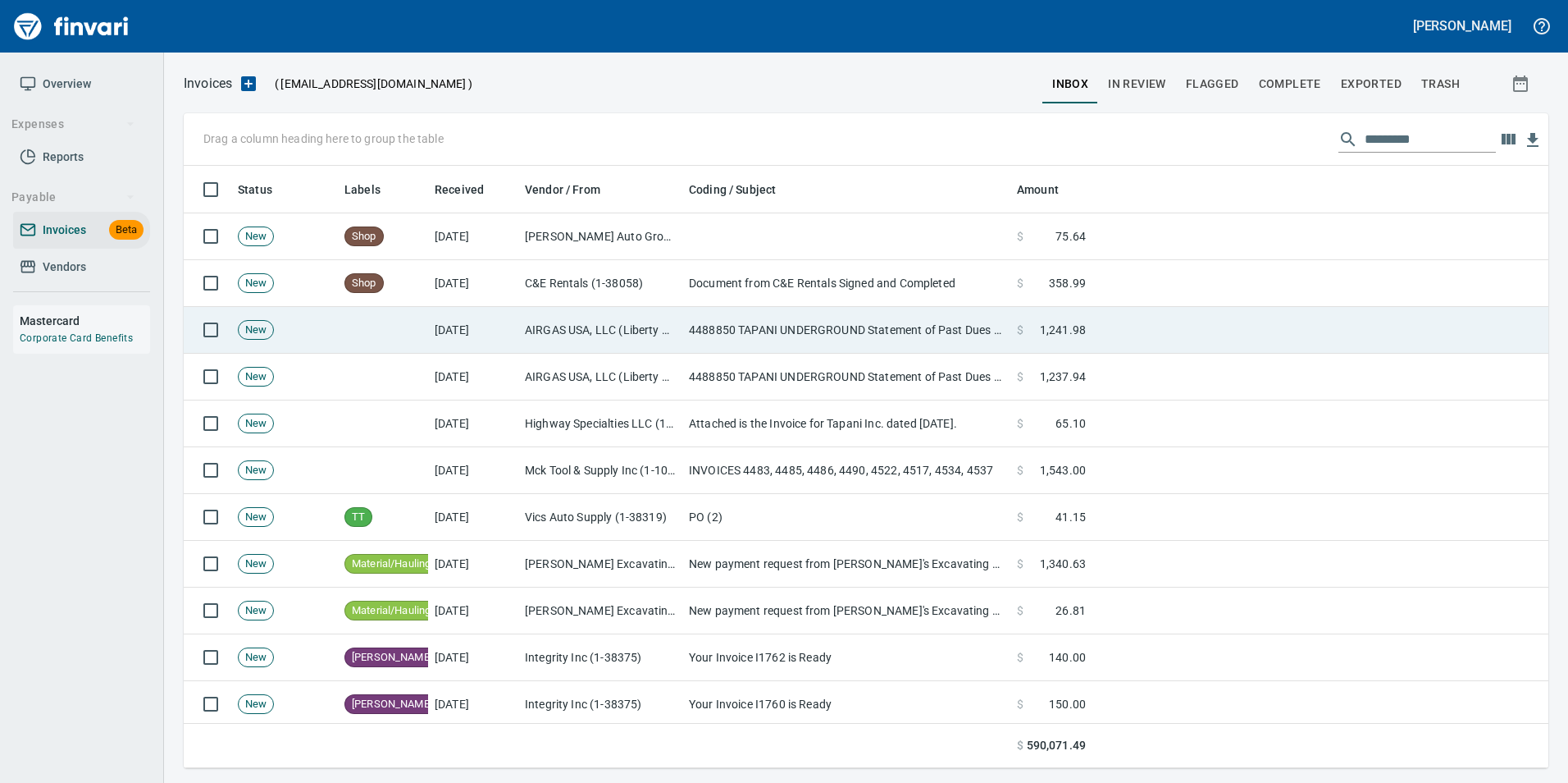
click at [807, 327] on td "4488850 TAPANI UNDERGROUND Statement of Past Dues with Ship To Information" at bounding box center [847, 330] width 328 height 47
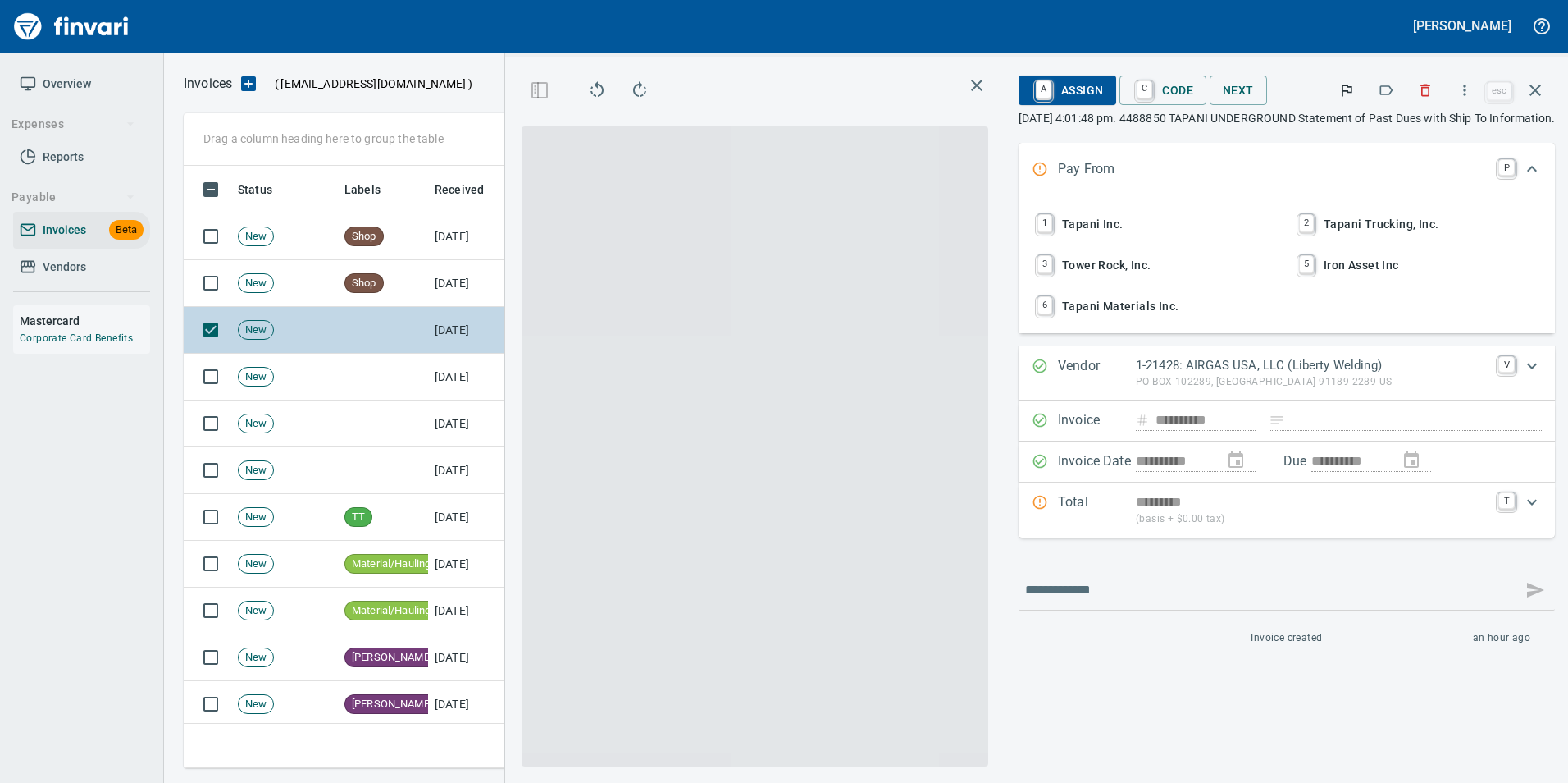
scroll to position [590, 930]
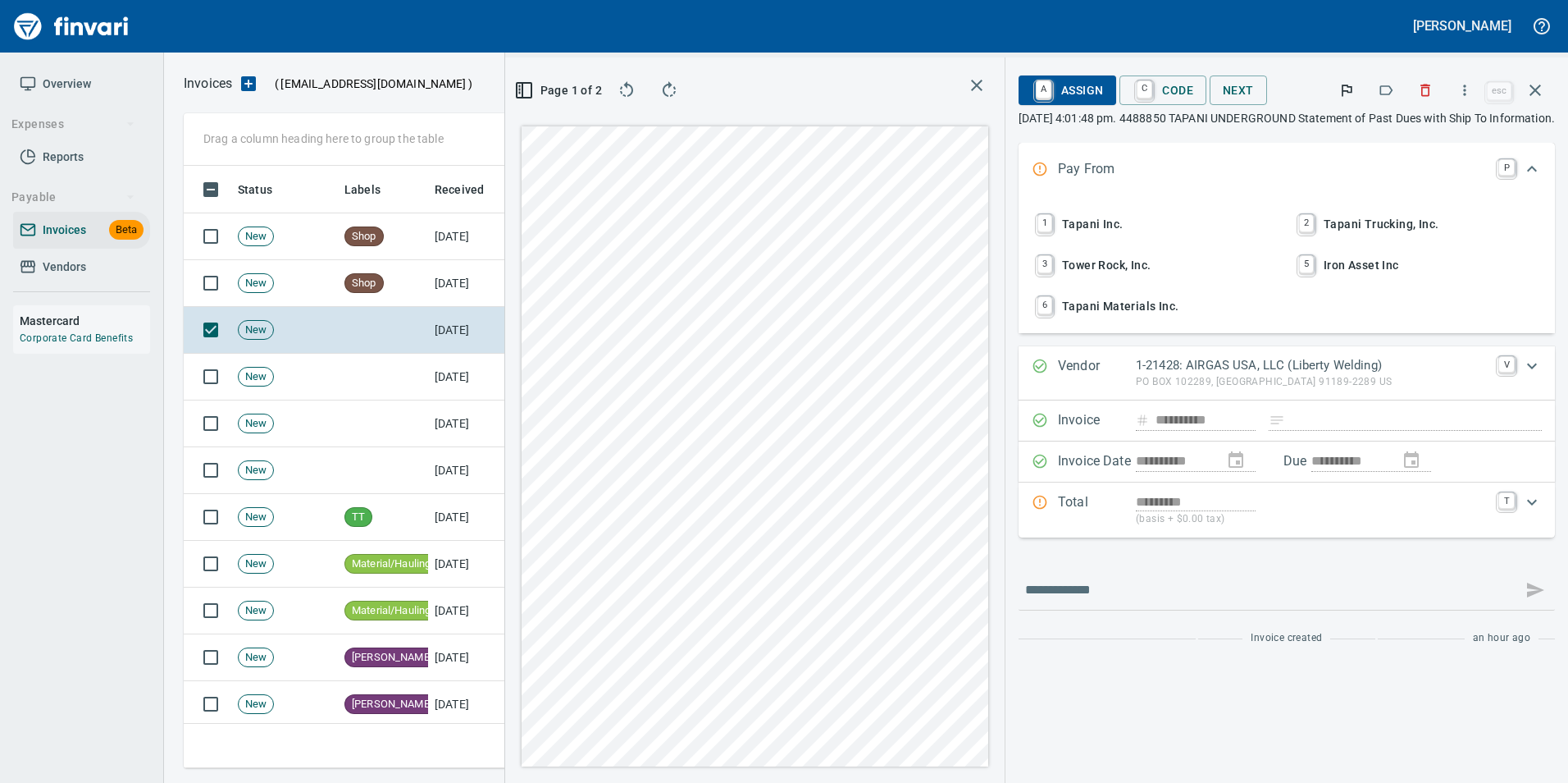
click at [1536, 95] on icon "button" at bounding box center [1536, 90] width 20 height 20
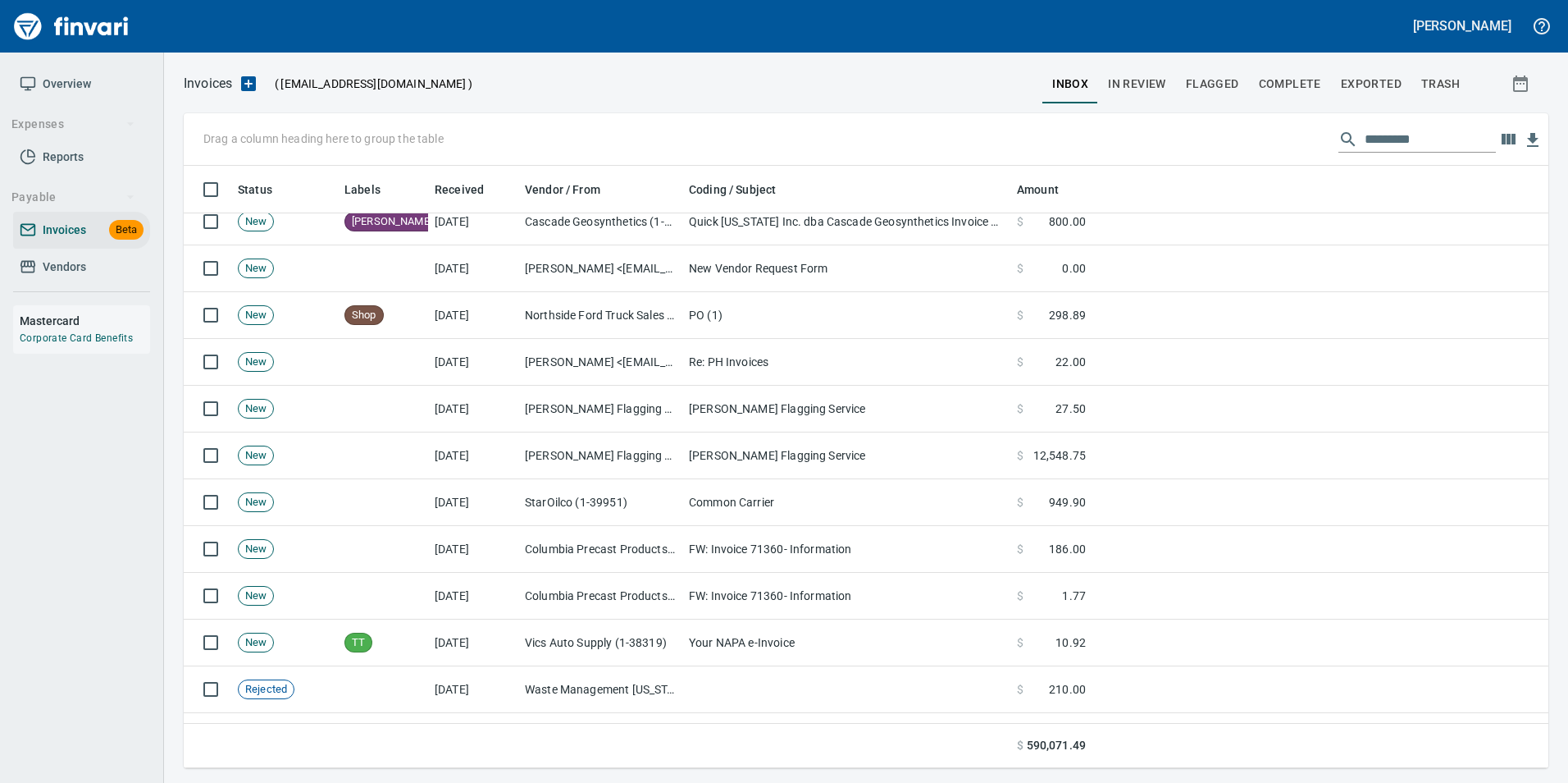
scroll to position [1313, 0]
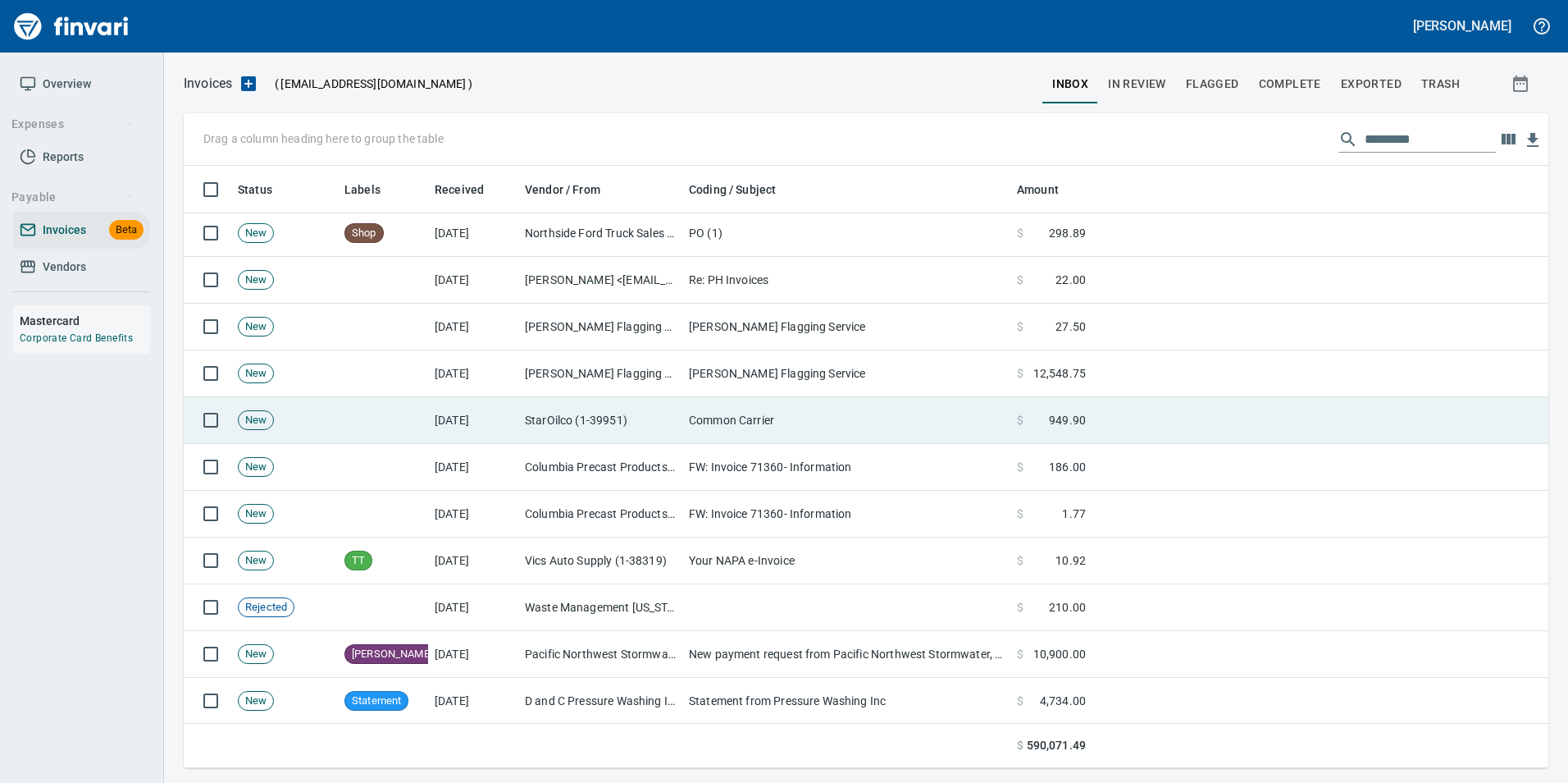
click at [756, 434] on td "Common Carrier" at bounding box center [847, 420] width 328 height 47
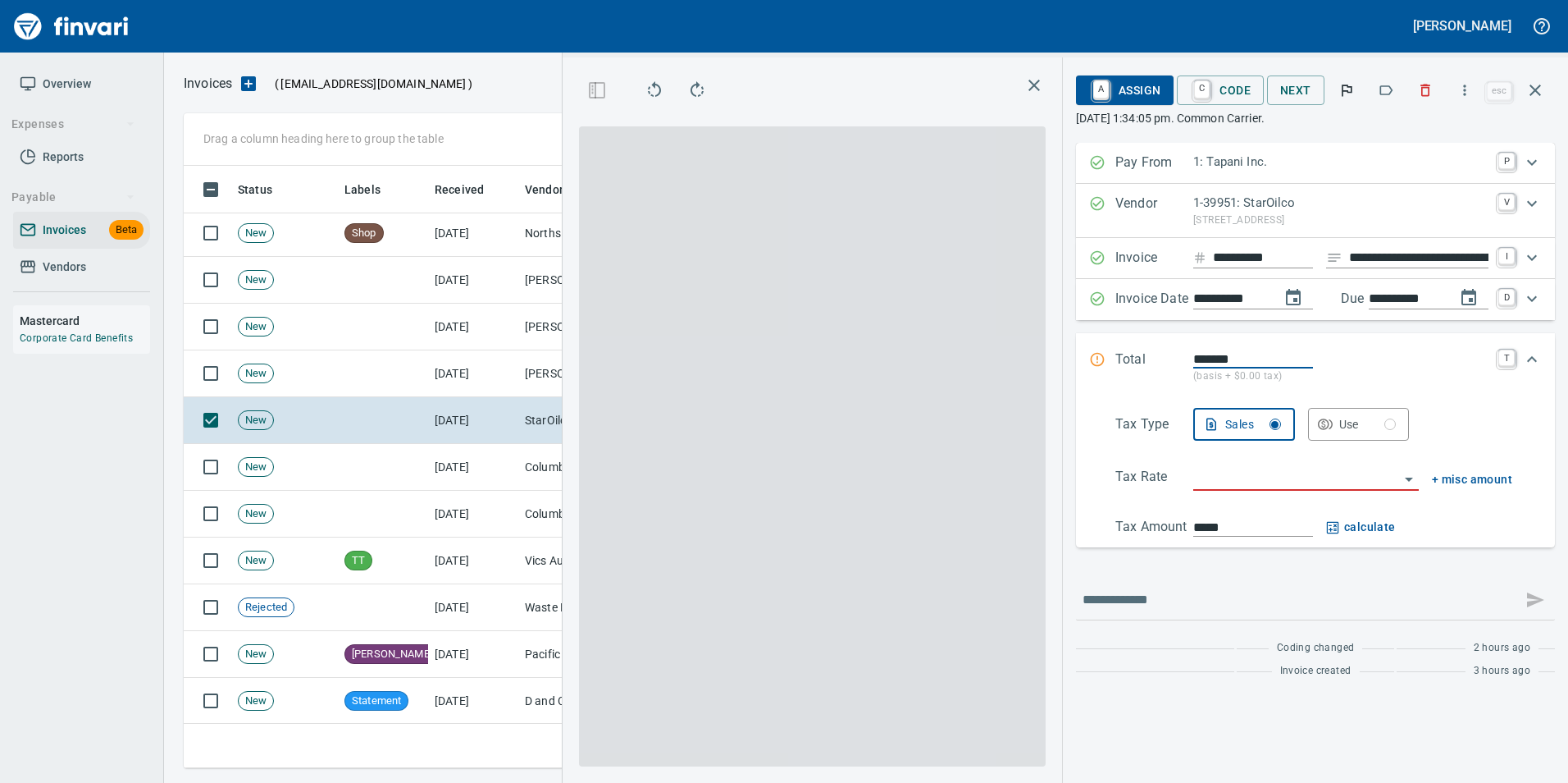
scroll to position [590, 930]
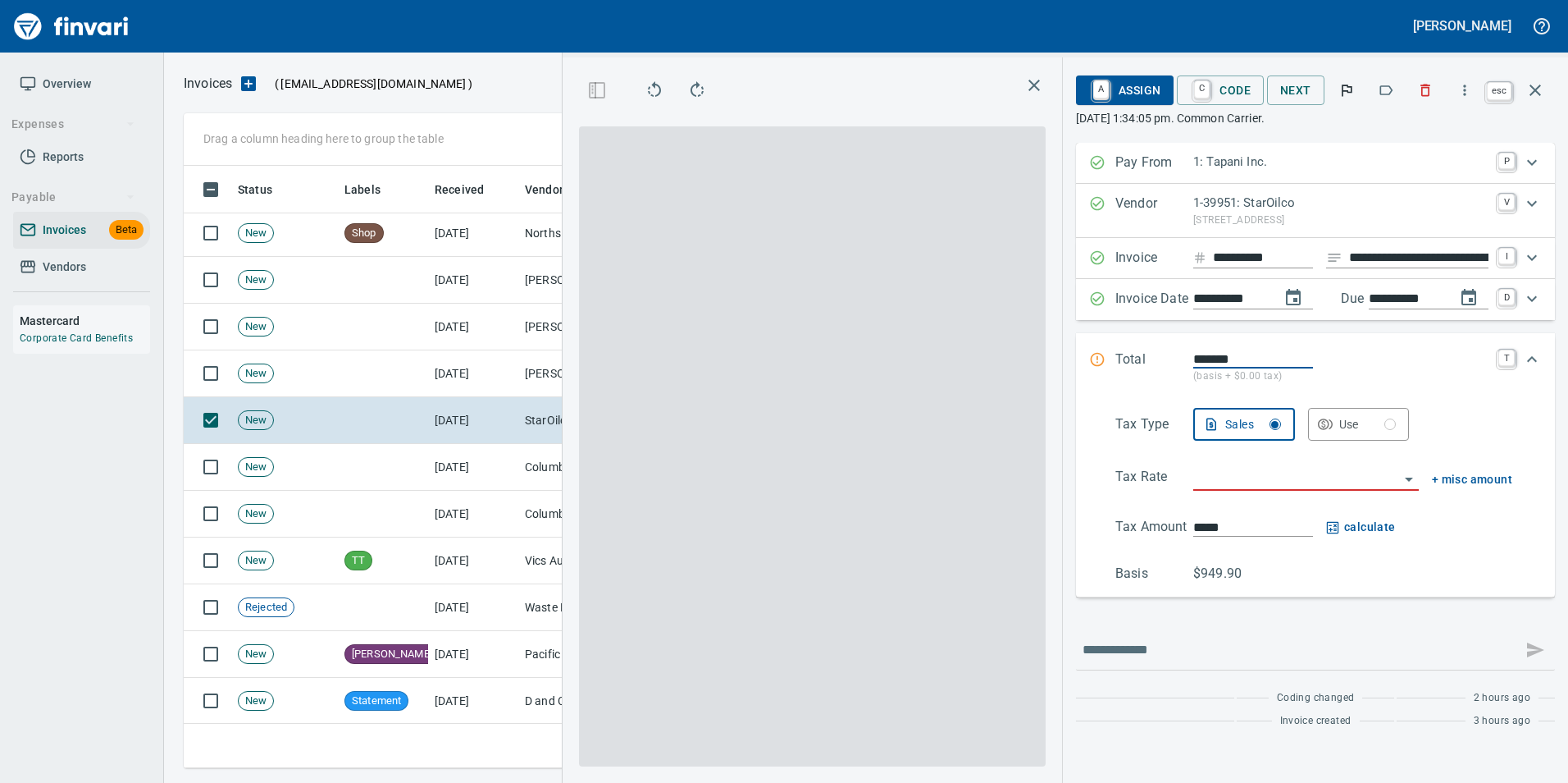
click at [1538, 93] on icon "button" at bounding box center [1535, 90] width 12 height 12
